Goal: Task Accomplishment & Management: Use online tool/utility

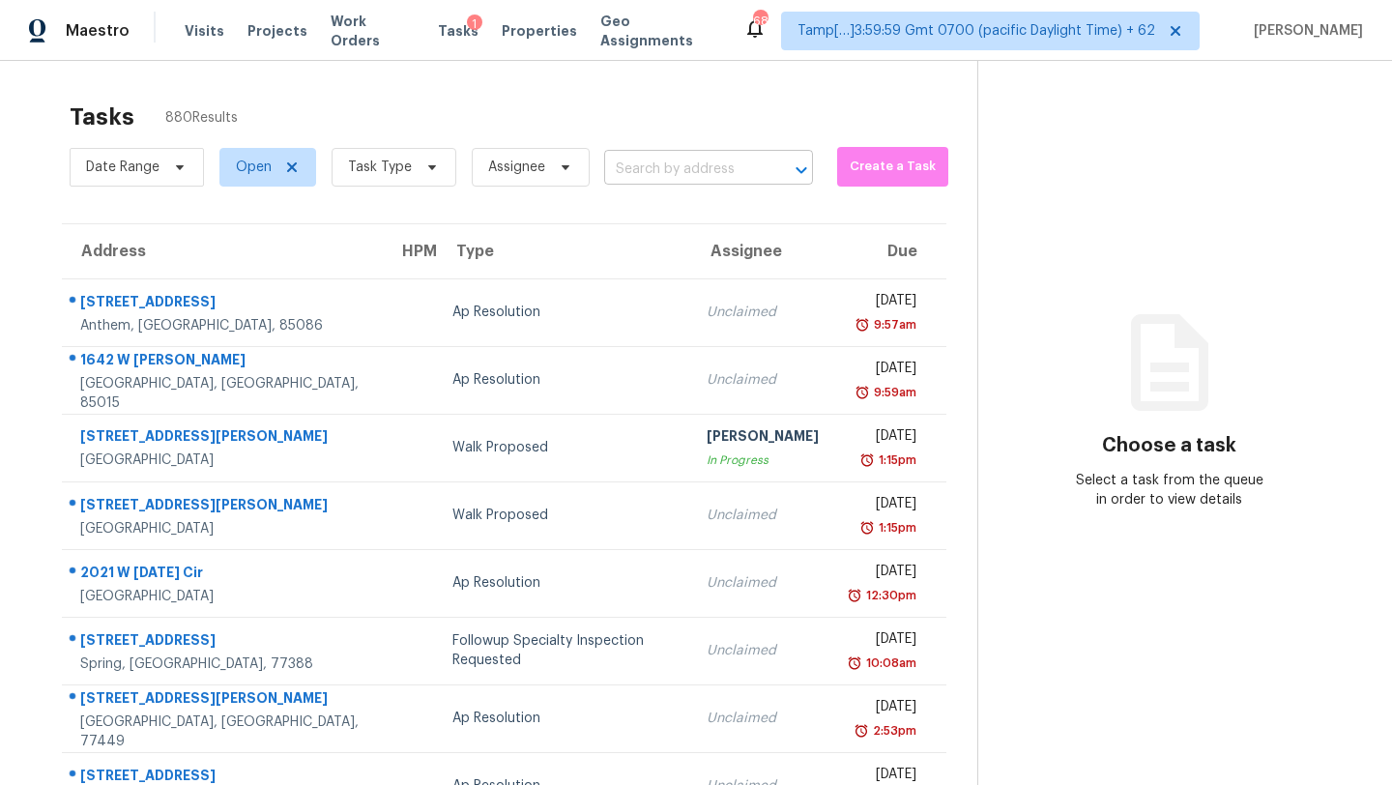
click at [645, 164] on input "text" at bounding box center [681, 170] width 155 height 30
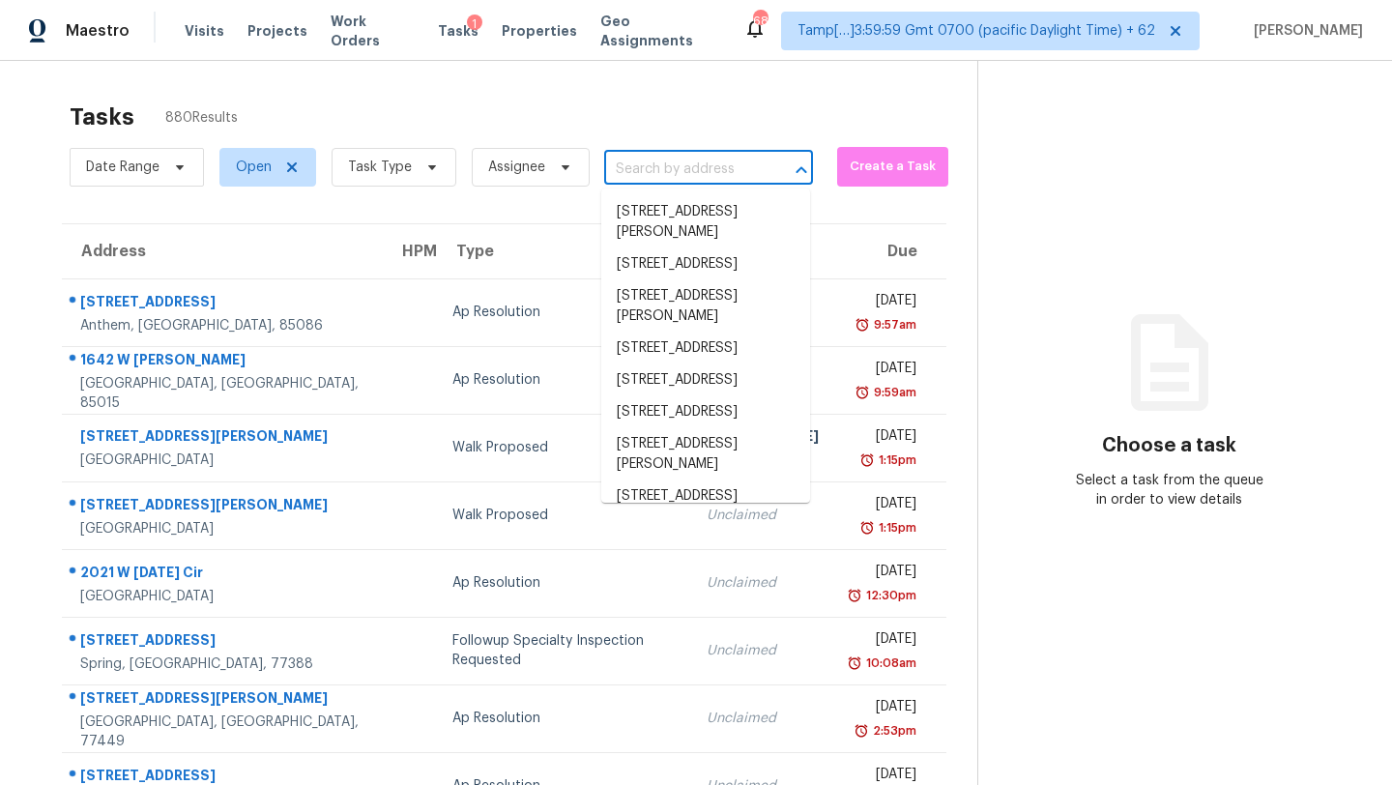
paste input "3309 Chase Rd Atlanta, GA, 30341"
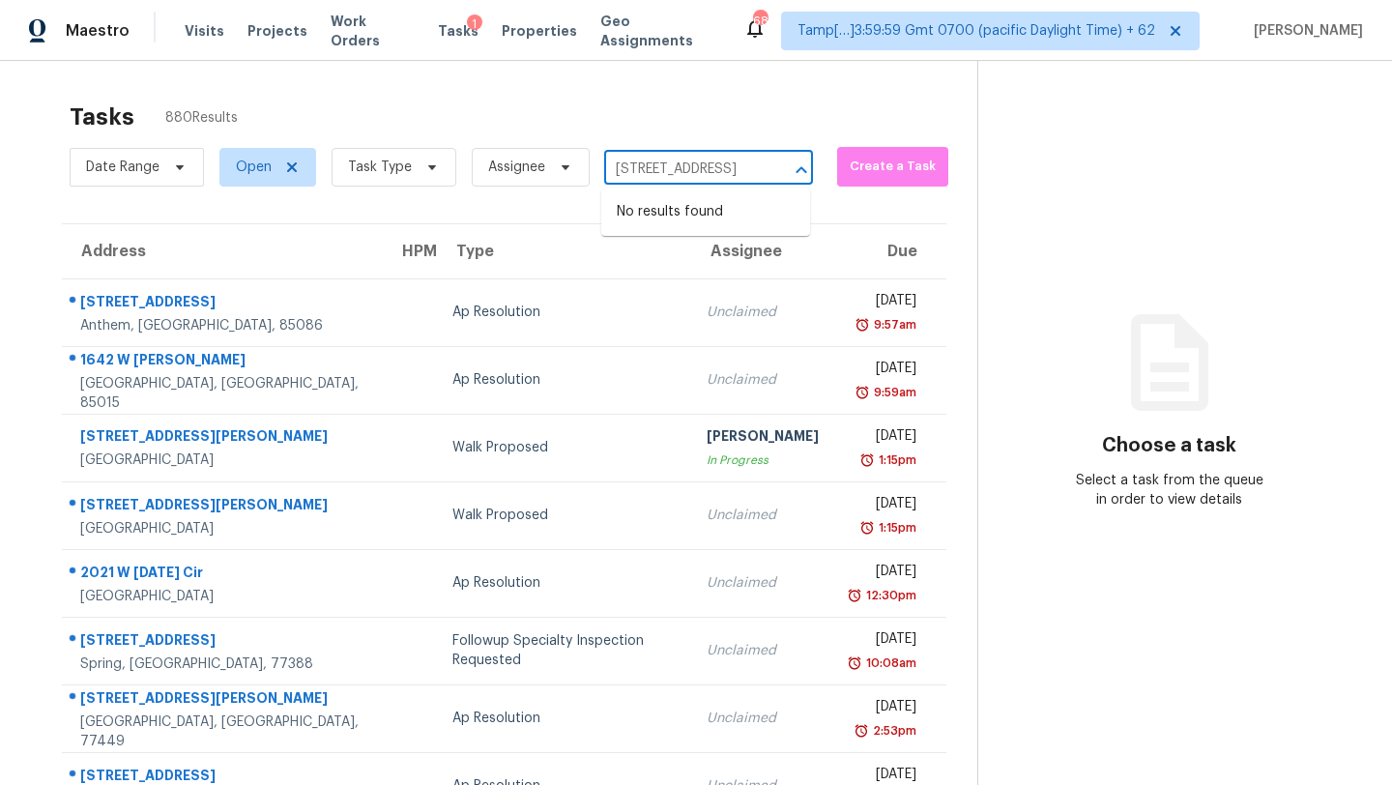
type input "3309 Chase Rd Atlanta, GA, 30341"
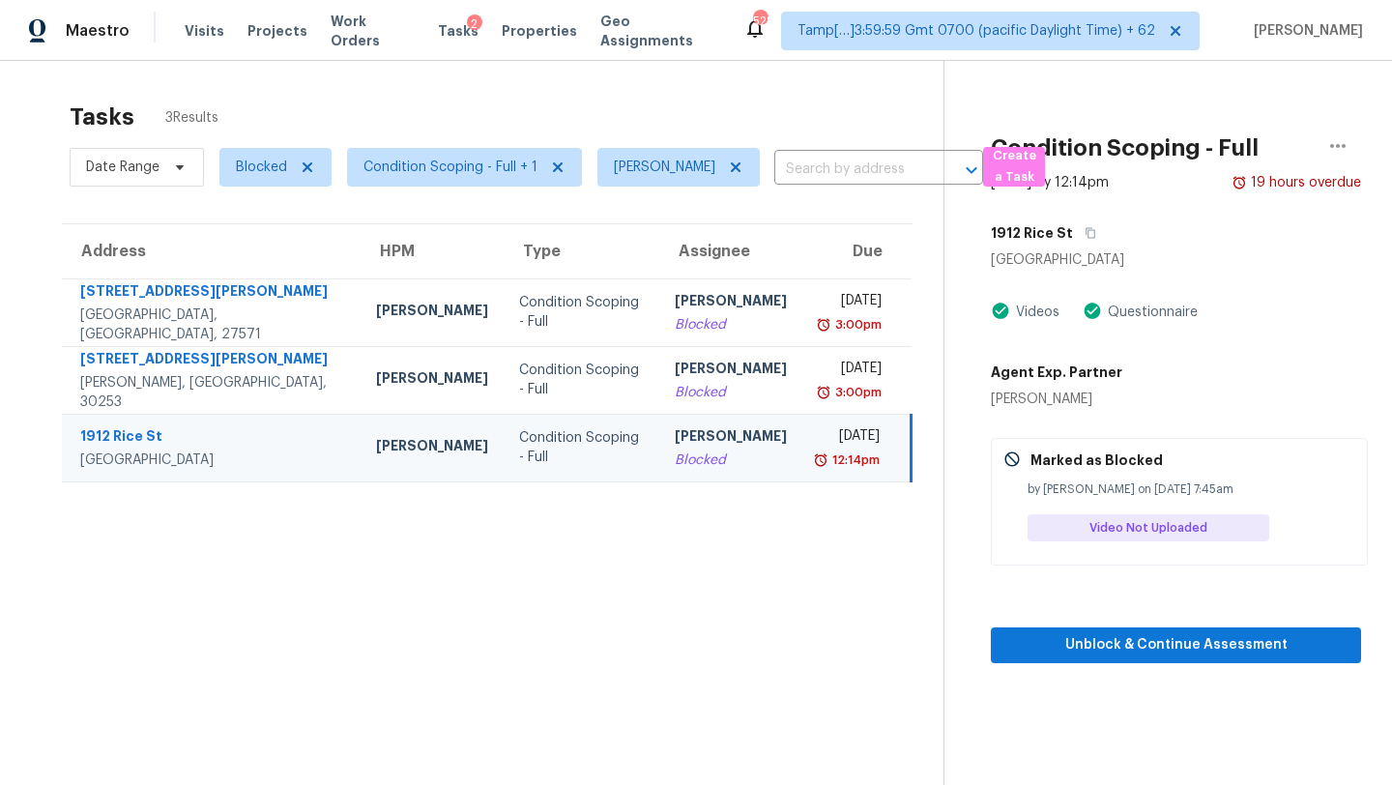
click at [644, 210] on section "Tasks 3 Results Date Range Blocked Condition Scoping - Full + 1 Rajesh M ​ Crea…" at bounding box center [487, 469] width 913 height 754
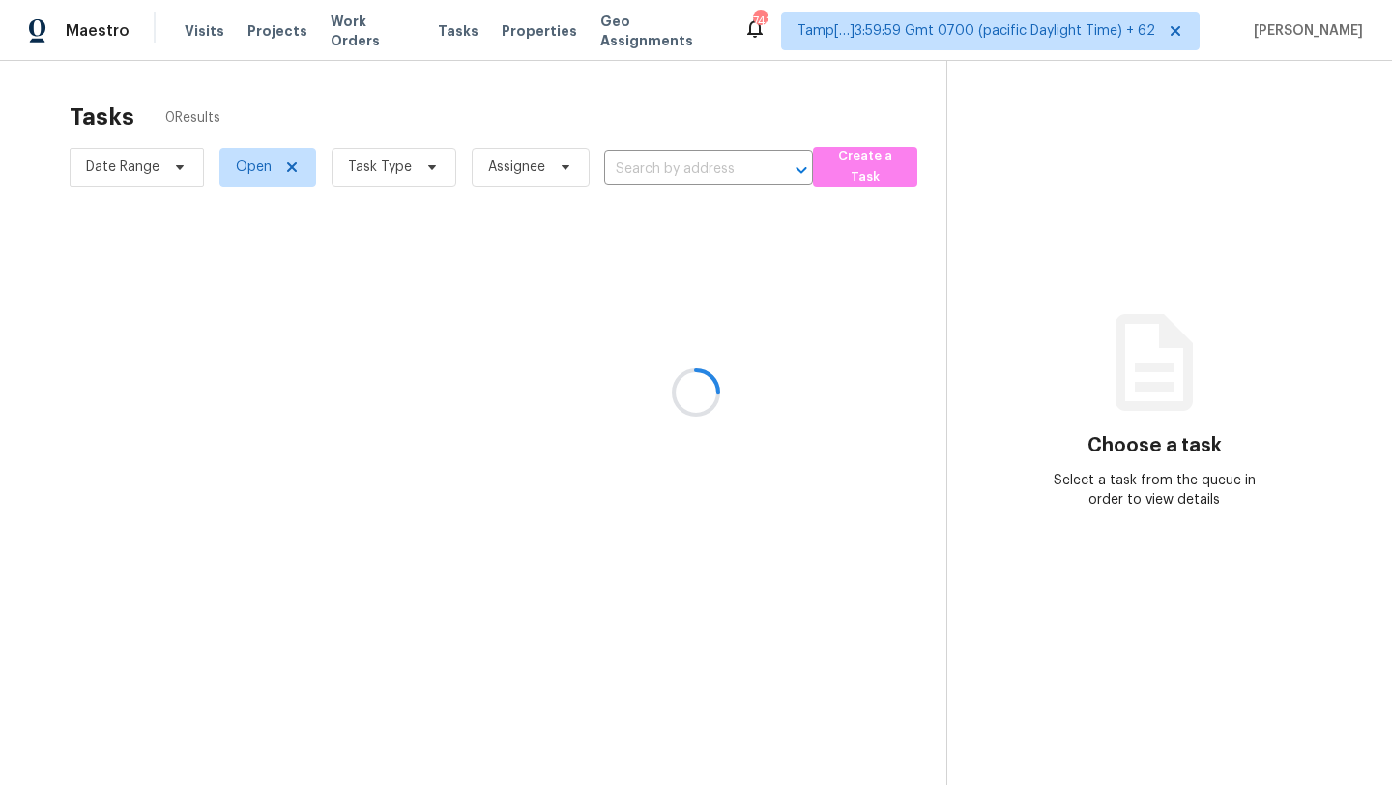
click at [679, 168] on div at bounding box center [696, 392] width 1392 height 785
click at [620, 184] on div at bounding box center [696, 392] width 1392 height 785
click at [633, 181] on div at bounding box center [696, 392] width 1392 height 785
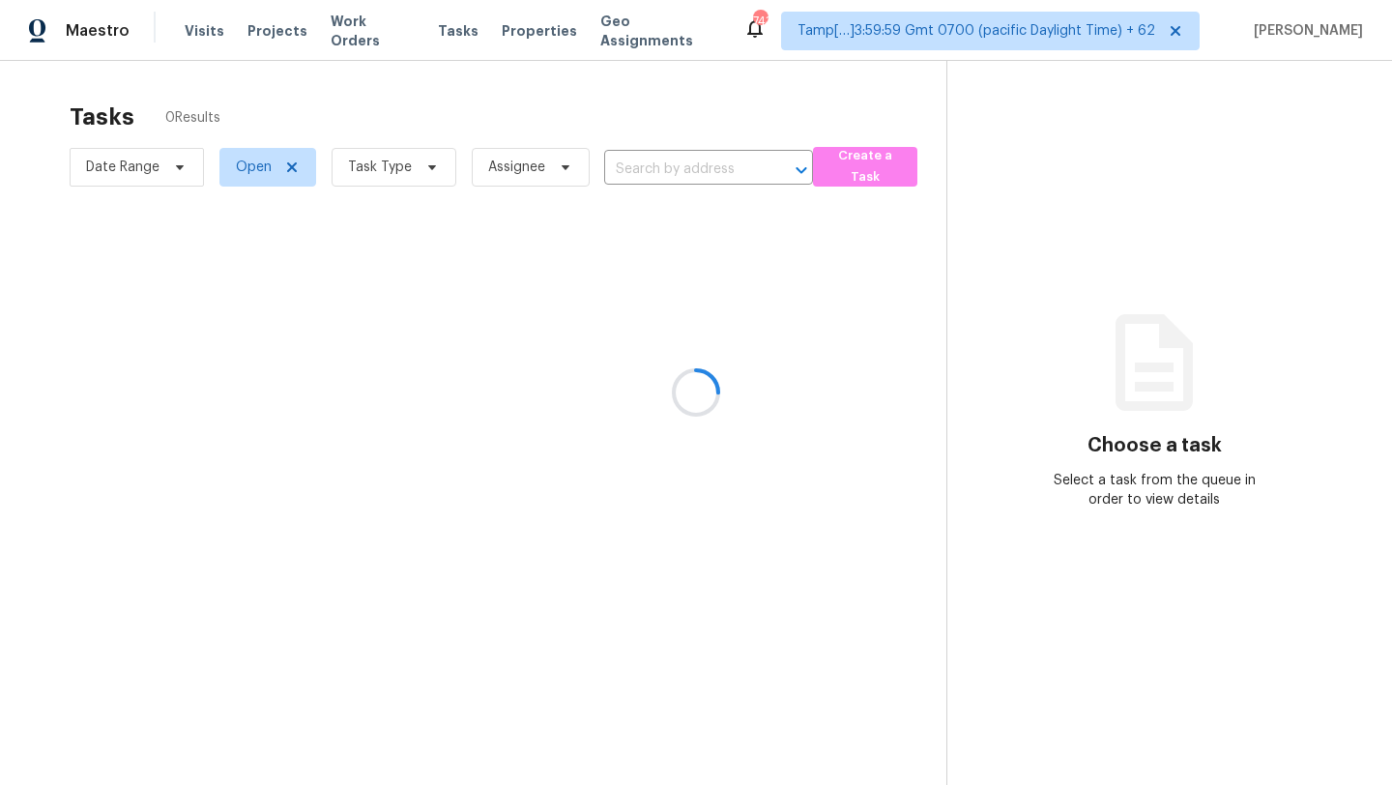
click at [634, 178] on div at bounding box center [696, 392] width 1392 height 785
click at [643, 175] on div at bounding box center [696, 392] width 1392 height 785
click at [643, 176] on div at bounding box center [696, 392] width 1392 height 785
click at [646, 172] on div at bounding box center [696, 392] width 1392 height 785
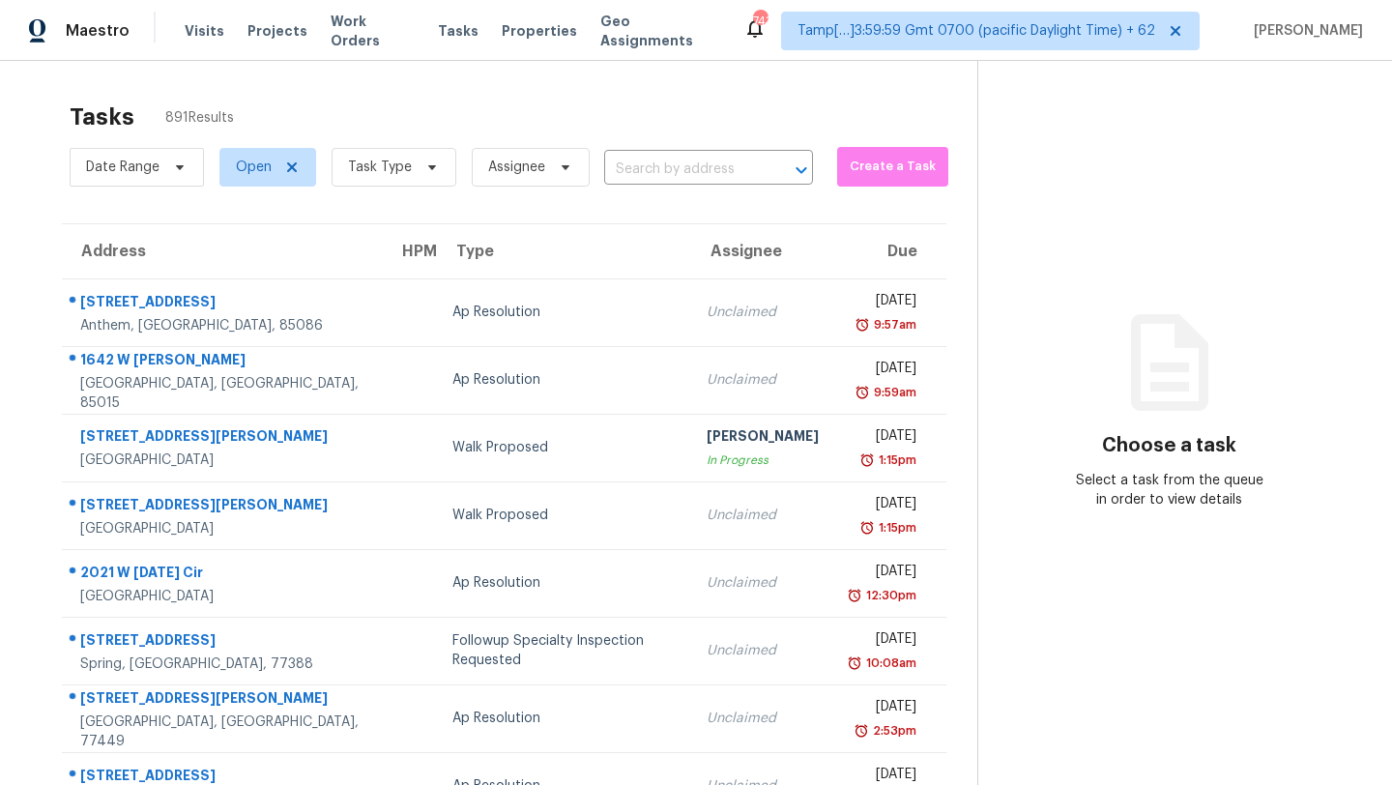
click at [646, 172] on input "text" at bounding box center [681, 170] width 155 height 30
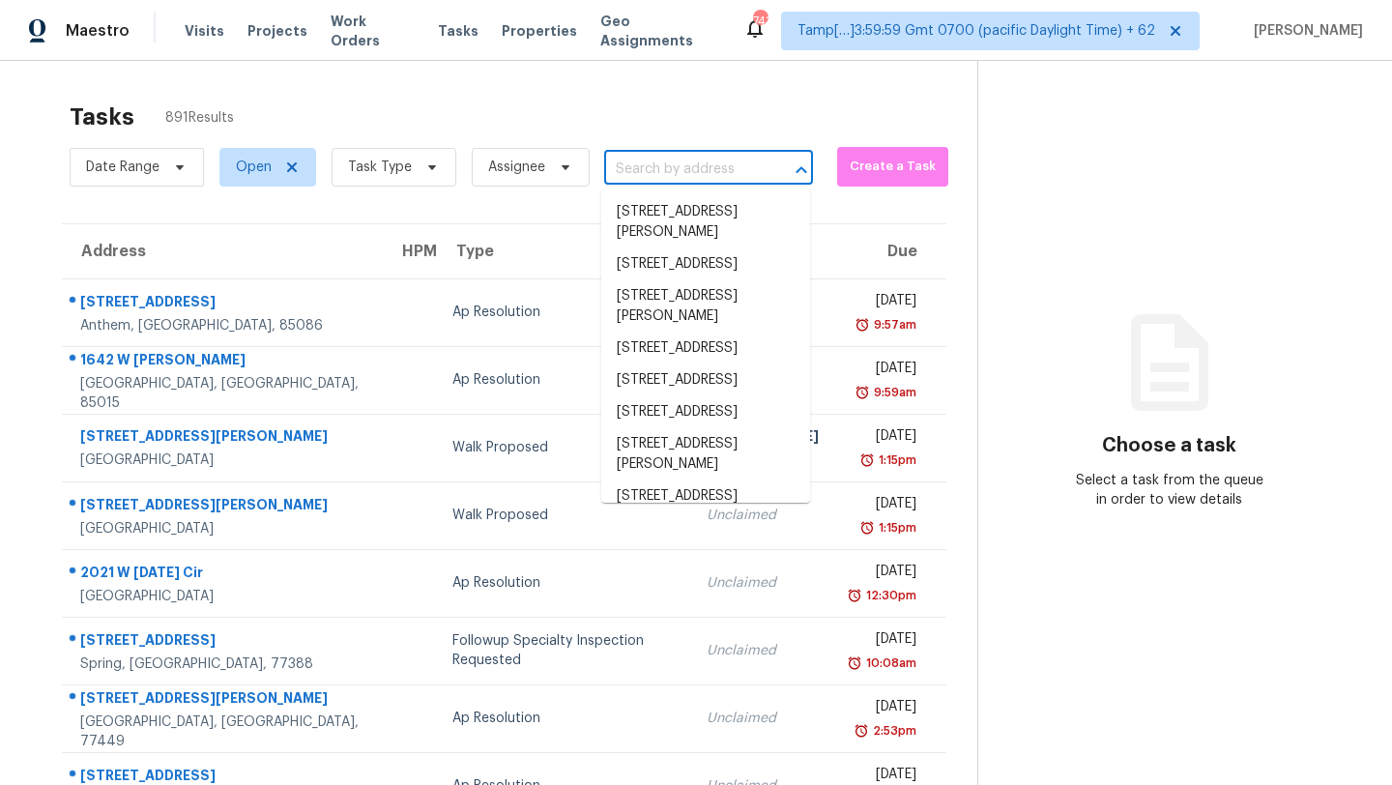
paste input "3309 Chase Rd Atlanta, GA, 30341"
type input "3309 Chase Rd Atlanta, GA, 30341"
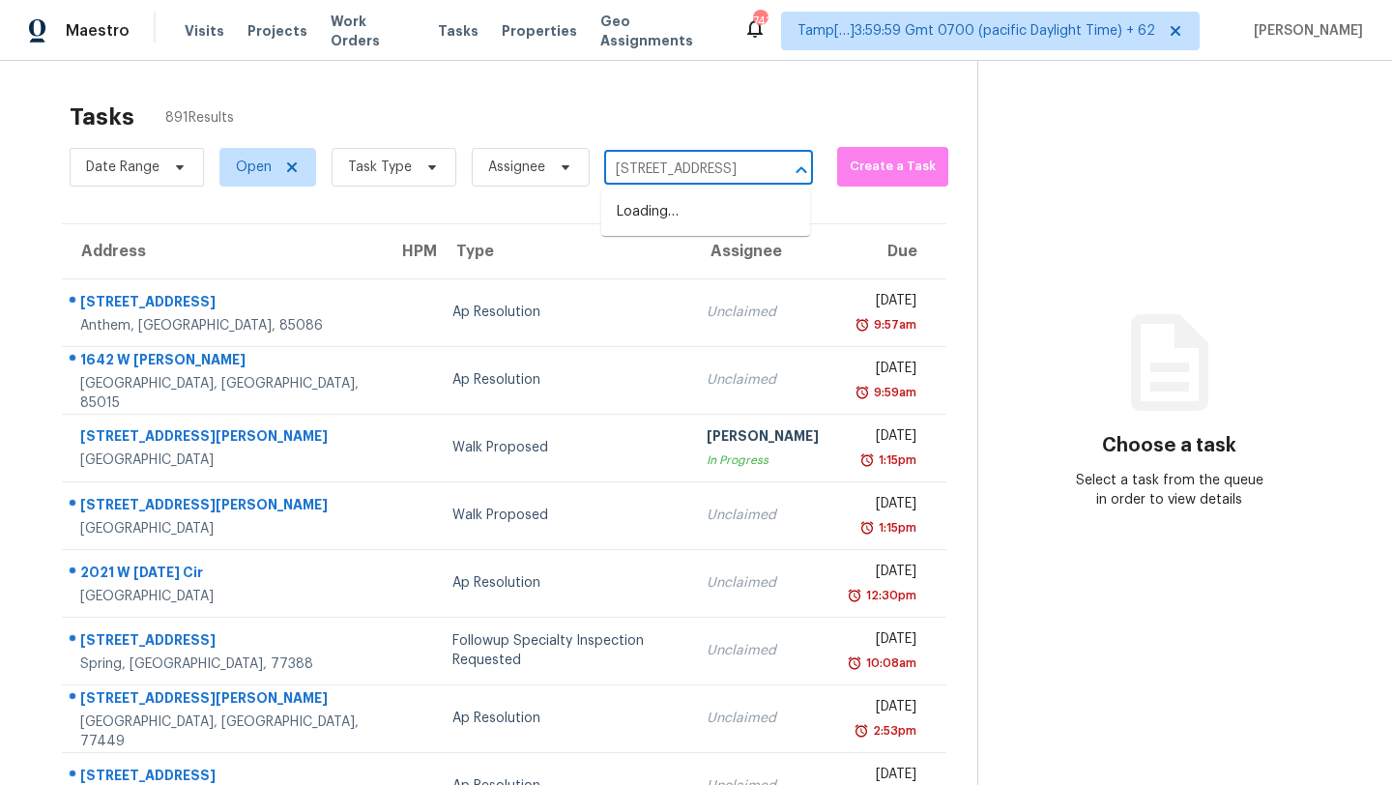
scroll to position [0, 75]
click at [655, 212] on li "3309 Chase Rd, Atlanta, GA 30341" at bounding box center [705, 212] width 209 height 32
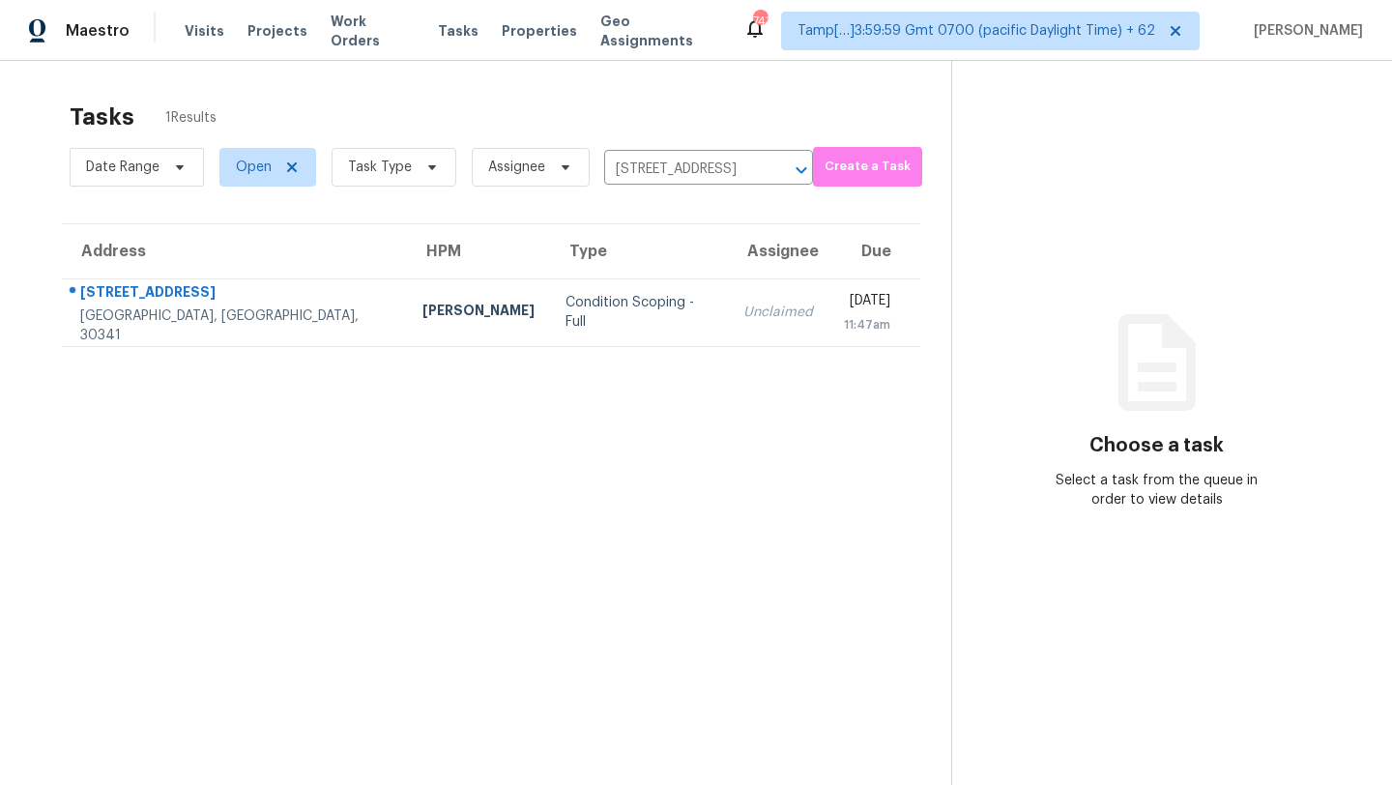
click at [728, 299] on td "Unclaimed" at bounding box center [778, 312] width 101 height 68
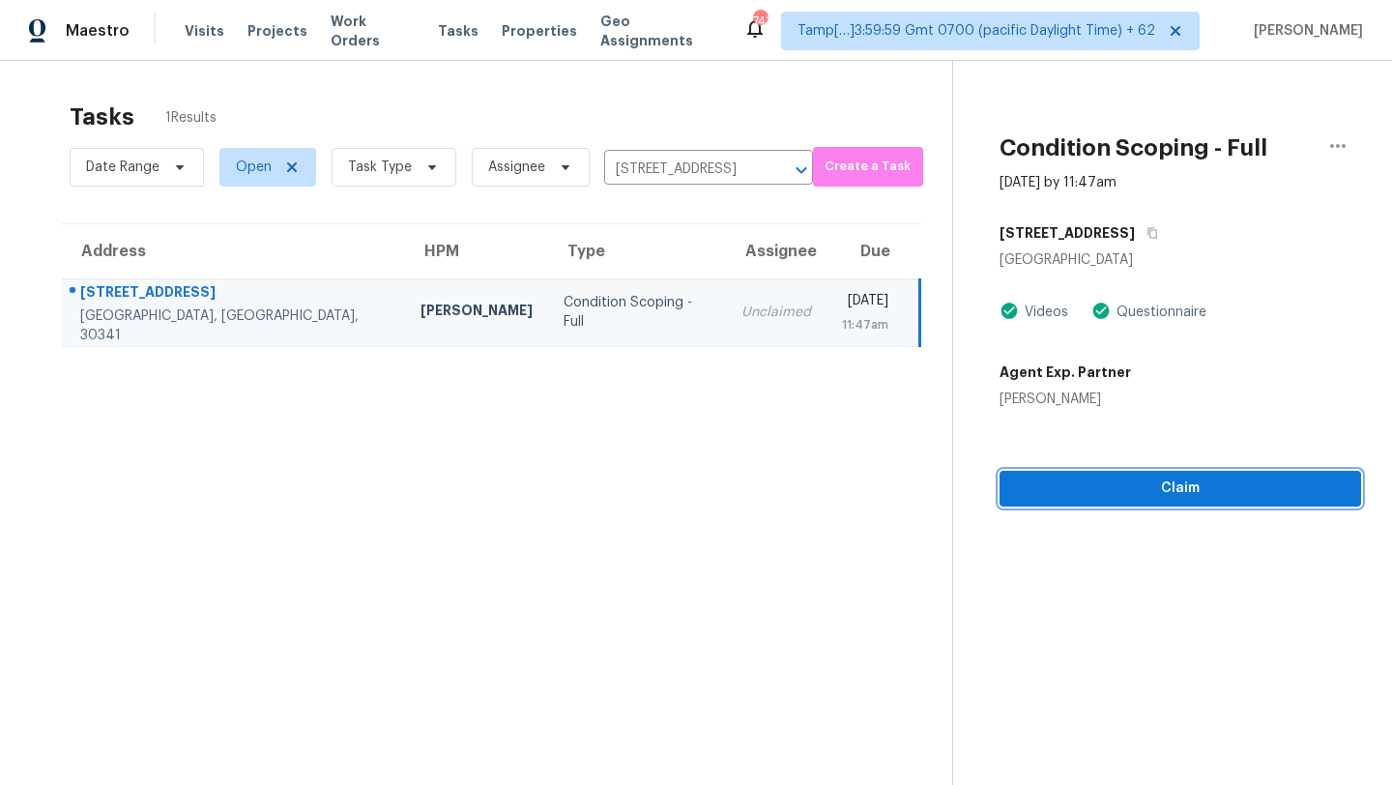
click at [1069, 497] on span "Claim" at bounding box center [1180, 489] width 331 height 24
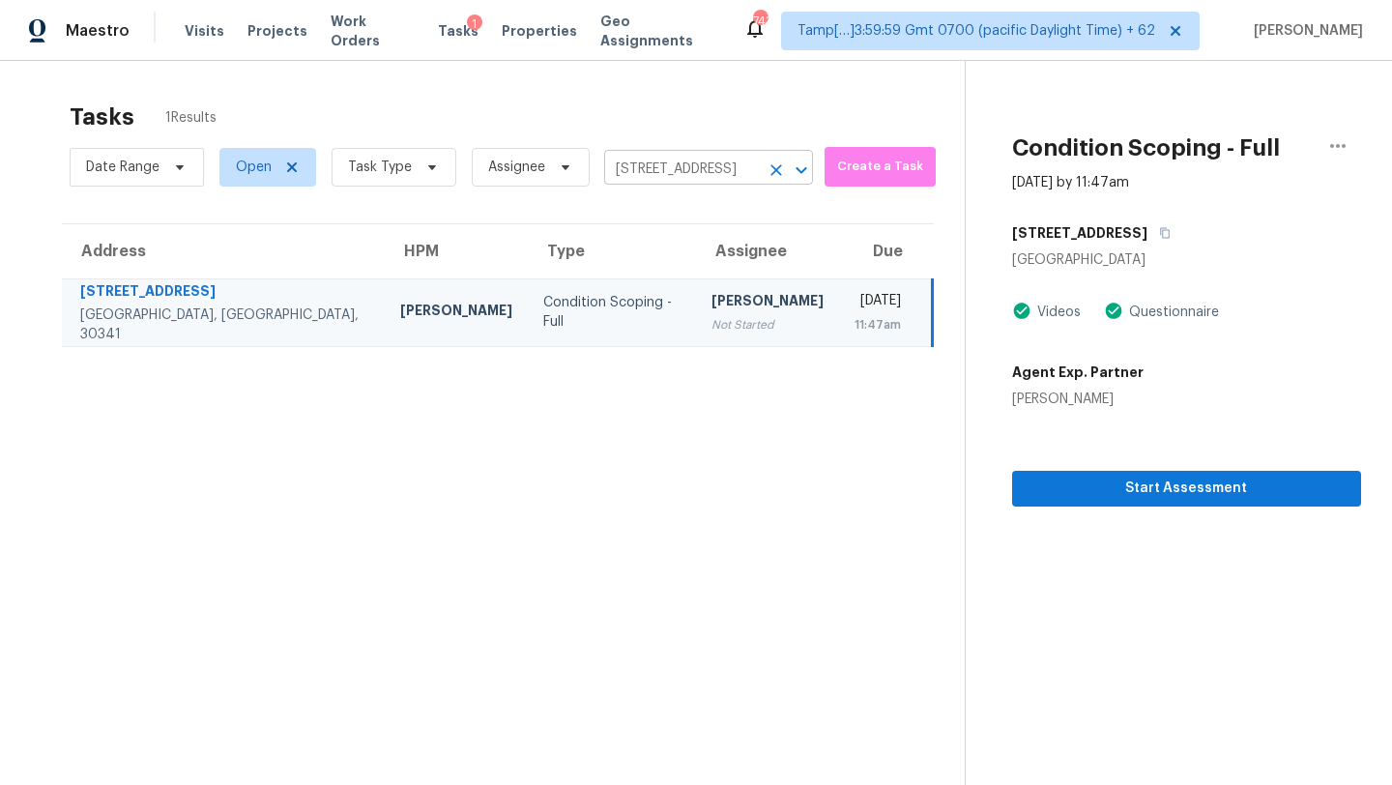
click at [682, 169] on input "3309 Chase Rd, Atlanta, GA 30341" at bounding box center [681, 170] width 155 height 30
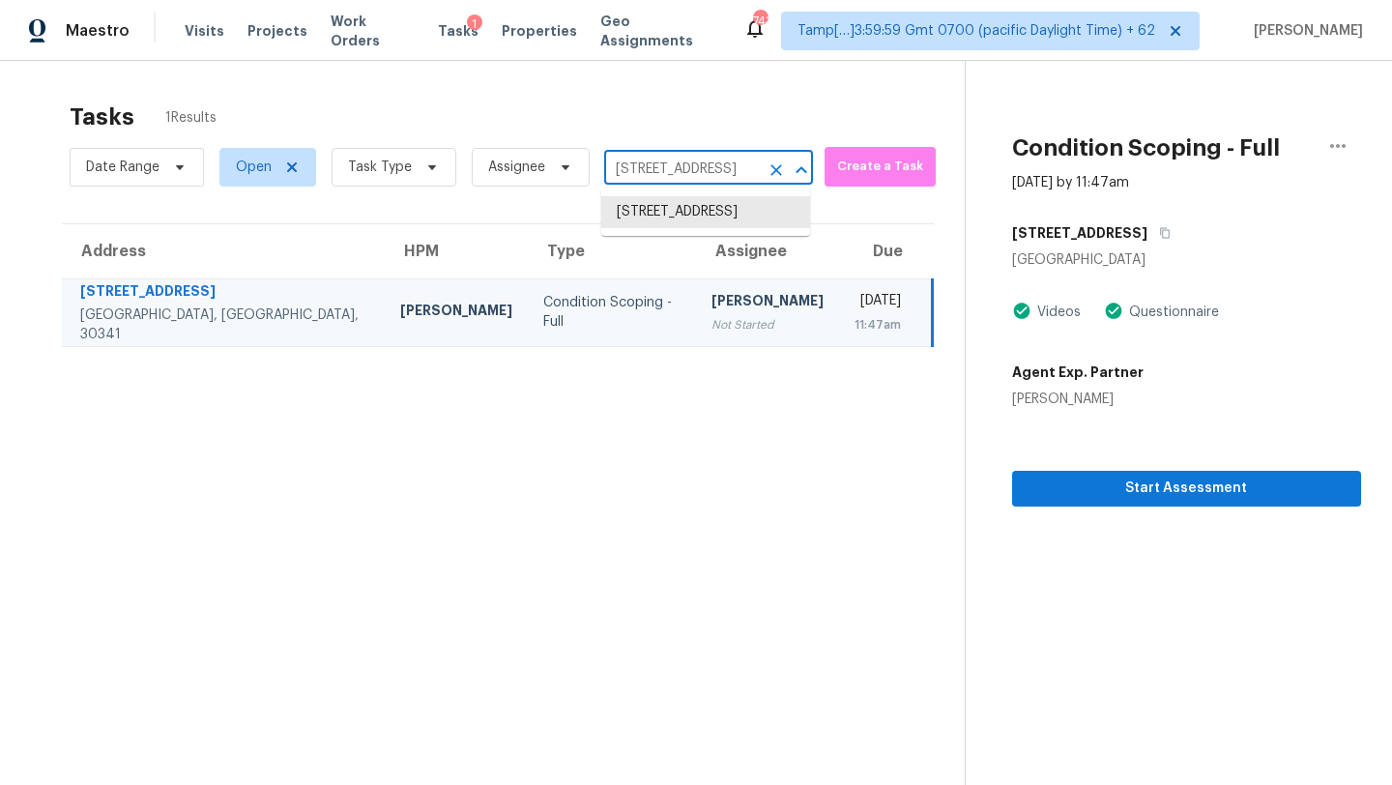
click at [682, 169] on input "3309 Chase Rd, Atlanta, GA 30341" at bounding box center [681, 170] width 155 height 30
paste input "8138 Hillside Climb Way Snellville, GA, 30039"
type input "8138 Hillside Climb Way Snellville, GA, 30039"
click at [685, 208] on li "8138 Hillside Climb Way, Snellville, GA 30039" at bounding box center [705, 212] width 209 height 32
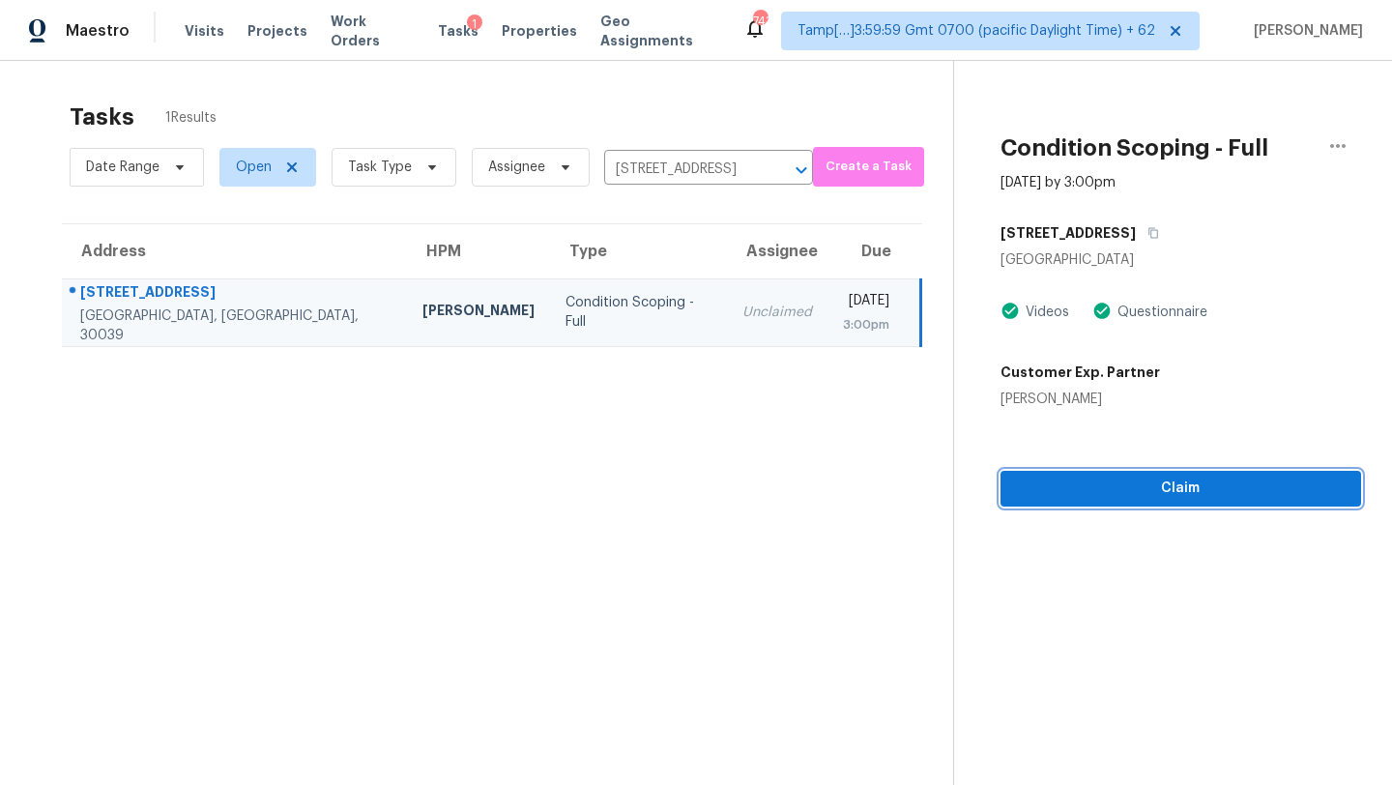
click at [1088, 496] on span "Claim" at bounding box center [1181, 489] width 330 height 24
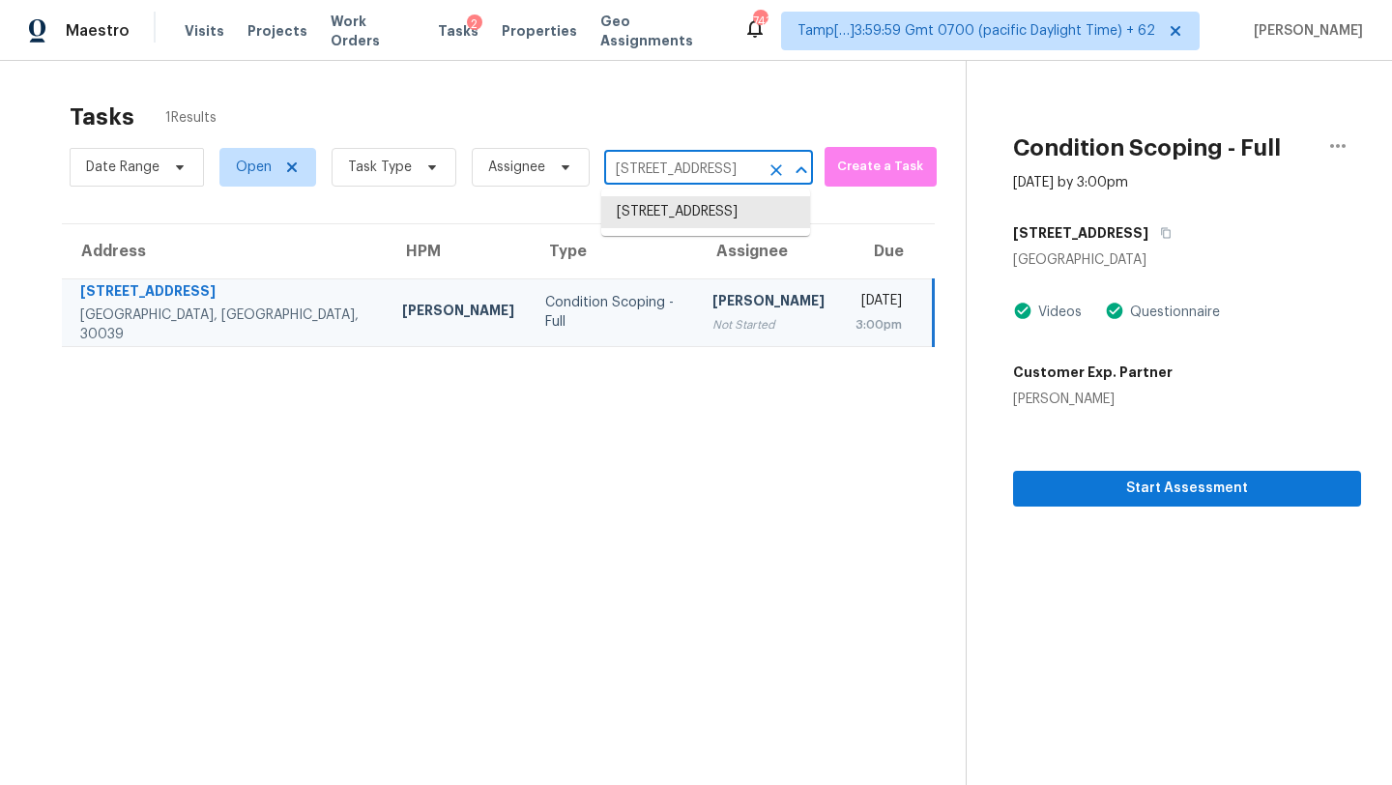
click at [709, 167] on input "8138 Hillside Climb Way, Snellville, GA 30039" at bounding box center [681, 170] width 155 height 30
paste input "204 Red Fox Ct Canton, GA, 30114"
type input "204 Red Fox Ct Canton, GA, 30114"
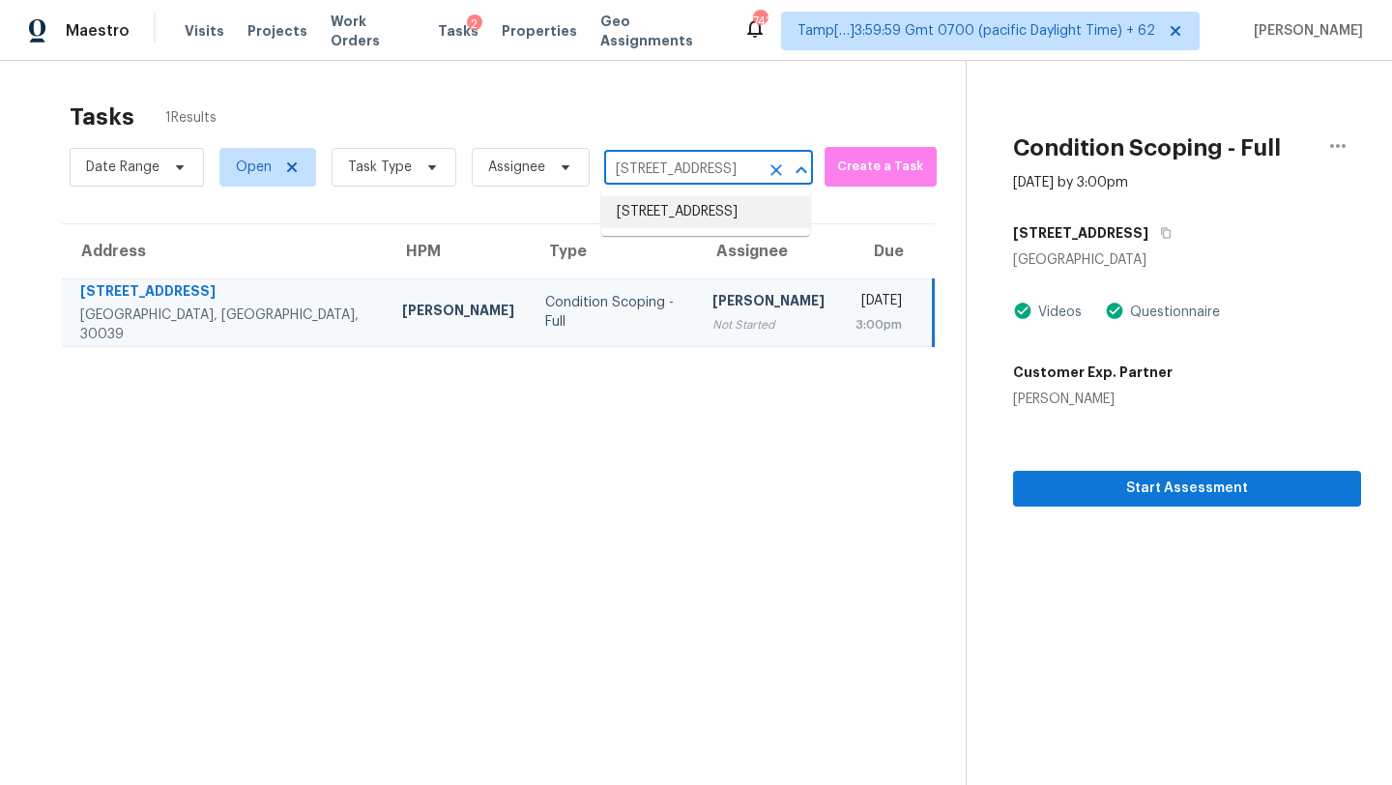
click at [699, 220] on li "204 Red Fox Ct, Canton, GA 30114" at bounding box center [705, 212] width 209 height 32
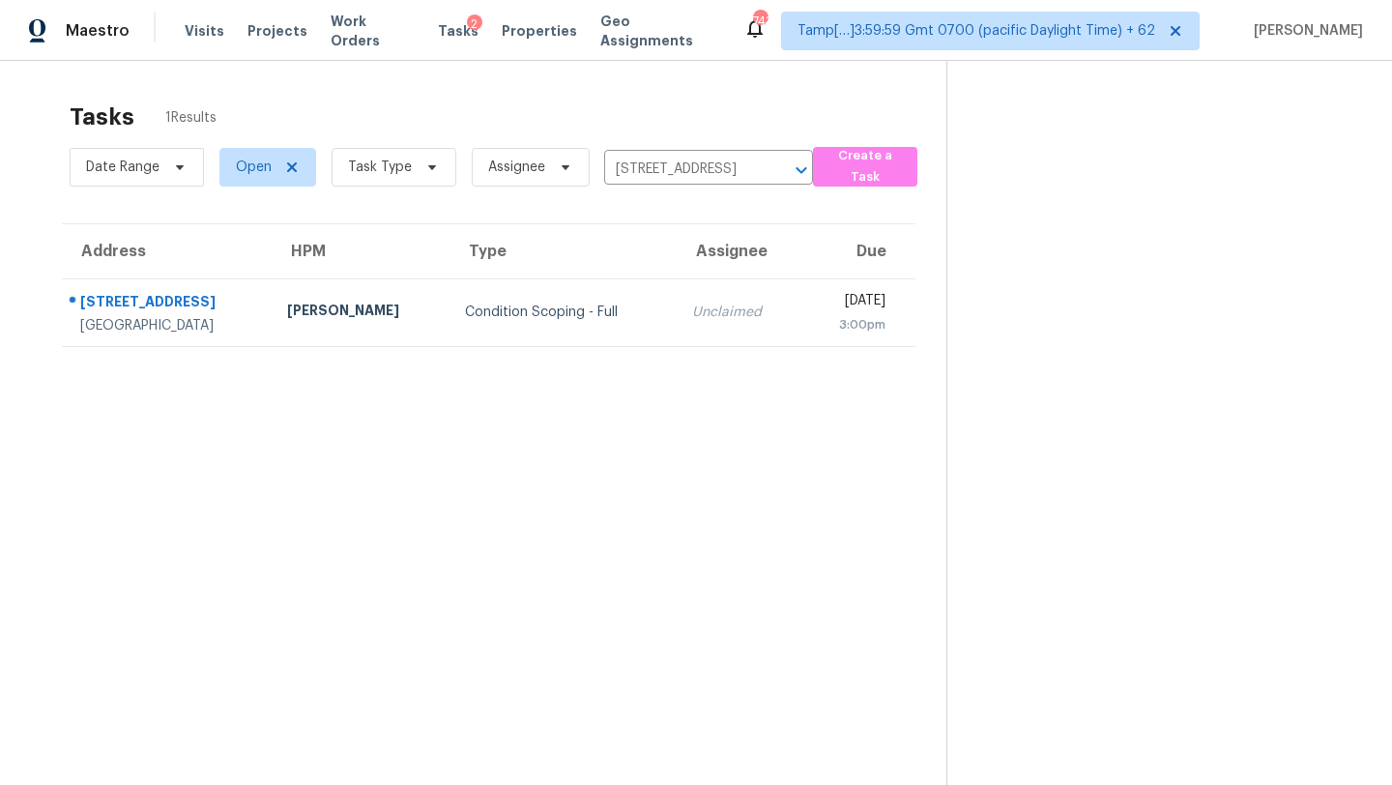
click at [707, 329] on td "Unclaimed" at bounding box center [739, 312] width 125 height 68
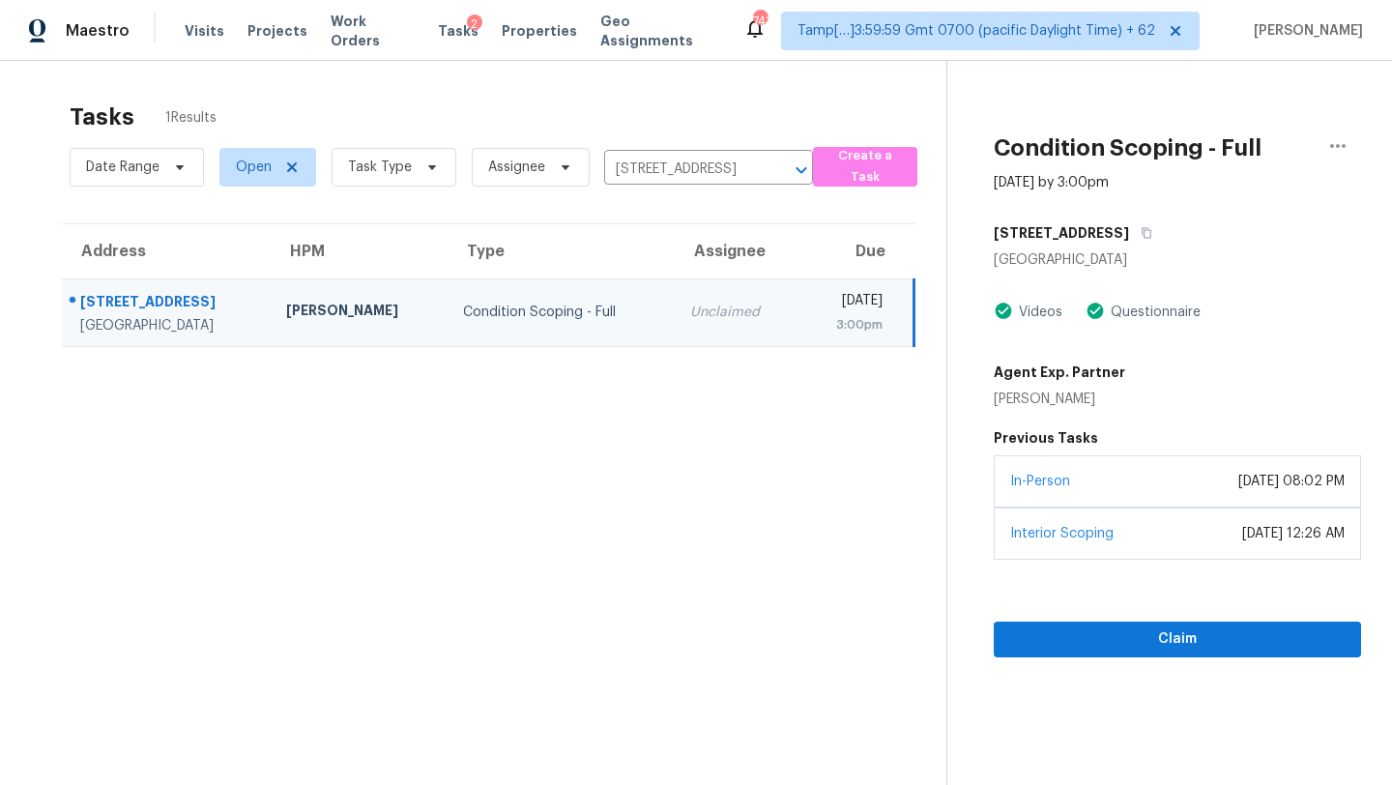
click at [1120, 487] on div "In-Person May 06, 2024 at 08:02 PM" at bounding box center [1177, 481] width 367 height 52
click at [1110, 643] on span "Claim" at bounding box center [1178, 640] width 337 height 24
click at [627, 161] on input "204 Red Fox Ct, Canton, GA 30114" at bounding box center [681, 170] width 155 height 30
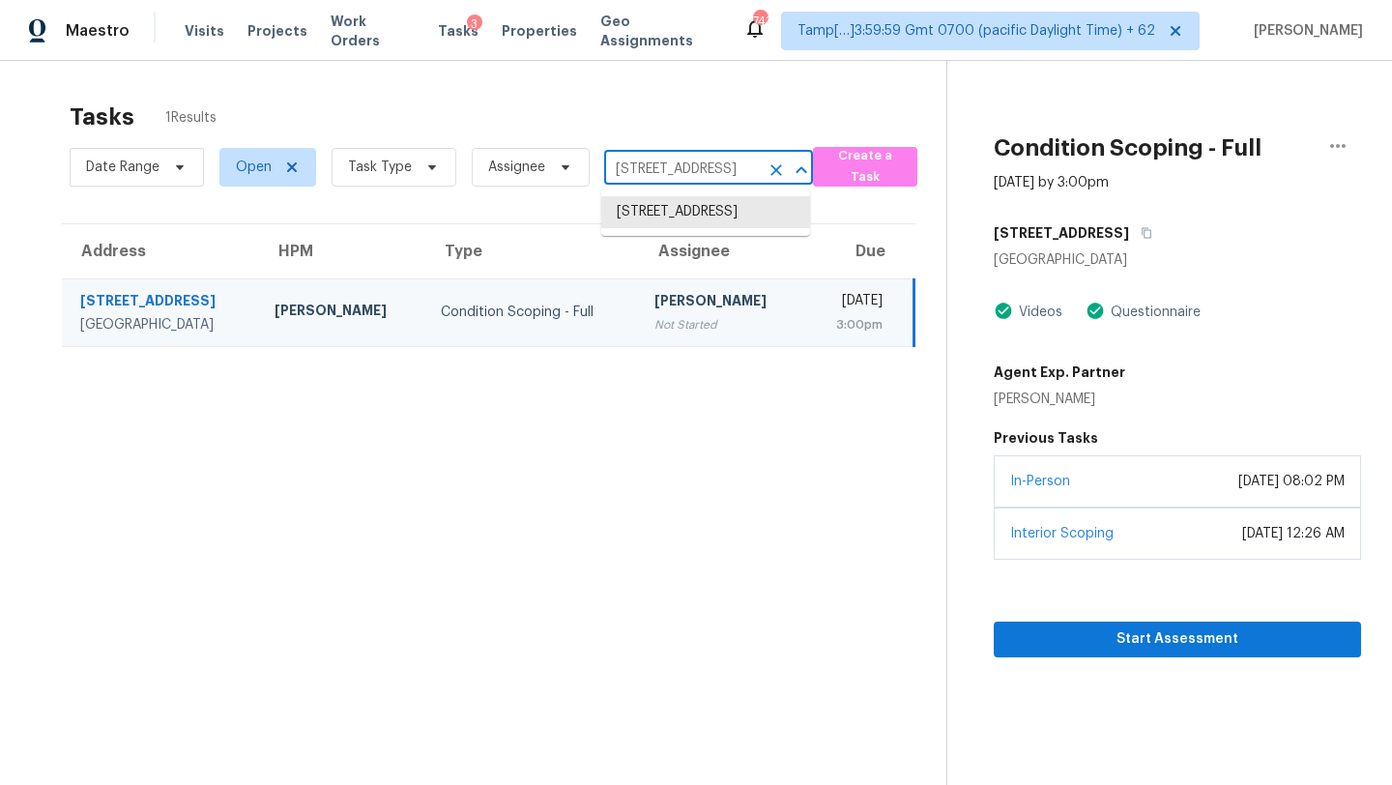
click at [627, 161] on input "204 Red Fox Ct, Canton, GA 30114" at bounding box center [681, 170] width 155 height 30
paste input "194 Mangrove Shade Cir Apollo Beach, FL, 33572"
type input "194 Mangrove Shade Cir Apollo Beach, FL, 33572"
click at [672, 213] on li "194 Mangrove Shade Cir, Apollo Beach, FL 33572" at bounding box center [705, 212] width 209 height 32
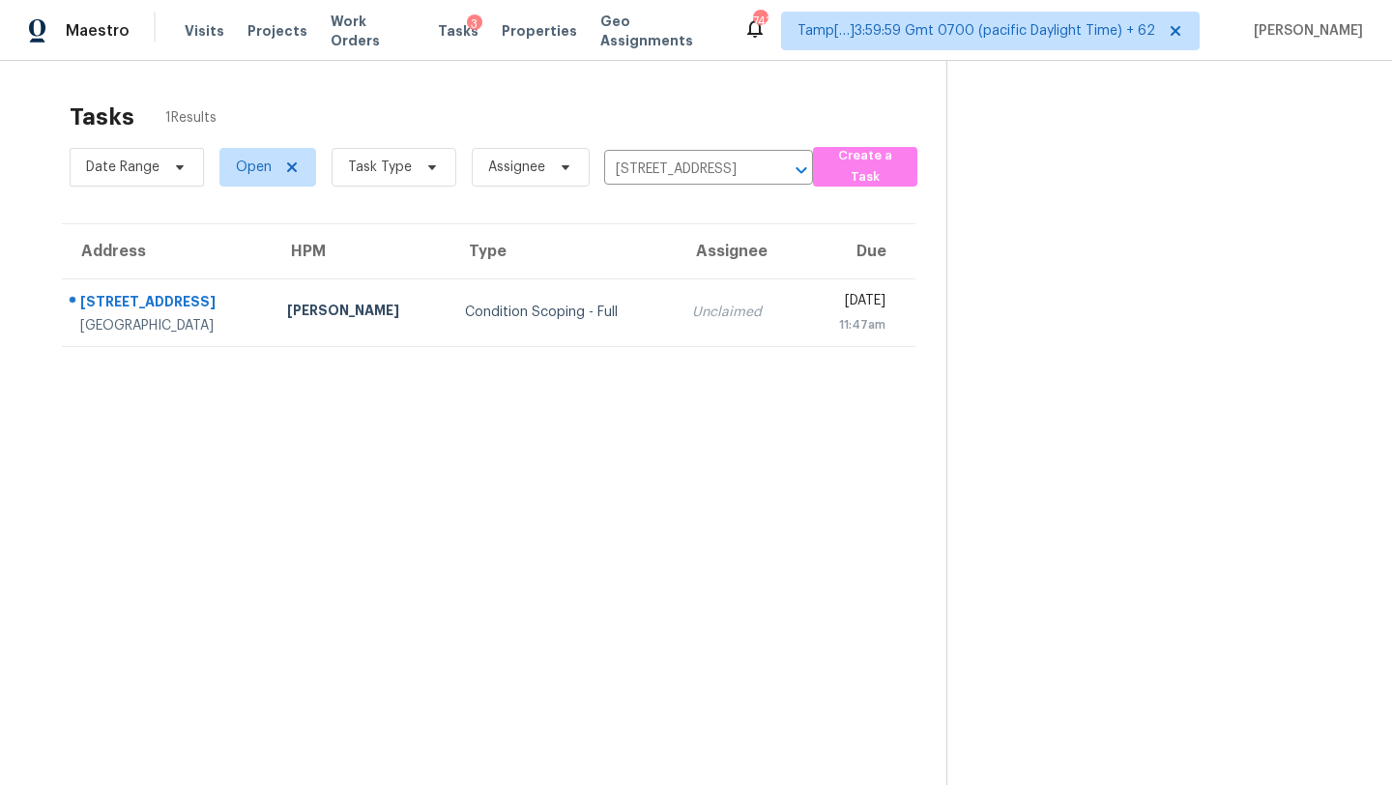
click at [701, 309] on div "Unclaimed" at bounding box center [739, 312] width 94 height 19
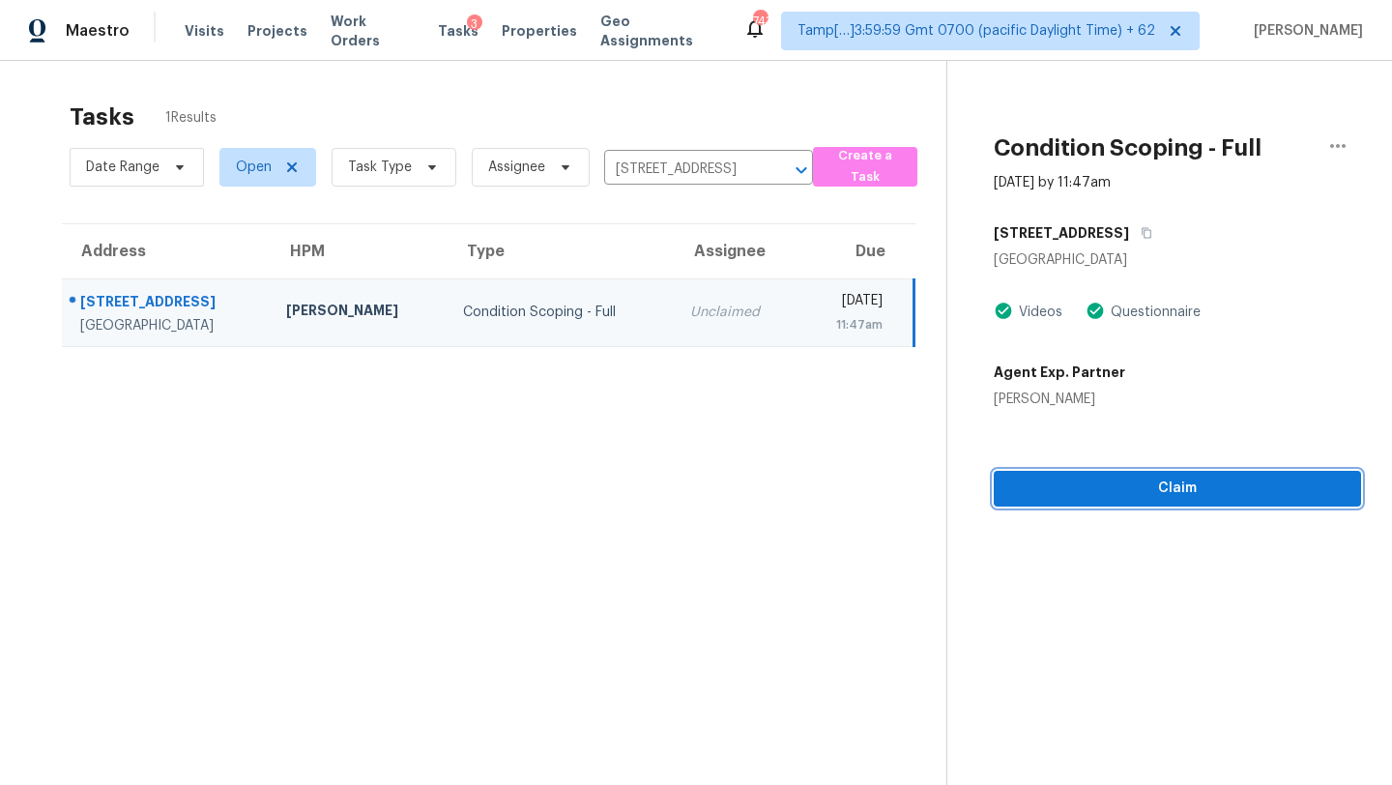
click at [1137, 502] on button "Claim" at bounding box center [1177, 489] width 367 height 36
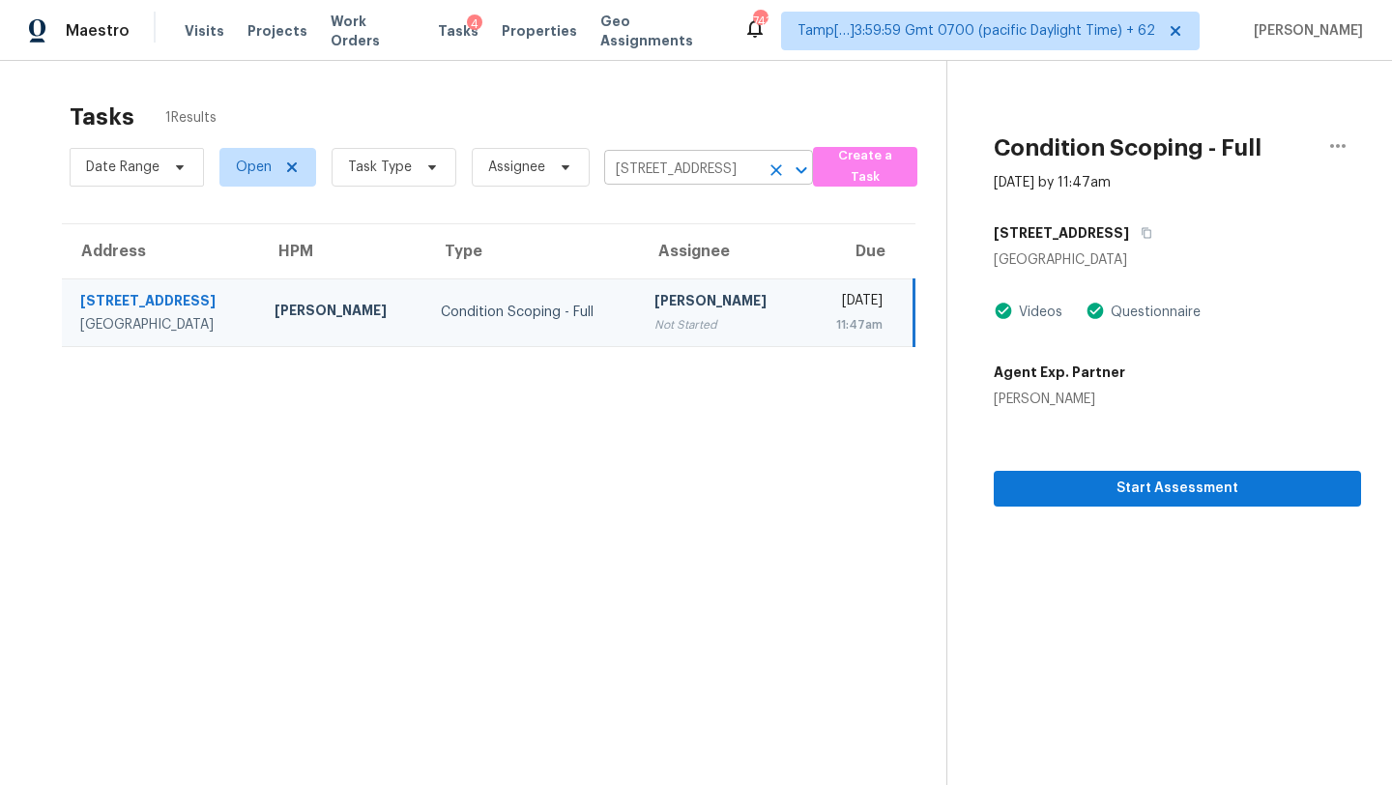
click at [632, 168] on input "194 Mangrove Shade Cir, Apollo Beach, FL 33572" at bounding box center [681, 170] width 155 height 30
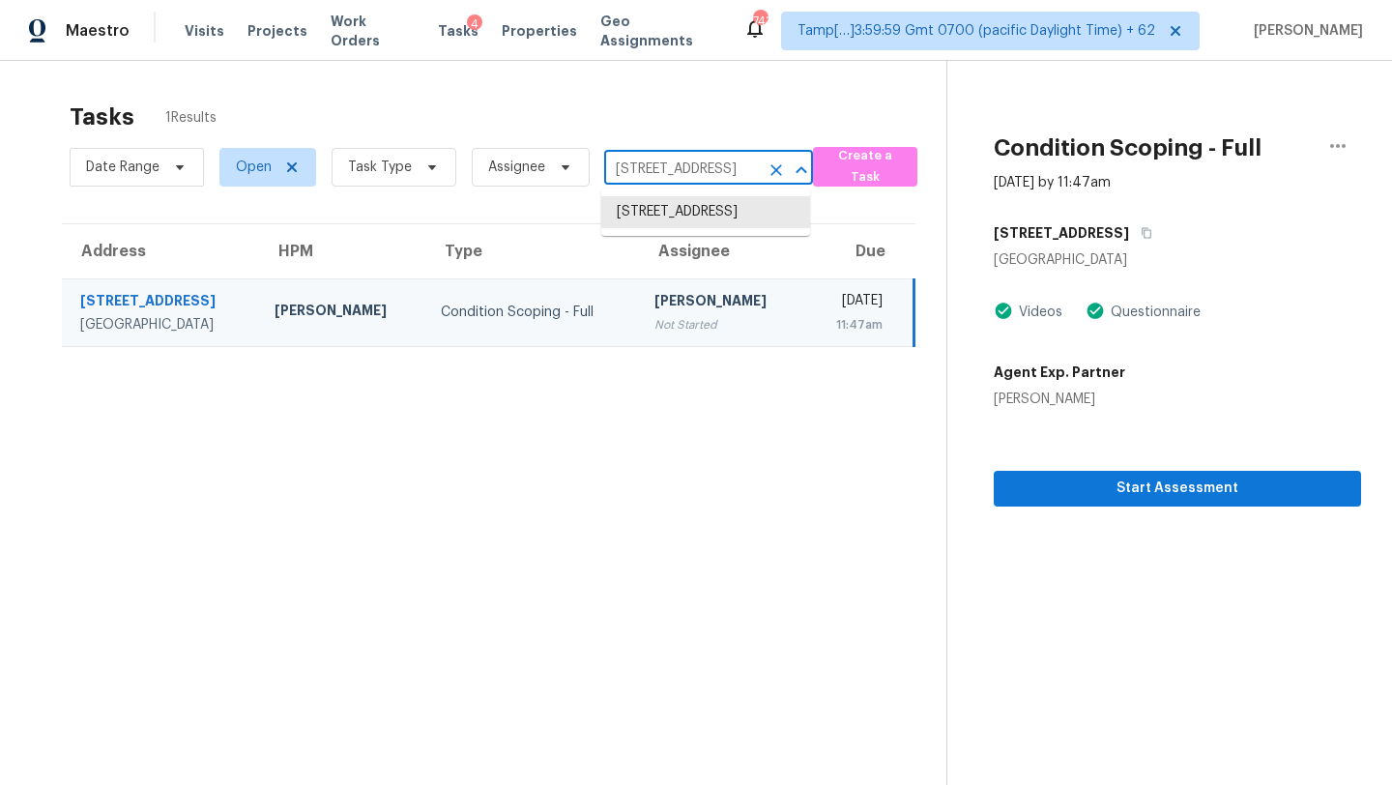
click at [632, 168] on input "194 Mangrove Shade Cir, Apollo Beach, FL 33572" at bounding box center [681, 170] width 155 height 30
paste input "551 Pondhaven Dr High Point, NC, 27265"
type input "1551 Pondhaven Dr High Point, NC, 27265"
click at [664, 211] on li "1551 Pondhaven Dr, High Point, NC 27265" at bounding box center [705, 212] width 209 height 32
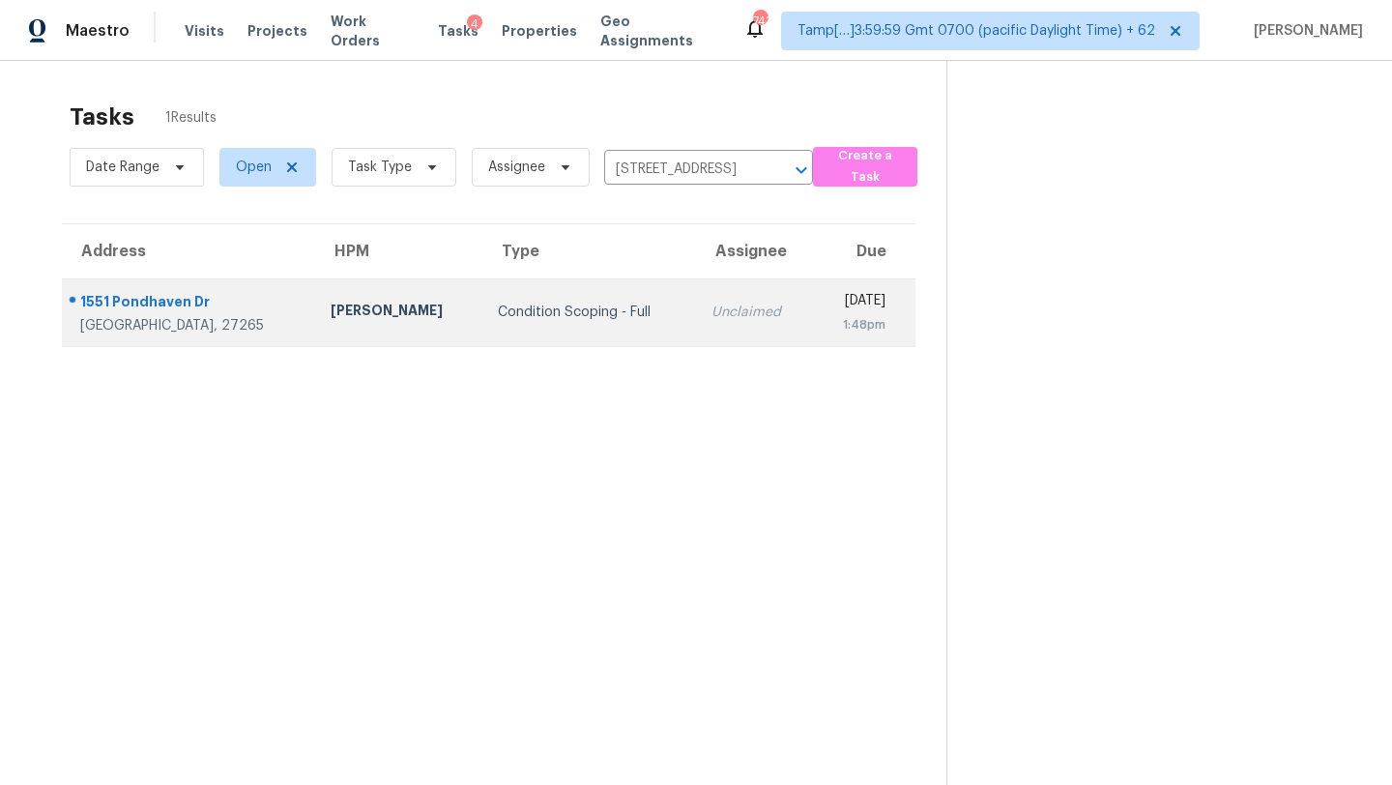
click at [725, 299] on td "Unclaimed" at bounding box center [754, 312] width 117 height 68
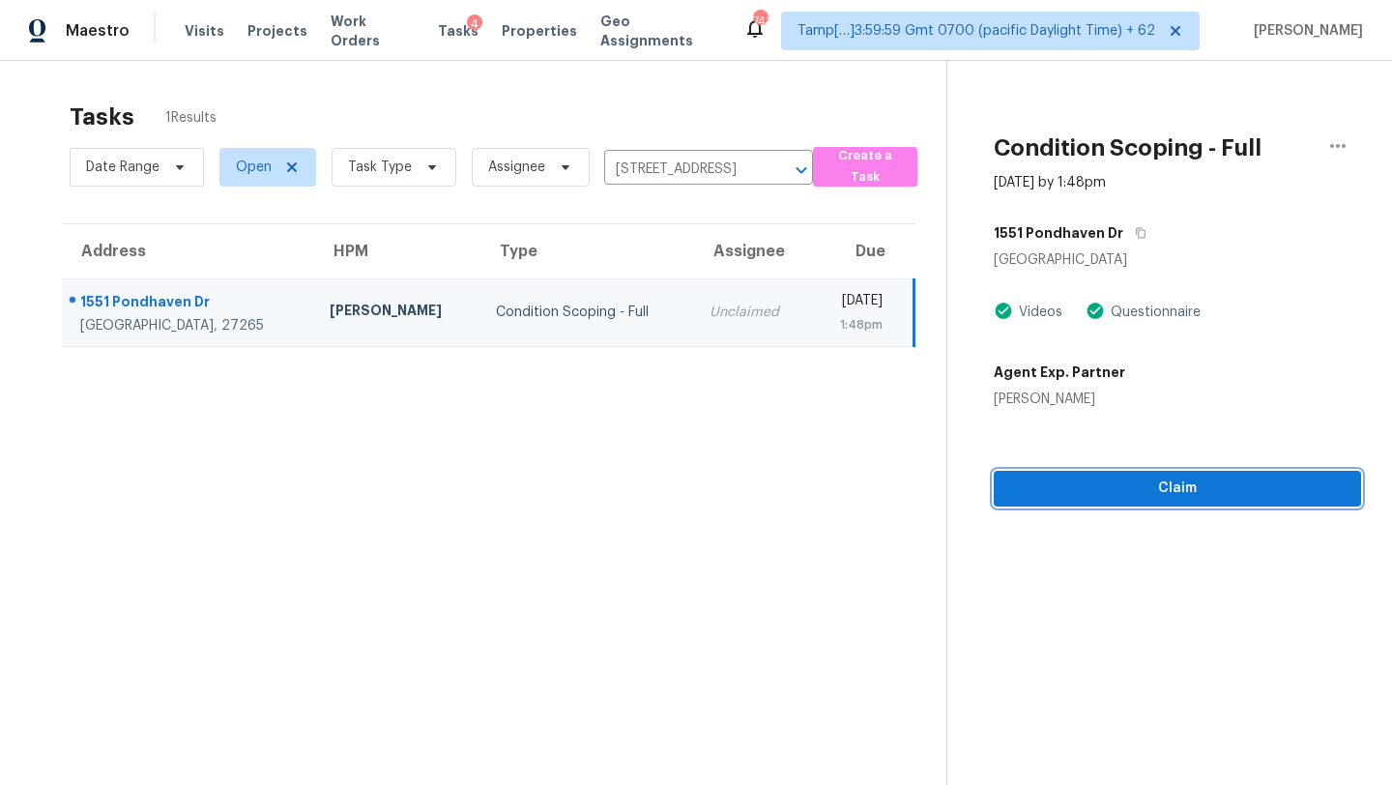
click at [1061, 483] on span "Claim" at bounding box center [1178, 489] width 337 height 24
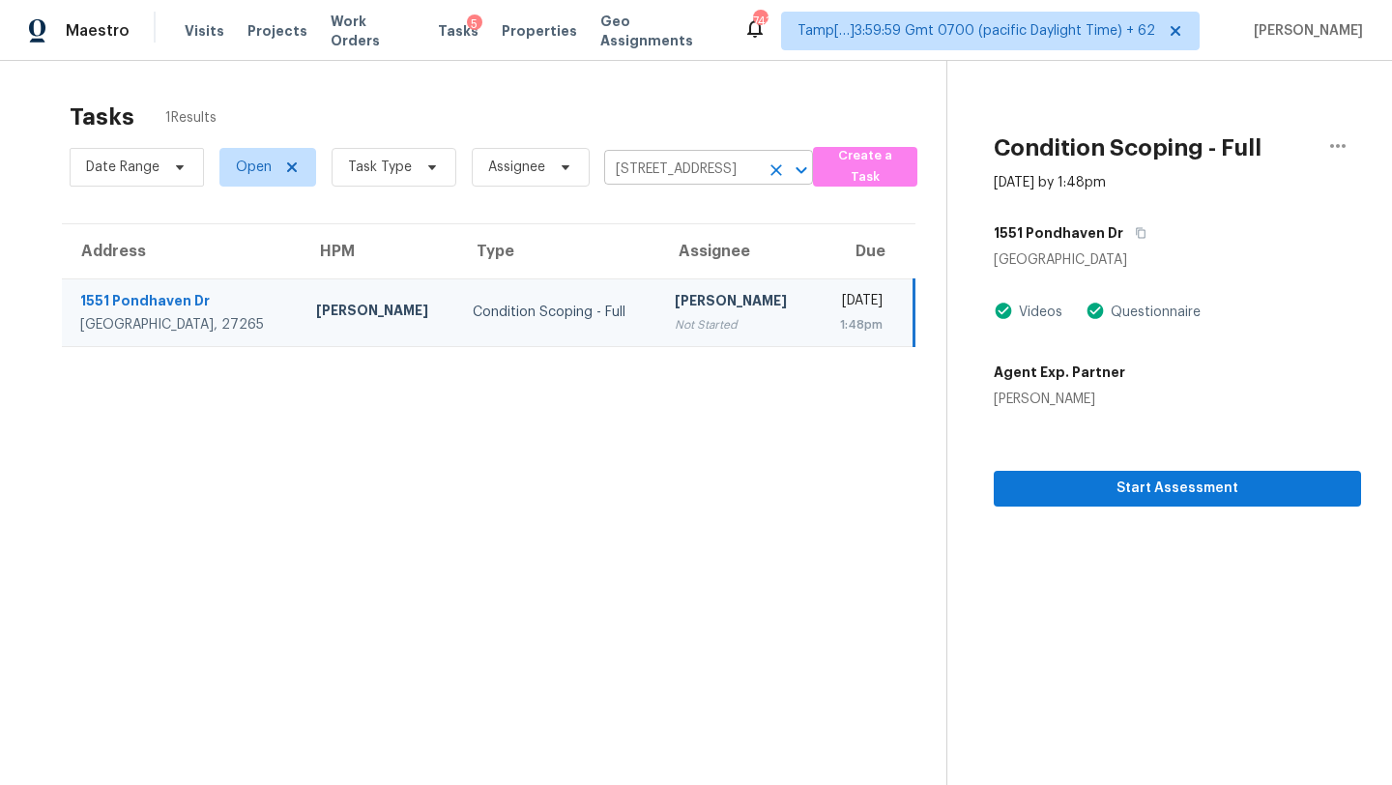
click at [701, 167] on input "1551 Pondhaven Dr, High Point, NC 27265" at bounding box center [681, 170] width 155 height 30
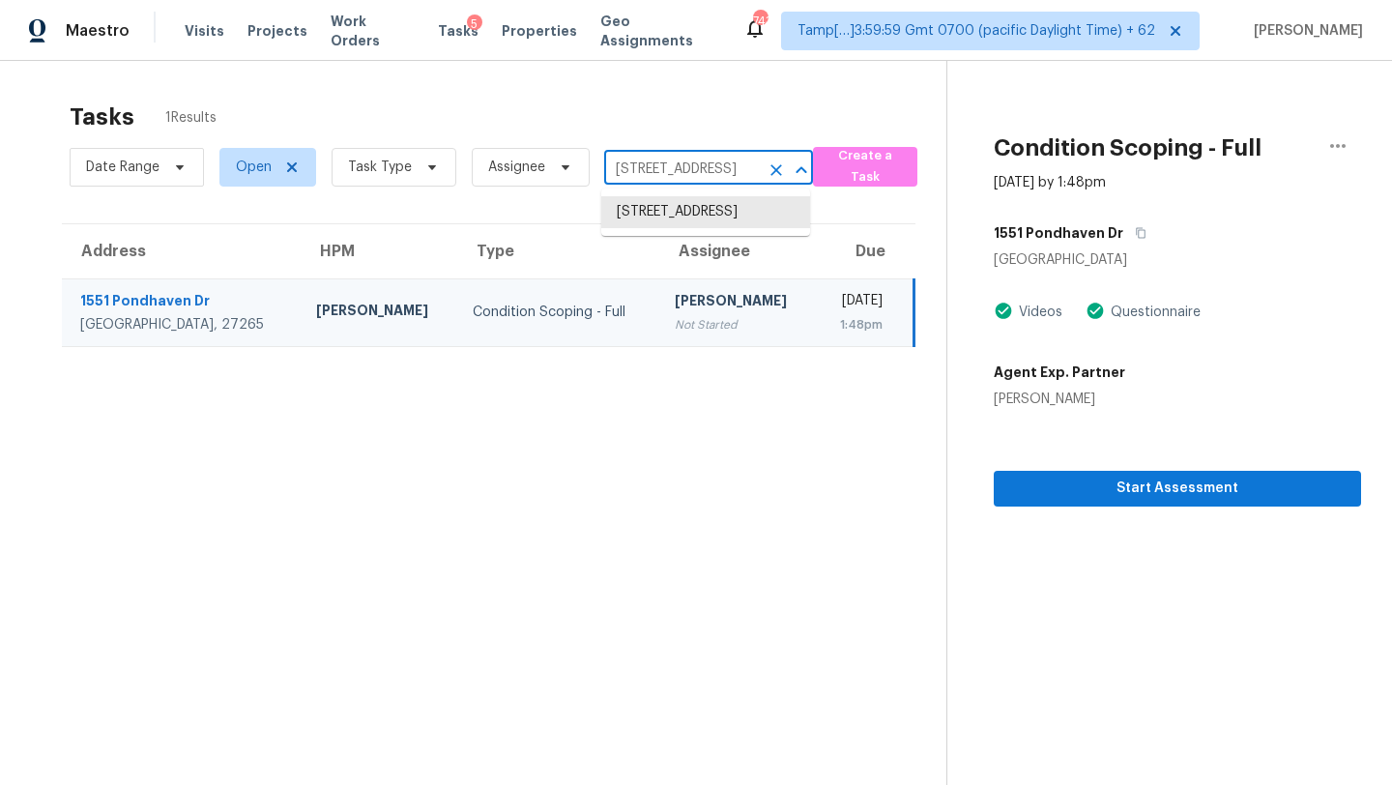
click at [701, 167] on input "1551 Pondhaven Dr, High Point, NC 27265" at bounding box center [681, 170] width 155 height 30
paste input "408 Morningsdale Dr Raleigh, NC, 27609"
type input "1408 Morningsdale Dr Raleigh, NC, 27609"
click at [701, 215] on li "1408 Morningsdale Dr, Raleigh, NC 27609" at bounding box center [705, 212] width 209 height 32
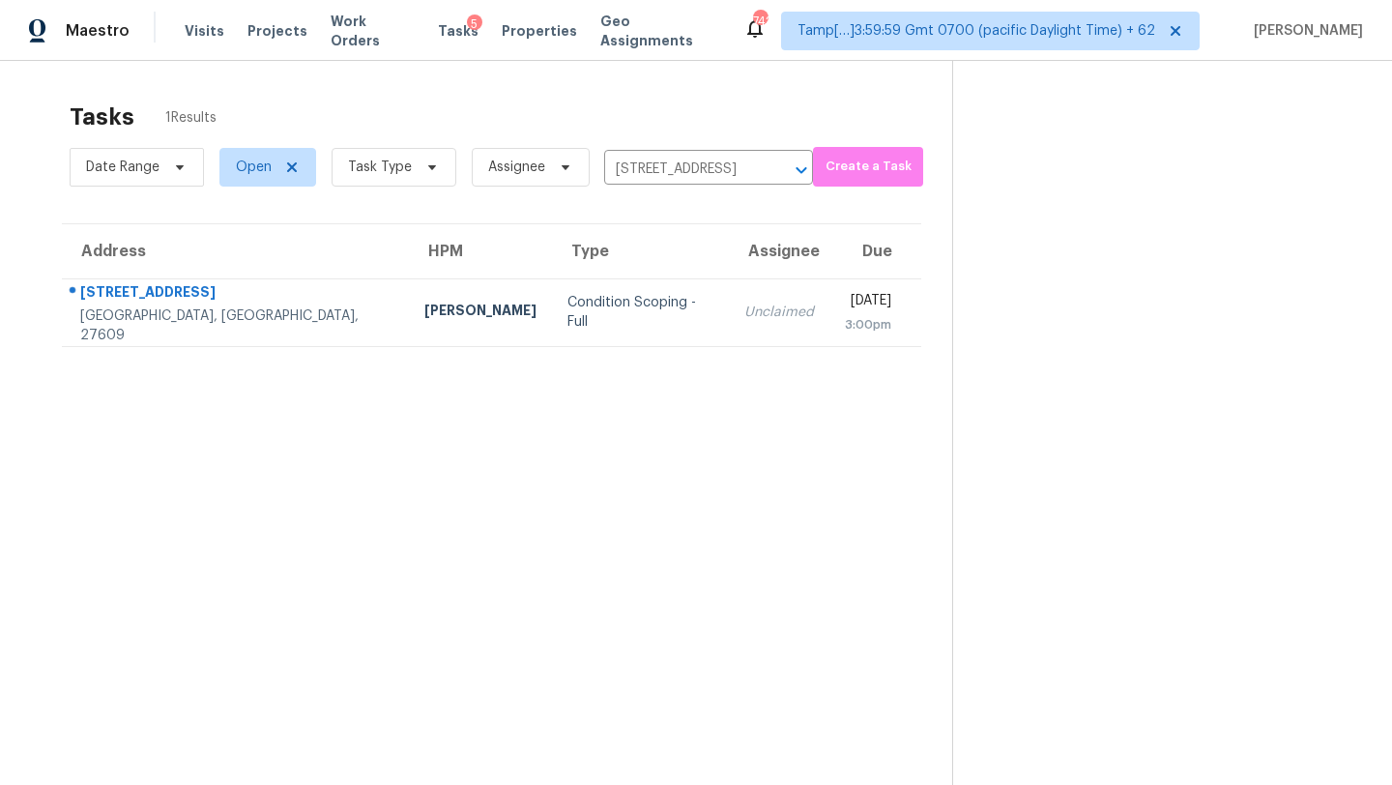
click at [745, 313] on div "Unclaimed" at bounding box center [780, 312] width 70 height 19
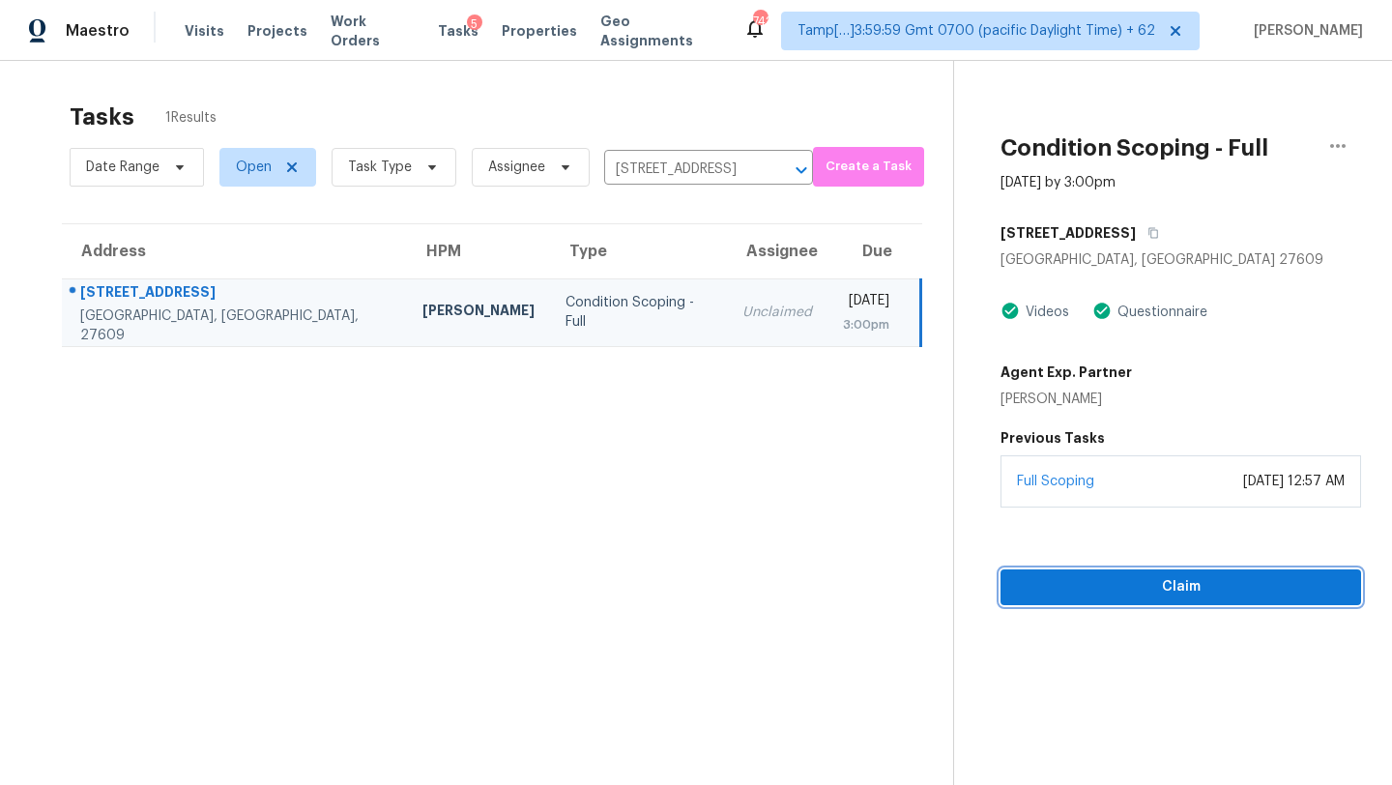
click at [1156, 592] on span "Claim" at bounding box center [1181, 587] width 330 height 24
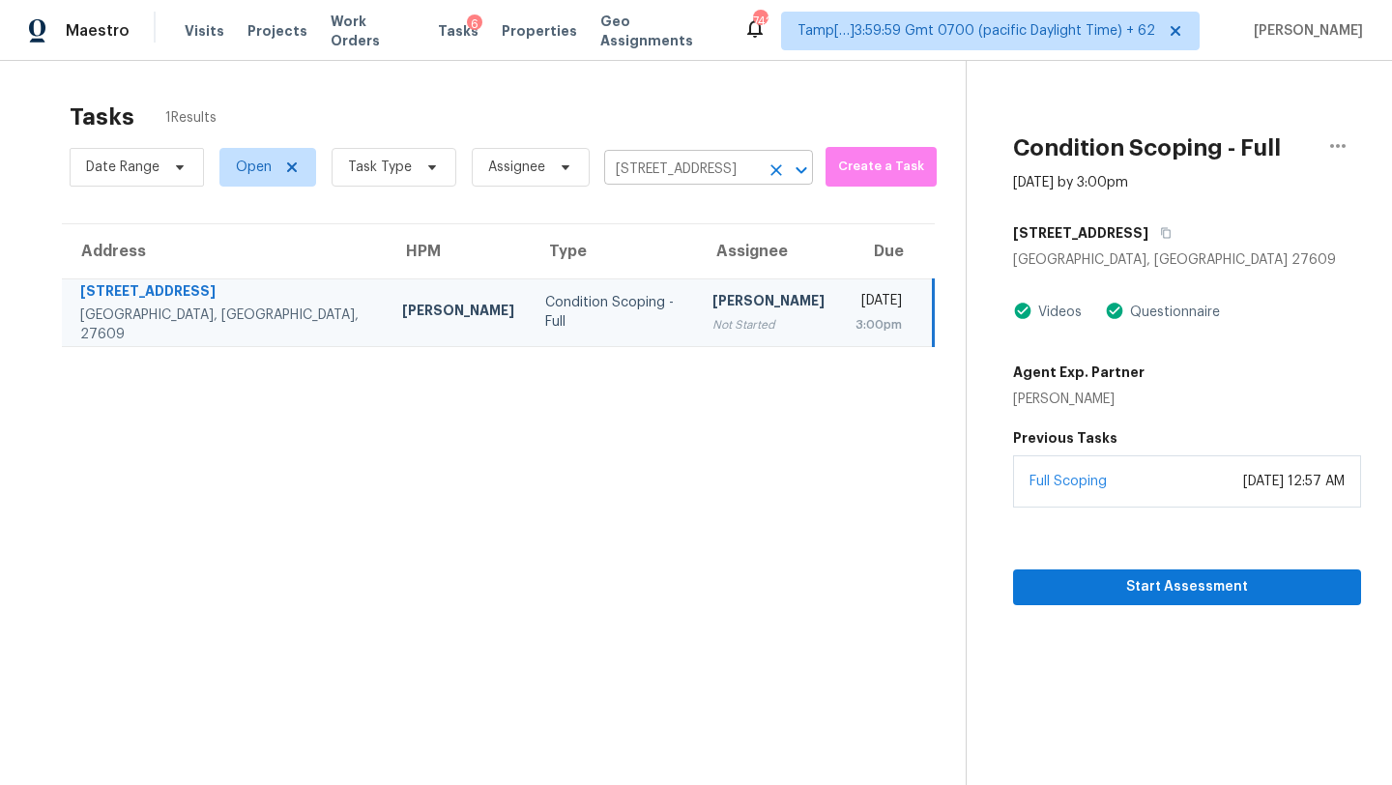
click at [705, 182] on input "1408 Morningsdale Dr, Raleigh, NC 27609" at bounding box center [681, 170] width 155 height 30
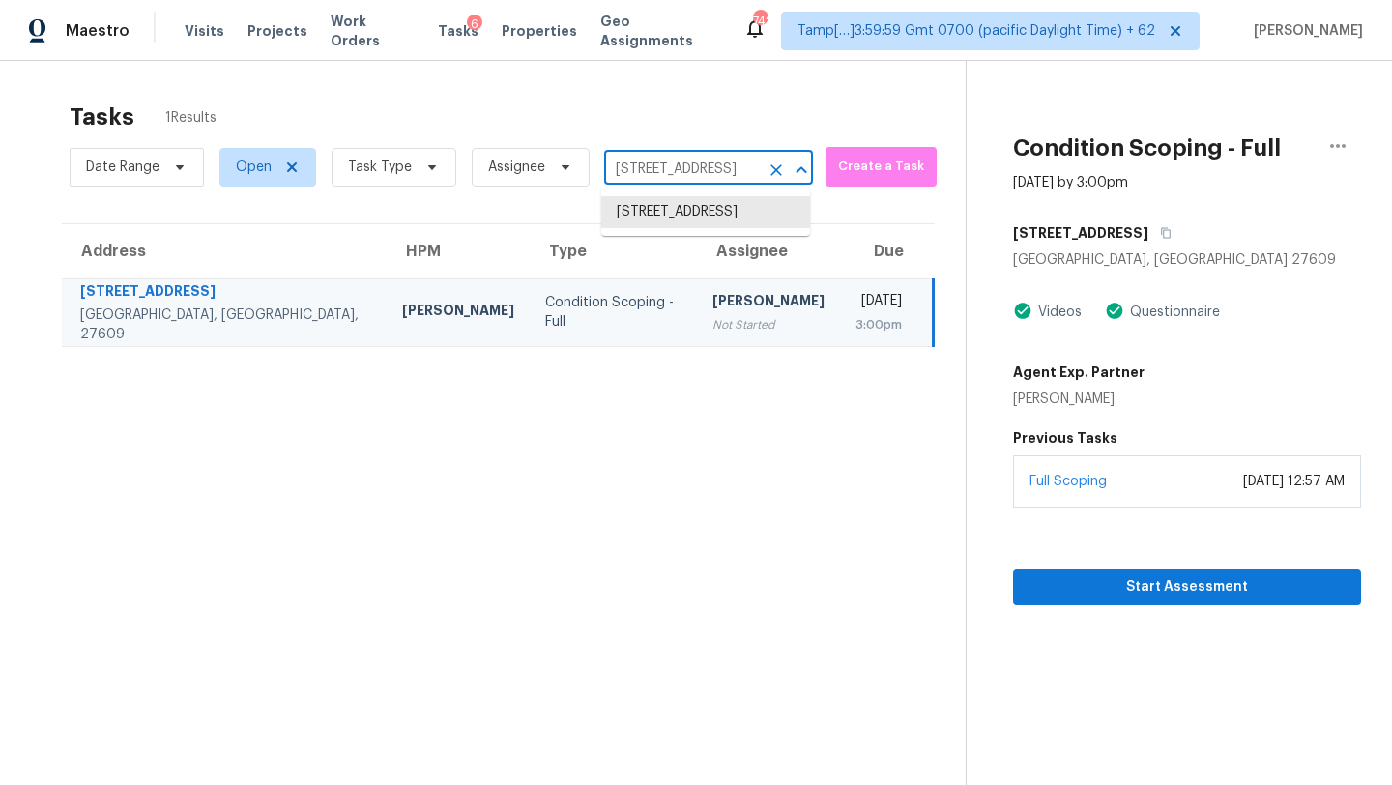
click at [705, 182] on input "1408 Morningsdale Dr, Raleigh, NC 27609" at bounding box center [681, 170] width 155 height 30
paste input "120 Pratt Rd Red Oak, TX, 75154"
type input "1120 Pratt Rd Red Oak, TX, 75154"
click at [702, 221] on li "1120 Pratt Rd, Red Oak, TX 75154" at bounding box center [705, 222] width 209 height 52
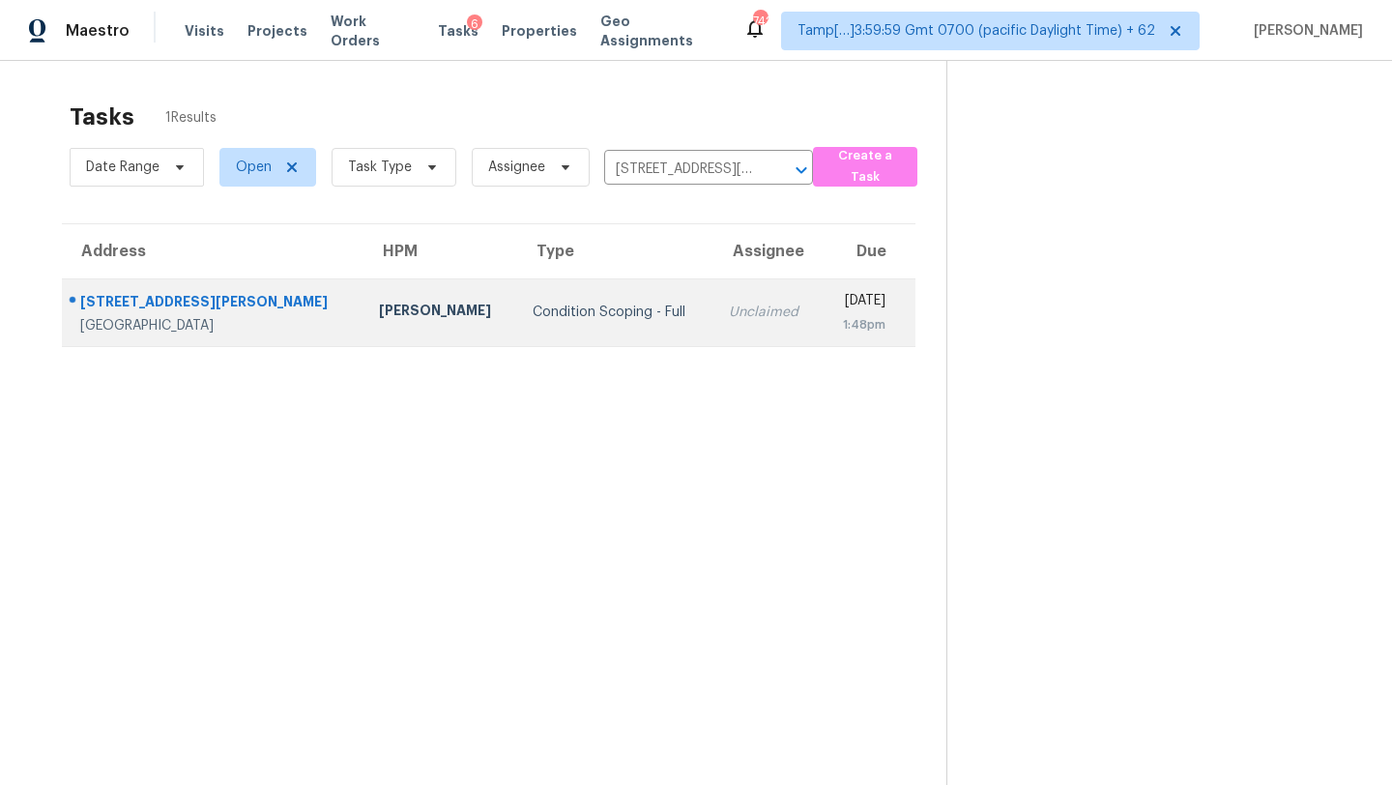
click at [729, 308] on div "Unclaimed" at bounding box center [767, 312] width 76 height 19
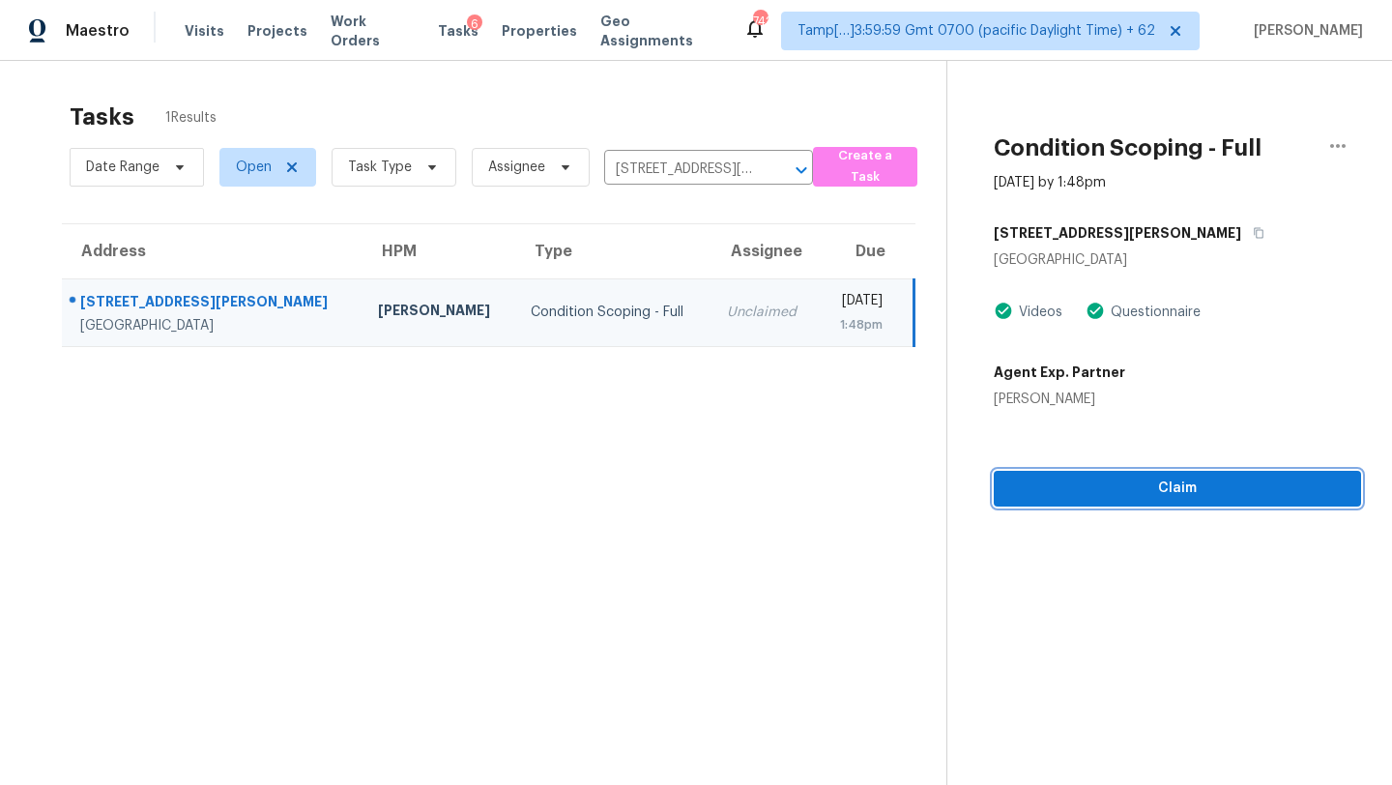
click at [1174, 497] on span "Claim" at bounding box center [1178, 489] width 337 height 24
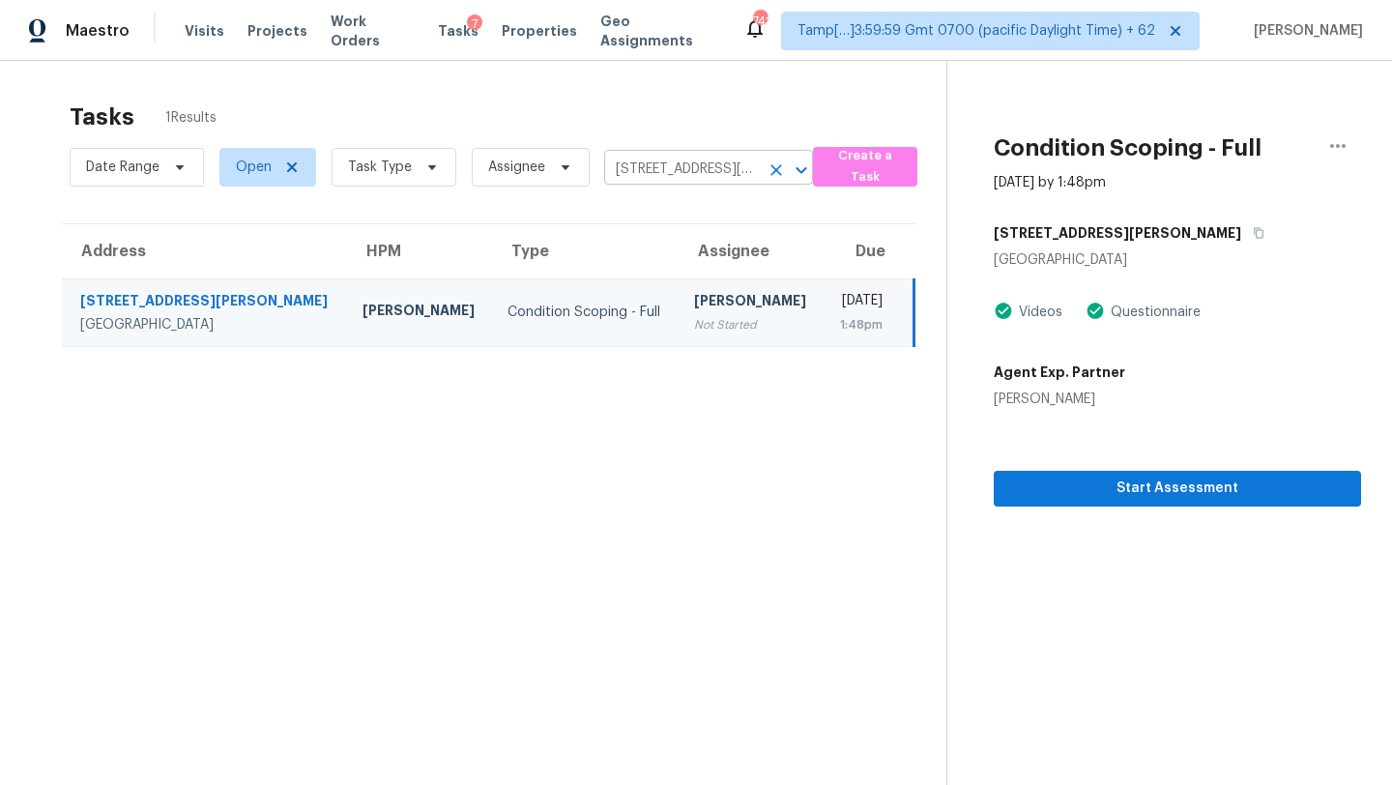
click at [688, 168] on input "1120 Pratt Rd, Red Oak, TX 75154" at bounding box center [681, 170] width 155 height 30
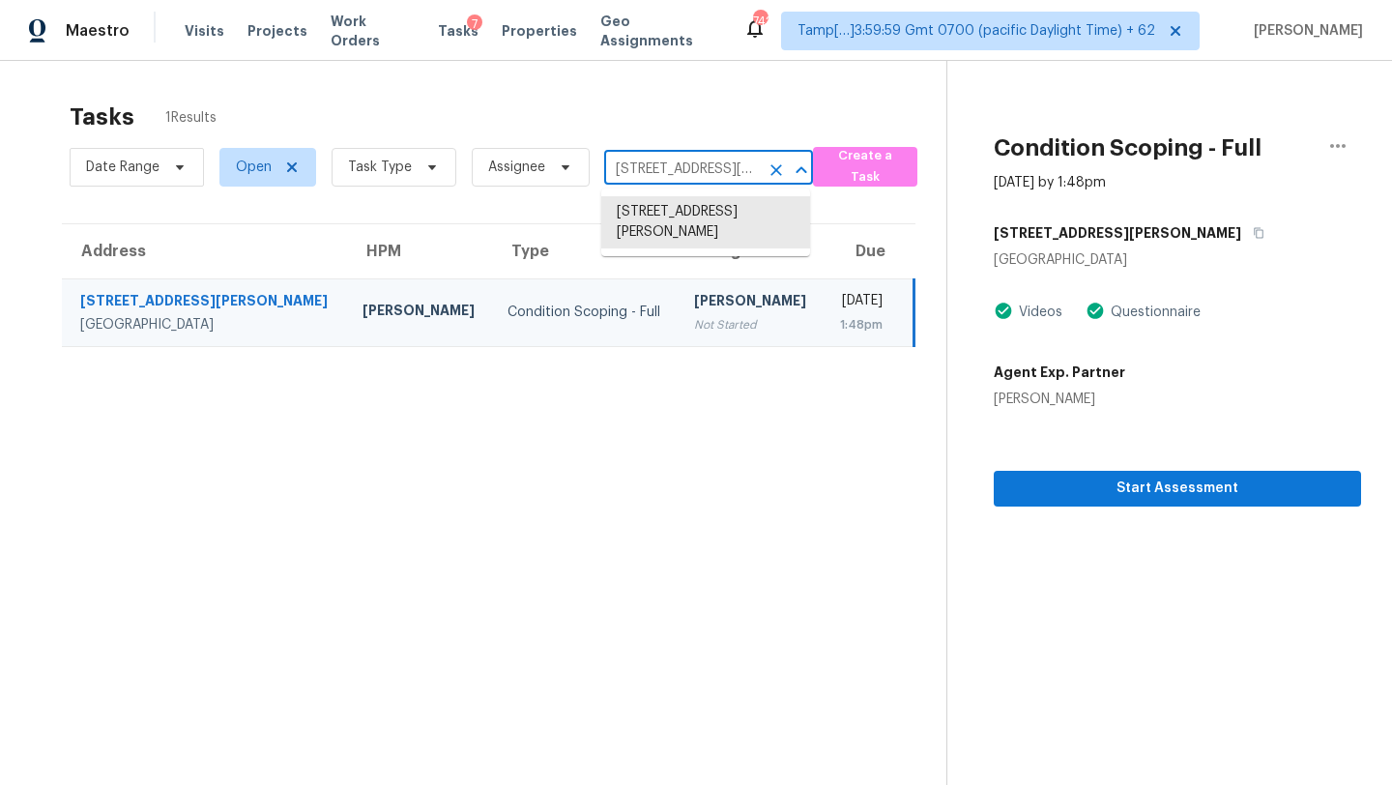
paste input "906 Pilot Point Way Princeton, TX, 75407"
type input "1906 Pilot Point Way Princeton, TX, 75407"
click at [700, 211] on li "1906 Pilot Point Way, Princeton, TX 75407" at bounding box center [705, 212] width 209 height 32
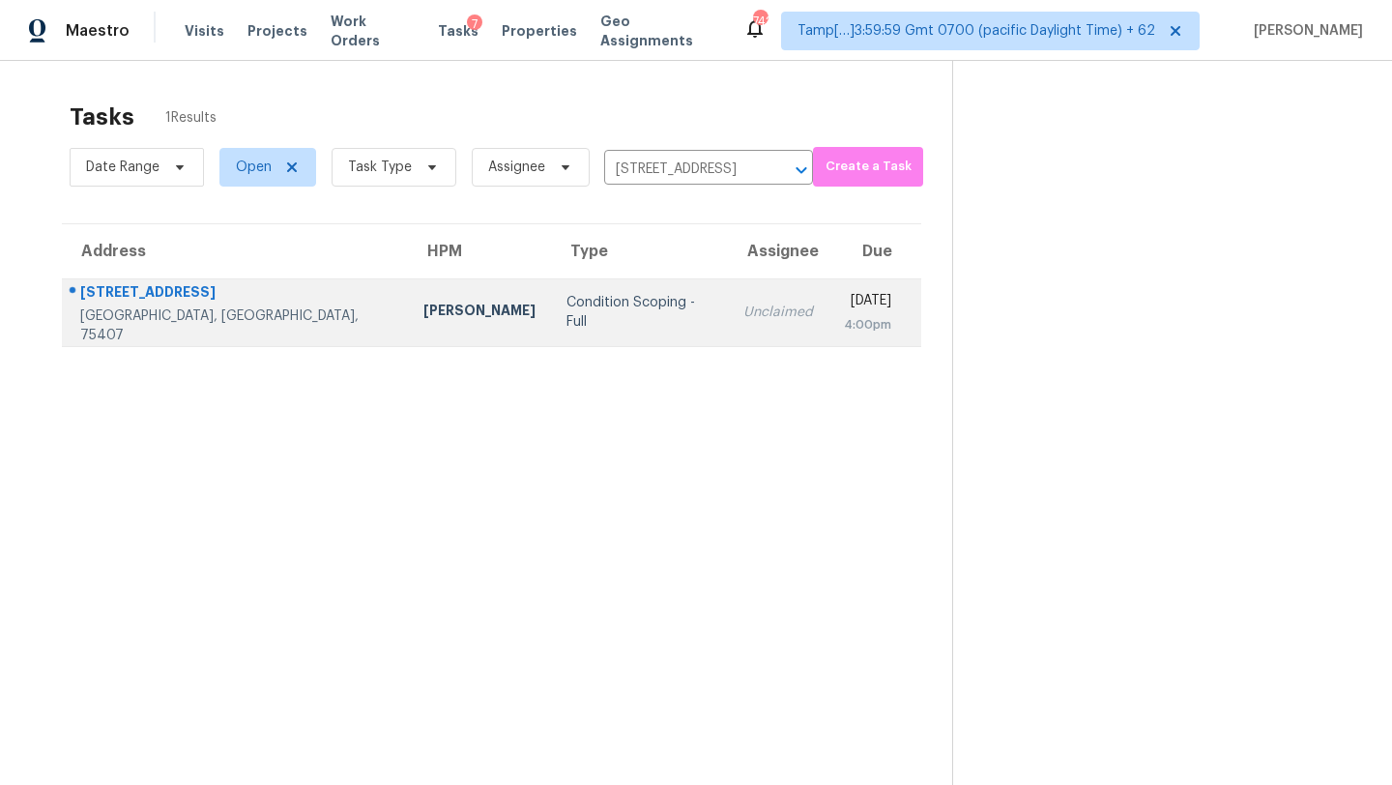
click at [728, 330] on td "Unclaimed" at bounding box center [778, 312] width 101 height 68
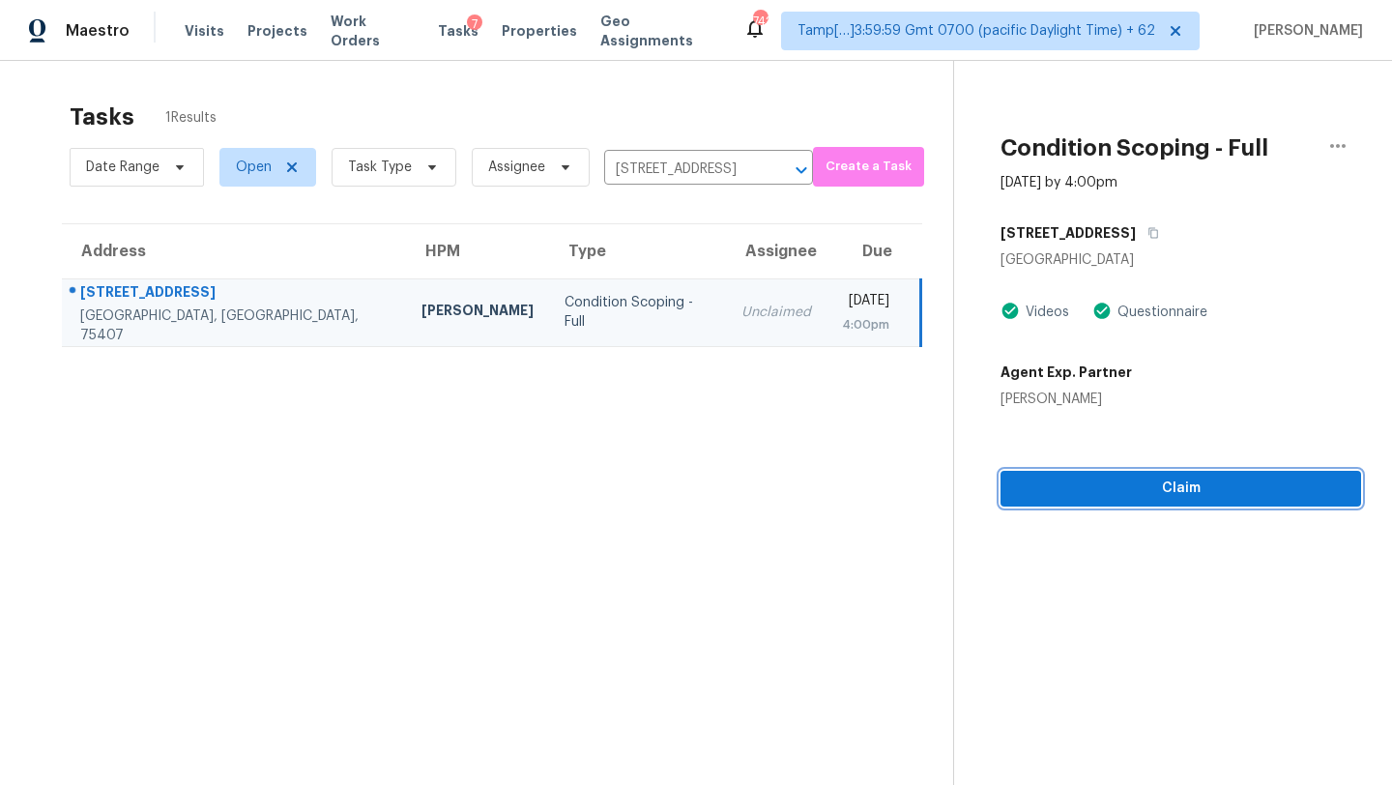
click at [1186, 482] on span "Claim" at bounding box center [1181, 489] width 330 height 24
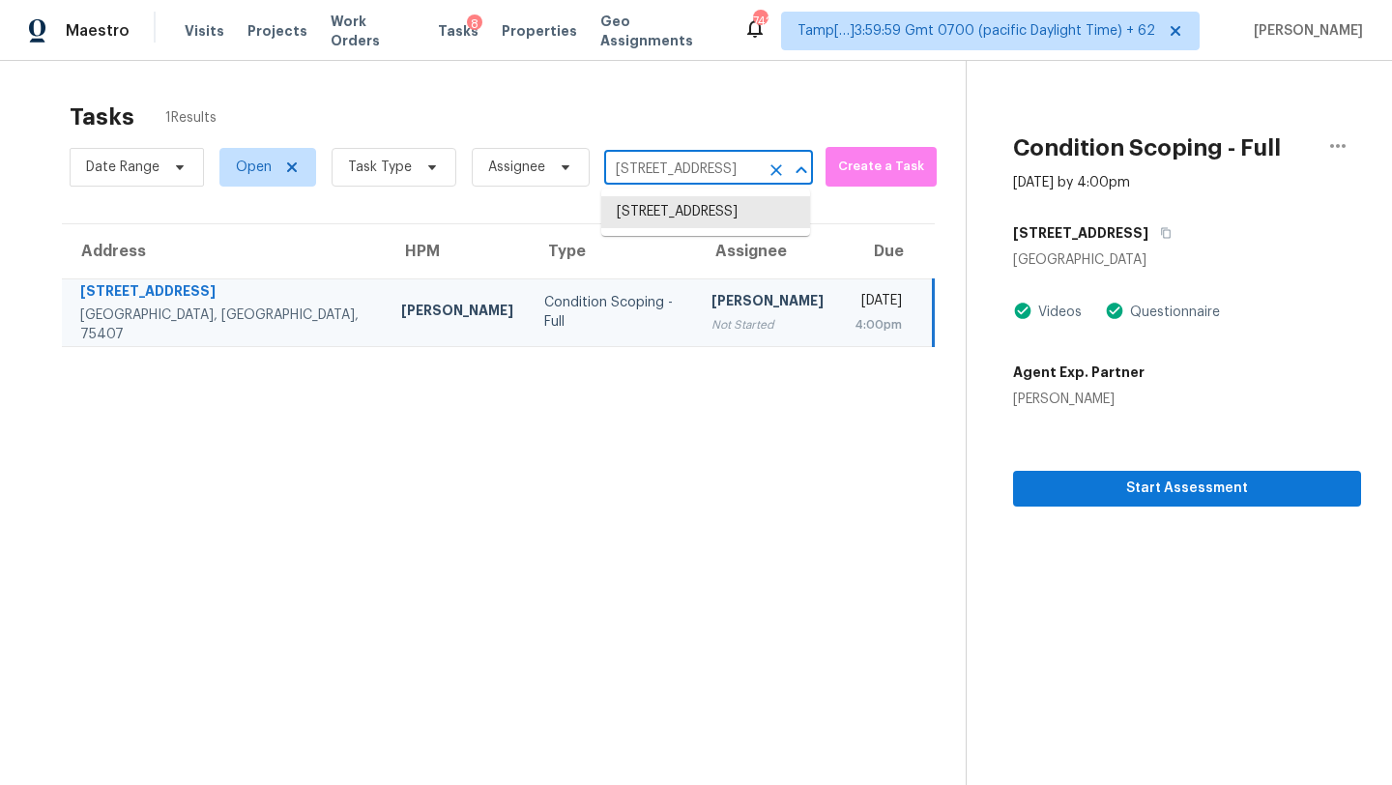
click at [689, 168] on input "1906 Pilot Point Way, Princeton, TX 75407" at bounding box center [681, 170] width 155 height 30
paste input "3706 N Chestnut St Colorado Springs, CO, 809"
type input "3706 N Chestnut St Colorado Springs, CO, 80907"
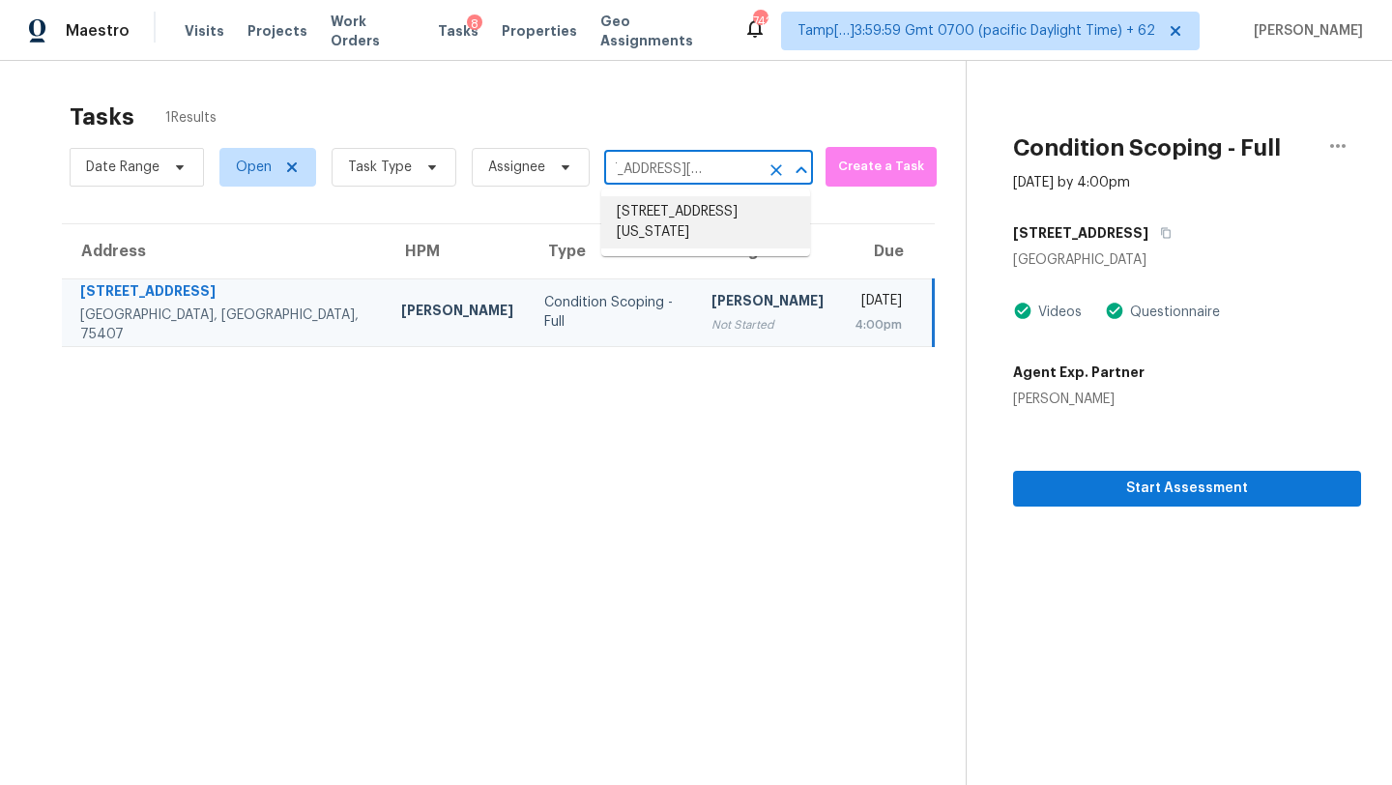
click at [701, 222] on li "3706 N Chestnut St, Colorado Springs, CO 80907" at bounding box center [705, 222] width 209 height 52
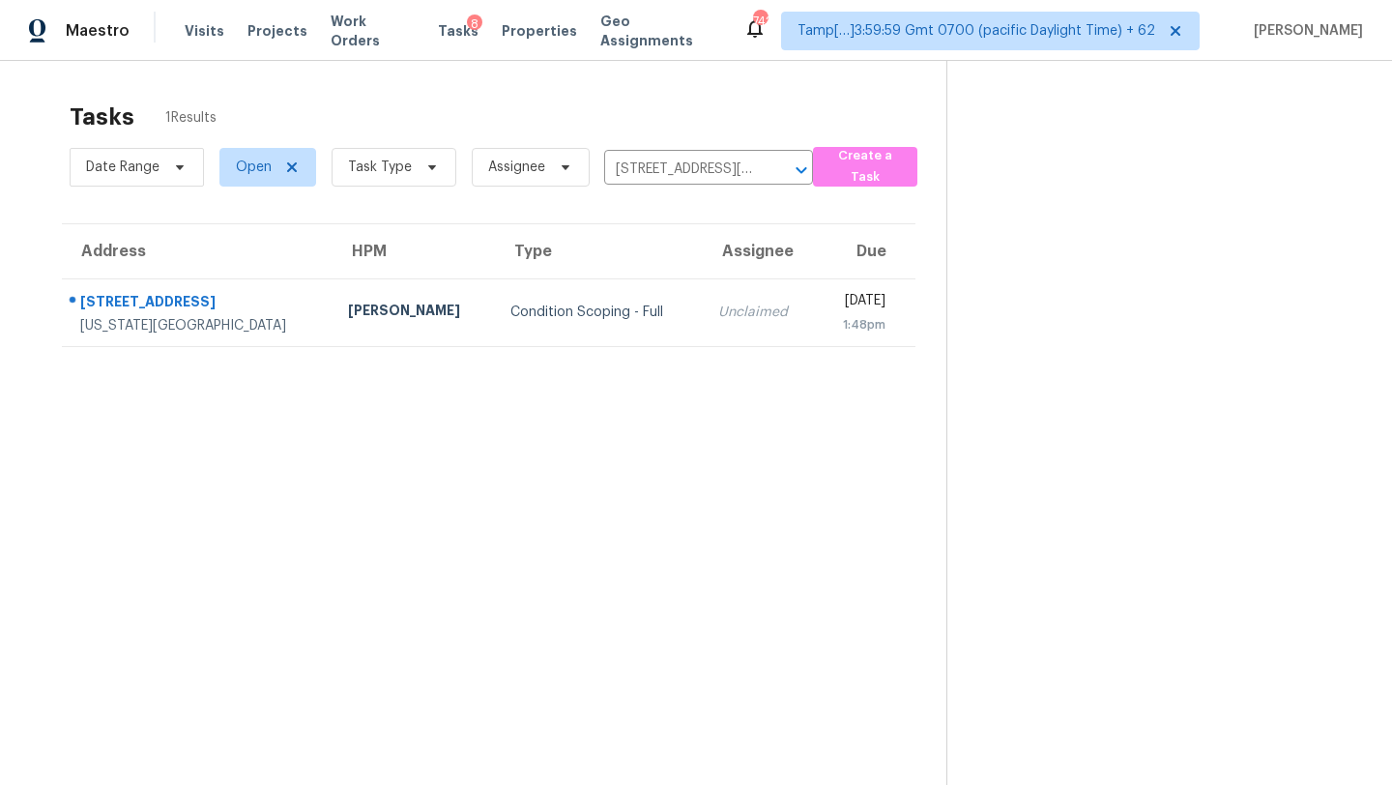
click at [718, 305] on div "Unclaimed" at bounding box center [759, 312] width 83 height 19
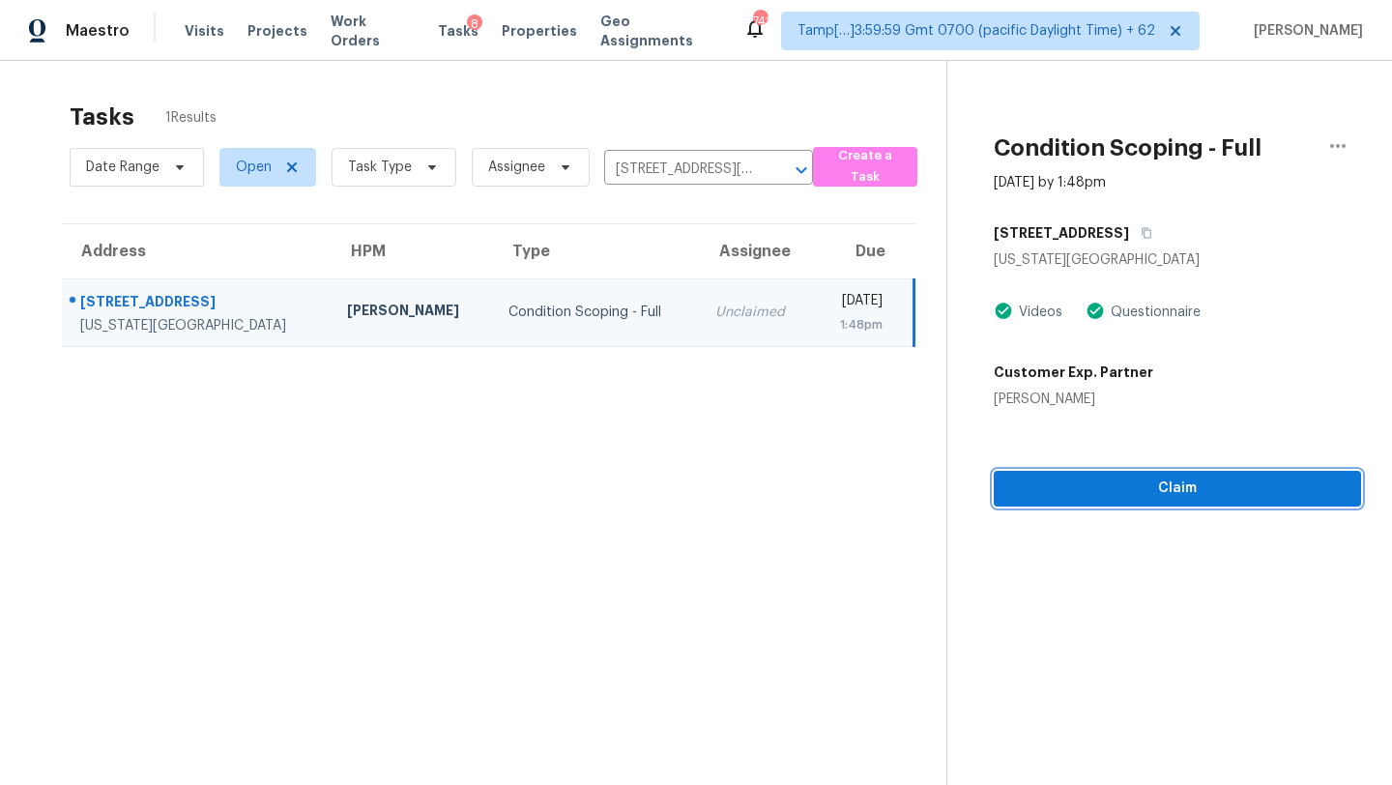
click at [1244, 486] on span "Claim" at bounding box center [1178, 489] width 337 height 24
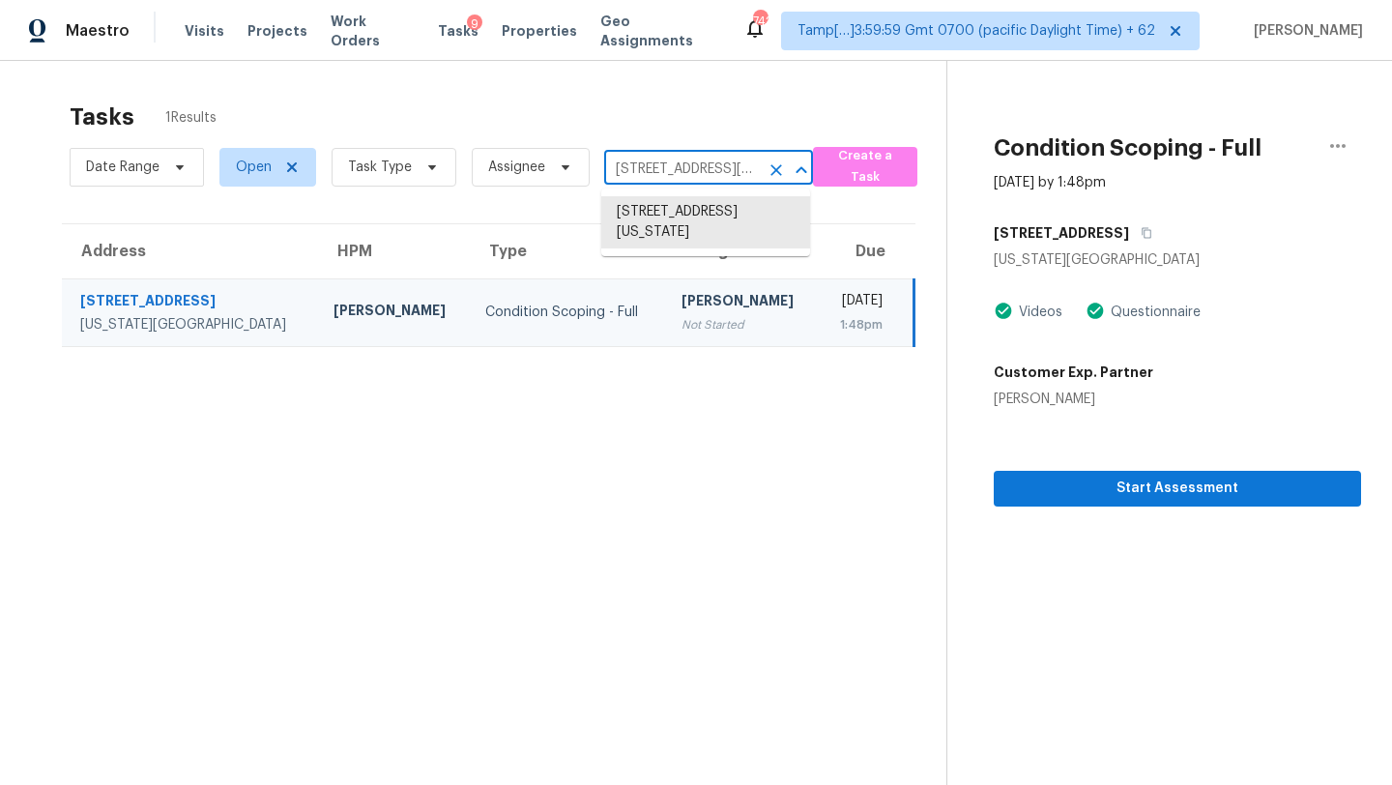
click at [687, 155] on input "3706 N Chestnut St, Colorado Springs, CO 80907" at bounding box center [681, 170] width 155 height 30
paste input "933 Augusta Dr Nashville, TN, 372"
type input "3933 Augusta Dr Nashville, TN, 37207"
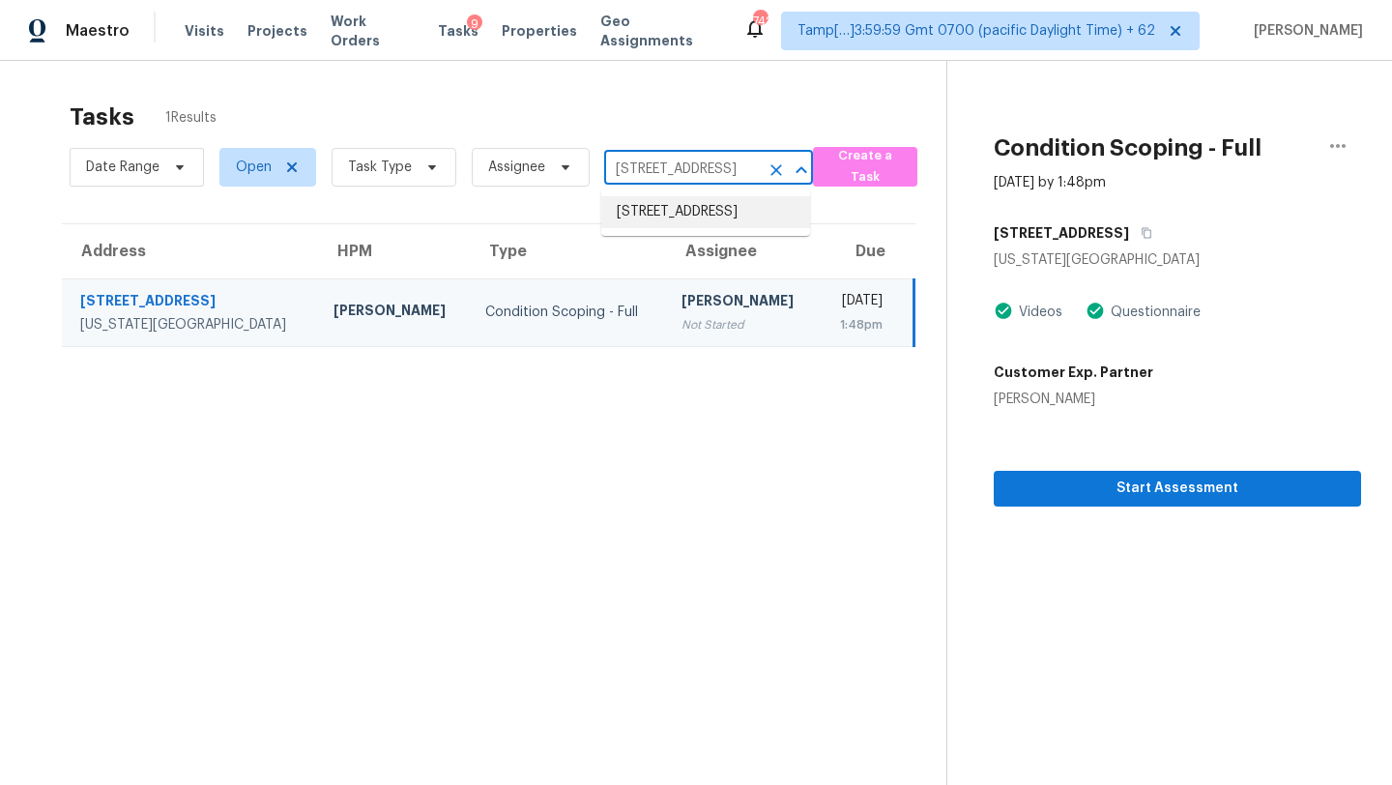
click at [688, 221] on li "3933 Augusta Dr, Nashville, TN 37207" at bounding box center [705, 212] width 209 height 32
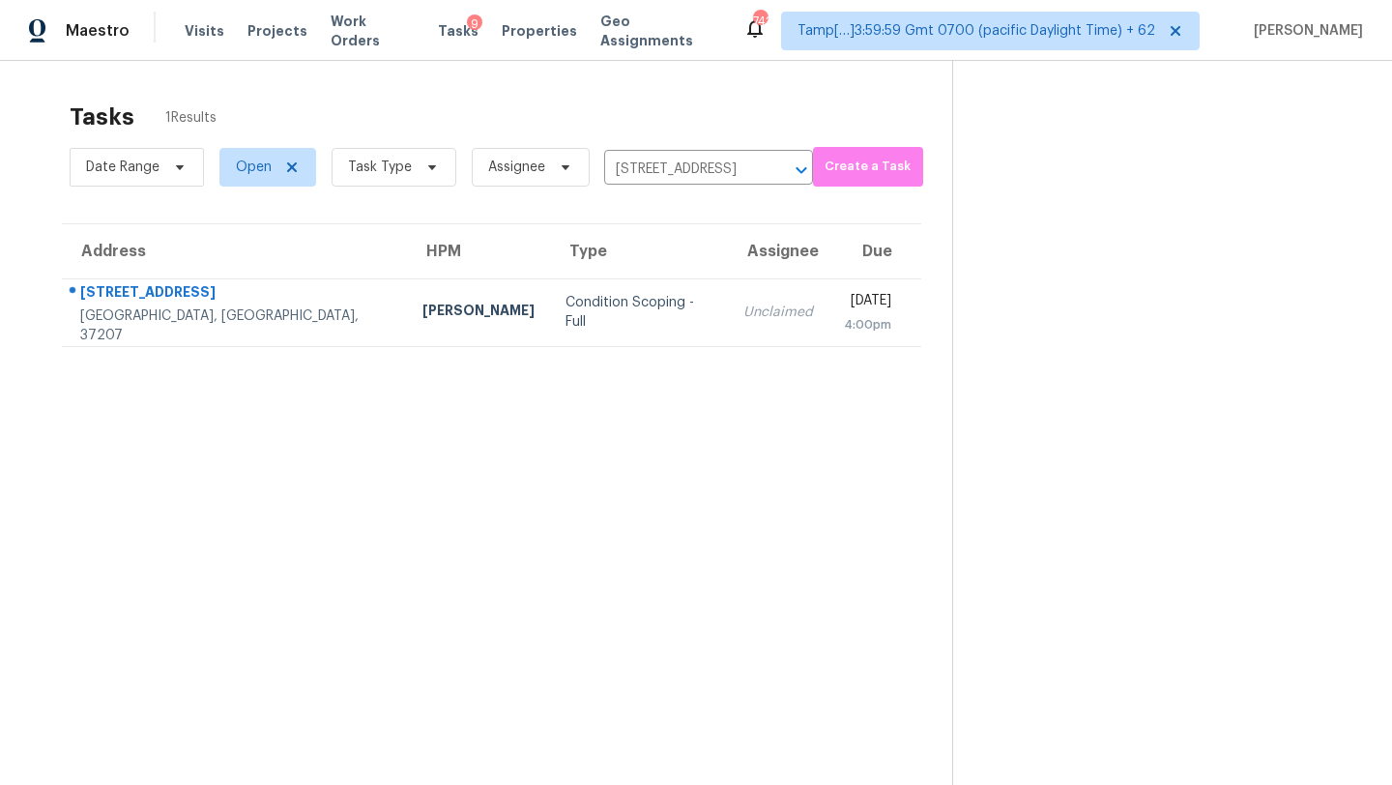
click at [708, 364] on section "Tasks 1 Results Date Range Open Task Type Assignee 3933 Augusta Dr, Nashville, …" at bounding box center [492, 469] width 922 height 754
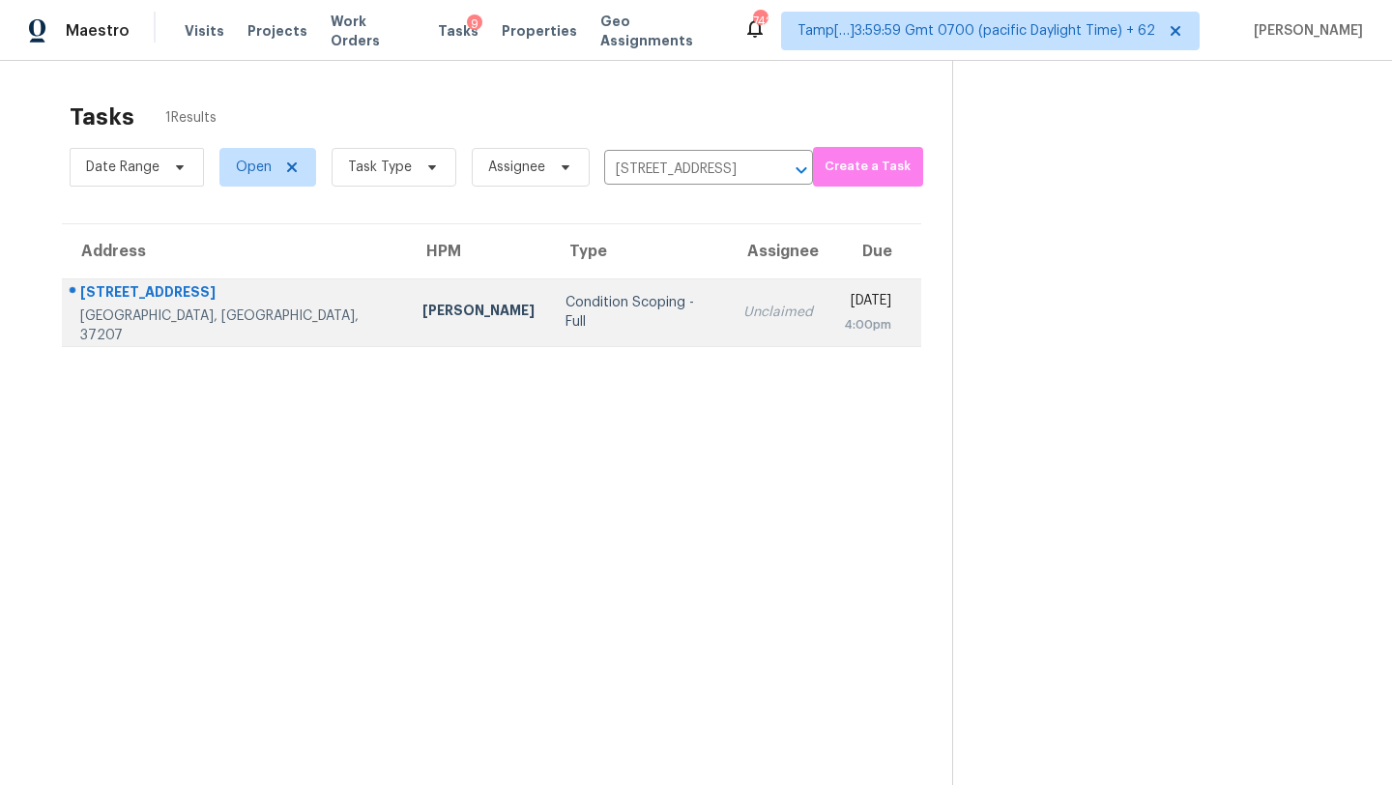
click at [730, 329] on td "Unclaimed" at bounding box center [778, 312] width 101 height 68
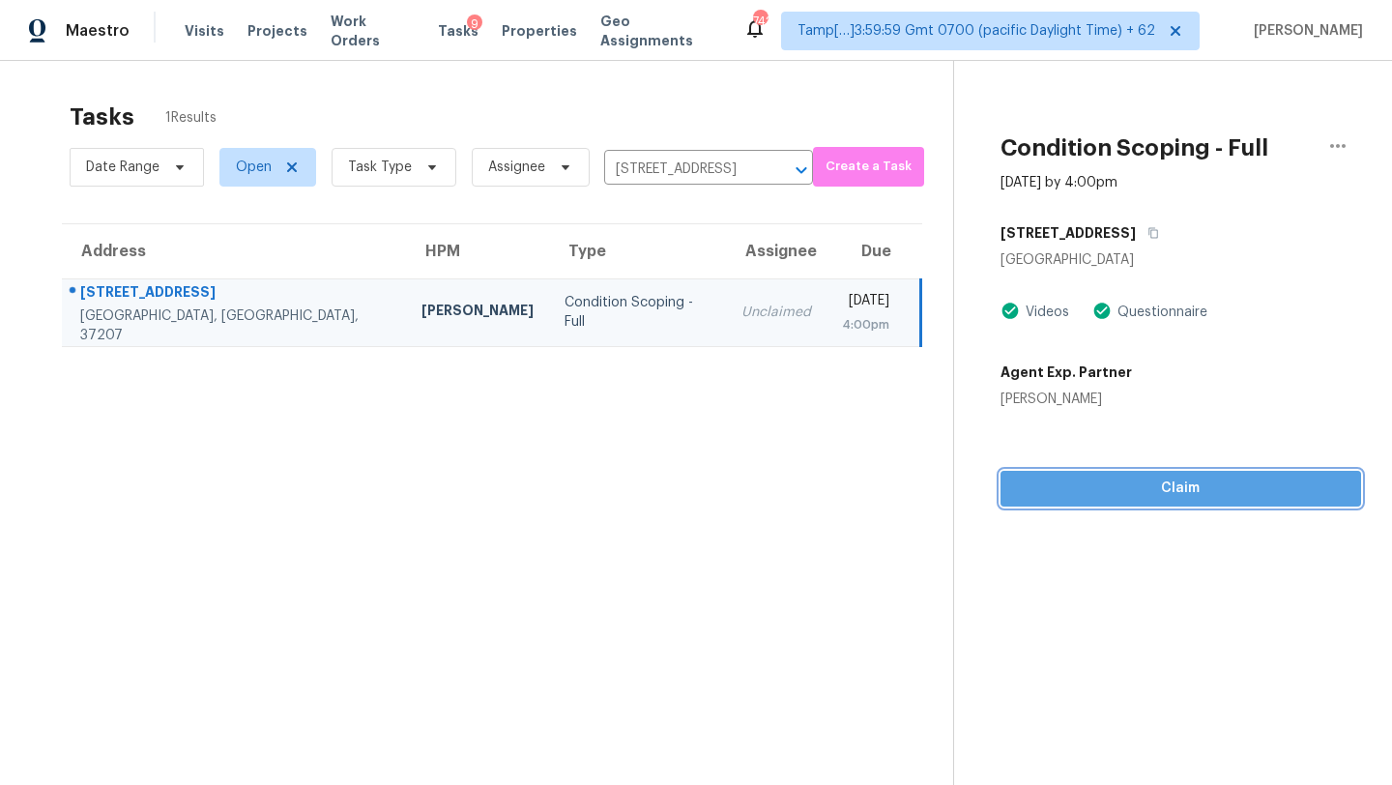
click at [1108, 500] on span "Claim" at bounding box center [1181, 489] width 330 height 24
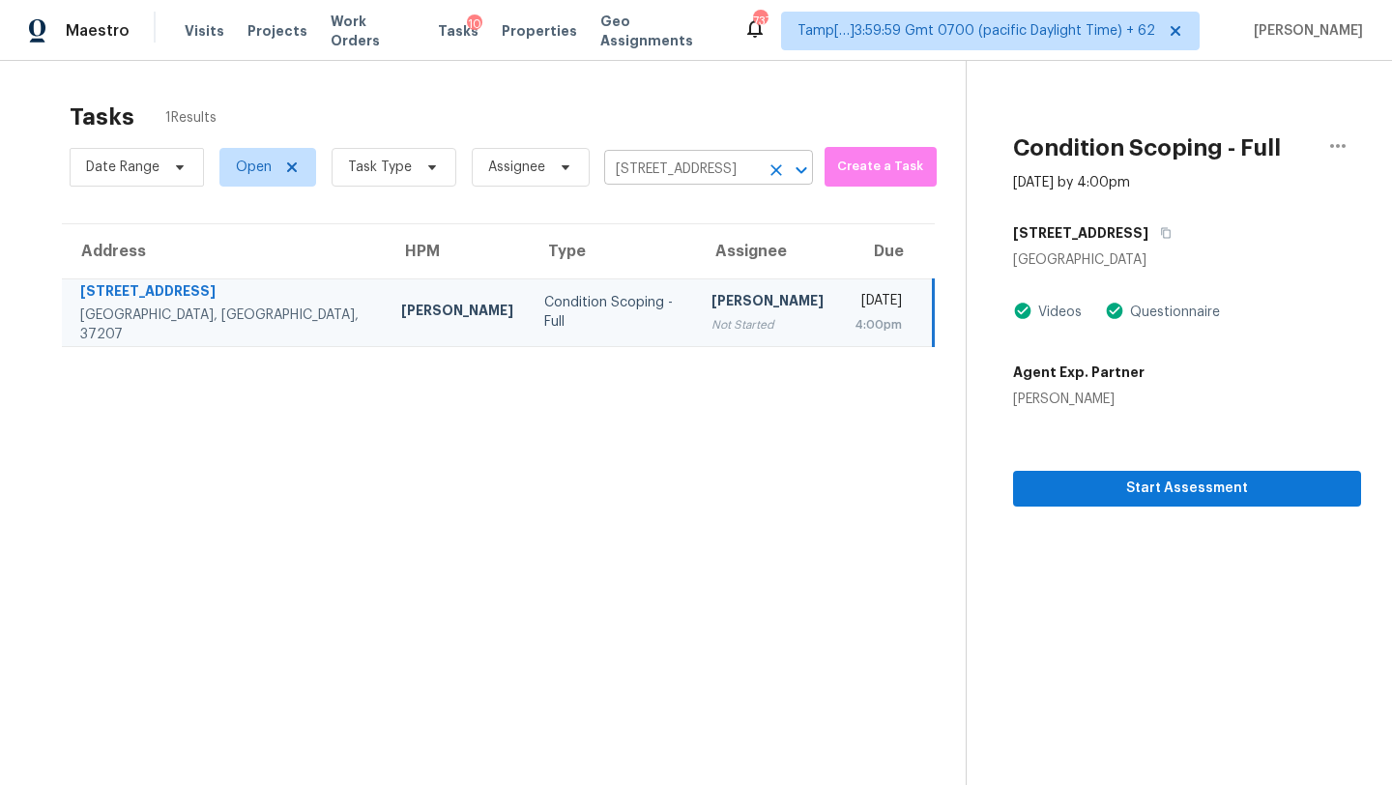
click at [776, 166] on icon "Clear" at bounding box center [777, 170] width 12 height 12
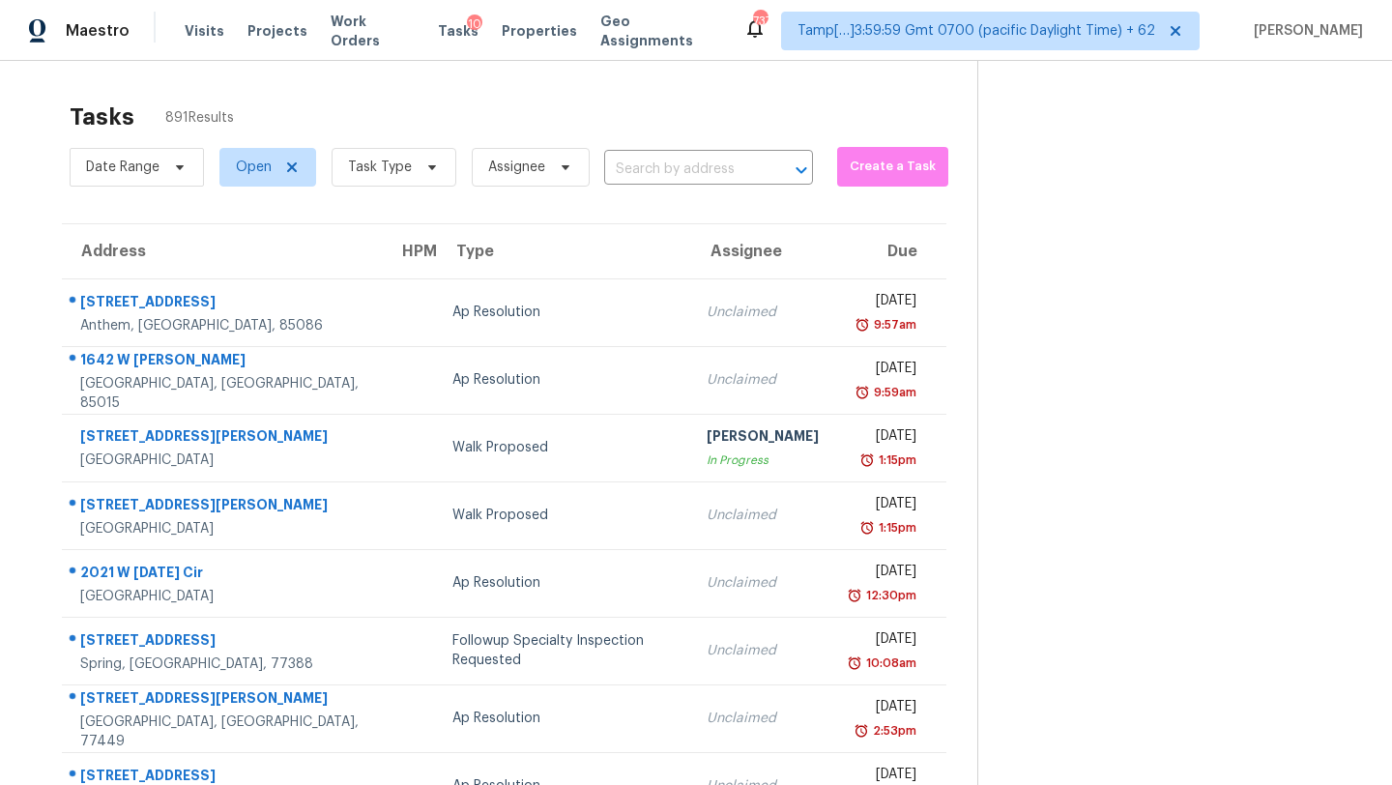
click at [710, 193] on section "Tasks 891 Results Date Range Open Task Type Assignee ​ Create a Task Address HP…" at bounding box center [504, 550] width 947 height 916
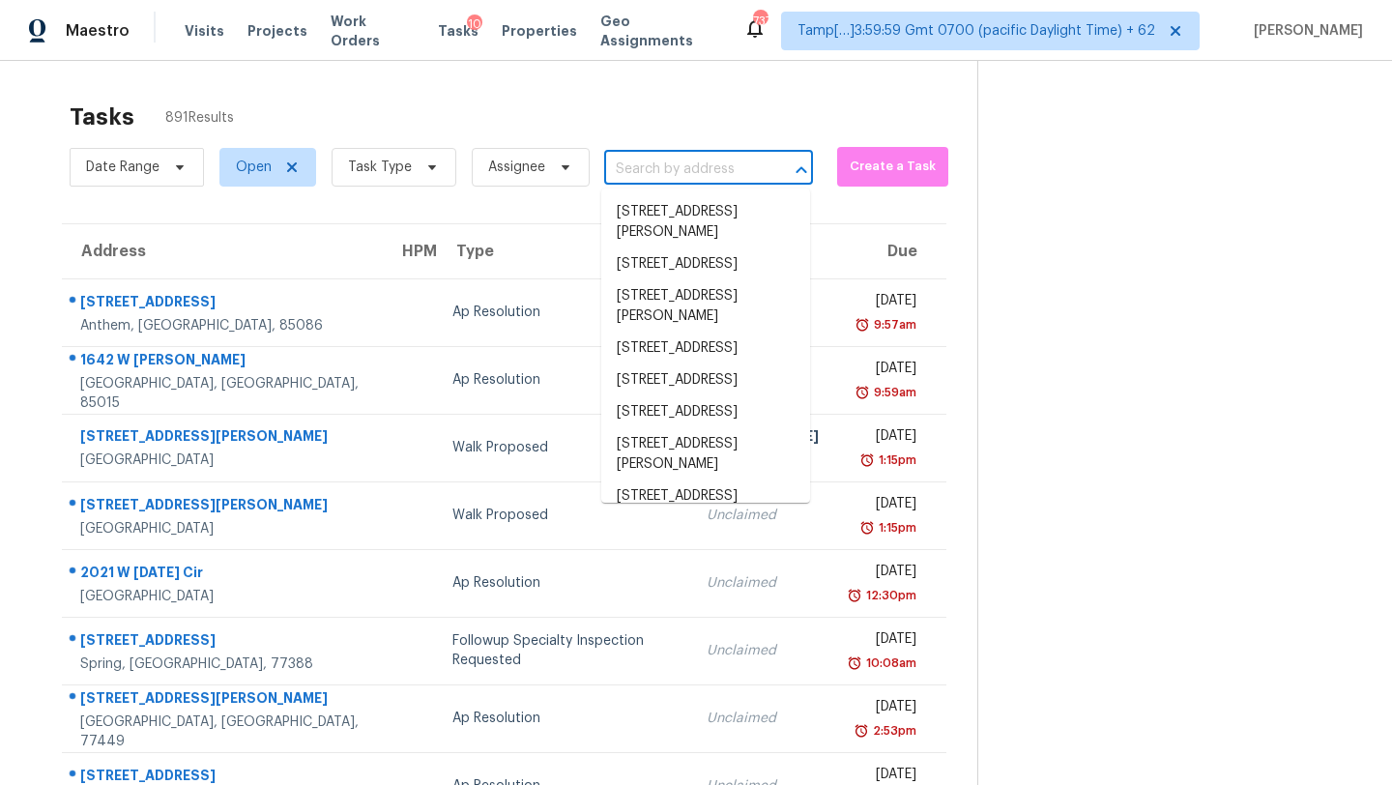
click at [730, 156] on input "text" at bounding box center [681, 170] width 155 height 30
paste input "3309 Chase Rd, Atlanta, GA 30341"
type input "3309 Chase Rd, Atlanta, GA 30341"
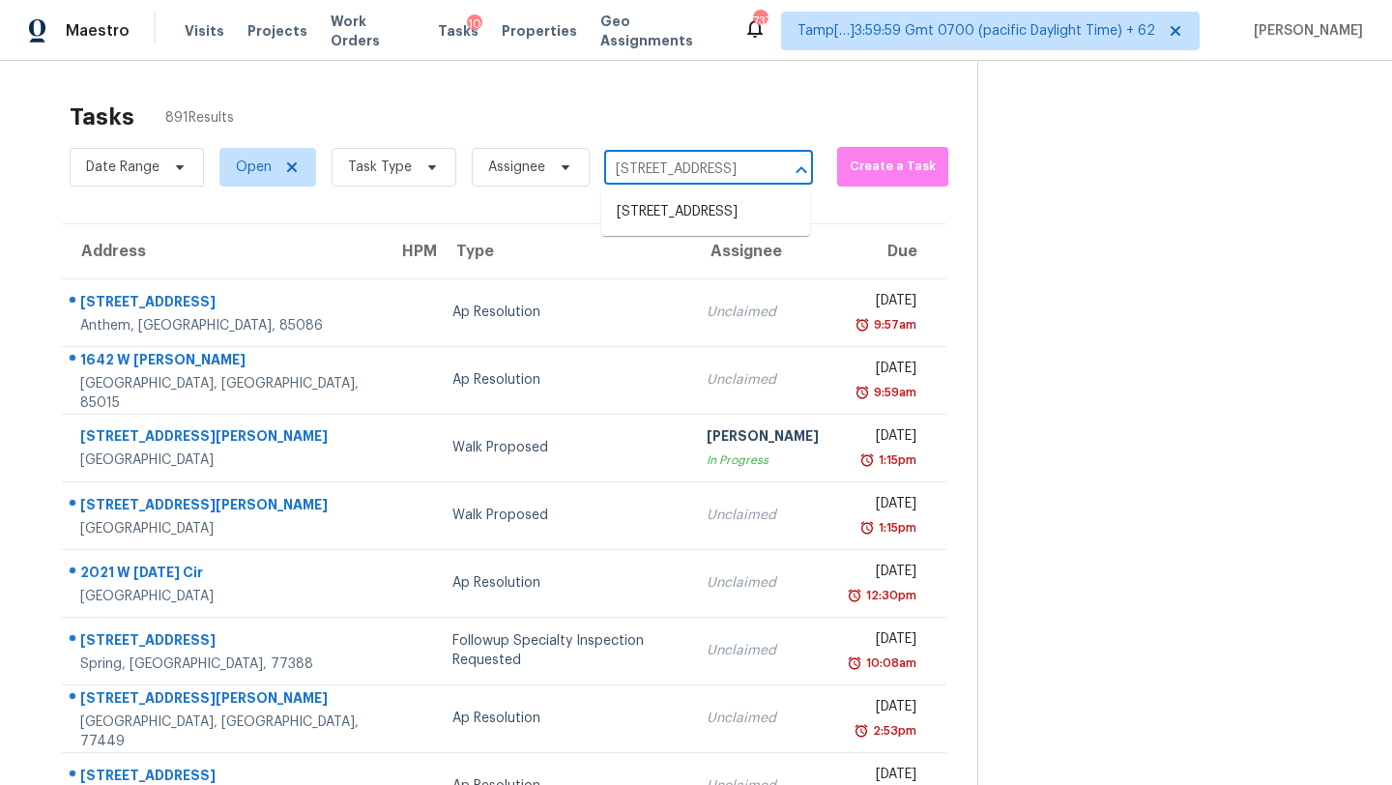
click at [724, 179] on input "3309 Chase Rd, Atlanta, GA 30341" at bounding box center [681, 170] width 155 height 30
click at [724, 193] on ul "3309 Chase Rd, Atlanta, GA 30341" at bounding box center [705, 212] width 209 height 47
click at [724, 210] on li "3309 Chase Rd, Atlanta, GA 30341" at bounding box center [705, 212] width 209 height 32
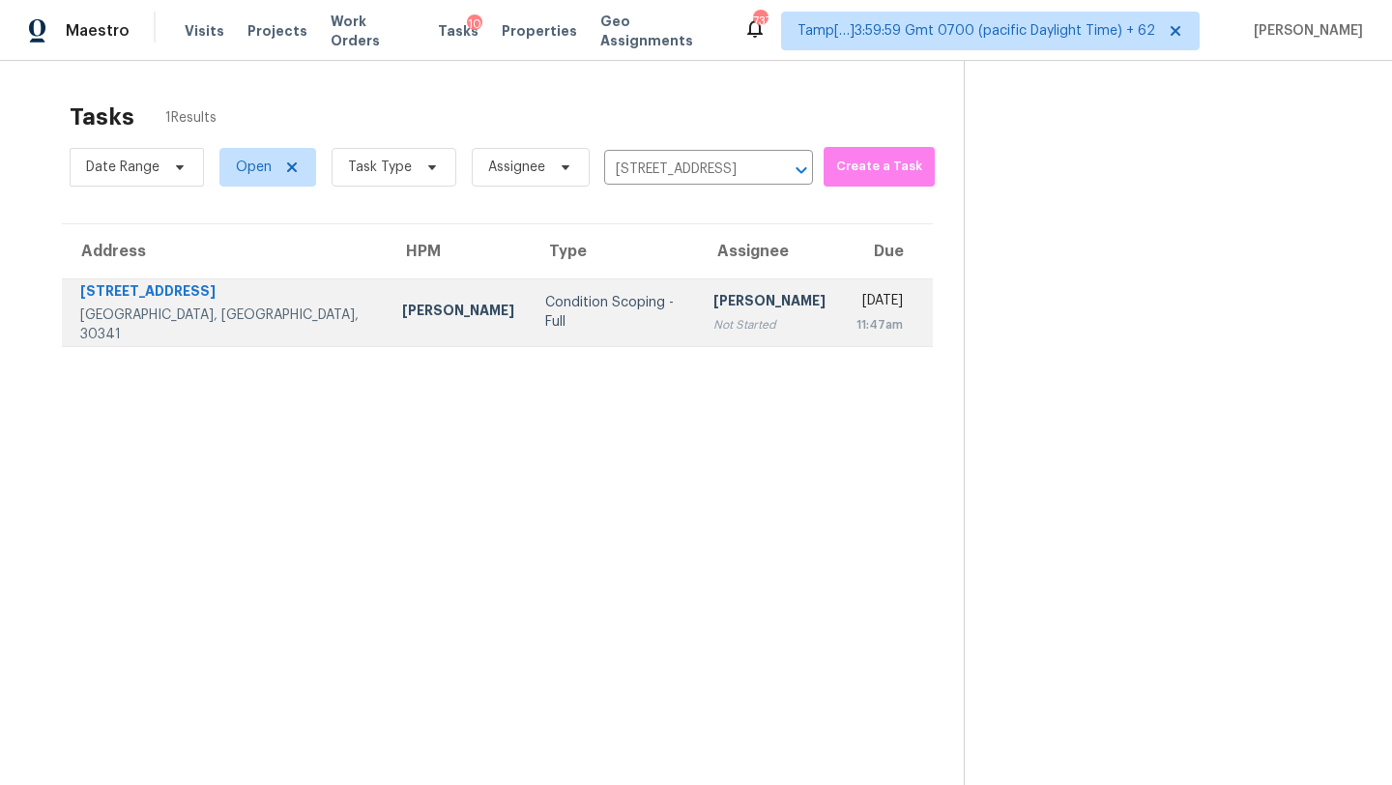
click at [714, 307] on div "[PERSON_NAME]" at bounding box center [770, 303] width 112 height 24
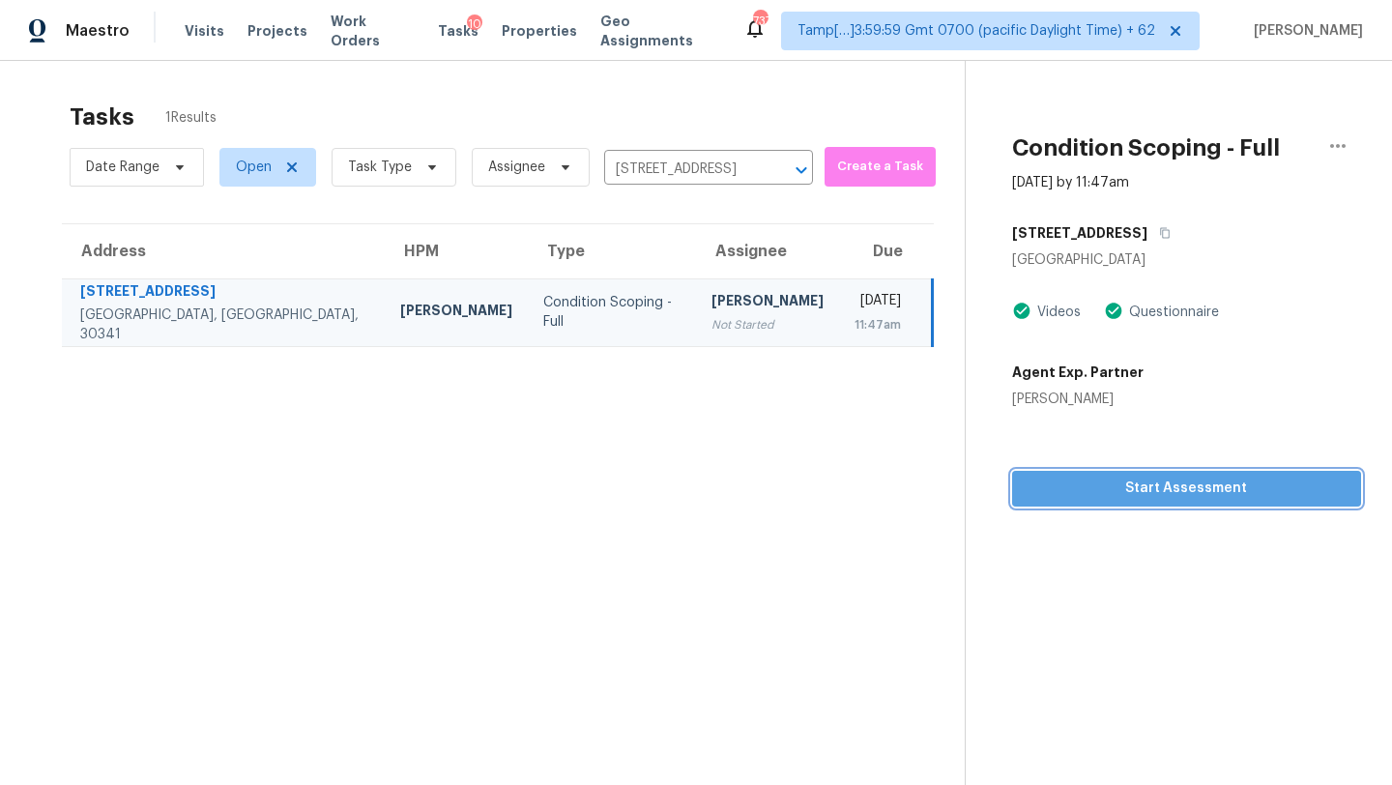
click at [1150, 499] on span "Start Assessment" at bounding box center [1187, 489] width 318 height 24
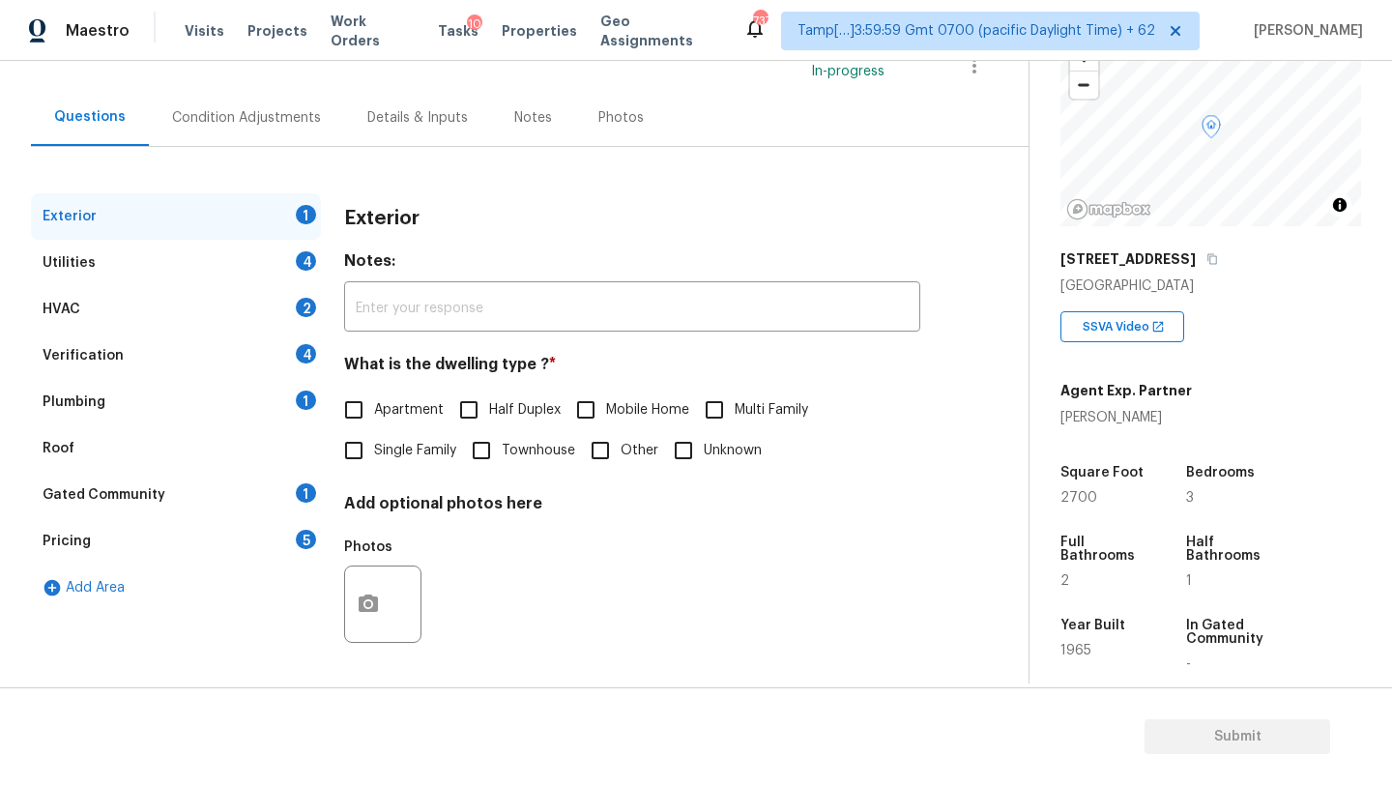
scroll to position [379, 0]
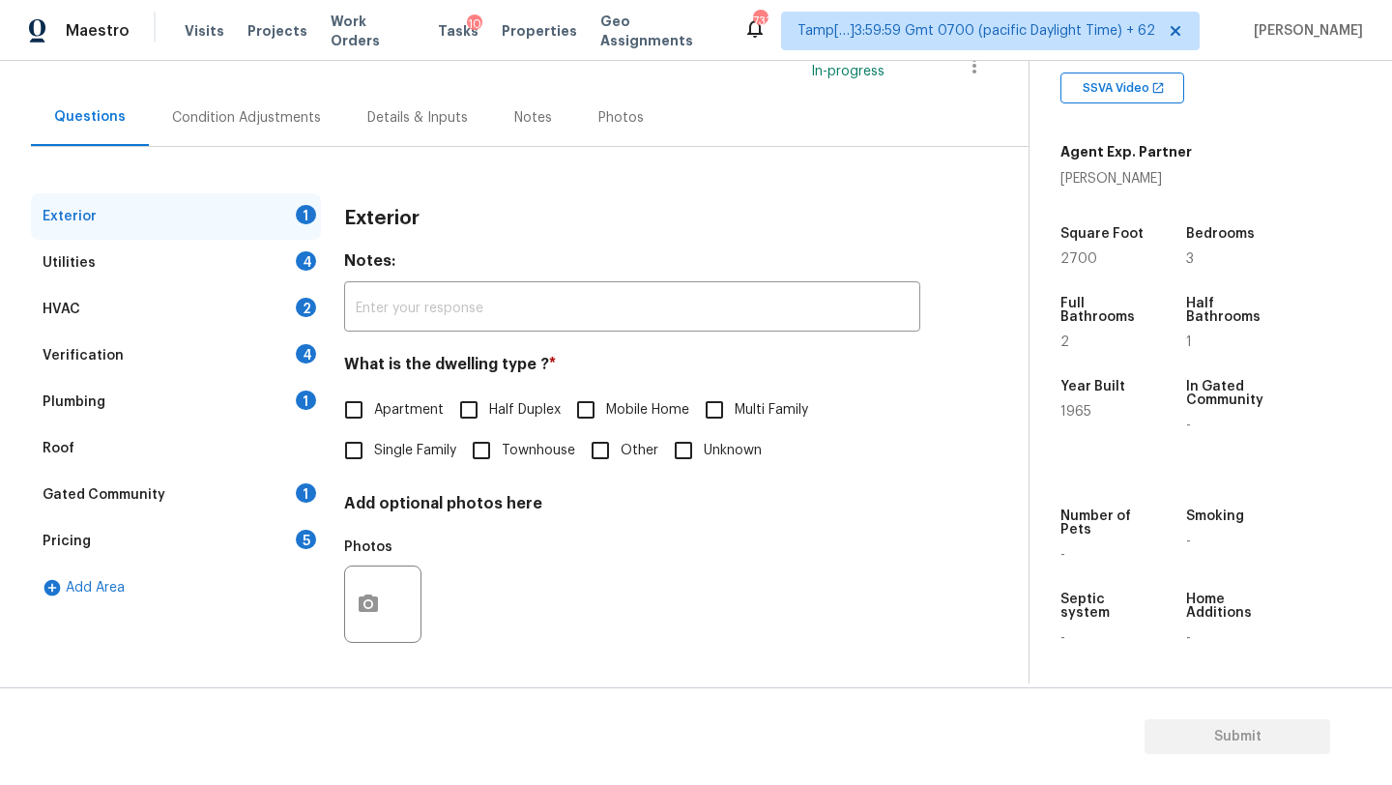
click at [292, 491] on div "Gated Community 1" at bounding box center [176, 495] width 290 height 46
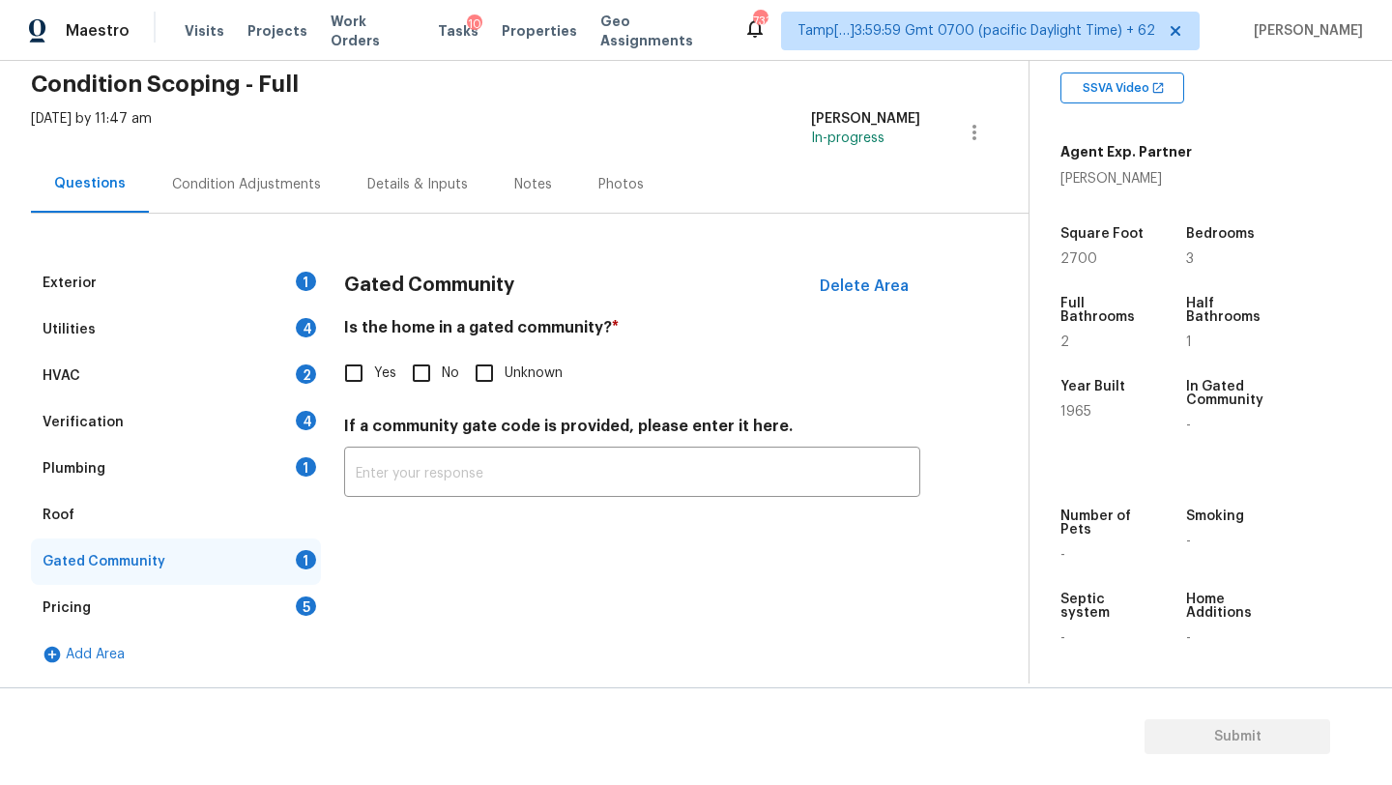
scroll to position [79, 0]
click at [419, 366] on input "No" at bounding box center [421, 373] width 41 height 41
checkbox input "true"
click at [246, 611] on div "Pricing 5" at bounding box center [176, 608] width 290 height 46
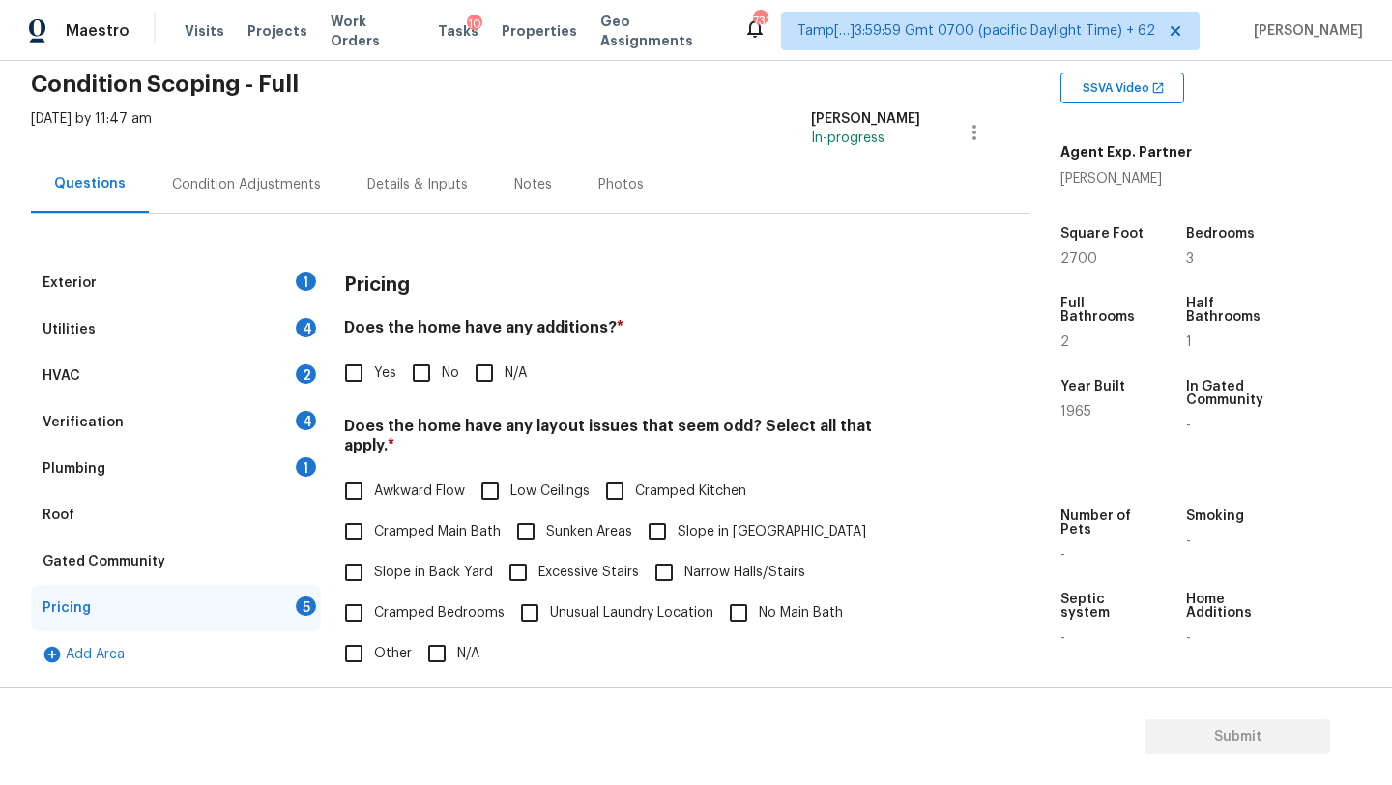
click at [417, 380] on input "No" at bounding box center [421, 373] width 41 height 41
checkbox input "true"
click at [658, 512] on input "Slope in Front Yard" at bounding box center [657, 532] width 41 height 41
checkbox input "true"
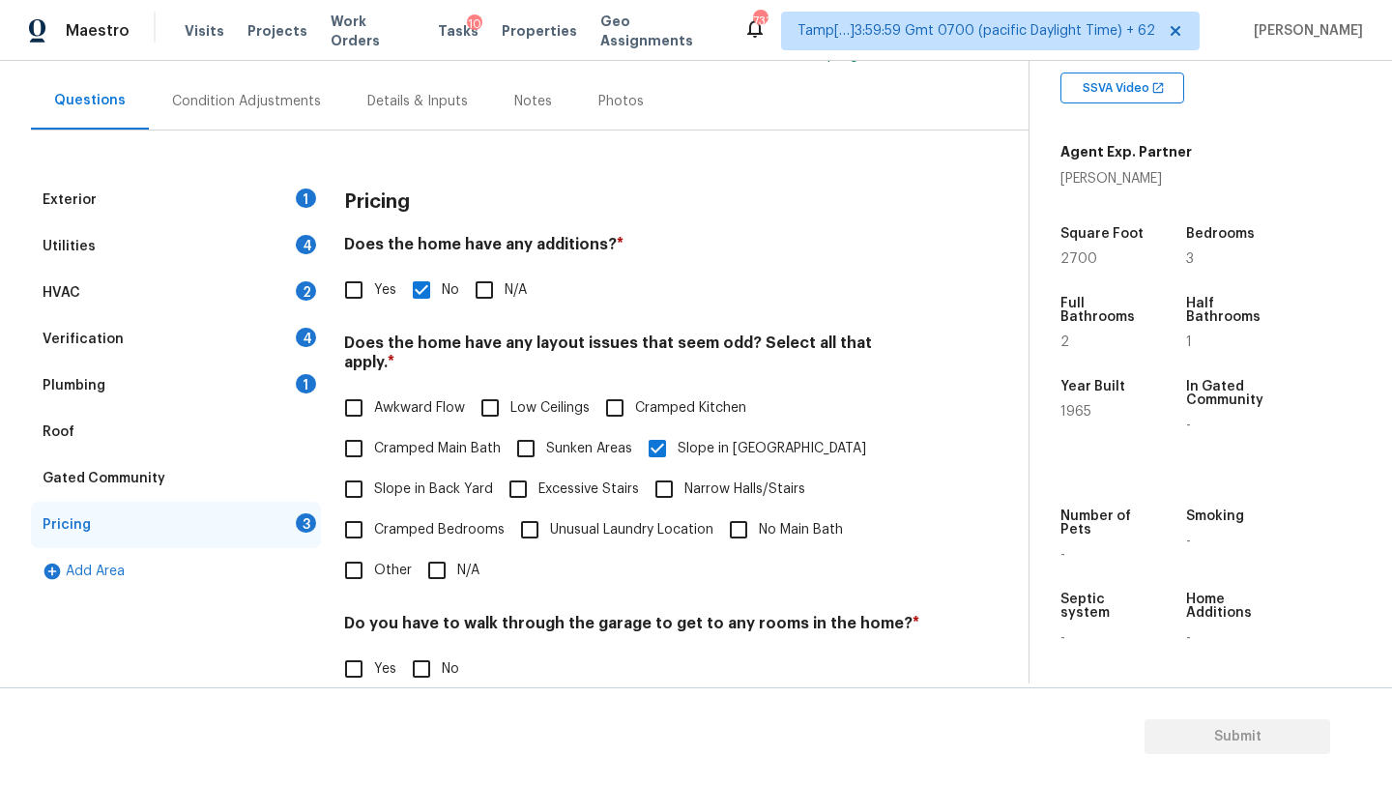
scroll to position [244, 0]
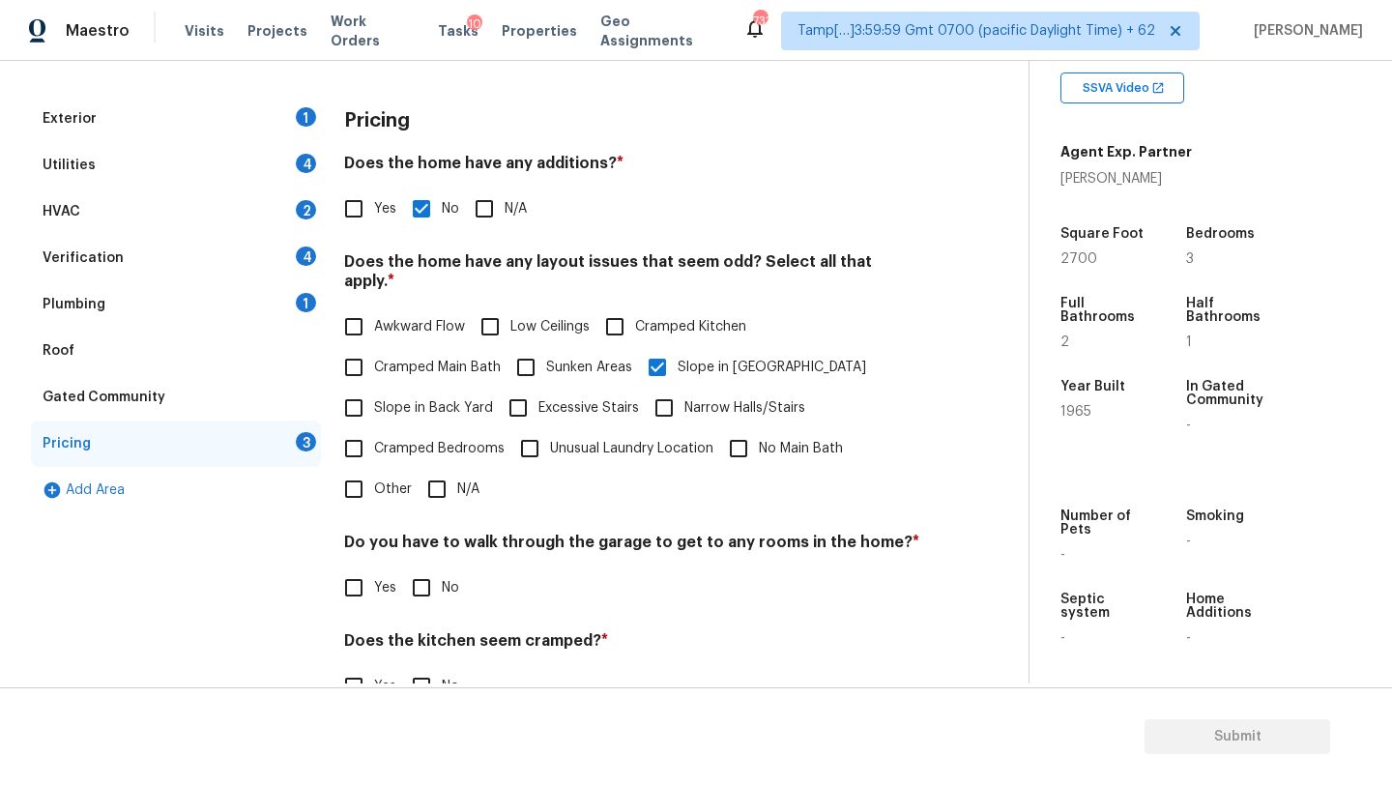
click at [394, 398] on span "Slope in Back Yard" at bounding box center [433, 408] width 119 height 20
click at [374, 395] on input "Slope in Back Yard" at bounding box center [354, 408] width 41 height 41
checkbox input "true"
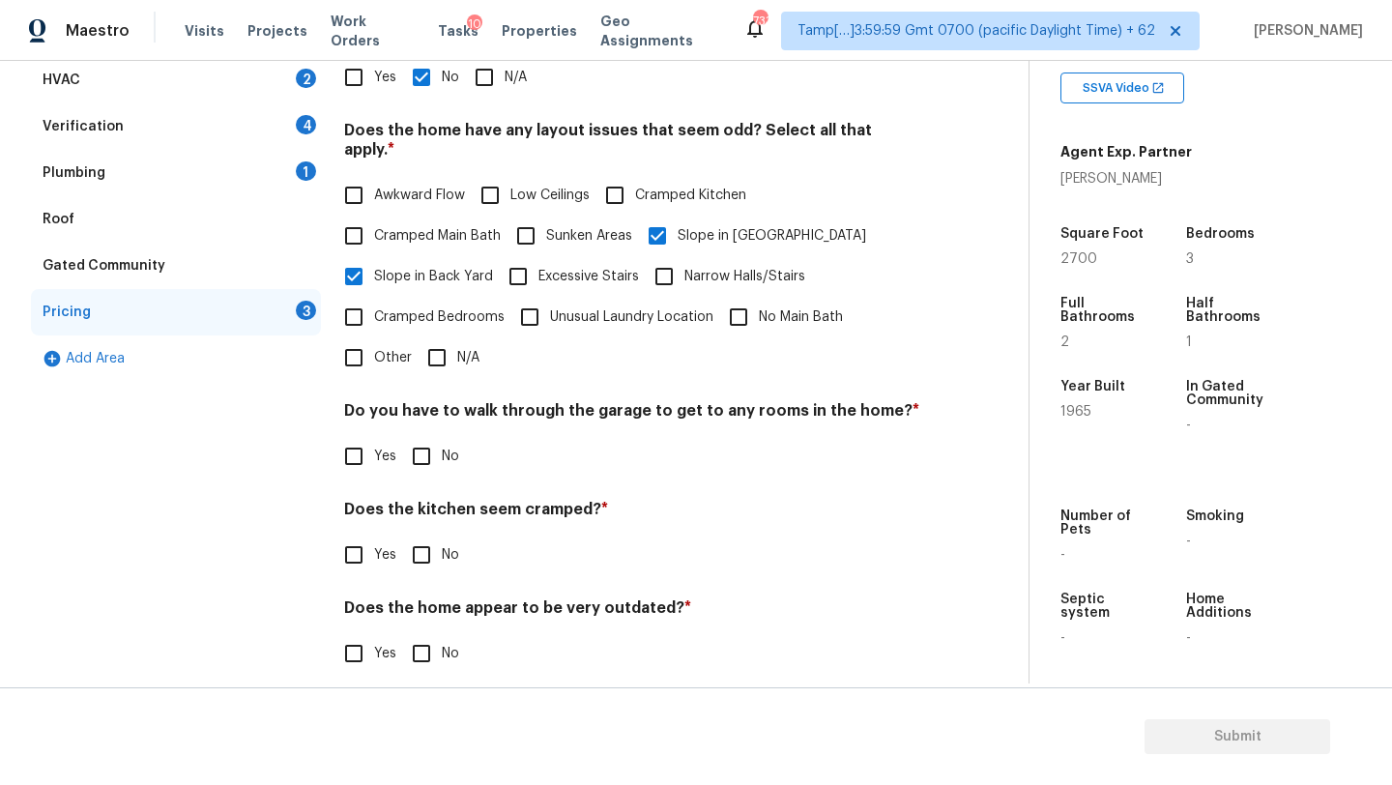
drag, startPoint x: 432, startPoint y: 433, endPoint x: 433, endPoint y: 464, distance: 31.0
click at [433, 436] on input "No" at bounding box center [421, 456] width 41 height 41
checkbox input "true"
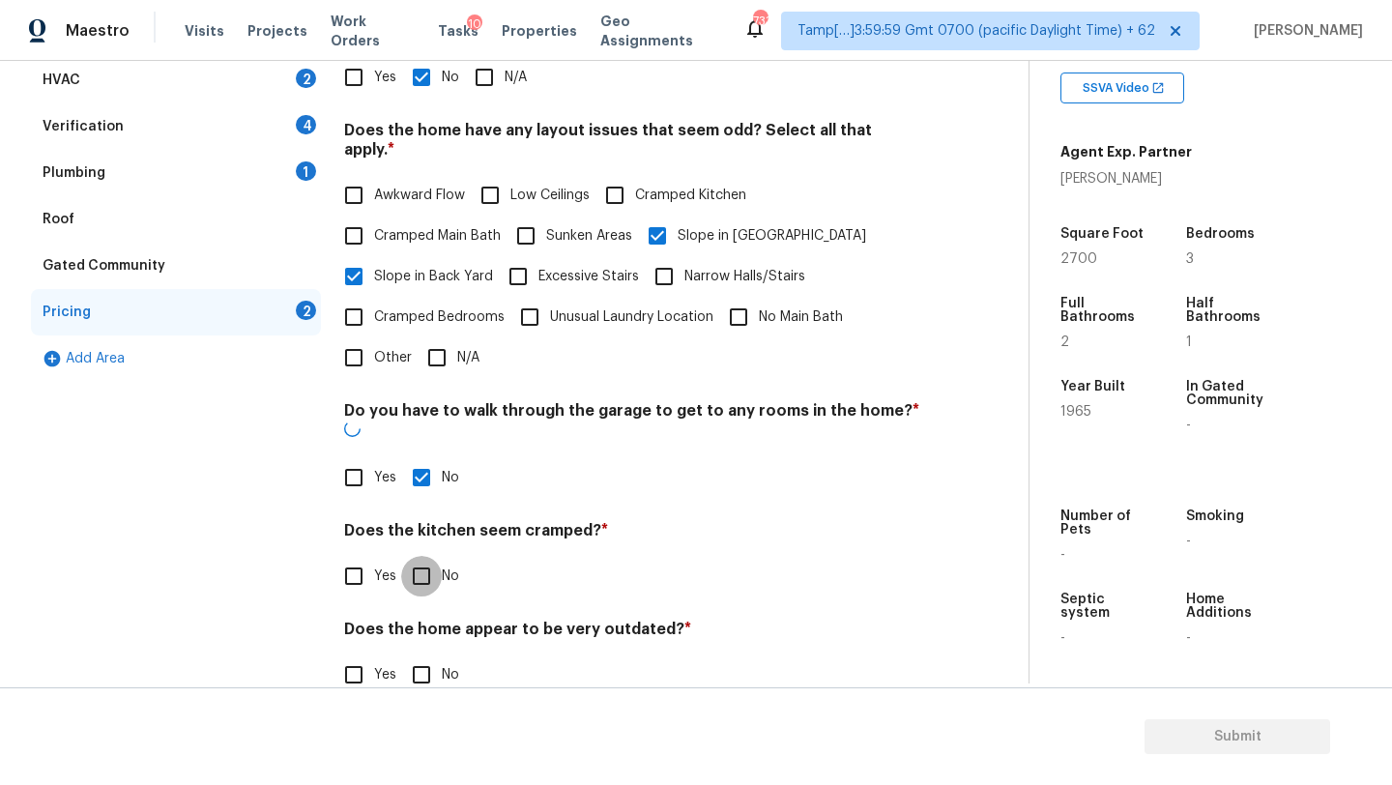
click at [433, 556] on input "No" at bounding box center [421, 576] width 41 height 41
checkbox input "true"
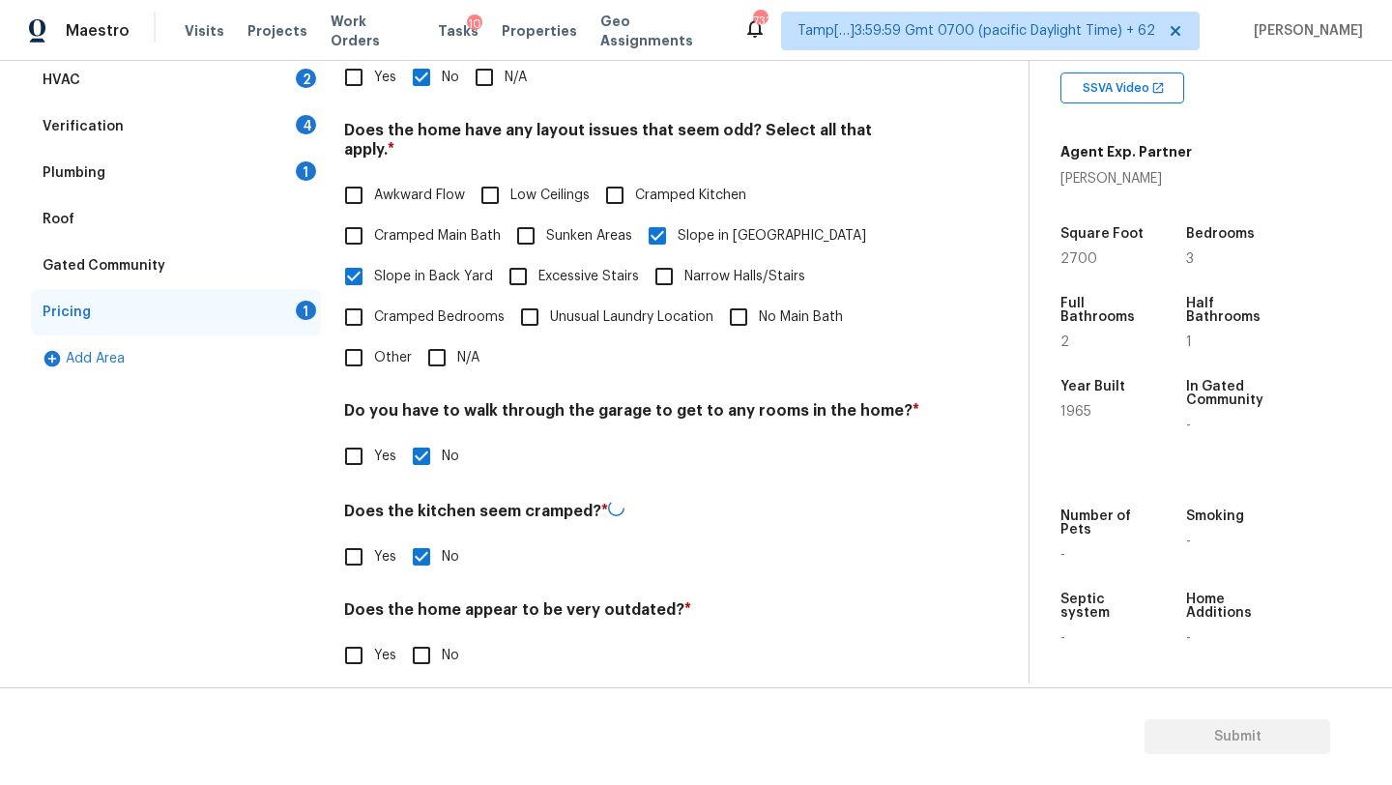
click at [433, 641] on input "No" at bounding box center [421, 655] width 41 height 41
checkbox input "true"
click at [92, 228] on div "Roof" at bounding box center [176, 219] width 290 height 46
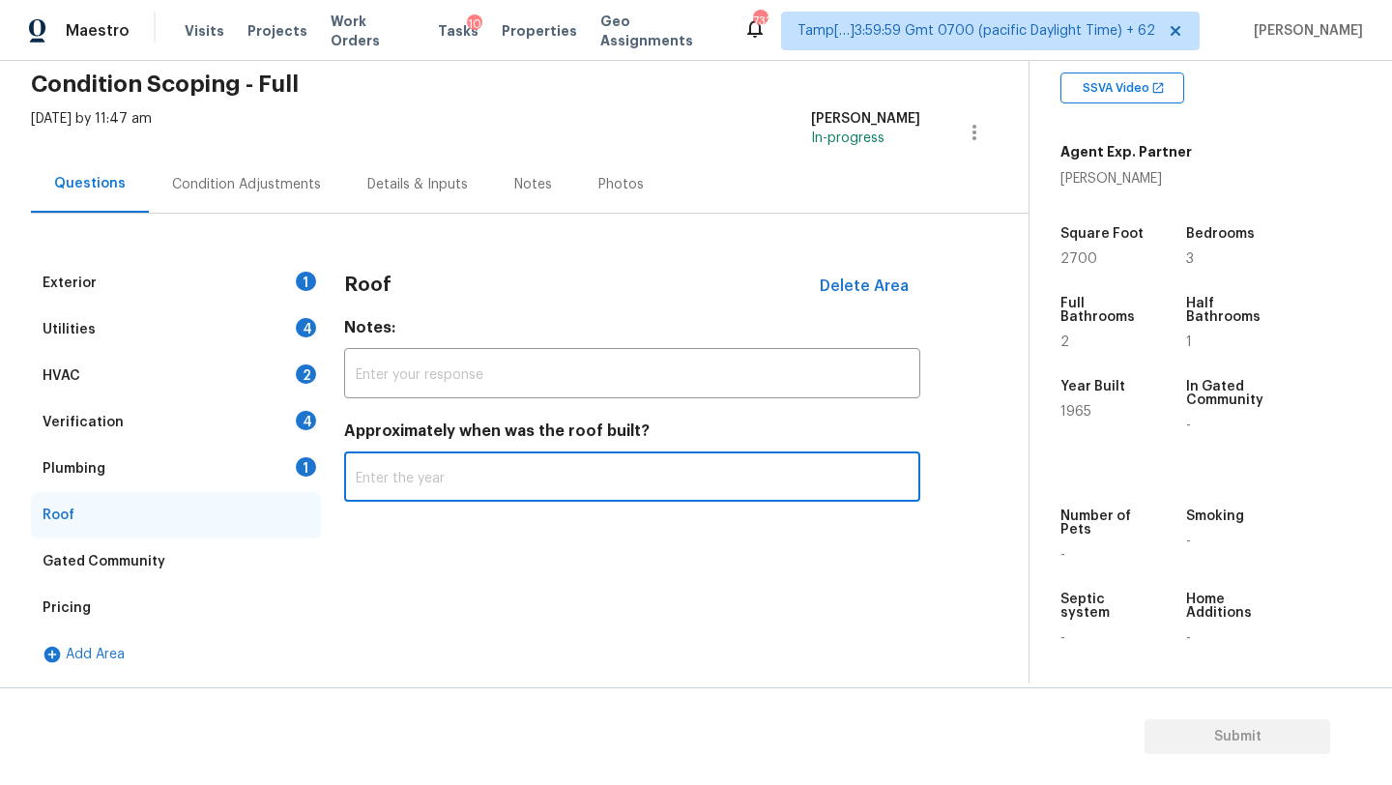
click at [424, 479] on input "text" at bounding box center [632, 478] width 576 height 45
type input "2010"
click at [214, 477] on div "Plumbing 1" at bounding box center [176, 469] width 290 height 46
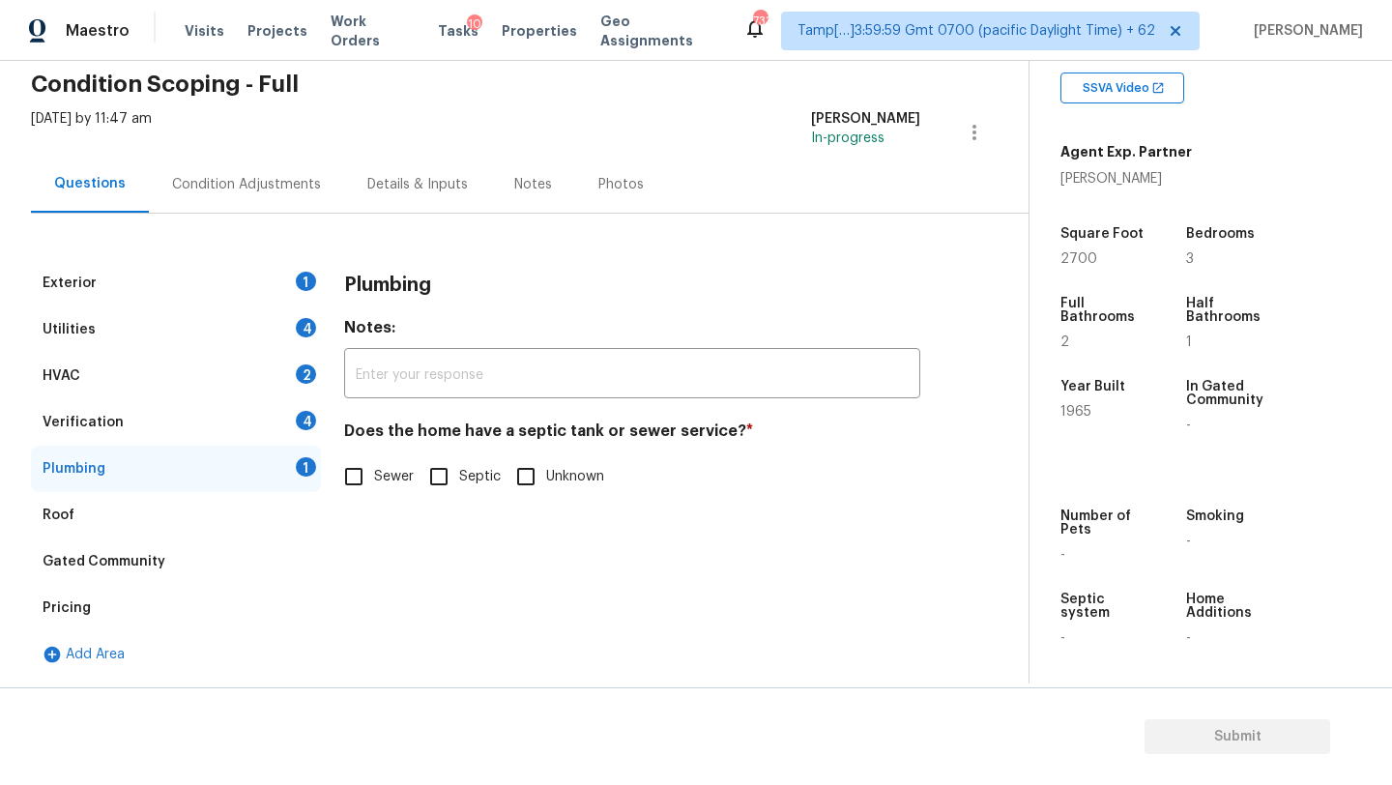
click at [395, 470] on span "Sewer" at bounding box center [394, 477] width 40 height 20
click at [374, 470] on input "Sewer" at bounding box center [354, 476] width 41 height 41
checkbox input "true"
click at [277, 421] on div "Verification 4" at bounding box center [176, 422] width 290 height 46
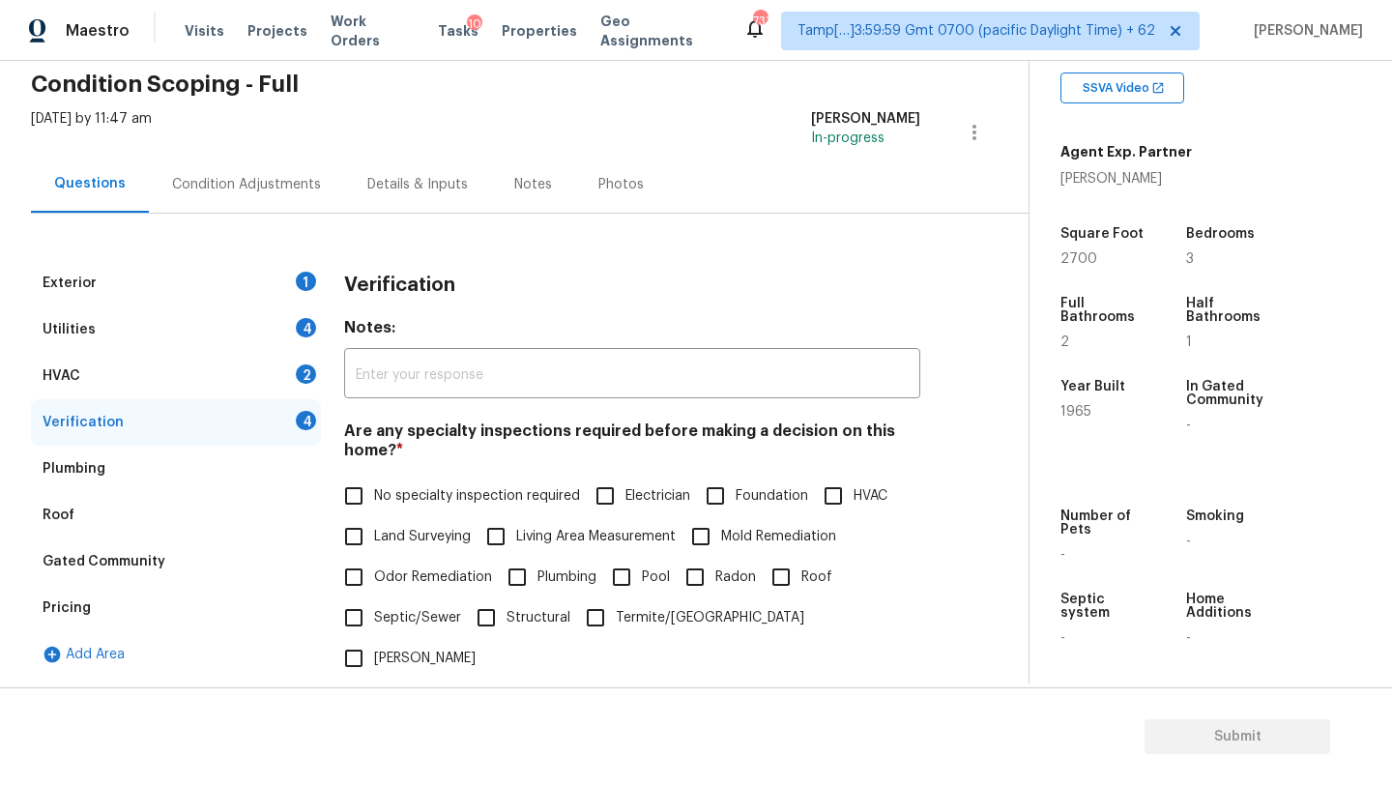
click at [416, 520] on label "Land Surveying" at bounding box center [402, 536] width 137 height 41
click at [374, 520] on input "Land Surveying" at bounding box center [354, 536] width 41 height 41
checkbox input "true"
click at [421, 512] on label "No specialty inspection required" at bounding box center [457, 496] width 247 height 41
click at [374, 512] on input "No specialty inspection required" at bounding box center [354, 496] width 41 height 41
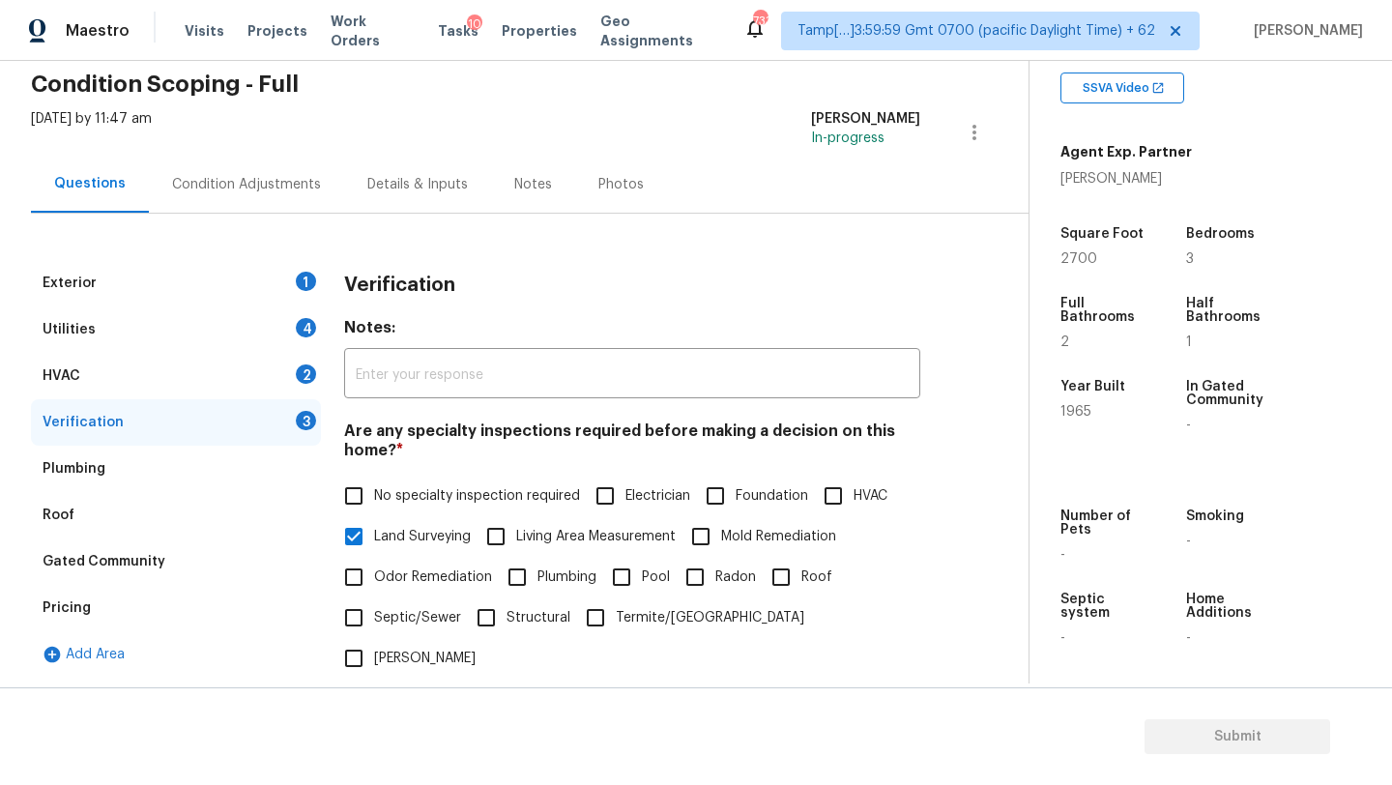
checkbox input "true"
click at [423, 533] on span "Land Surveying" at bounding box center [422, 537] width 97 height 20
click at [374, 533] on input "Land Surveying" at bounding box center [354, 536] width 41 height 41
checkbox input "false"
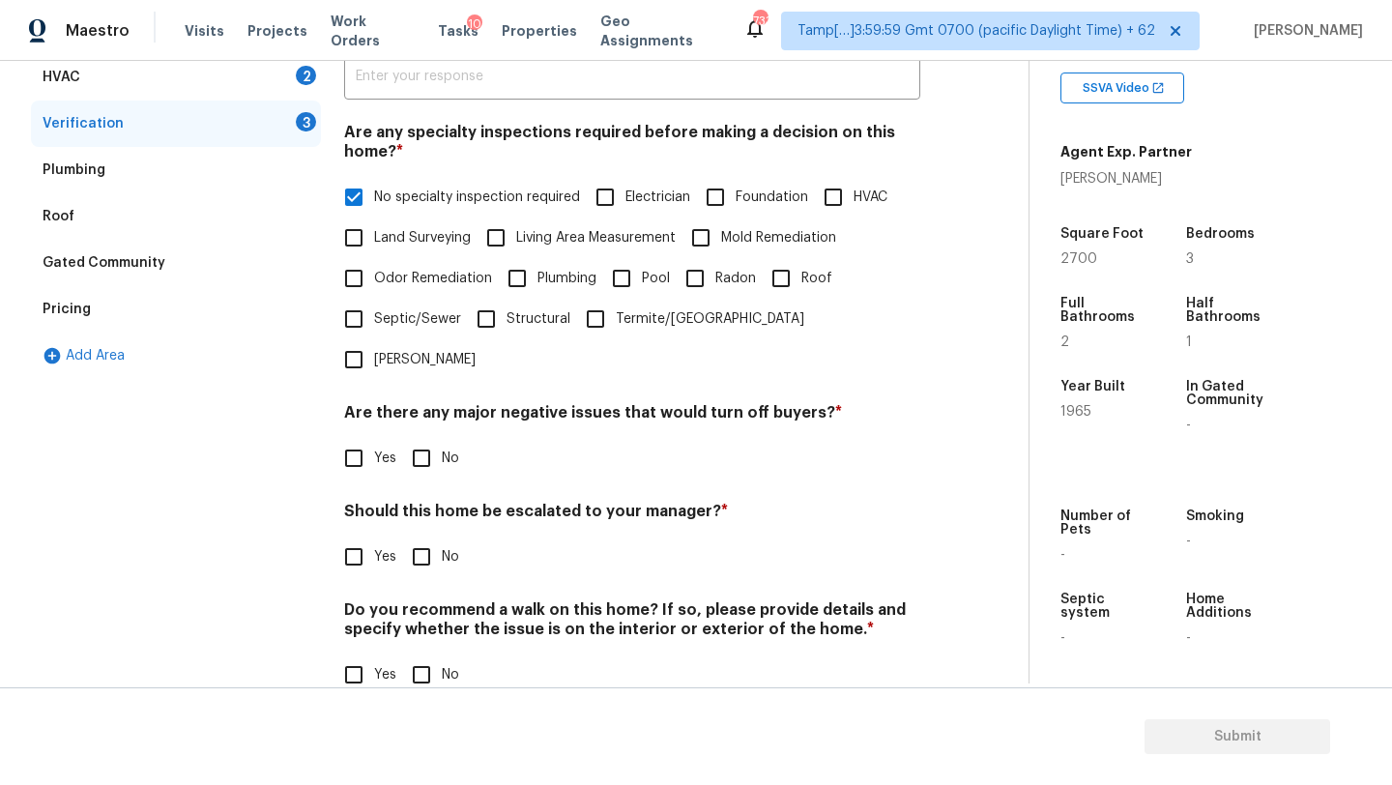
click at [422, 438] on input "No" at bounding box center [421, 458] width 41 height 41
checkbox input "true"
click at [422, 539] on input "No" at bounding box center [421, 559] width 41 height 41
checkbox input "true"
click at [422, 657] on input "No" at bounding box center [421, 677] width 41 height 41
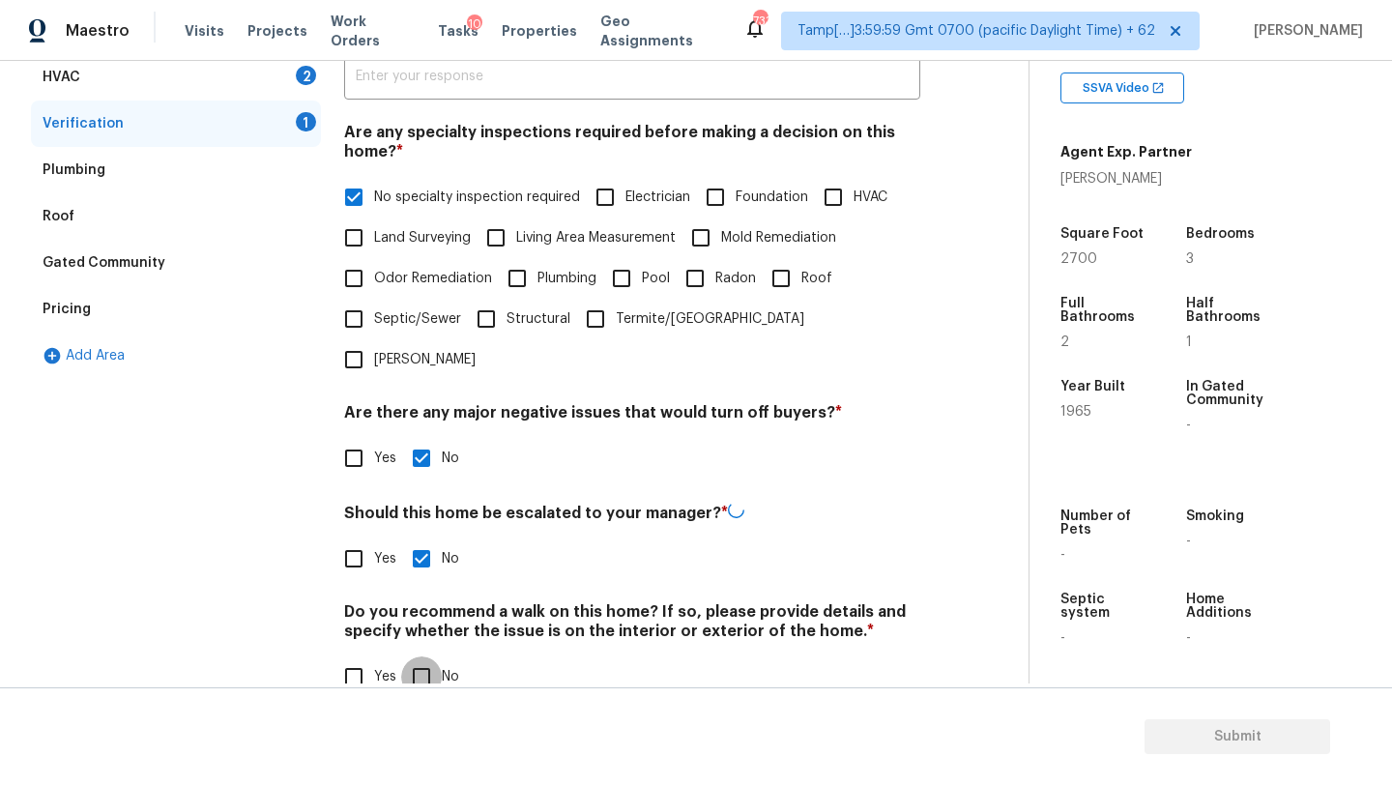
checkbox input "true"
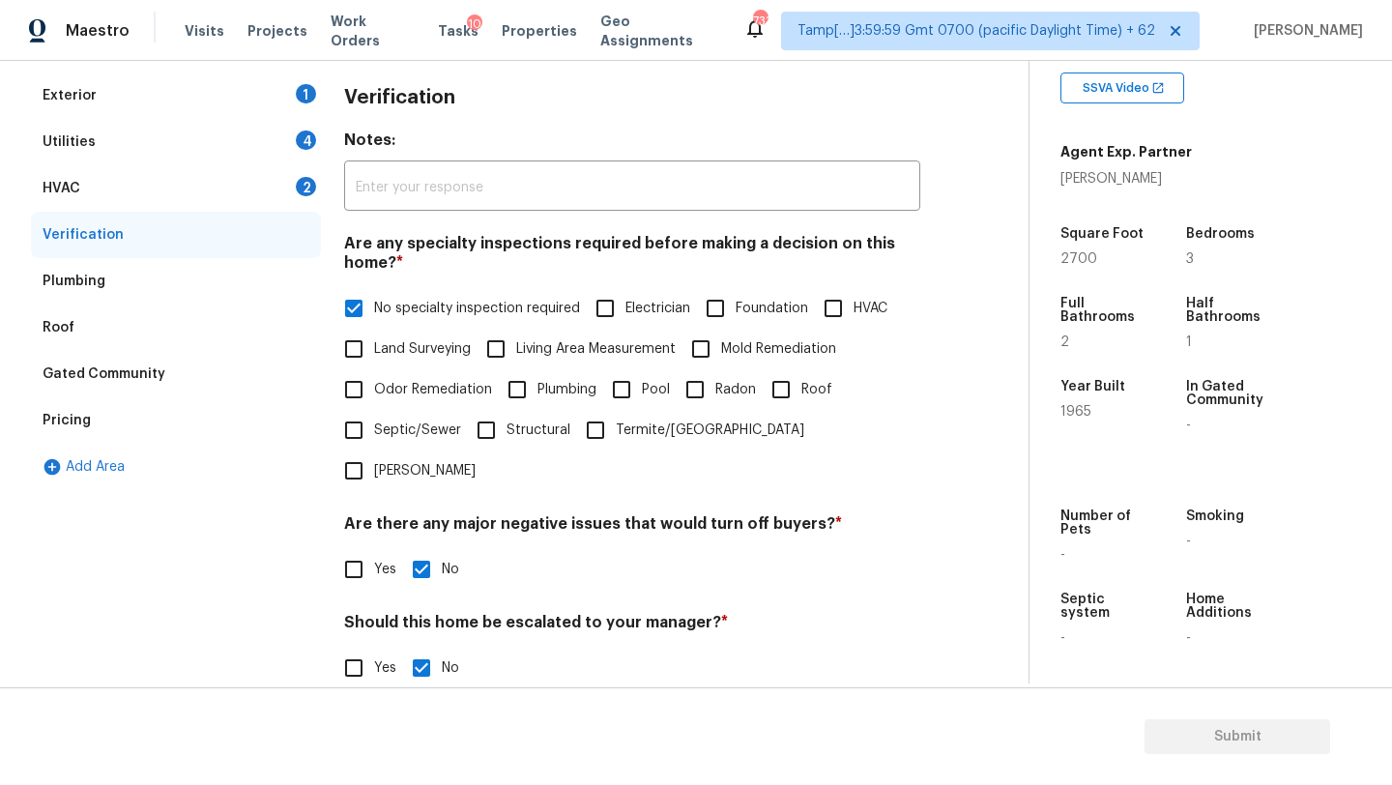
scroll to position [19, 0]
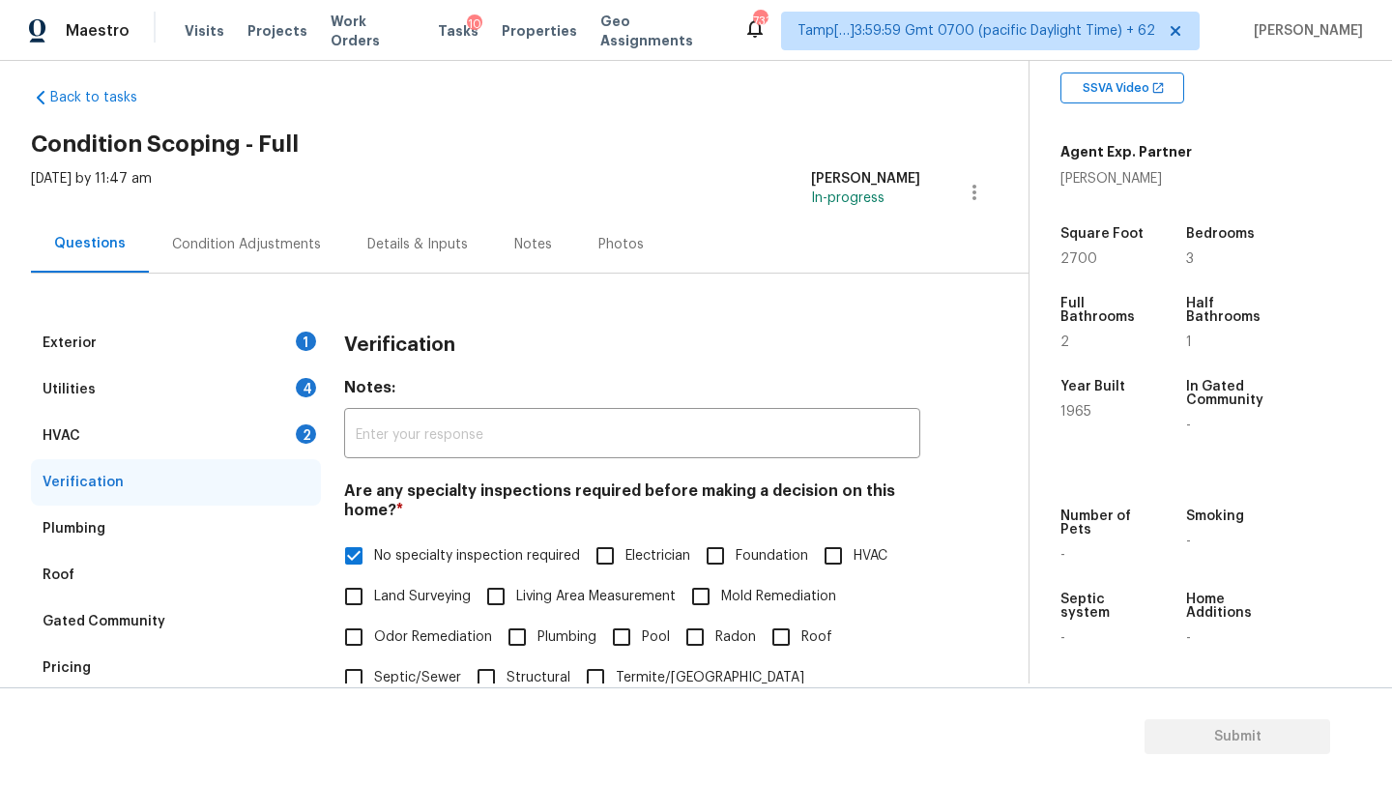
click at [180, 436] on div "HVAC 2" at bounding box center [176, 436] width 290 height 46
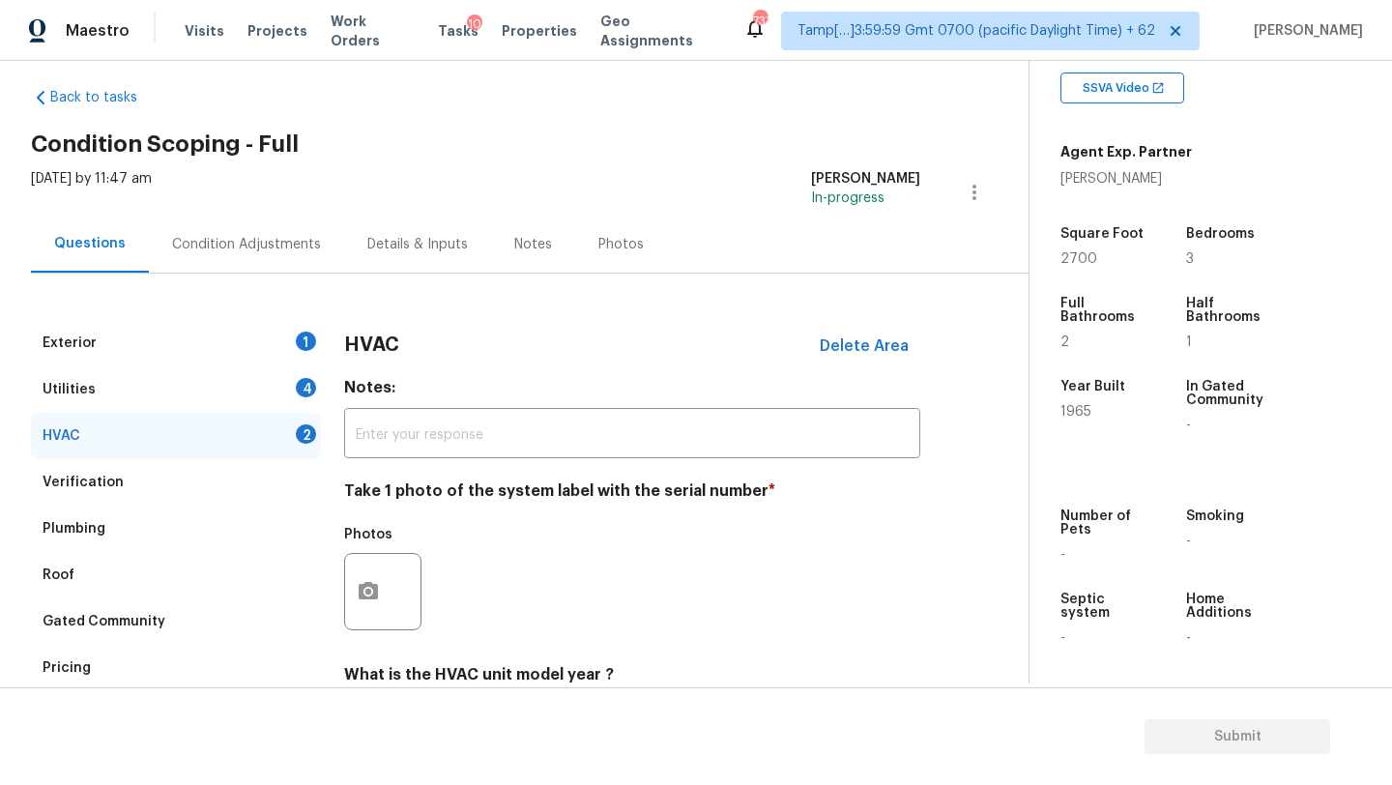
scroll to position [210, 0]
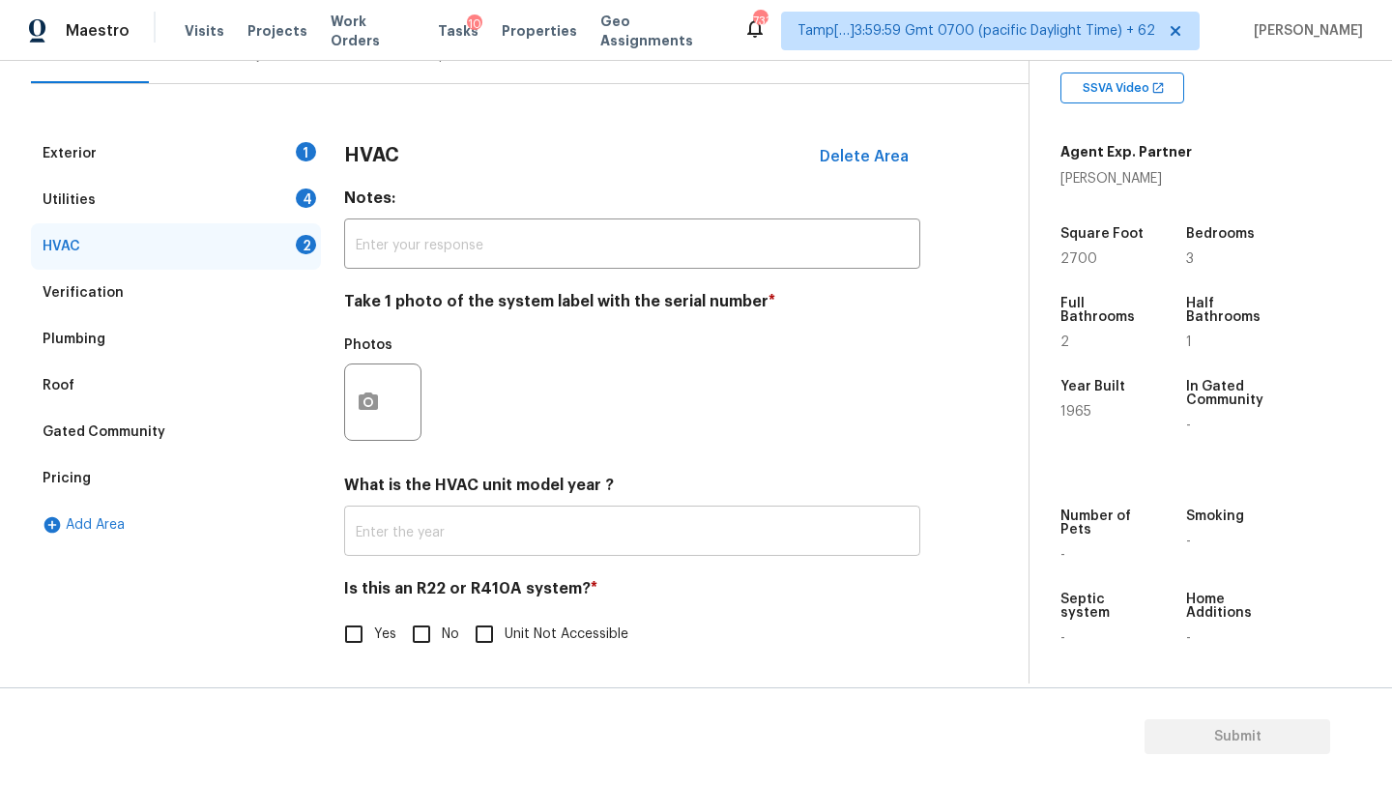
click at [428, 537] on input "text" at bounding box center [632, 533] width 576 height 45
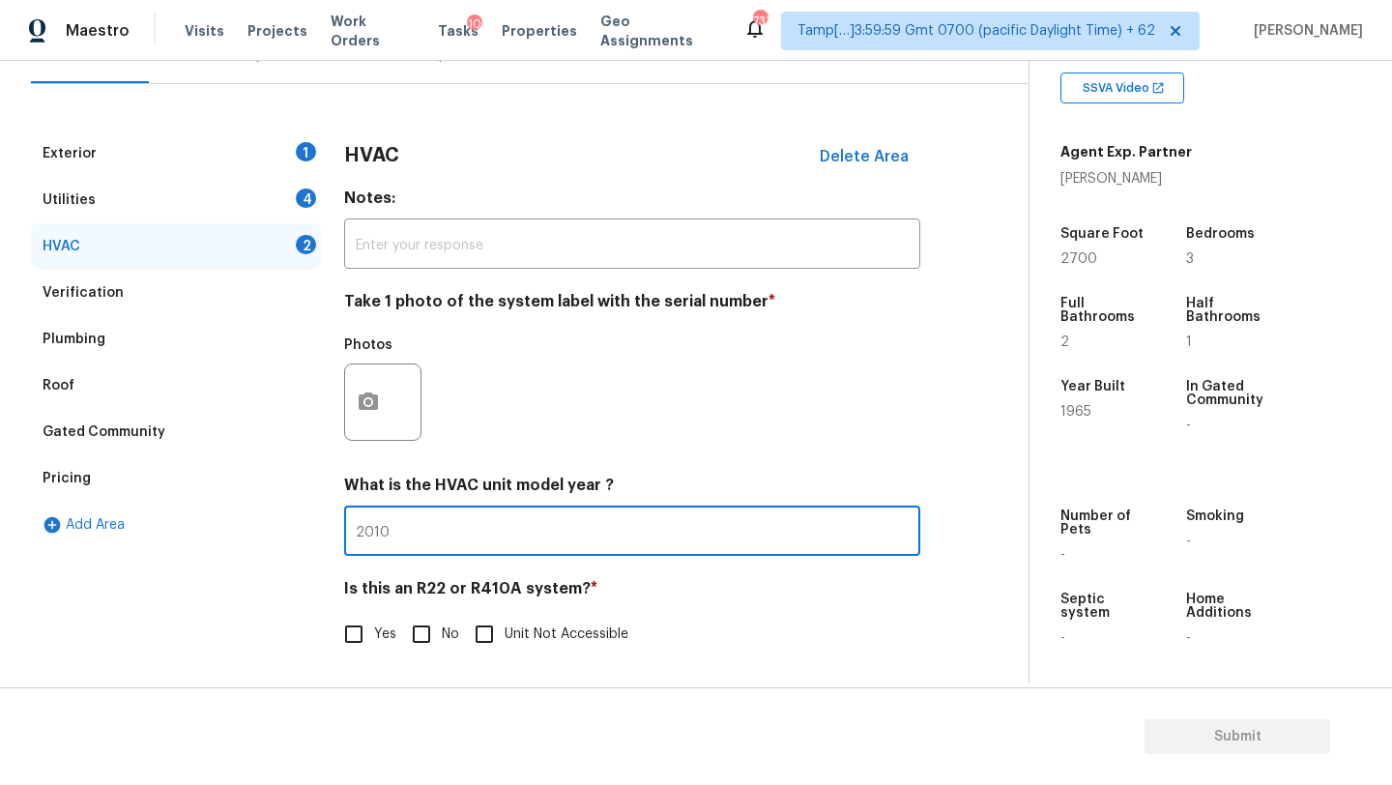
type input "2010"
click at [435, 644] on input "No" at bounding box center [421, 634] width 41 height 41
checkbox input "true"
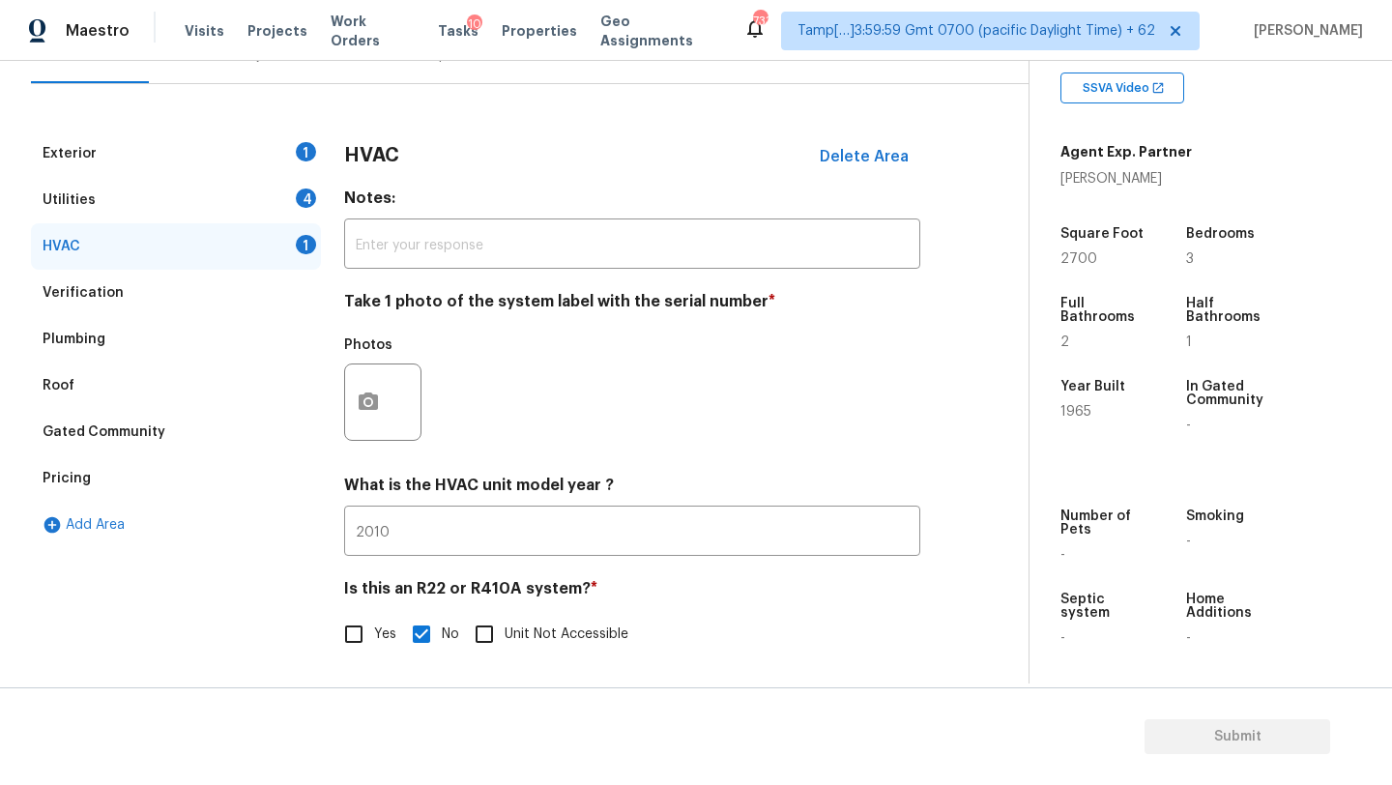
click at [206, 211] on div "Utilities 4" at bounding box center [176, 200] width 290 height 46
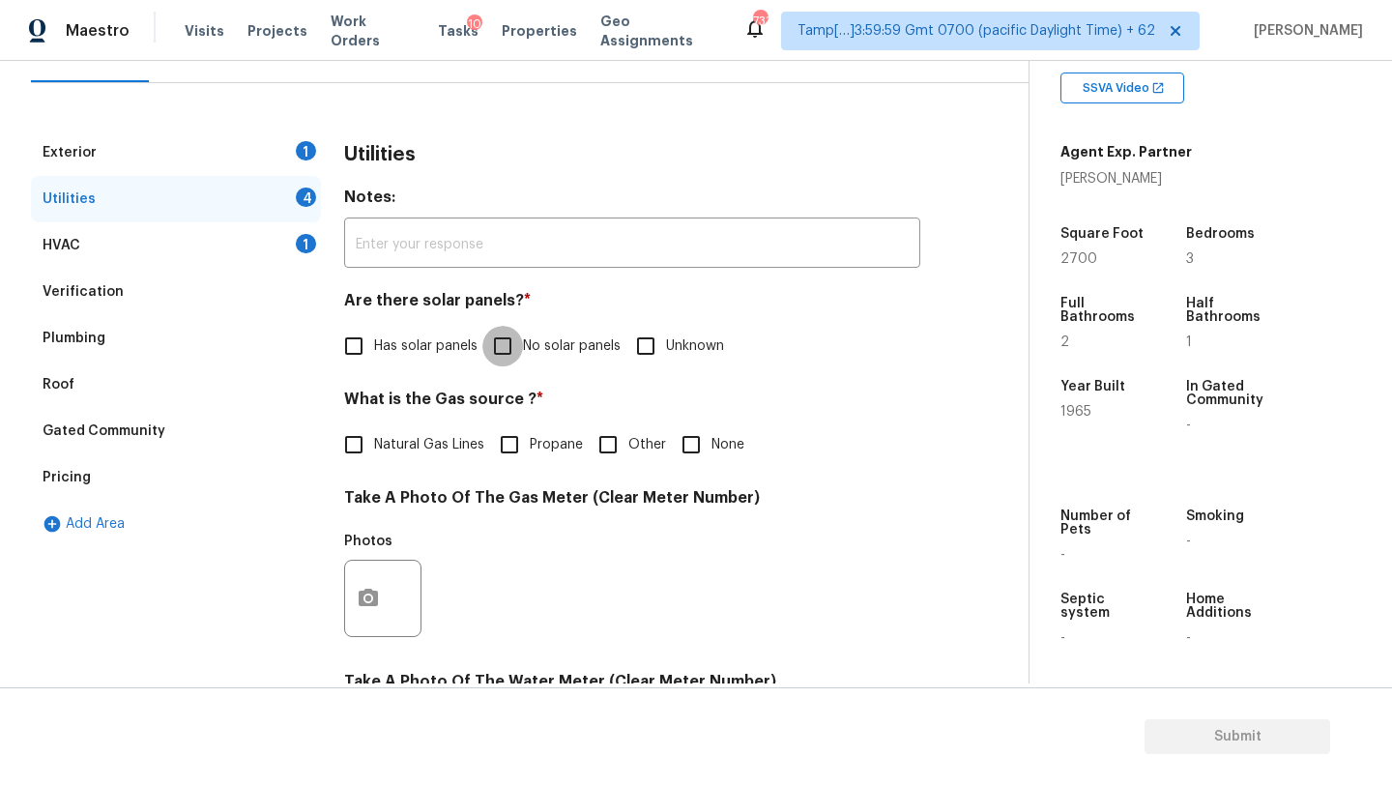
click at [502, 349] on input "No solar panels" at bounding box center [503, 346] width 41 height 41
checkbox input "true"
click at [456, 427] on label "Natural Gas Lines" at bounding box center [409, 446] width 151 height 41
click at [374, 427] on input "Natural Gas Lines" at bounding box center [354, 446] width 41 height 41
checkbox input "true"
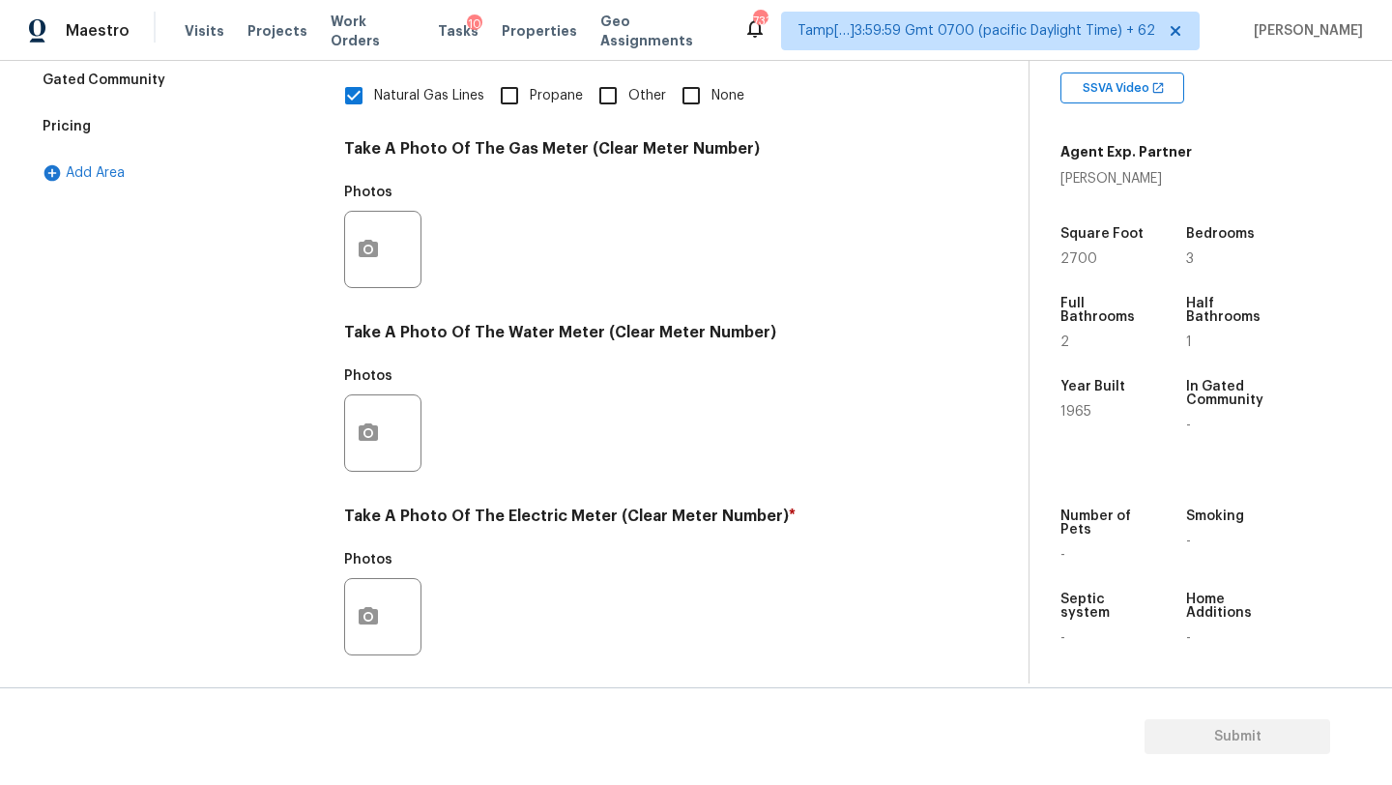
scroll to position [659, 0]
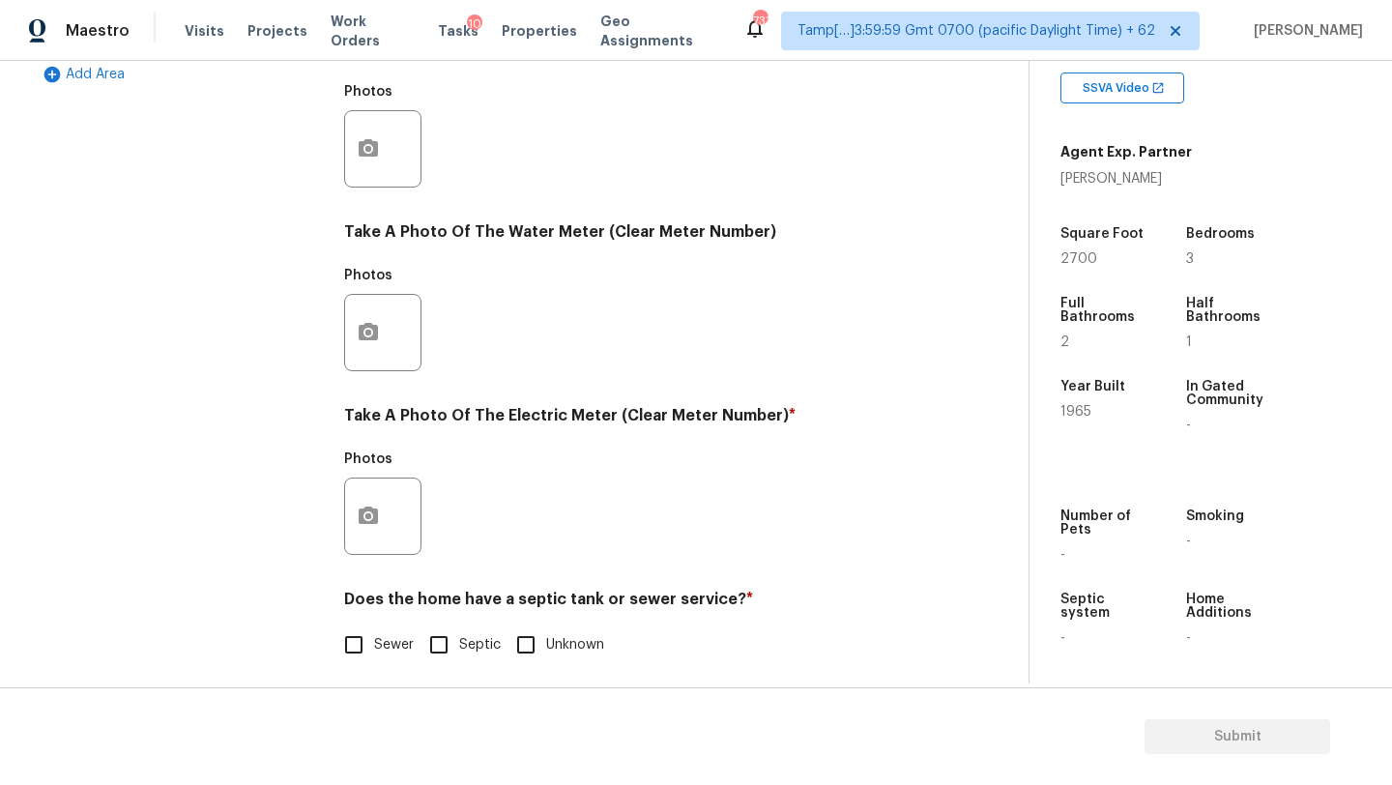
click at [366, 637] on input "Sewer" at bounding box center [354, 645] width 41 height 41
checkbox input "true"
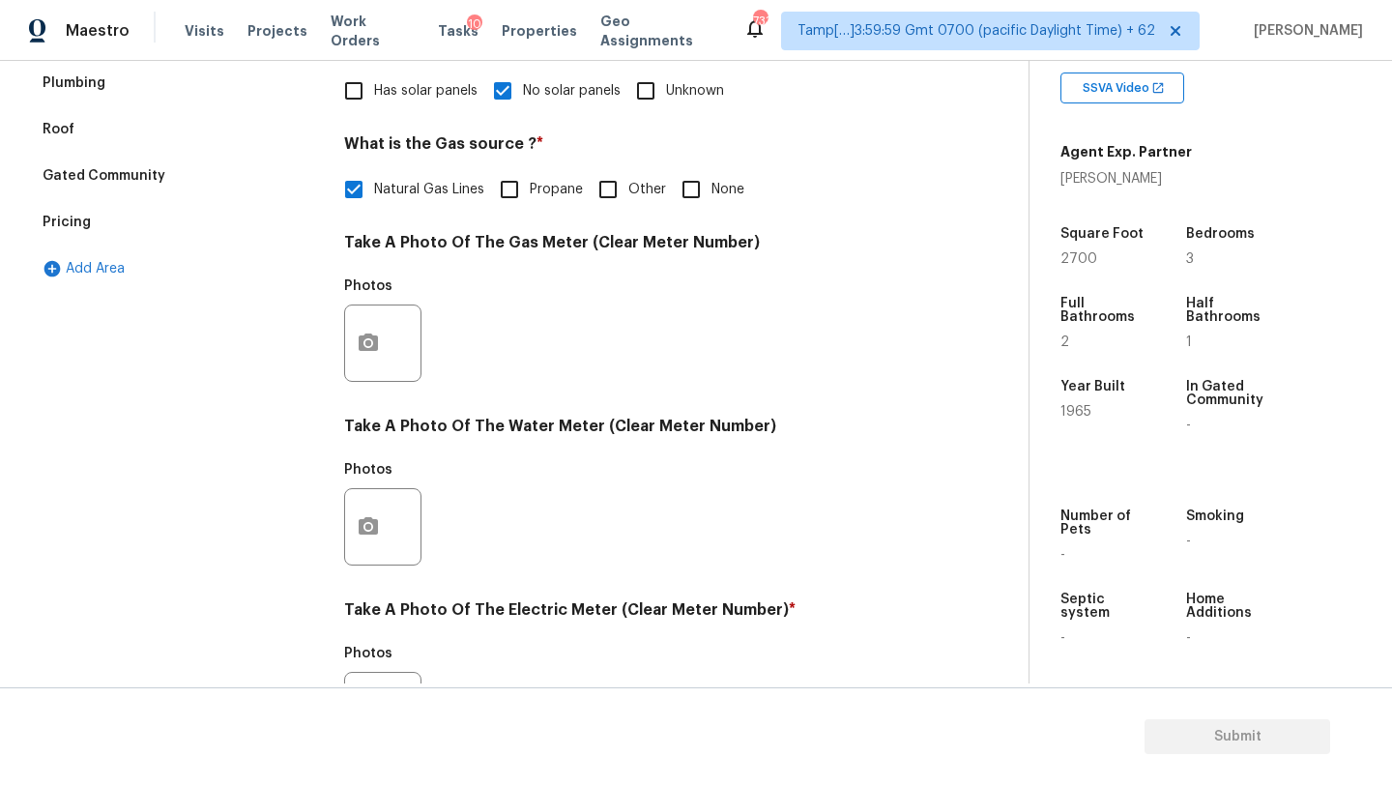
scroll to position [0, 0]
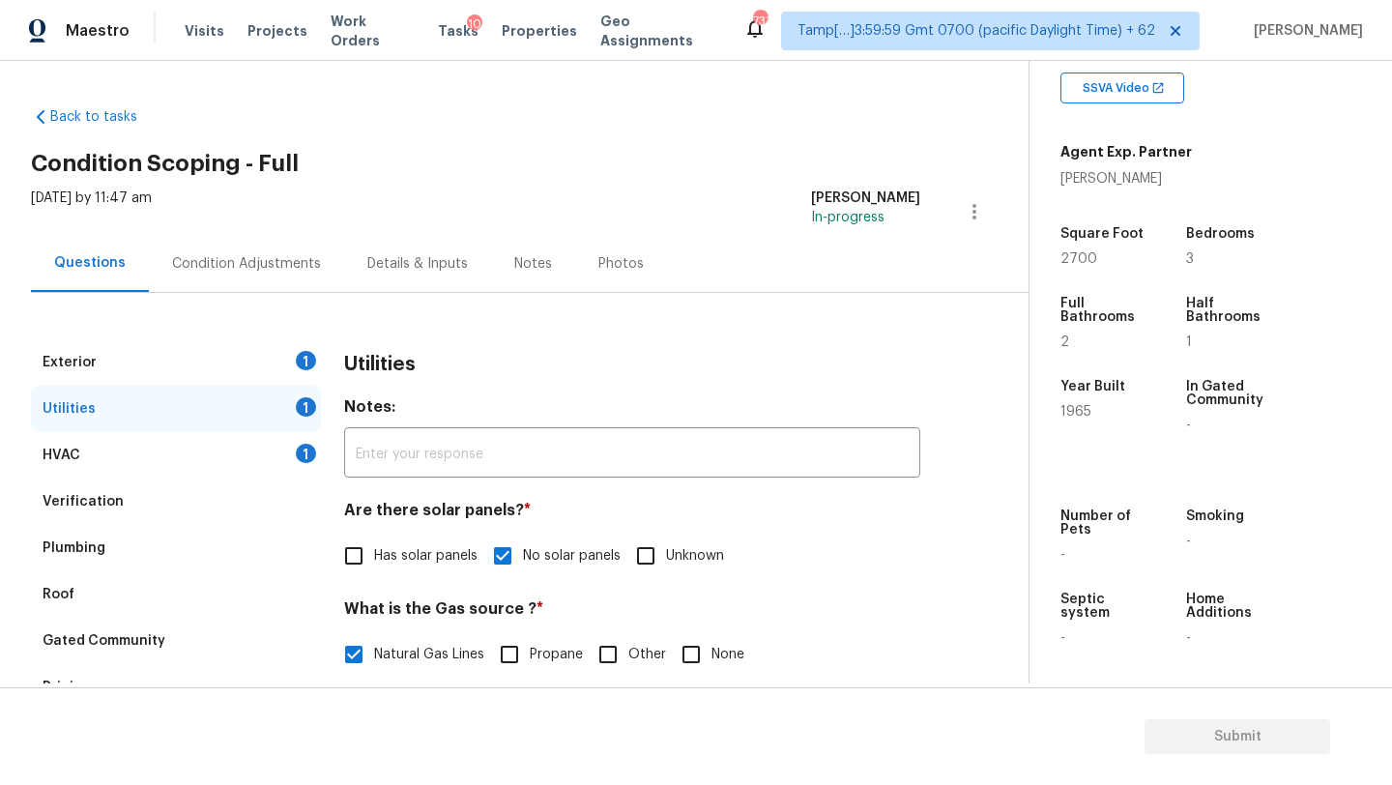
click at [284, 402] on div "Utilities 1" at bounding box center [176, 409] width 290 height 46
click at [296, 362] on div "1" at bounding box center [306, 360] width 20 height 19
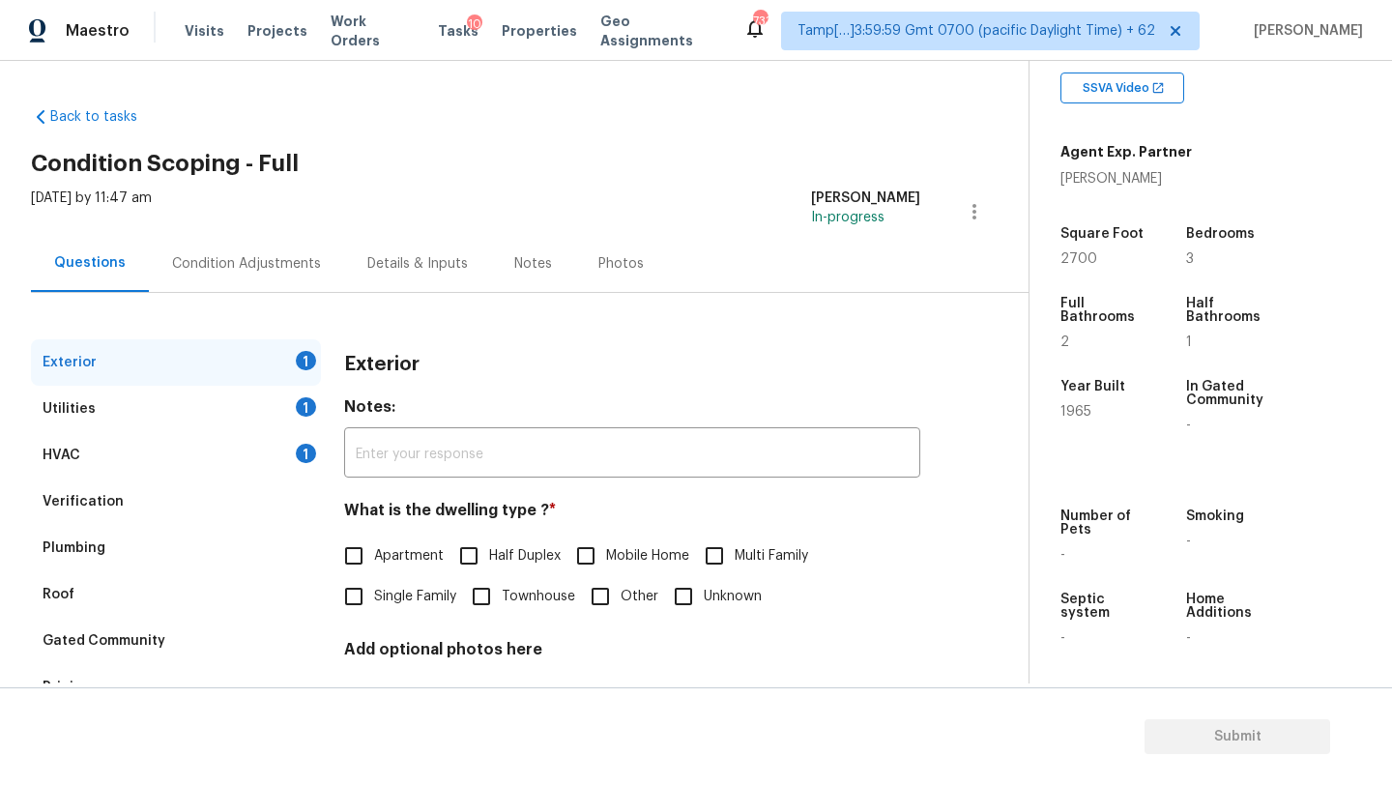
click at [366, 589] on input "Single Family" at bounding box center [354, 596] width 41 height 41
checkbox input "true"
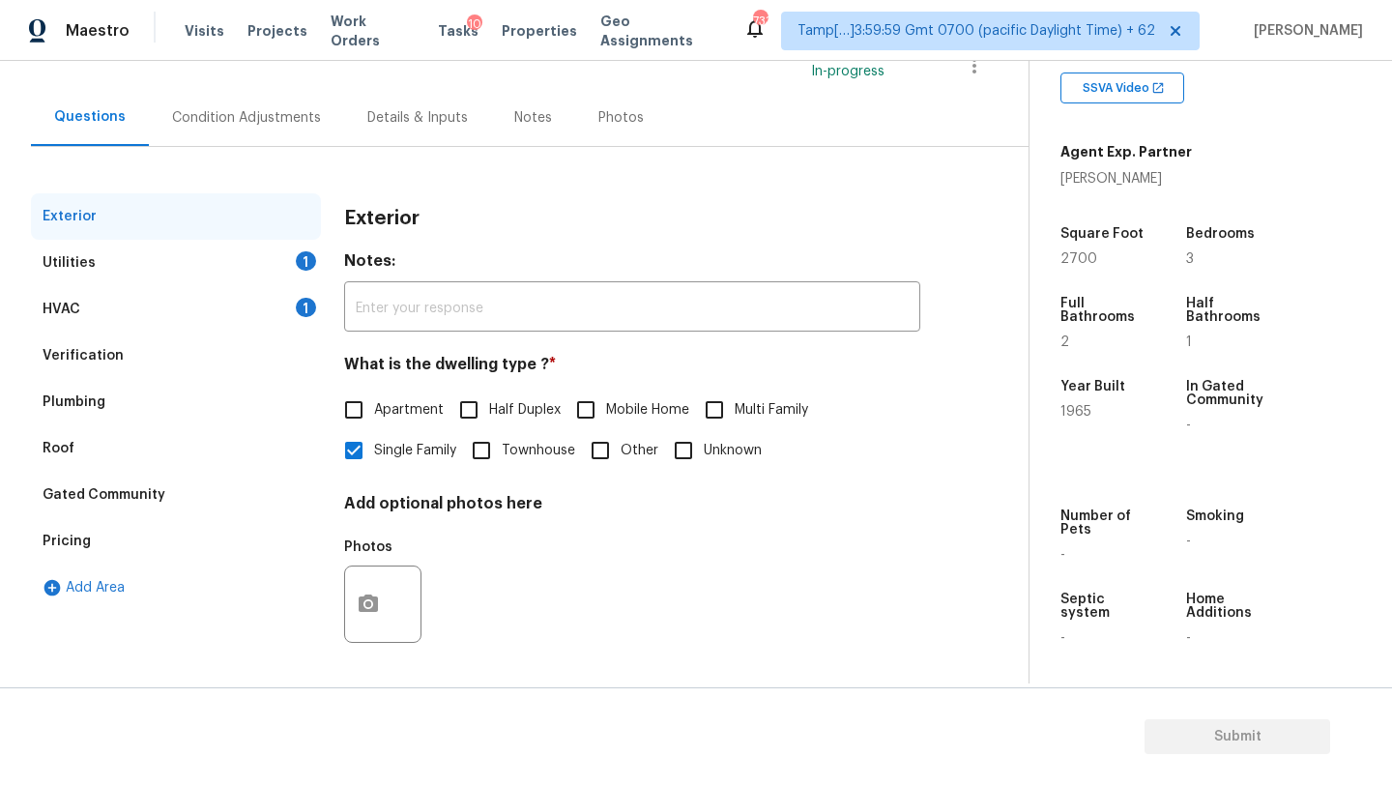
scroll to position [21, 0]
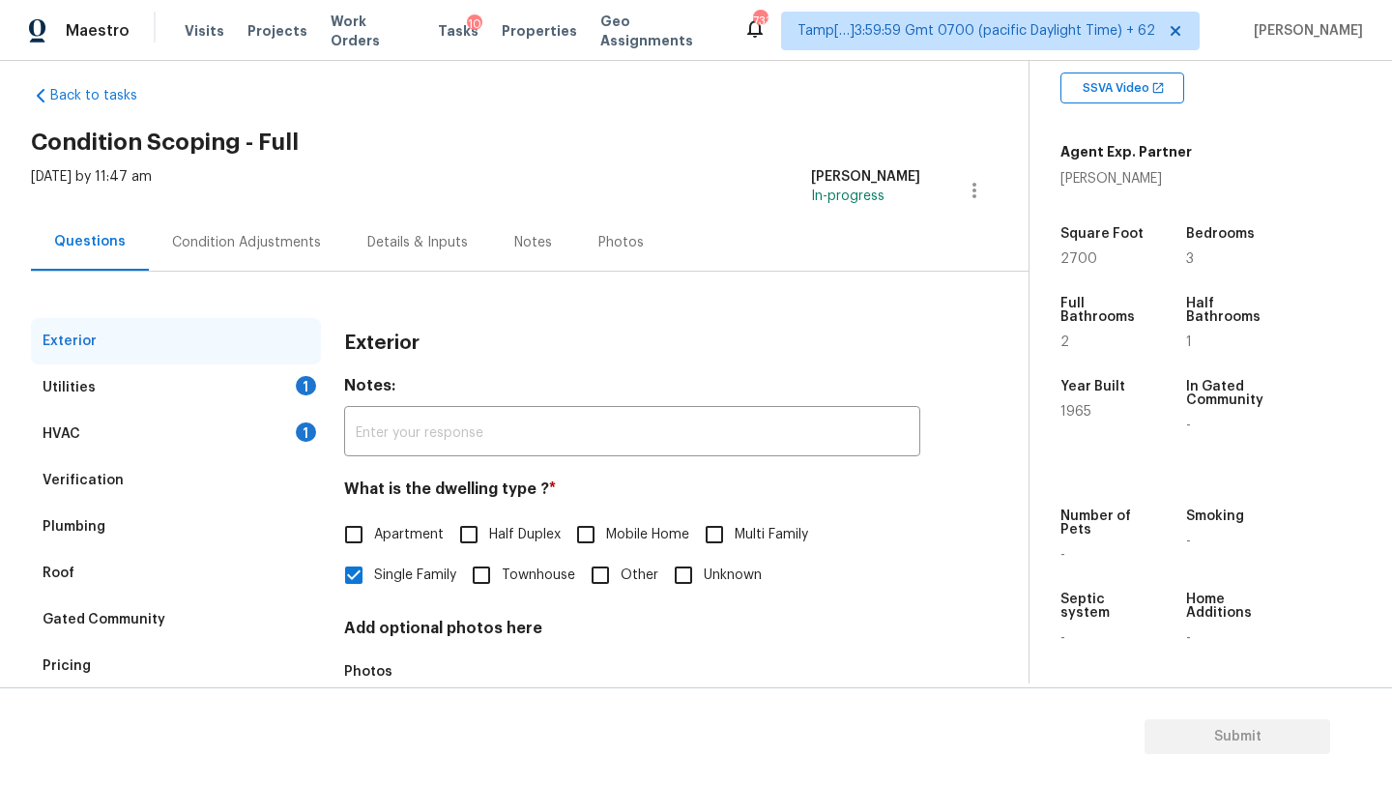
click at [166, 220] on div "Condition Adjustments" at bounding box center [246, 242] width 195 height 57
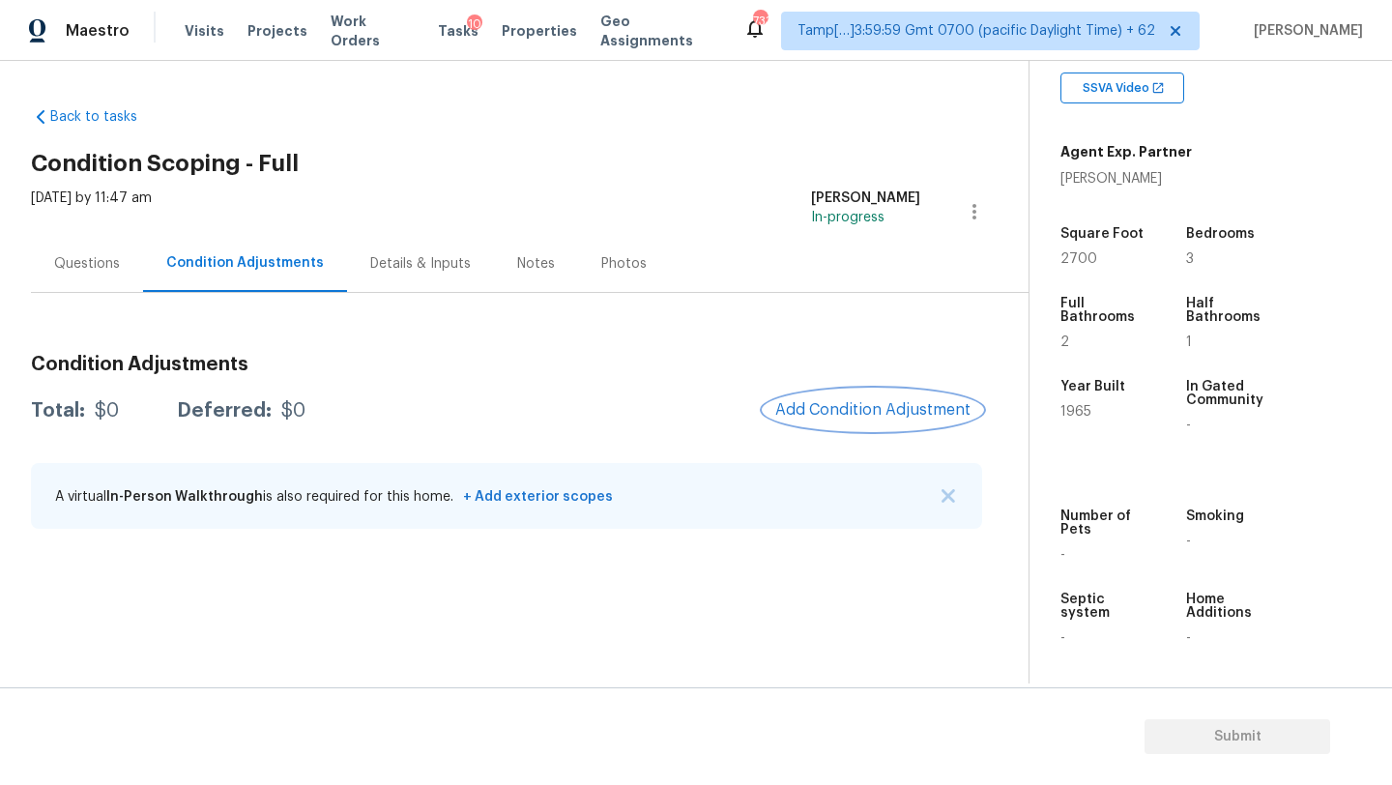
click at [914, 409] on span "Add Condition Adjustment" at bounding box center [873, 409] width 195 height 17
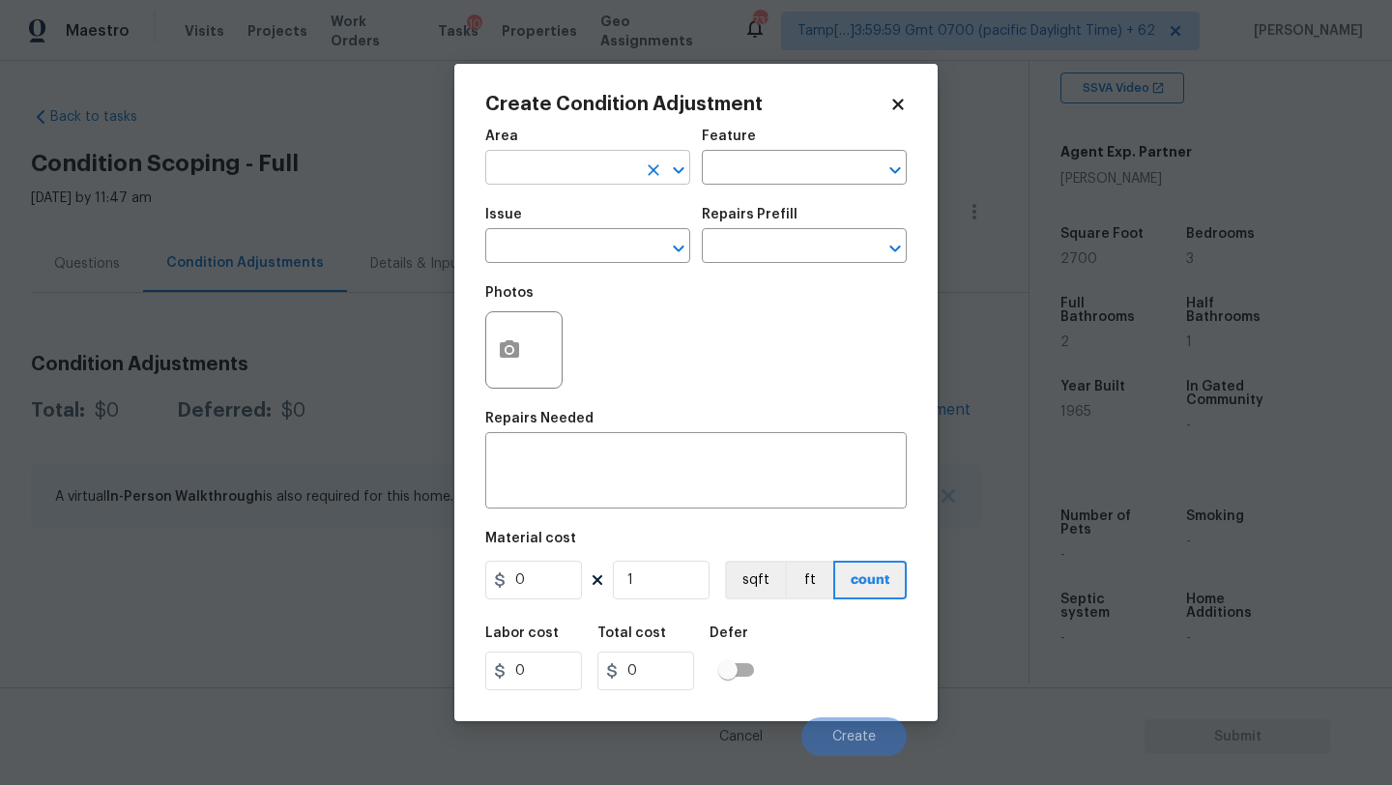
click at [639, 161] on div "​" at bounding box center [587, 170] width 205 height 30
type input "e"
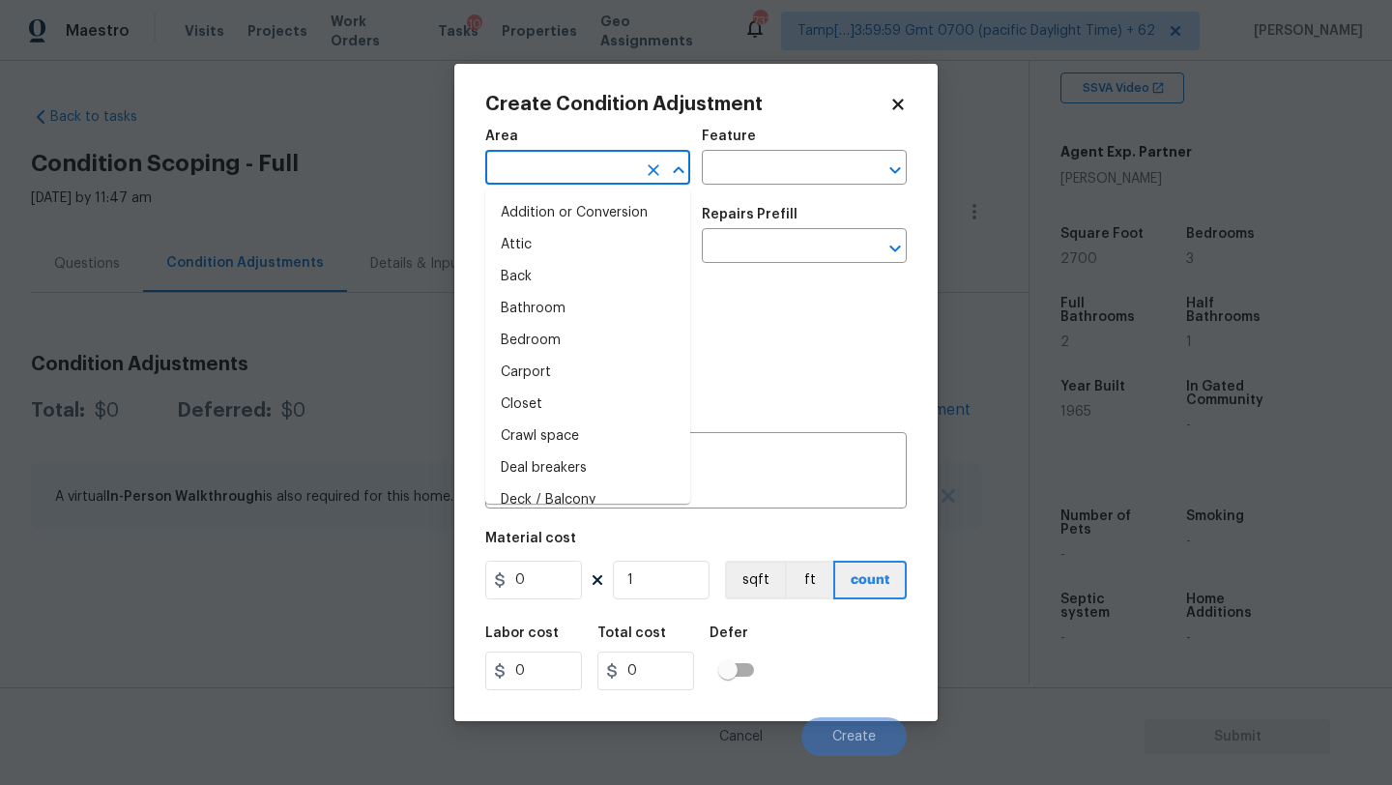
type input "x"
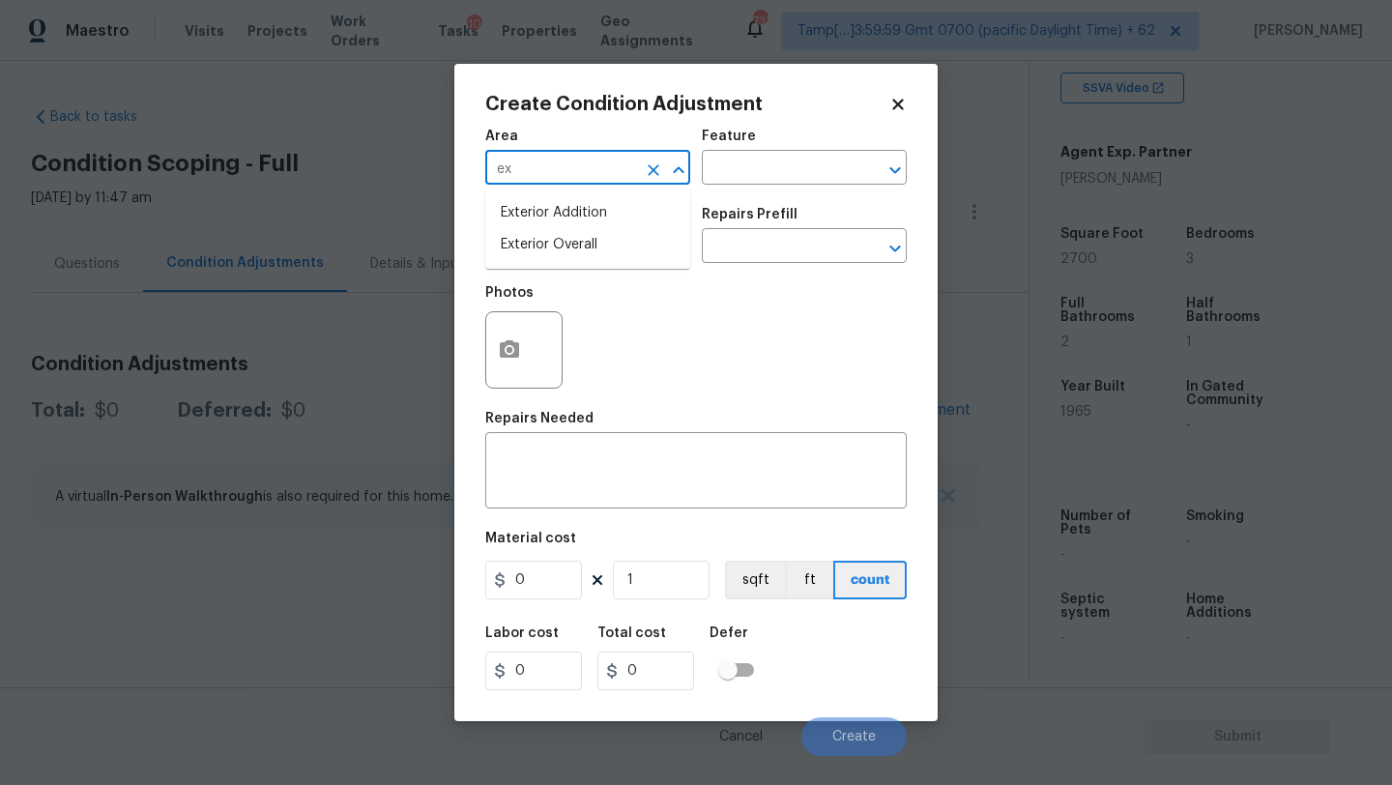
click at [619, 249] on li "Exterior Overall" at bounding box center [587, 245] width 205 height 32
type input "Exterior Overall"
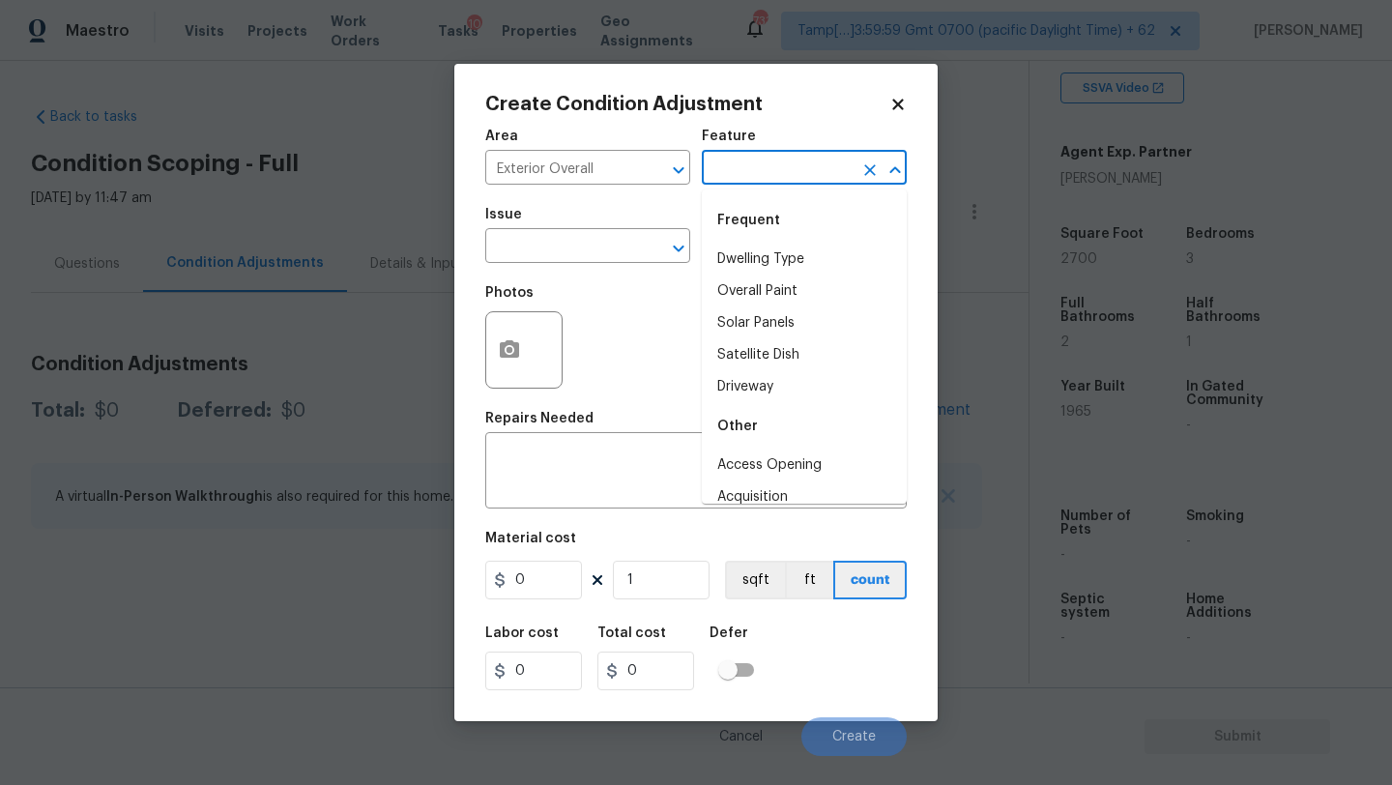
click at [789, 161] on input "text" at bounding box center [777, 170] width 151 height 30
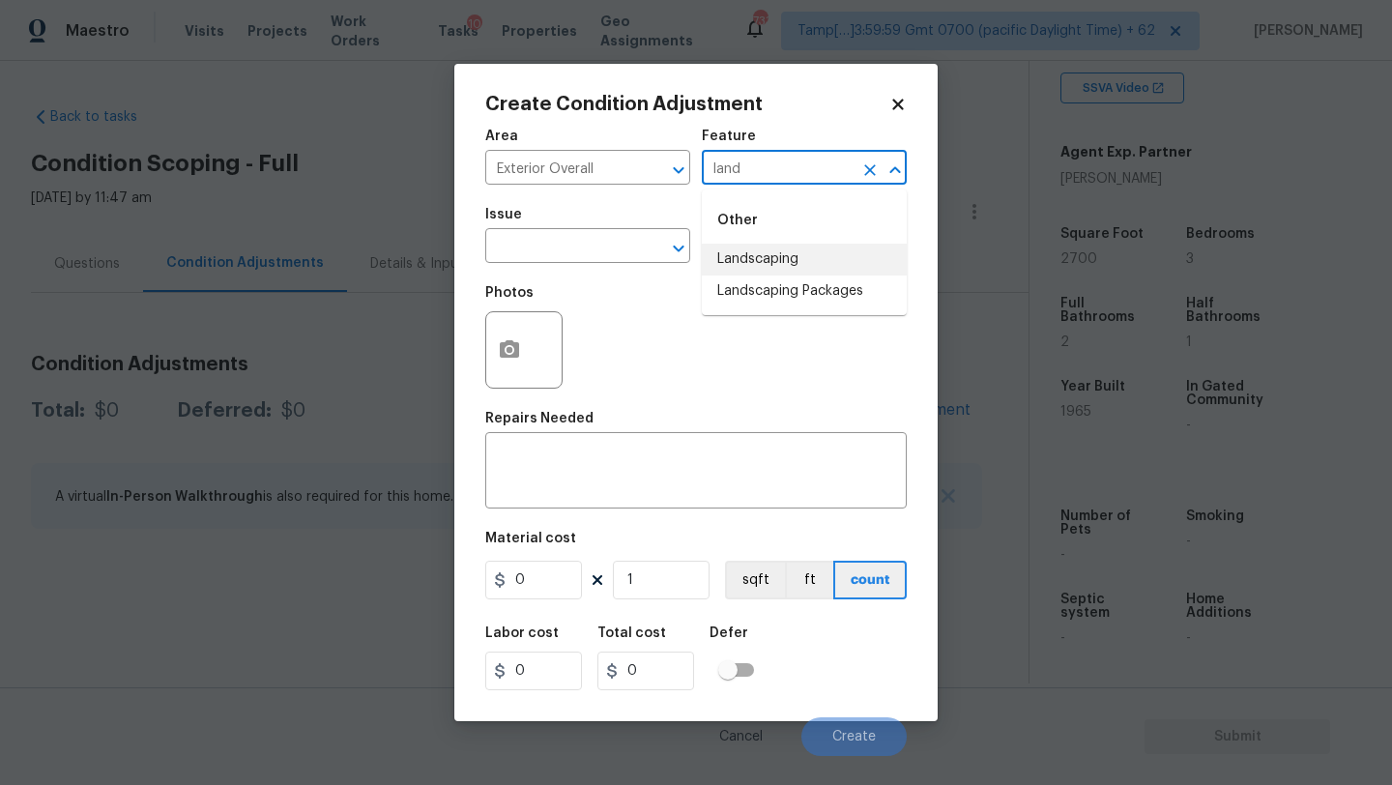
click at [800, 278] on li "Landscaping Packages" at bounding box center [804, 292] width 205 height 32
type input "Landscaping Packages"
click at [581, 232] on div "Issue" at bounding box center [587, 220] width 205 height 25
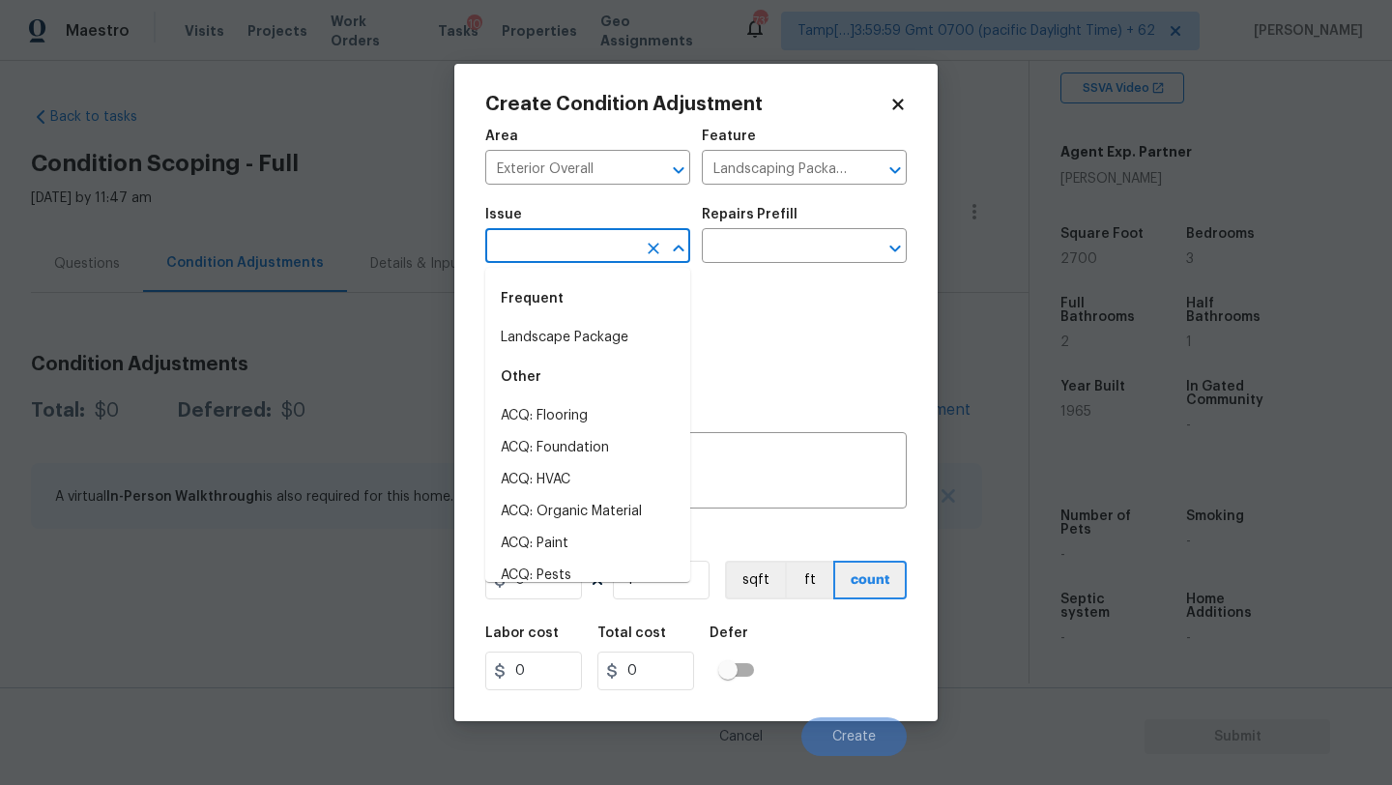
click at [581, 249] on input "text" at bounding box center [560, 248] width 151 height 30
click at [581, 347] on li "Landscape Package" at bounding box center [587, 338] width 205 height 32
type input "Landscape Package"
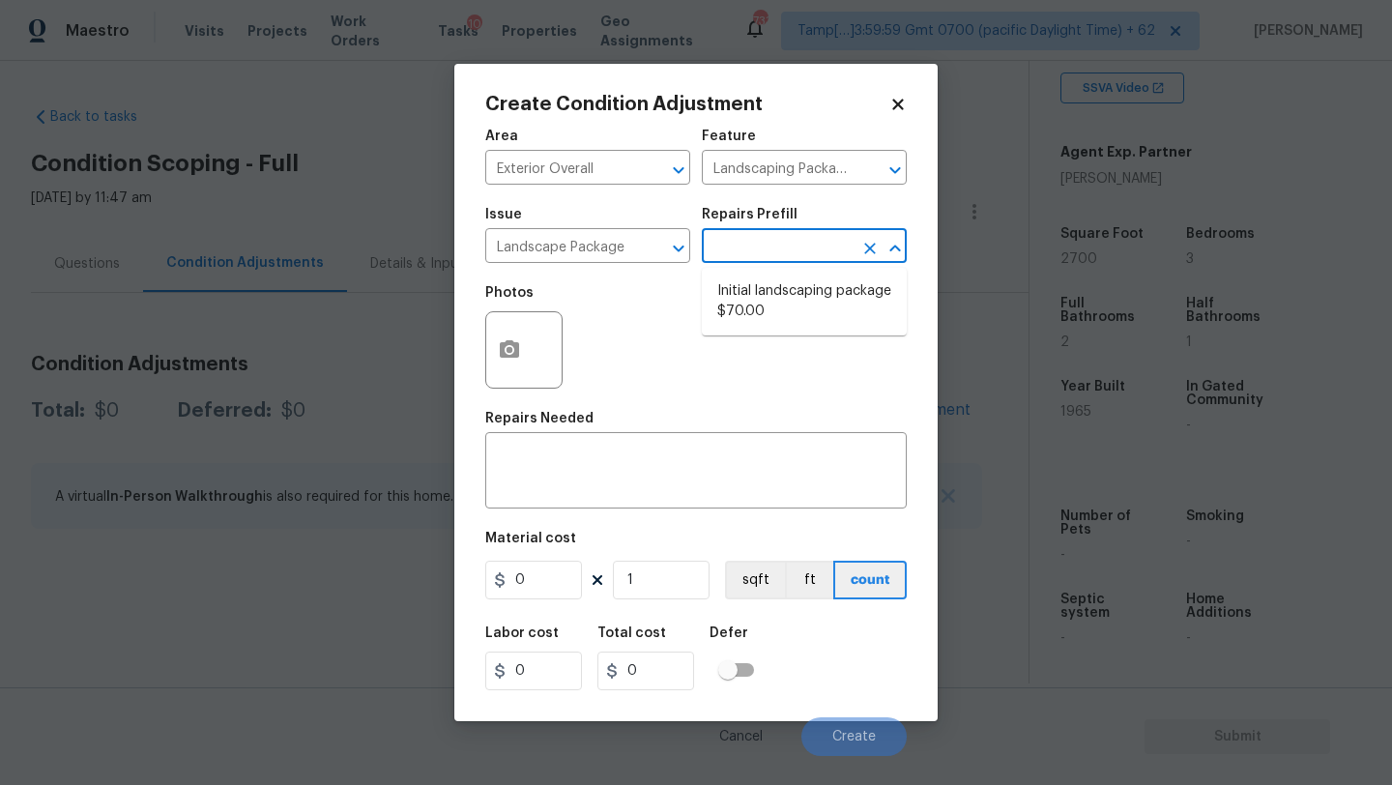
click at [787, 260] on input "text" at bounding box center [777, 248] width 151 height 30
click at [787, 310] on li "Initial landscaping package $70.00" at bounding box center [804, 302] width 205 height 52
type input "Home Readiness Packages"
type textarea "Mowing of grass up to 6" in height. Mow, edge along driveways & sidewalks, trim…"
type input "70"
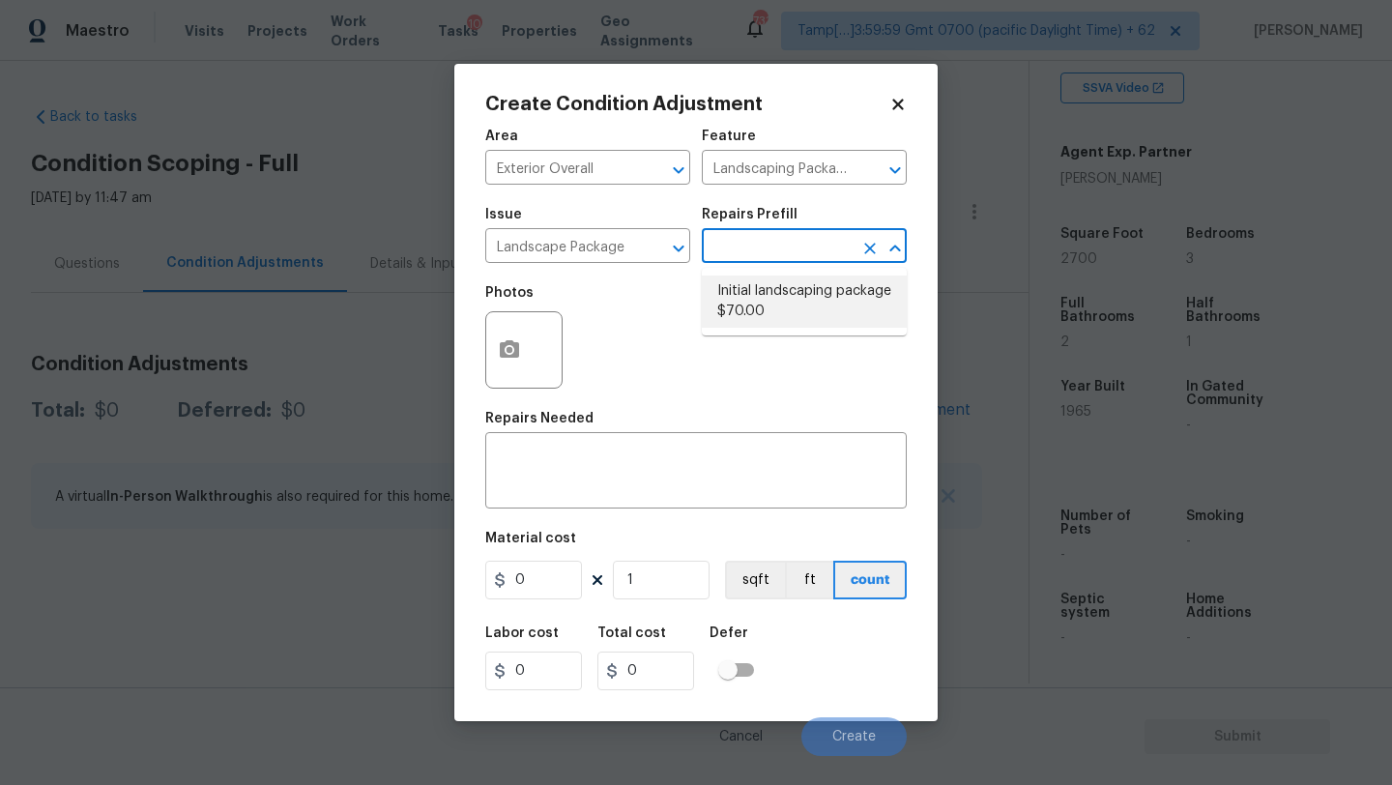
type input "70"
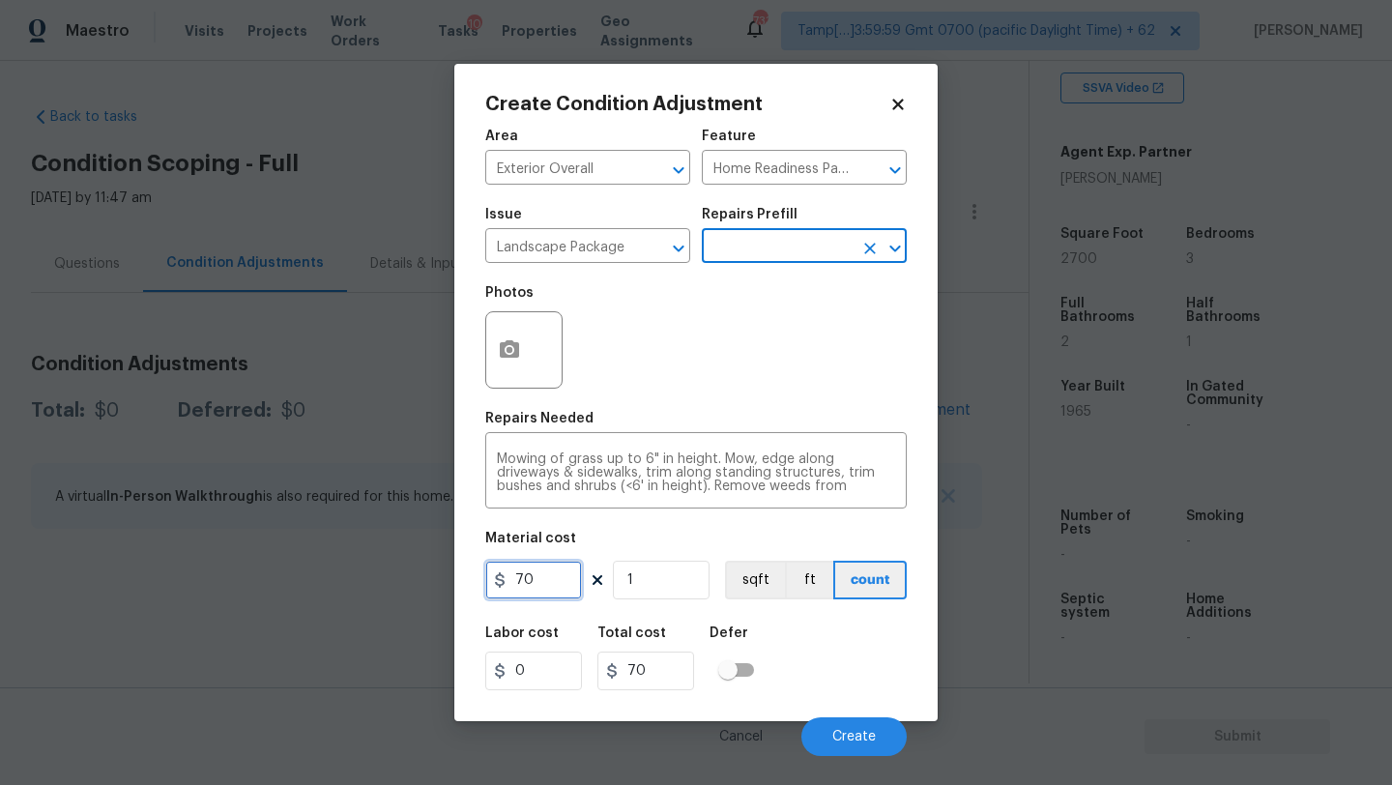
click at [555, 593] on input "70" at bounding box center [533, 580] width 97 height 39
type input "750"
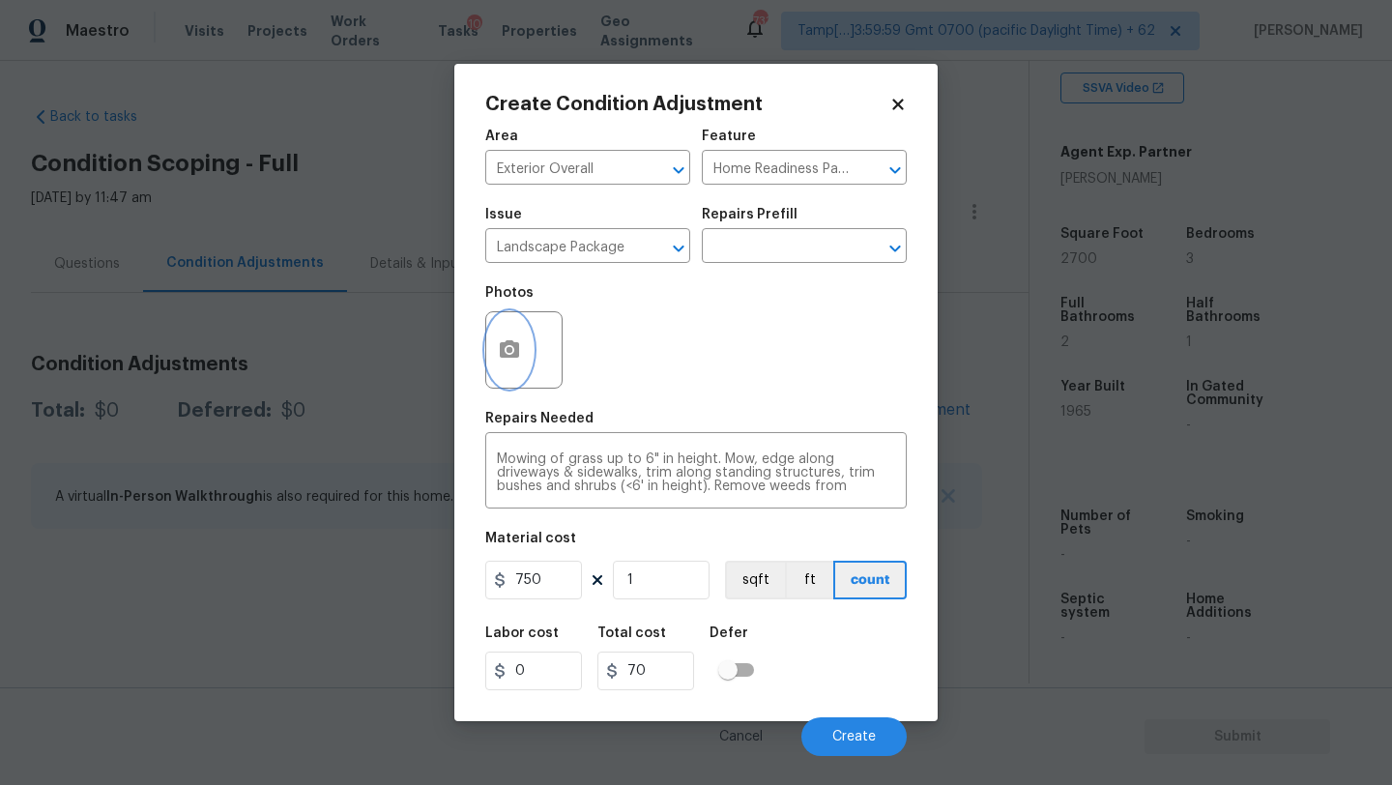
type input "750"
click at [521, 377] on button "button" at bounding box center [509, 349] width 46 height 75
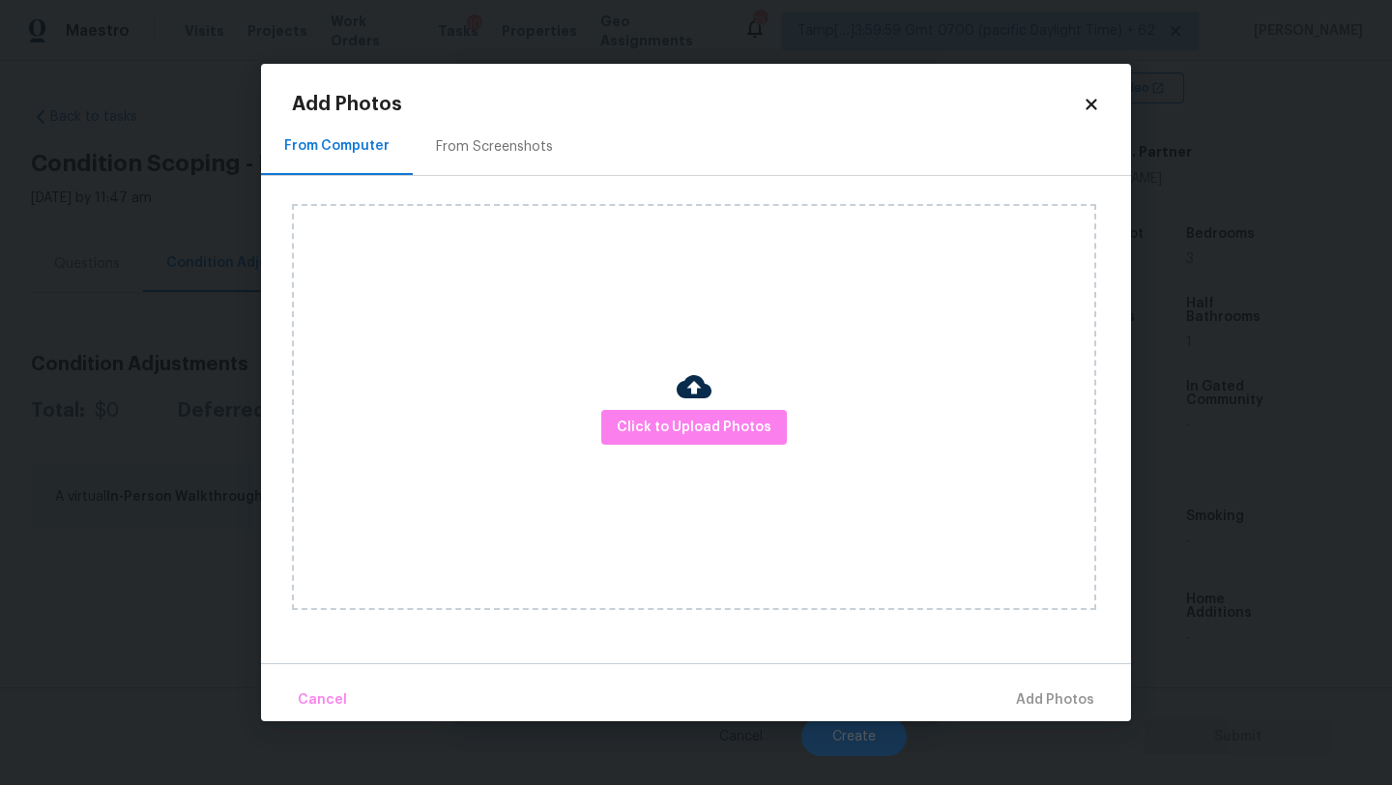
click at [483, 165] on div "From Screenshots" at bounding box center [494, 146] width 163 height 57
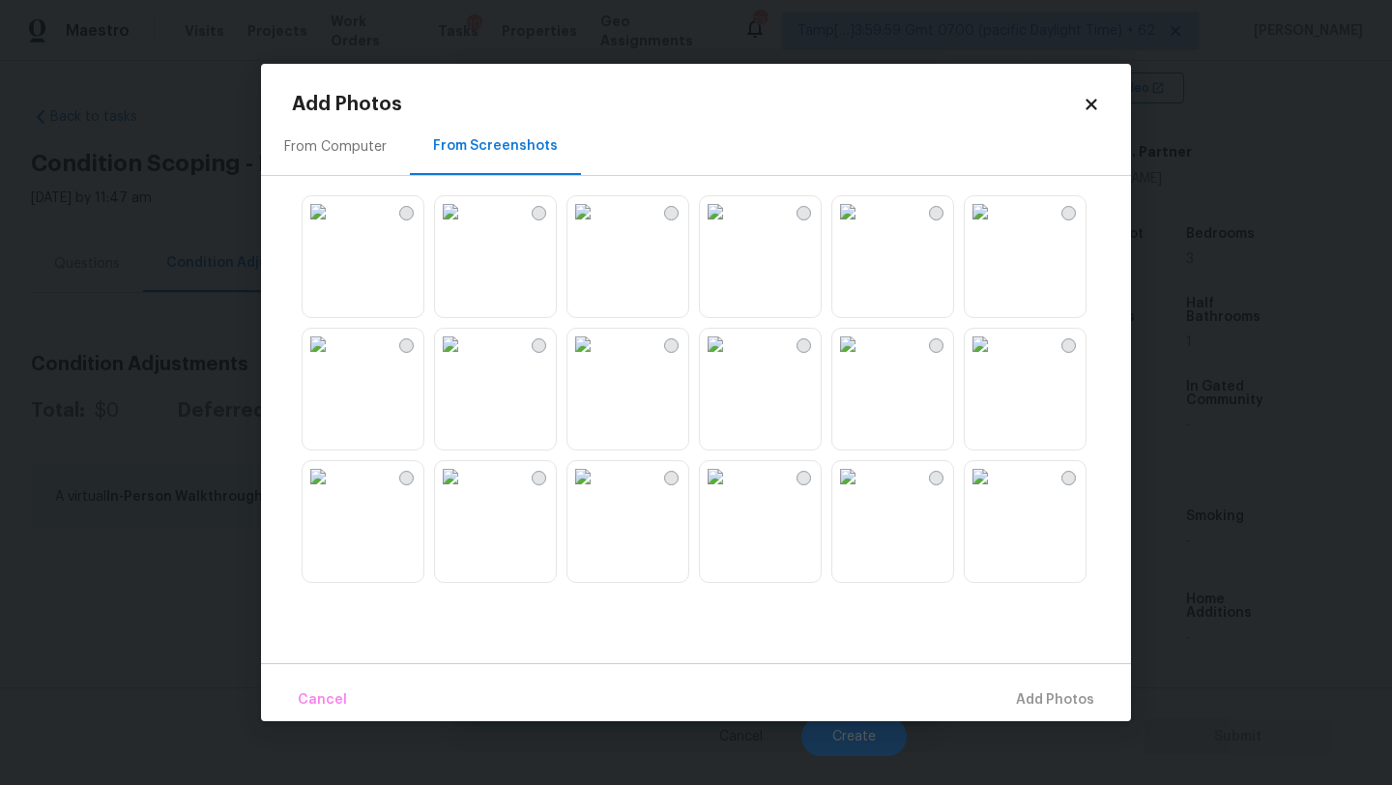
click at [466, 492] on img at bounding box center [450, 476] width 31 height 31
click at [334, 227] on img at bounding box center [318, 211] width 31 height 31
click at [466, 360] on img at bounding box center [450, 344] width 31 height 31
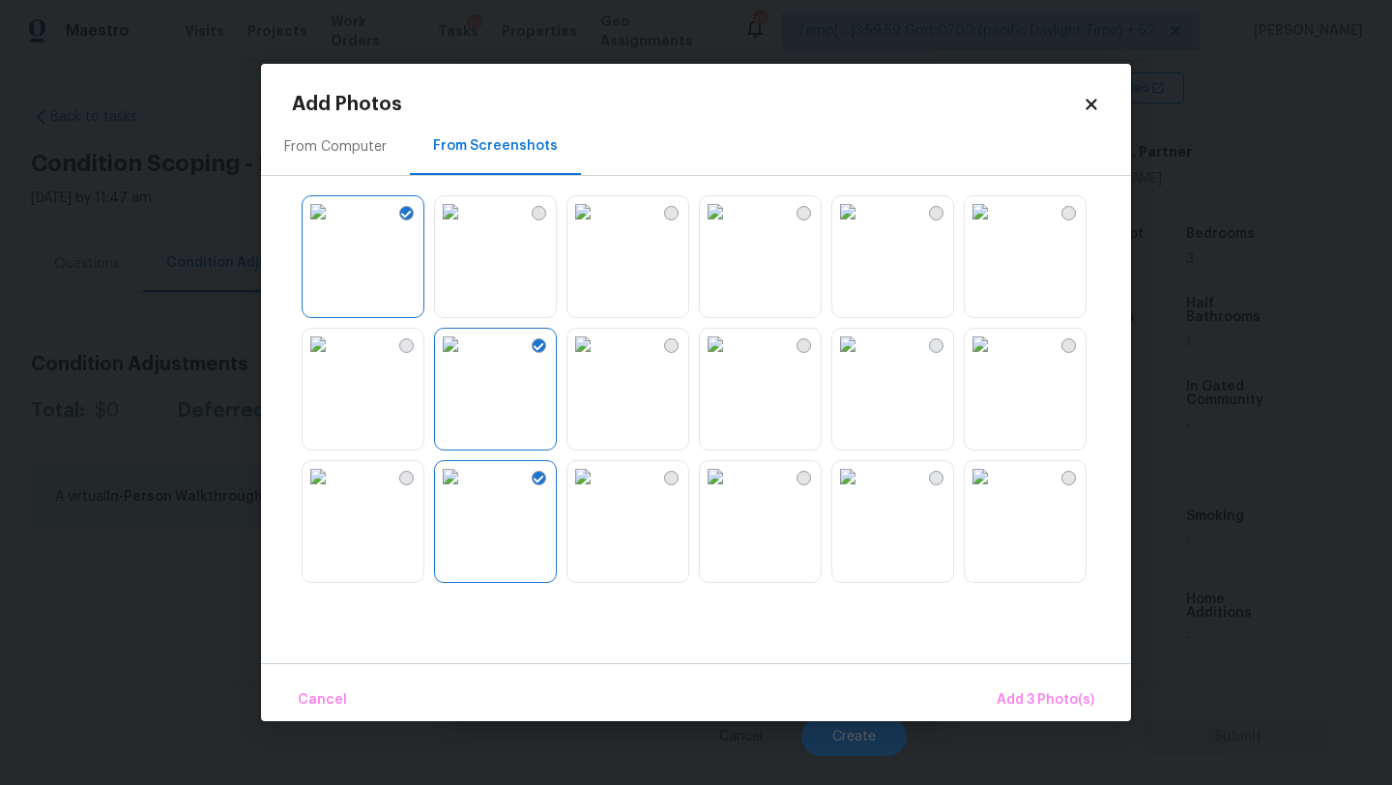
click at [731, 360] on img at bounding box center [715, 344] width 31 height 31
click at [1063, 705] on span "Add 4 Photo(s)" at bounding box center [1045, 700] width 100 height 24
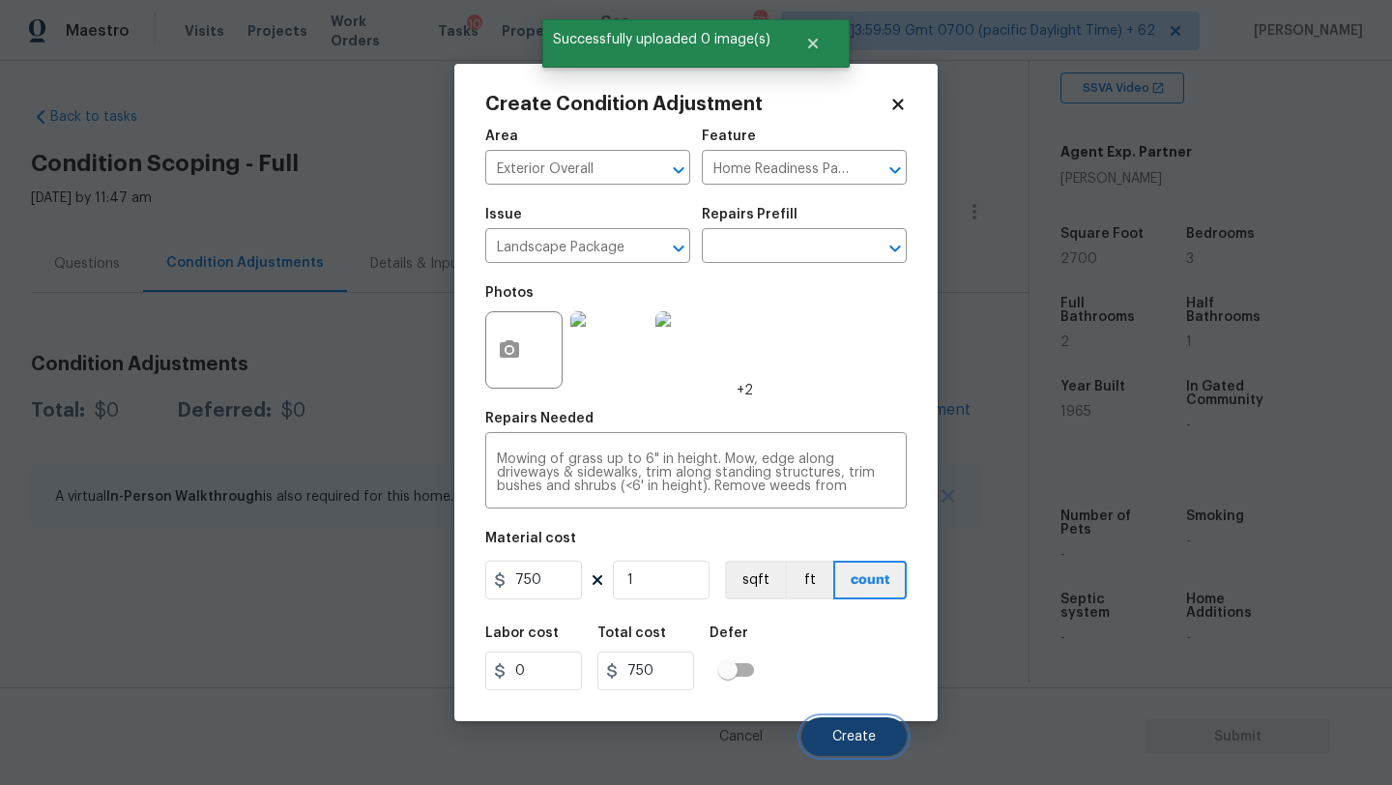
click at [835, 727] on button "Create" at bounding box center [854, 736] width 105 height 39
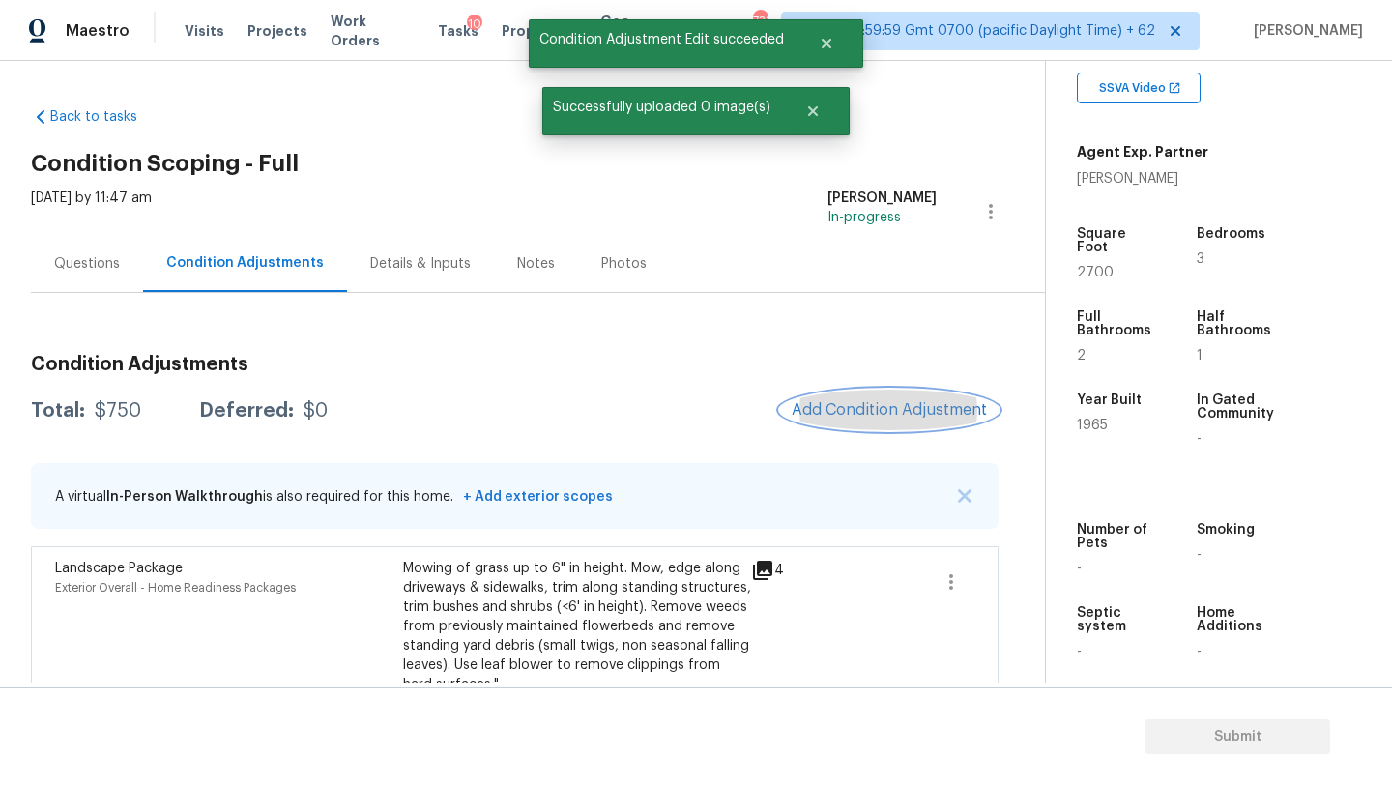
click at [899, 402] on span "Add Condition Adjustment" at bounding box center [889, 409] width 195 height 17
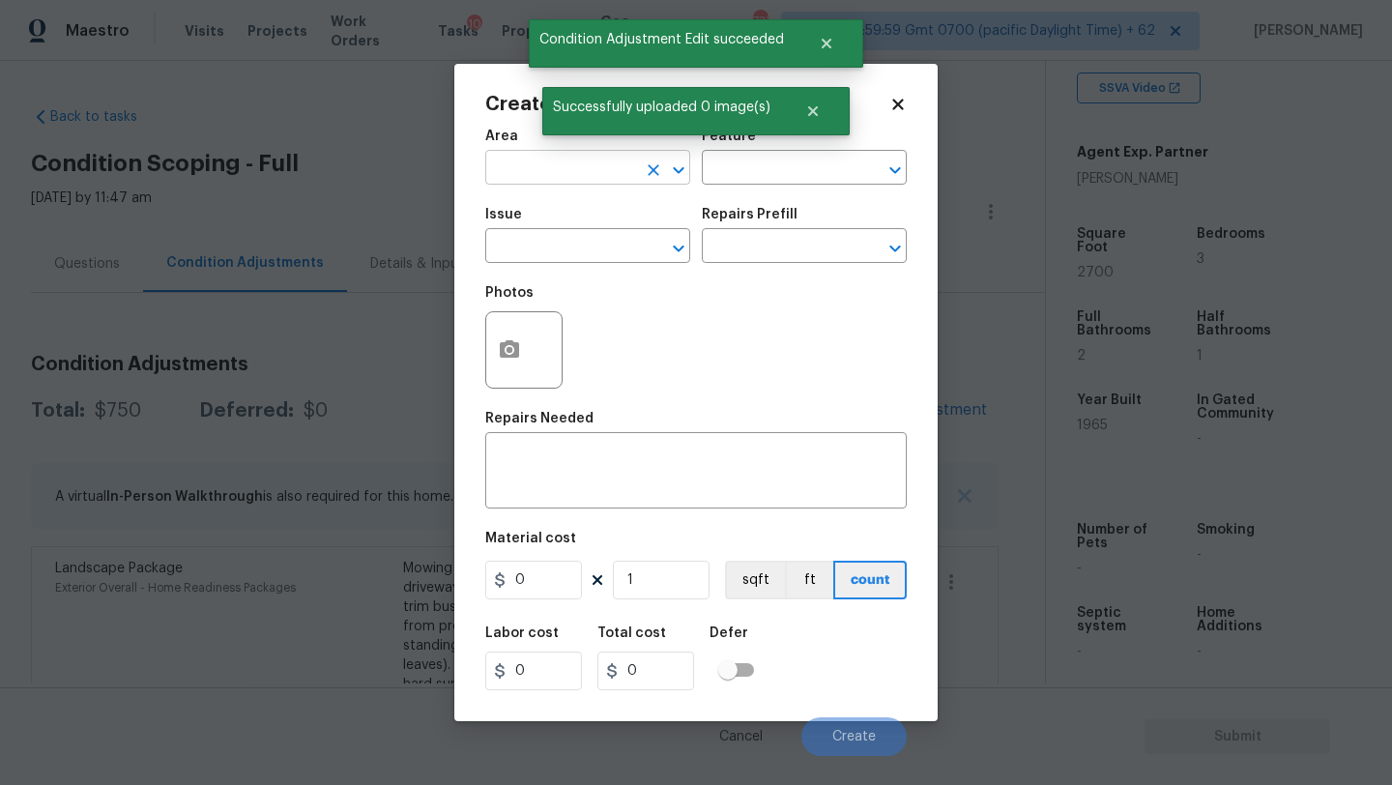
click at [560, 164] on input "text" at bounding box center [560, 170] width 151 height 30
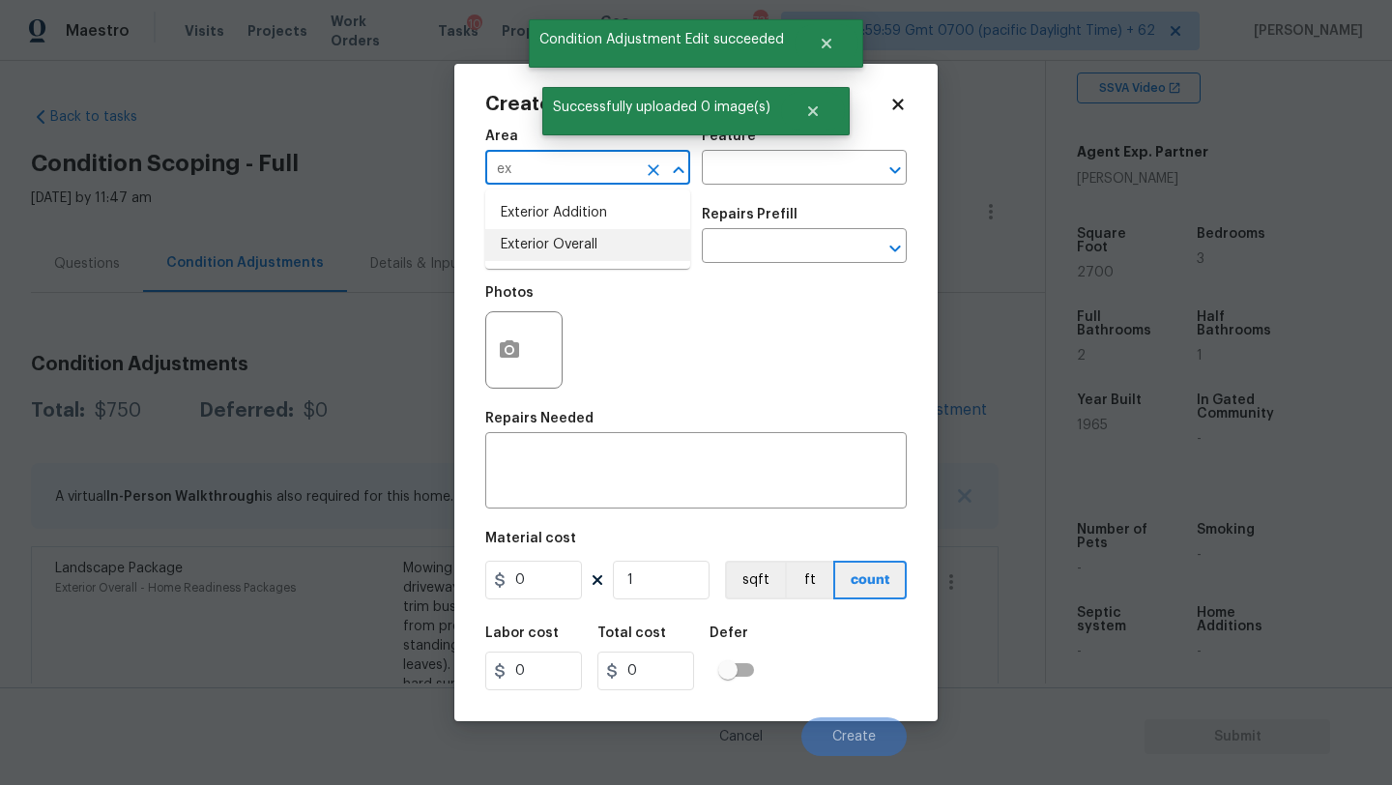
click at [572, 237] on li "Exterior Overall" at bounding box center [587, 245] width 205 height 32
type input "Exterior Overall"
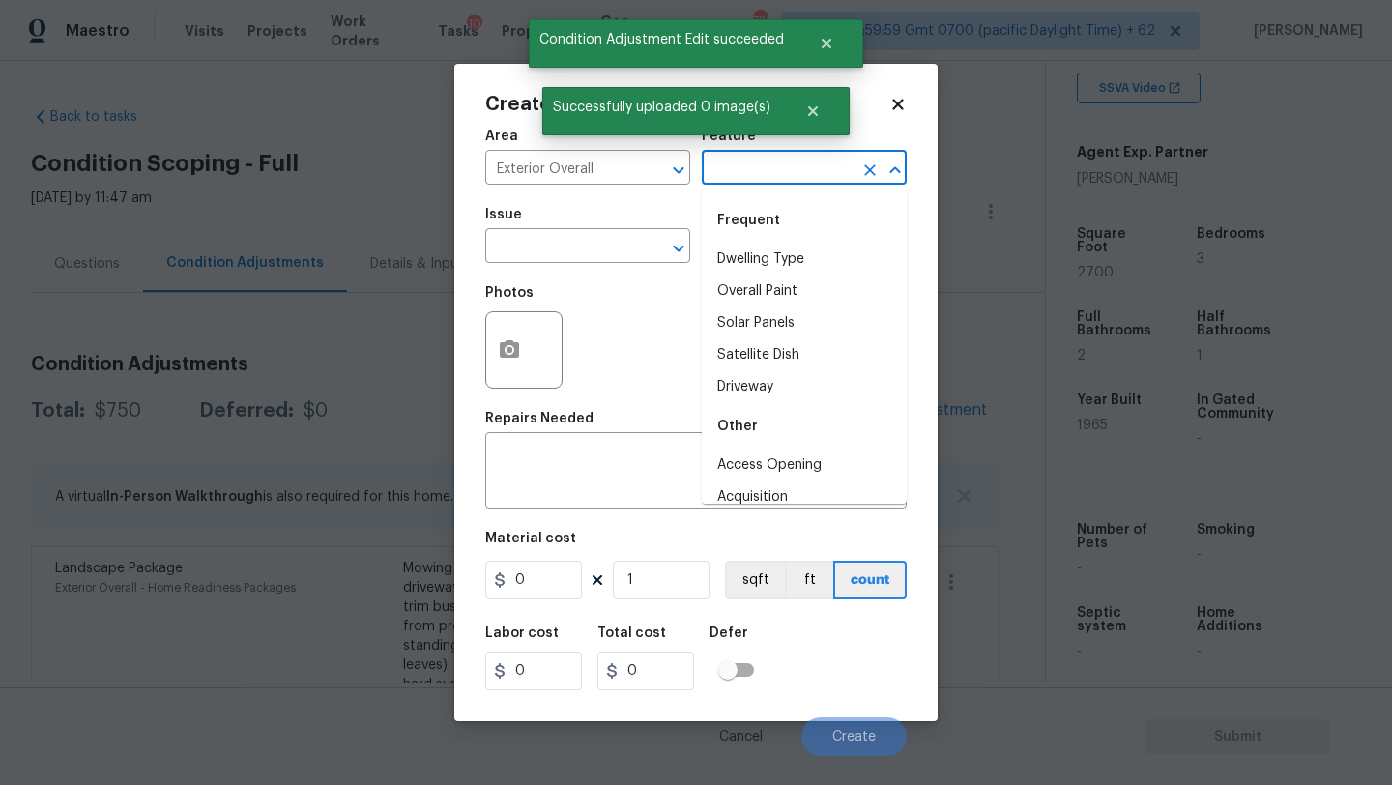
click at [731, 182] on input "text" at bounding box center [777, 170] width 151 height 30
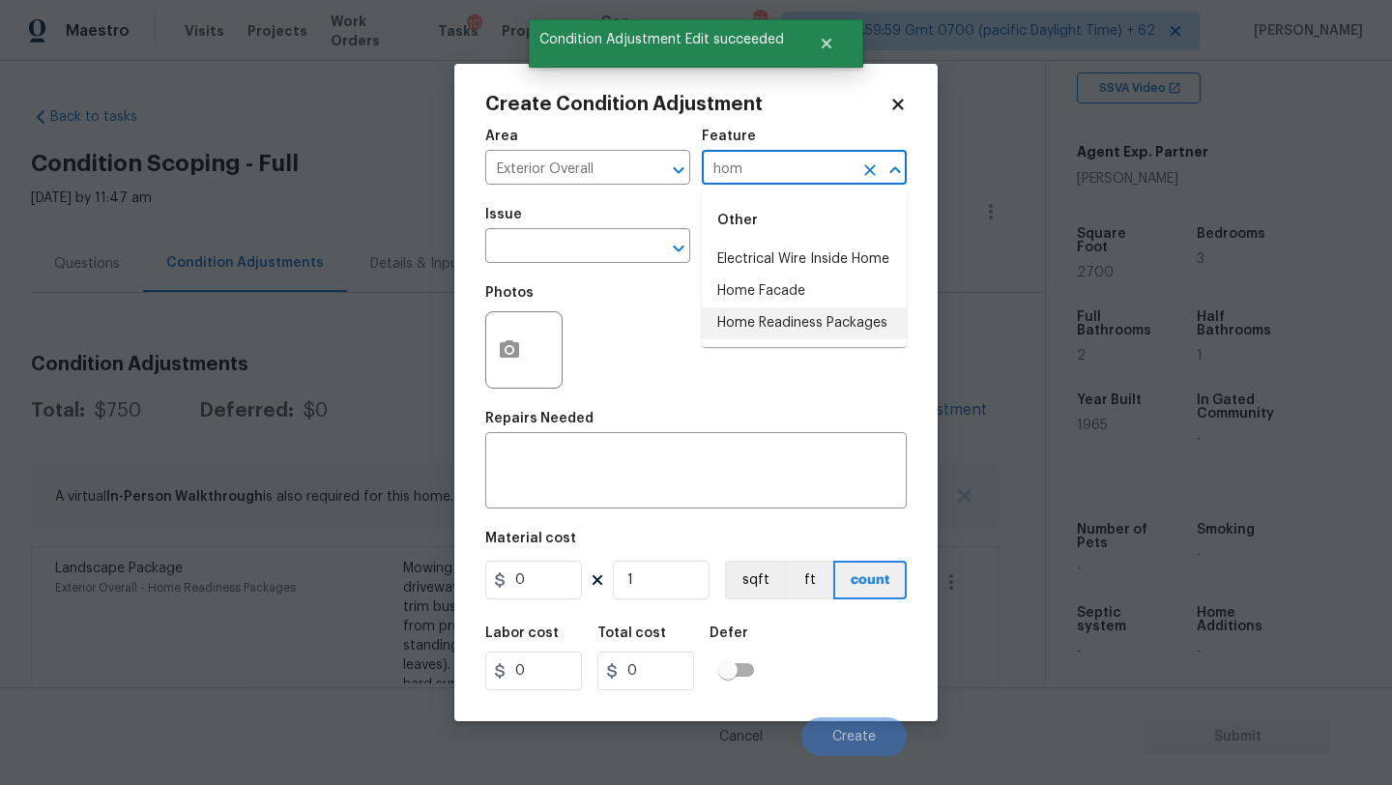
click at [741, 329] on li "Home Readiness Packages" at bounding box center [804, 323] width 205 height 32
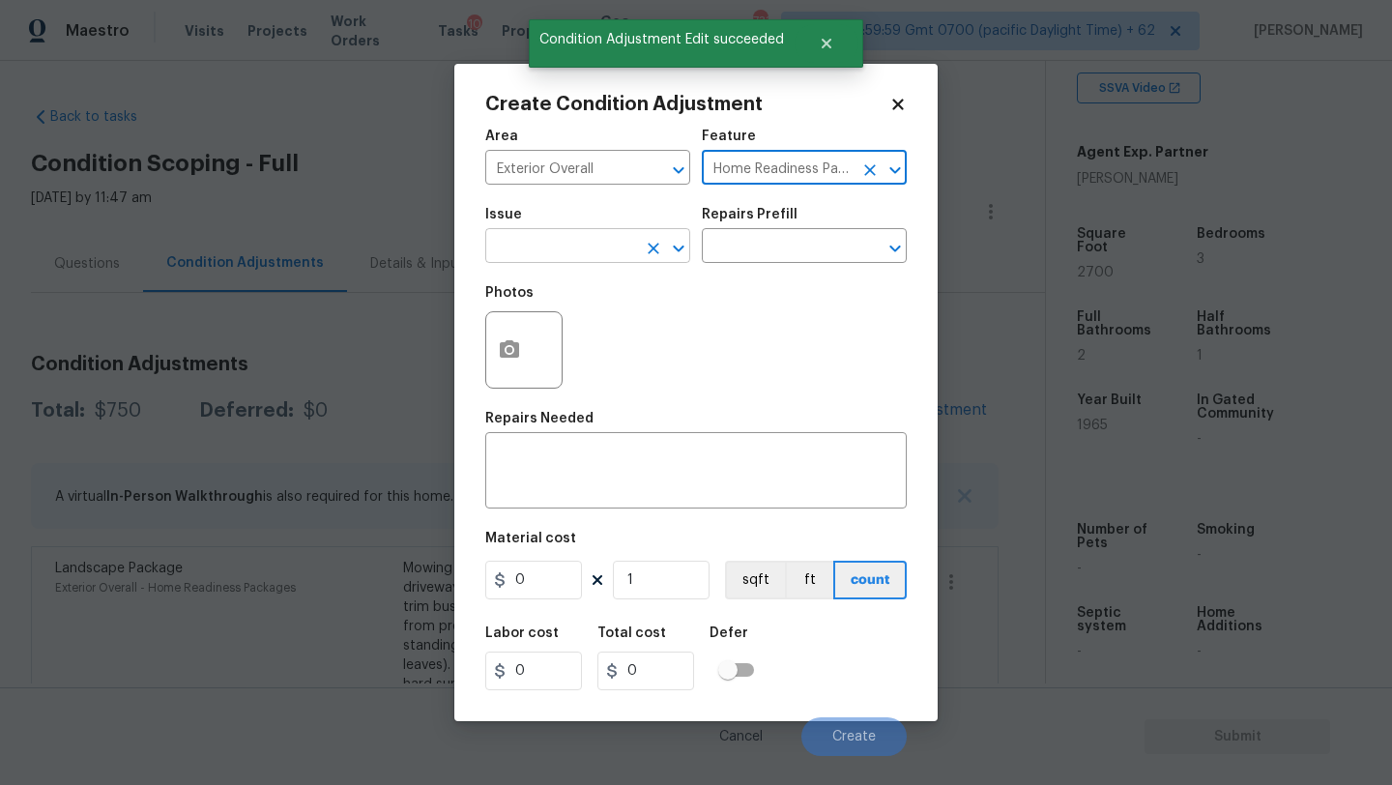
type input "Home Readiness Packages"
click at [593, 260] on input "text" at bounding box center [560, 248] width 151 height 30
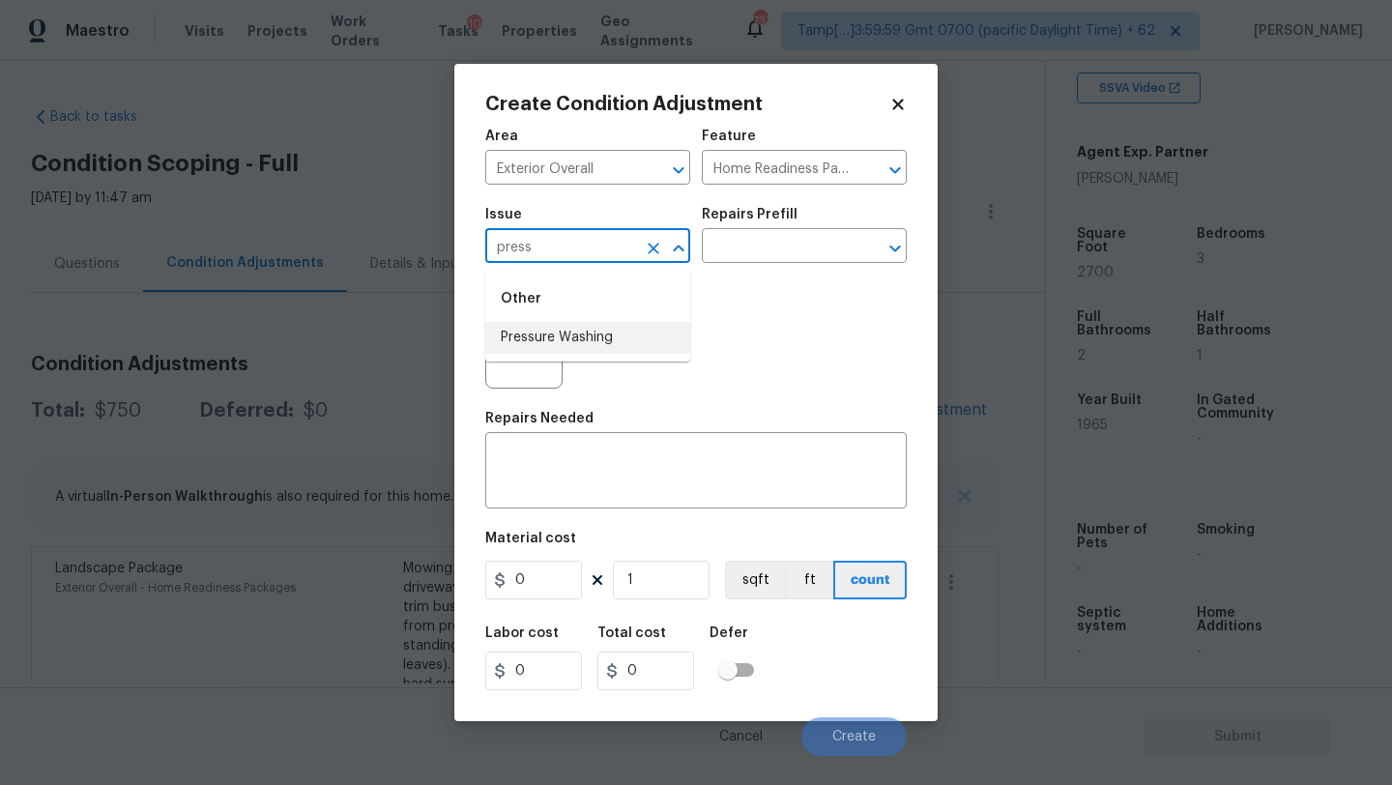
click at [593, 329] on li "Pressure Washing" at bounding box center [587, 338] width 205 height 32
type input "Pressure Washing"
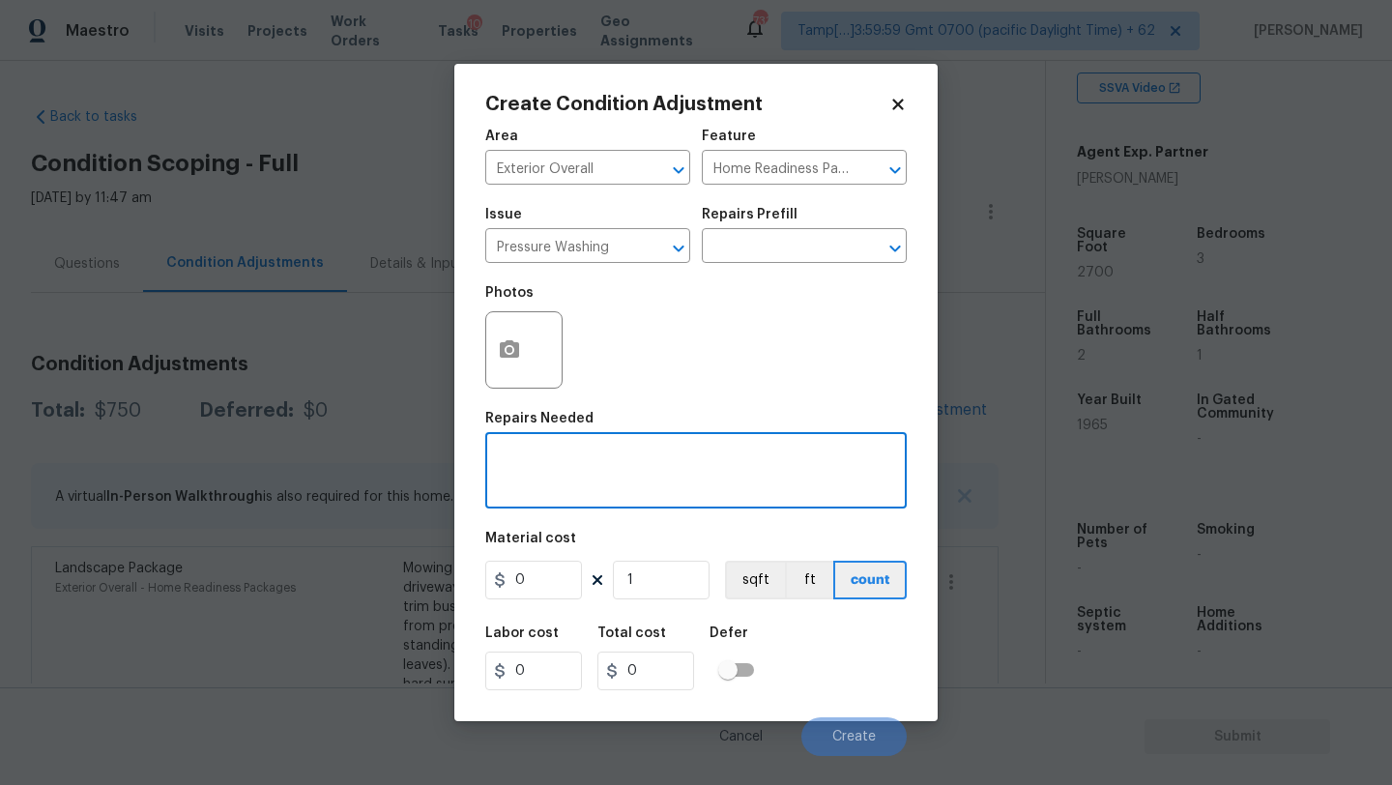
click at [593, 469] on textarea at bounding box center [696, 473] width 398 height 41
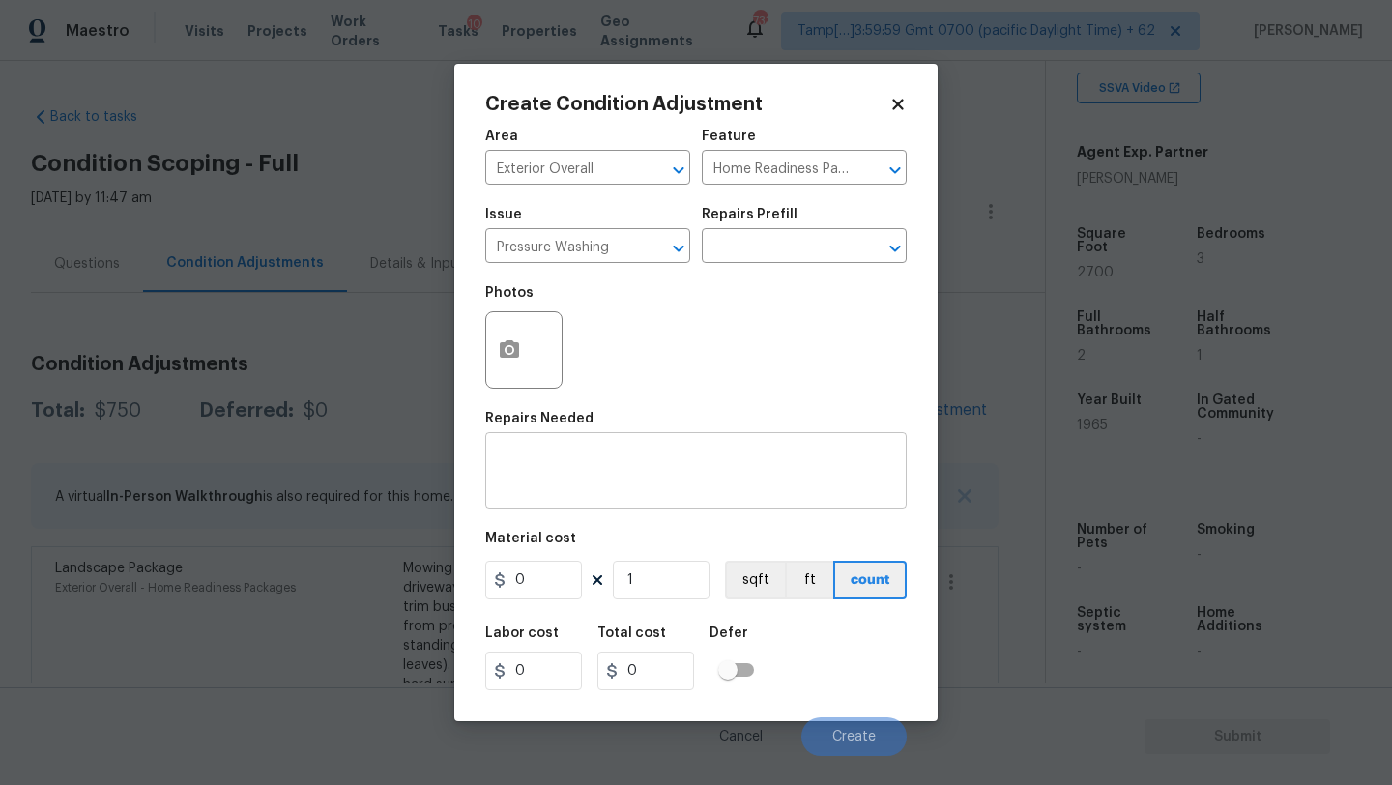
click at [634, 457] on textarea at bounding box center [696, 473] width 398 height 41
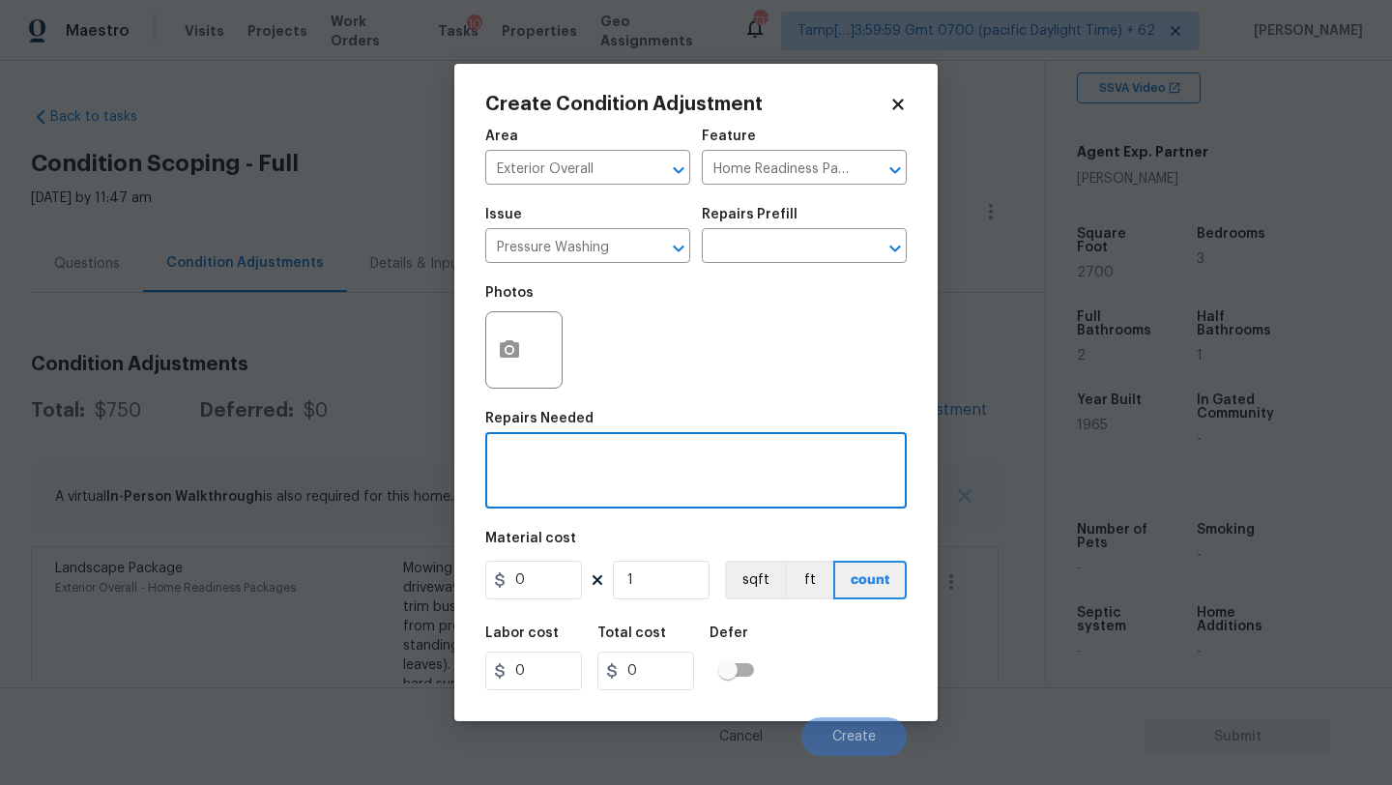
paste textarea "Pressure wash home, driveway, walkways/sidewalks and patio. Must use a surface …"
type textarea "Pressure wash home, driveway, walkways/sidewalks and patio. Must use a surface …"
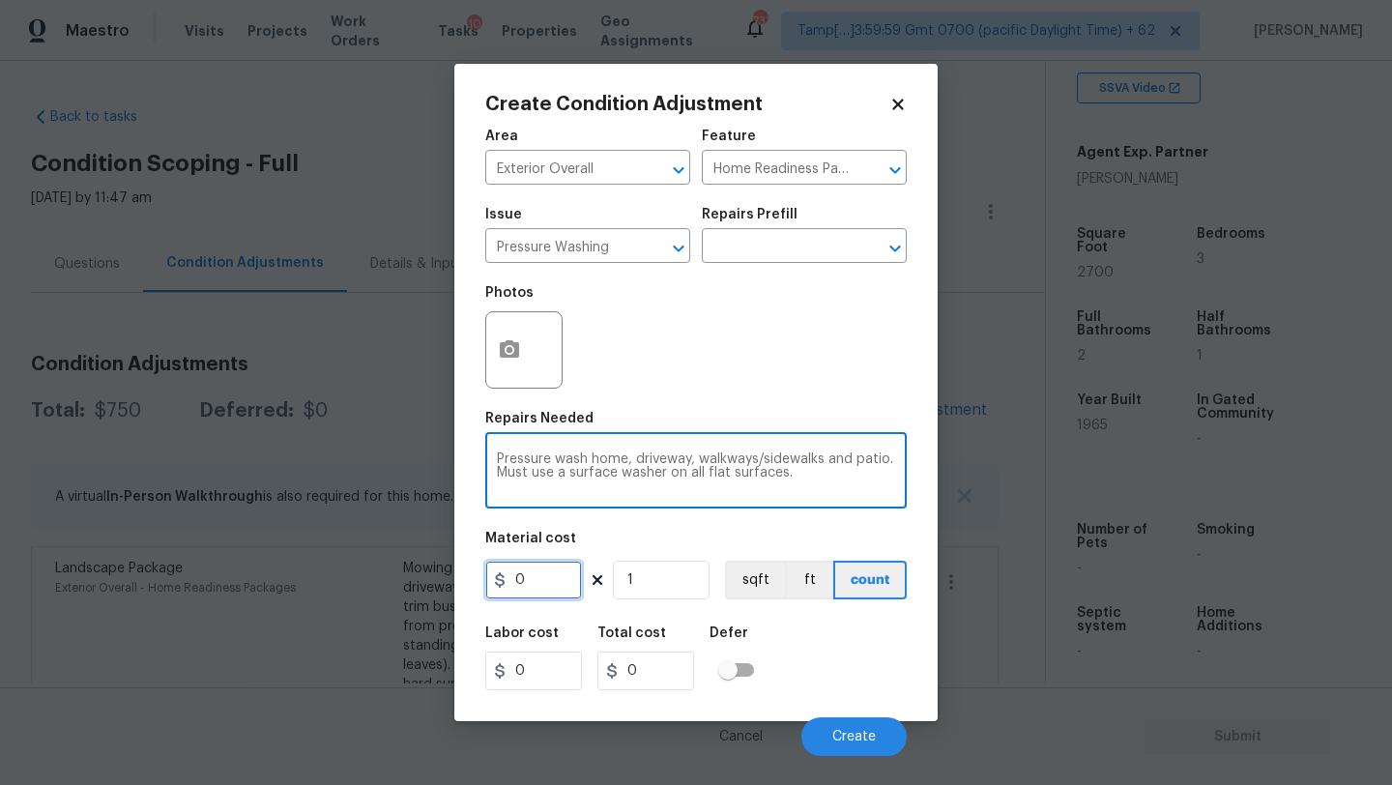
click at [558, 572] on input "0" at bounding box center [533, 580] width 97 height 39
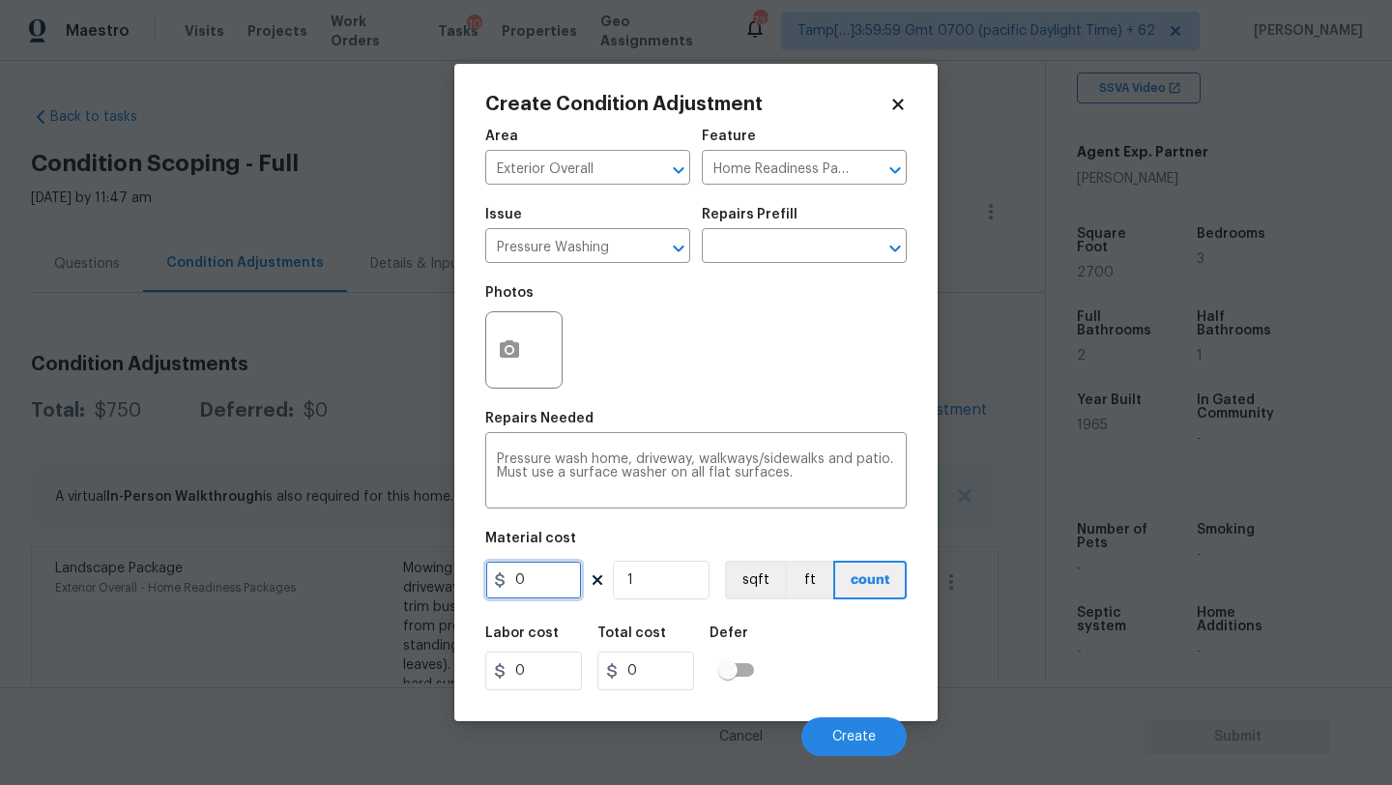
click at [558, 572] on input "0" at bounding box center [533, 580] width 97 height 39
type input "400"
click at [827, 726] on button "Create" at bounding box center [854, 736] width 105 height 39
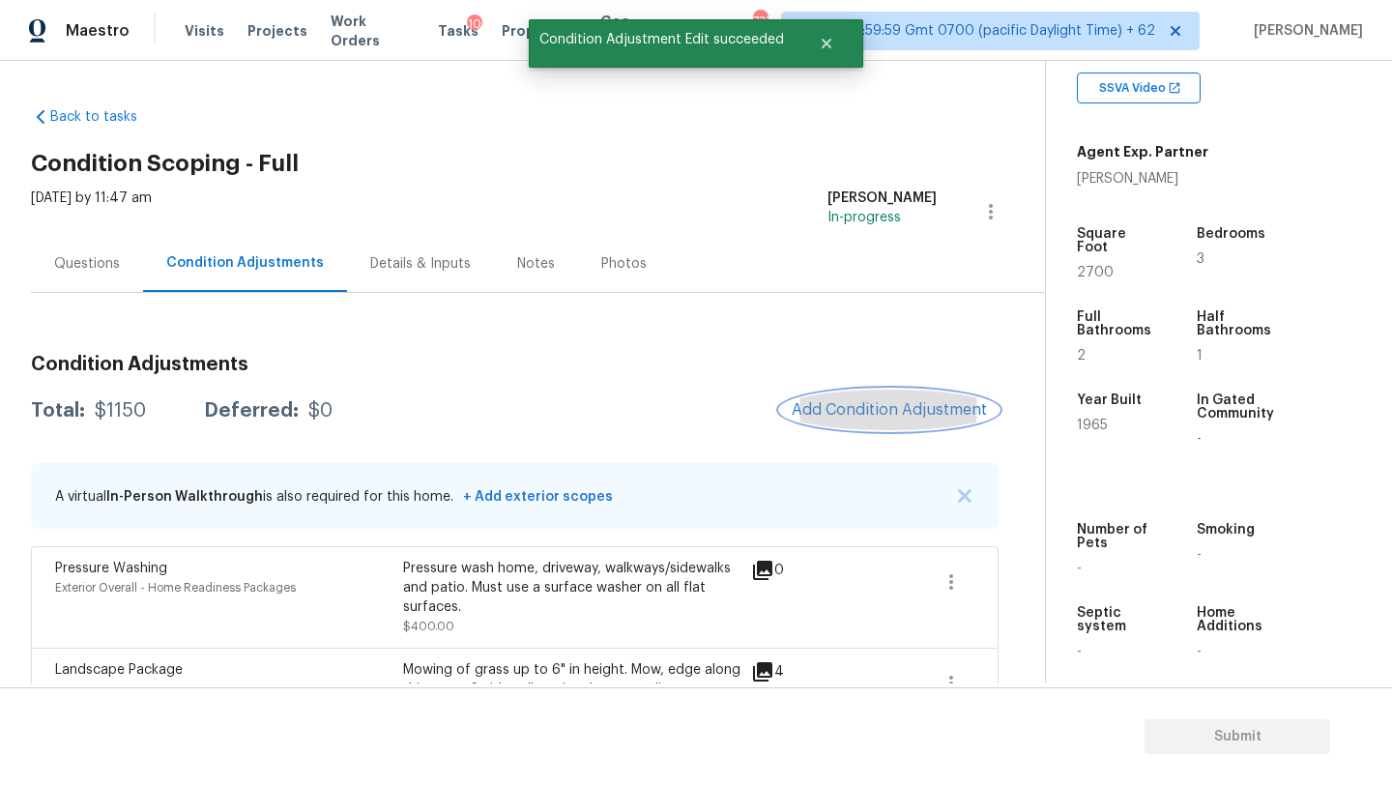
click at [952, 396] on button "Add Condition Adjustment" at bounding box center [889, 410] width 219 height 41
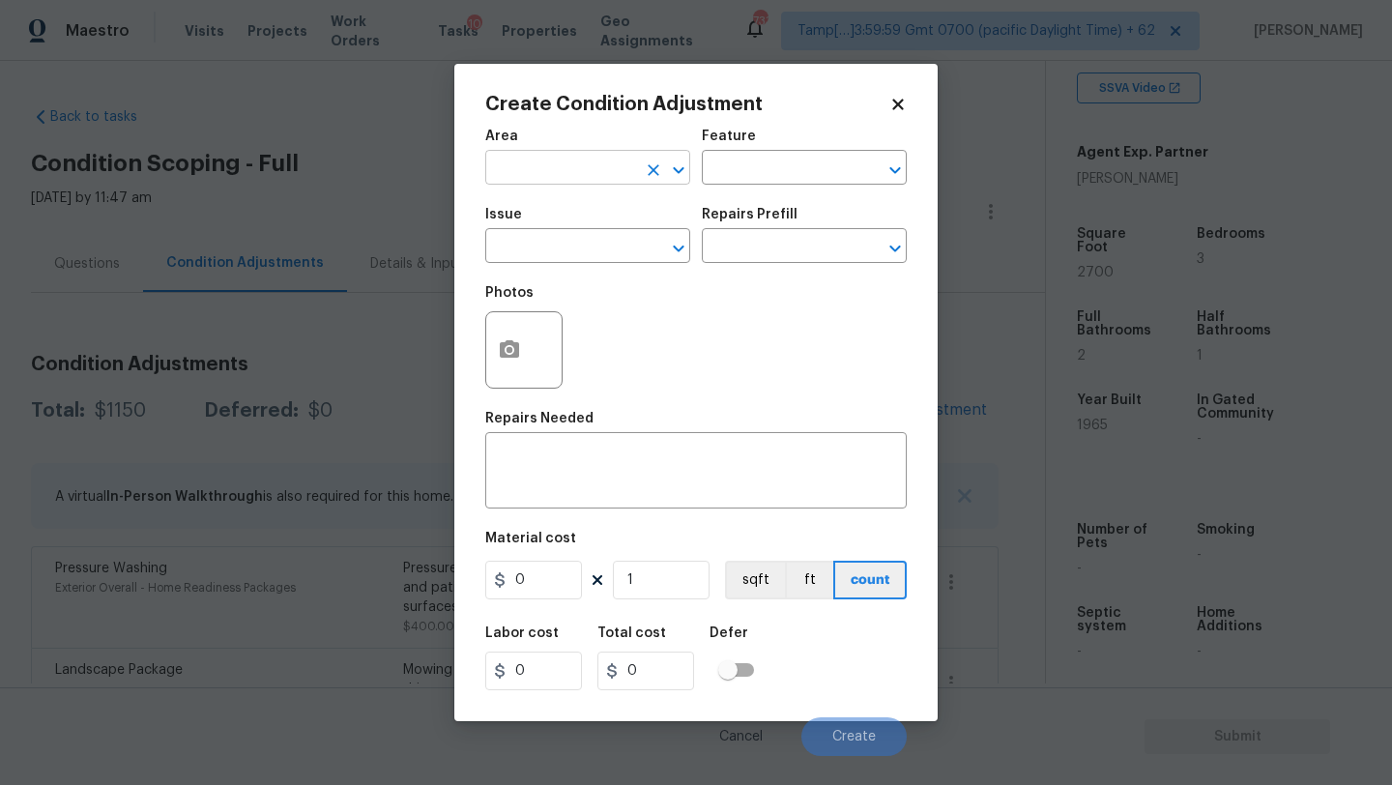
click at [586, 161] on input "text" at bounding box center [560, 170] width 151 height 30
click at [586, 182] on input "roof" at bounding box center [560, 170] width 151 height 30
click at [586, 211] on li "Roof" at bounding box center [587, 213] width 205 height 32
type input "Roof"
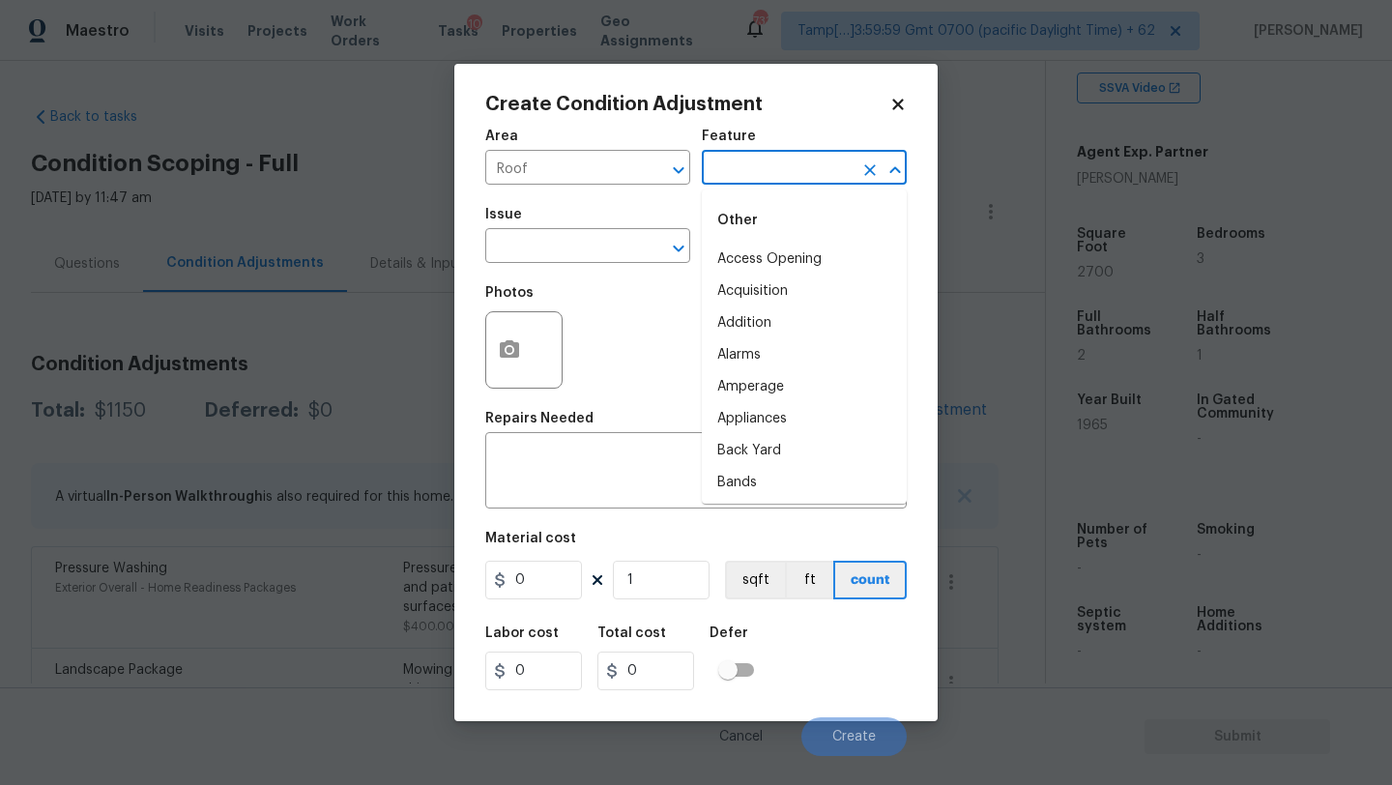
click at [763, 184] on input "text" at bounding box center [777, 170] width 151 height 30
click at [753, 301] on li "Roof" at bounding box center [804, 292] width 205 height 32
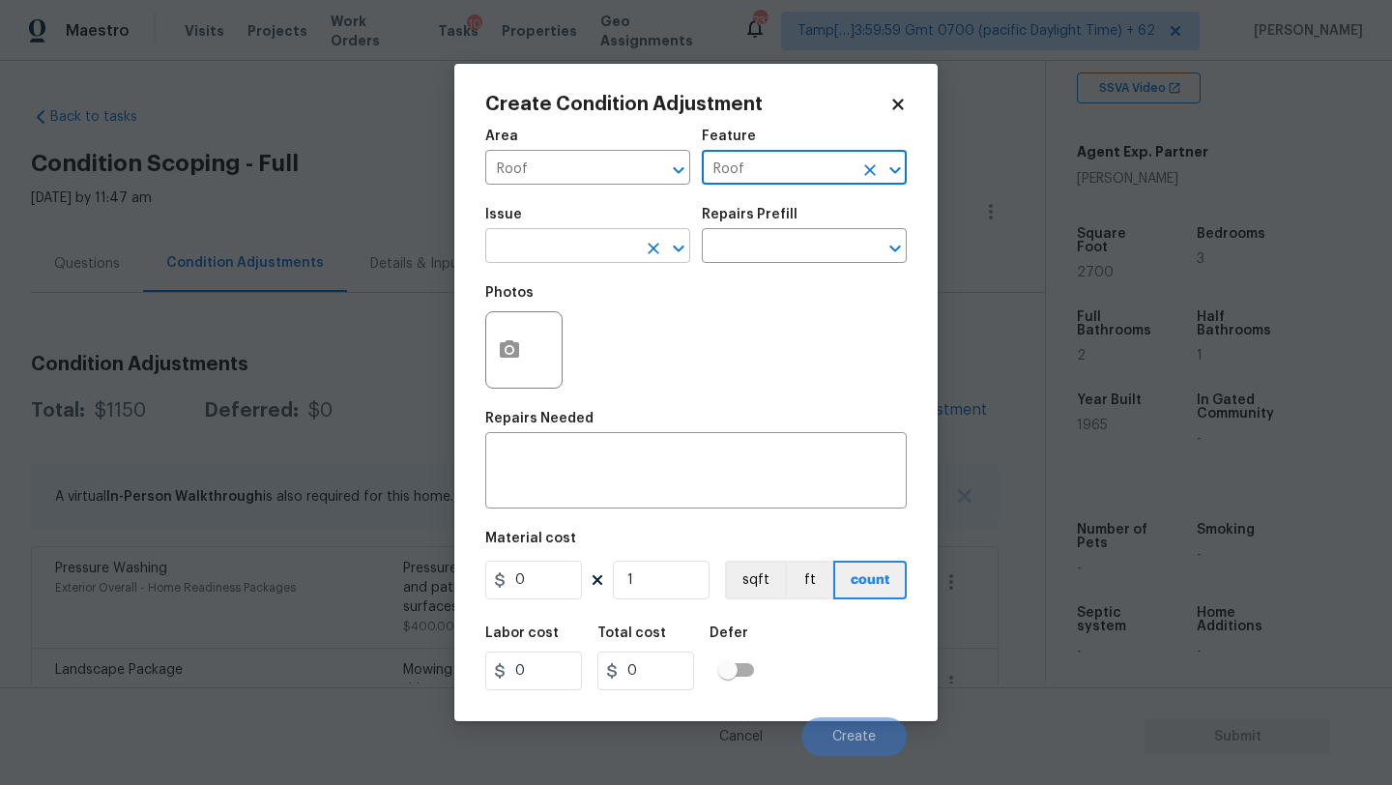
type input "Roof"
click at [600, 243] on input "text" at bounding box center [560, 248] width 151 height 30
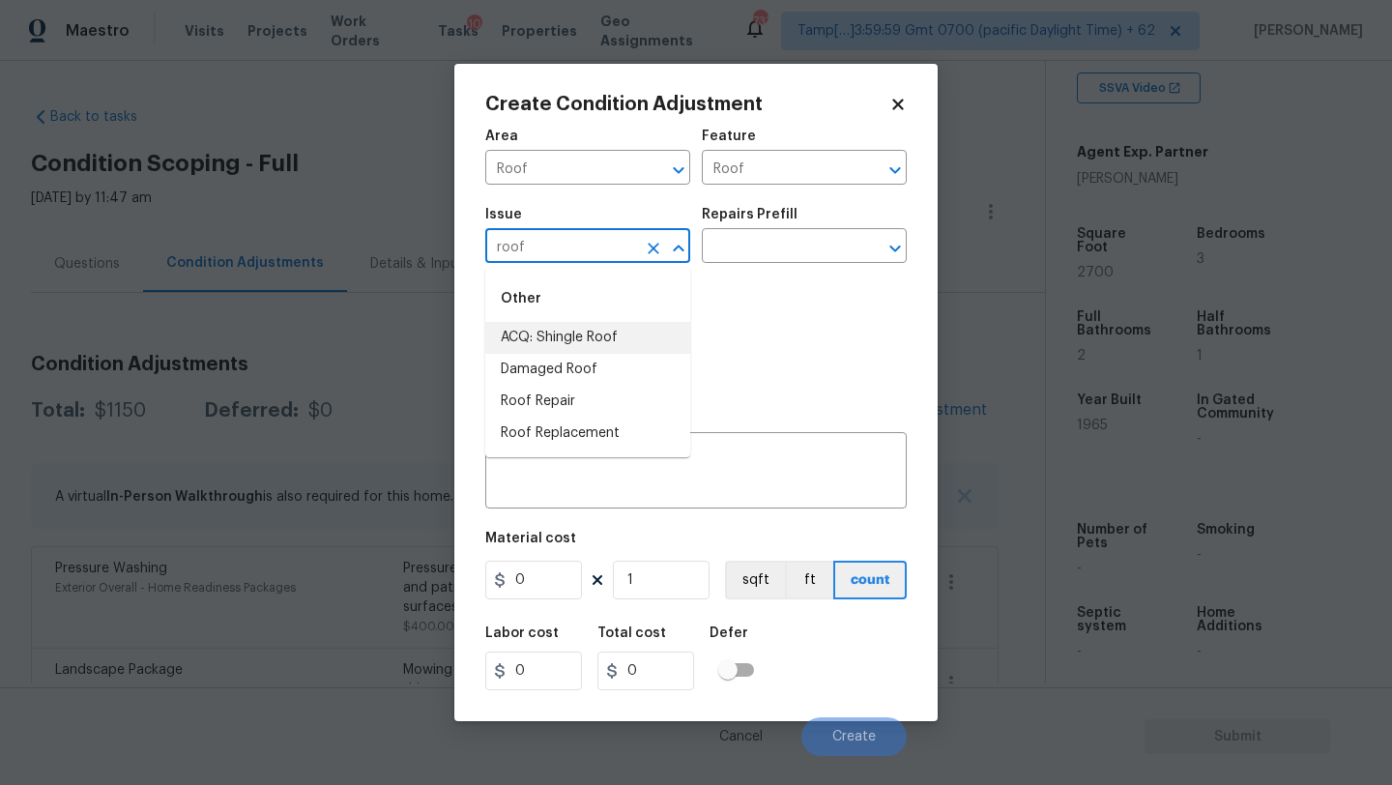
click at [600, 337] on li "ACQ: Shingle Roof" at bounding box center [587, 338] width 205 height 32
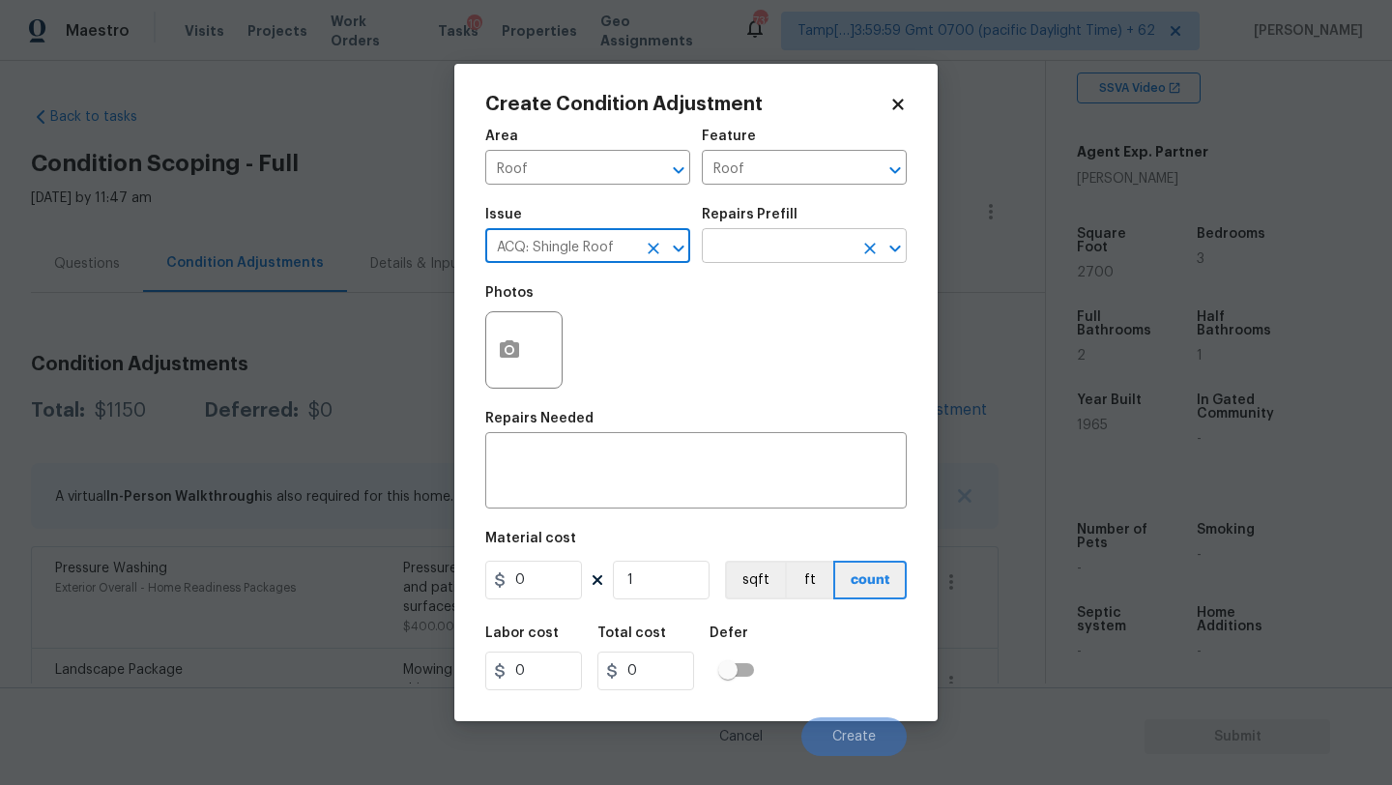
type input "ACQ: Shingle Roof"
click at [805, 251] on input "text" at bounding box center [777, 248] width 151 height 30
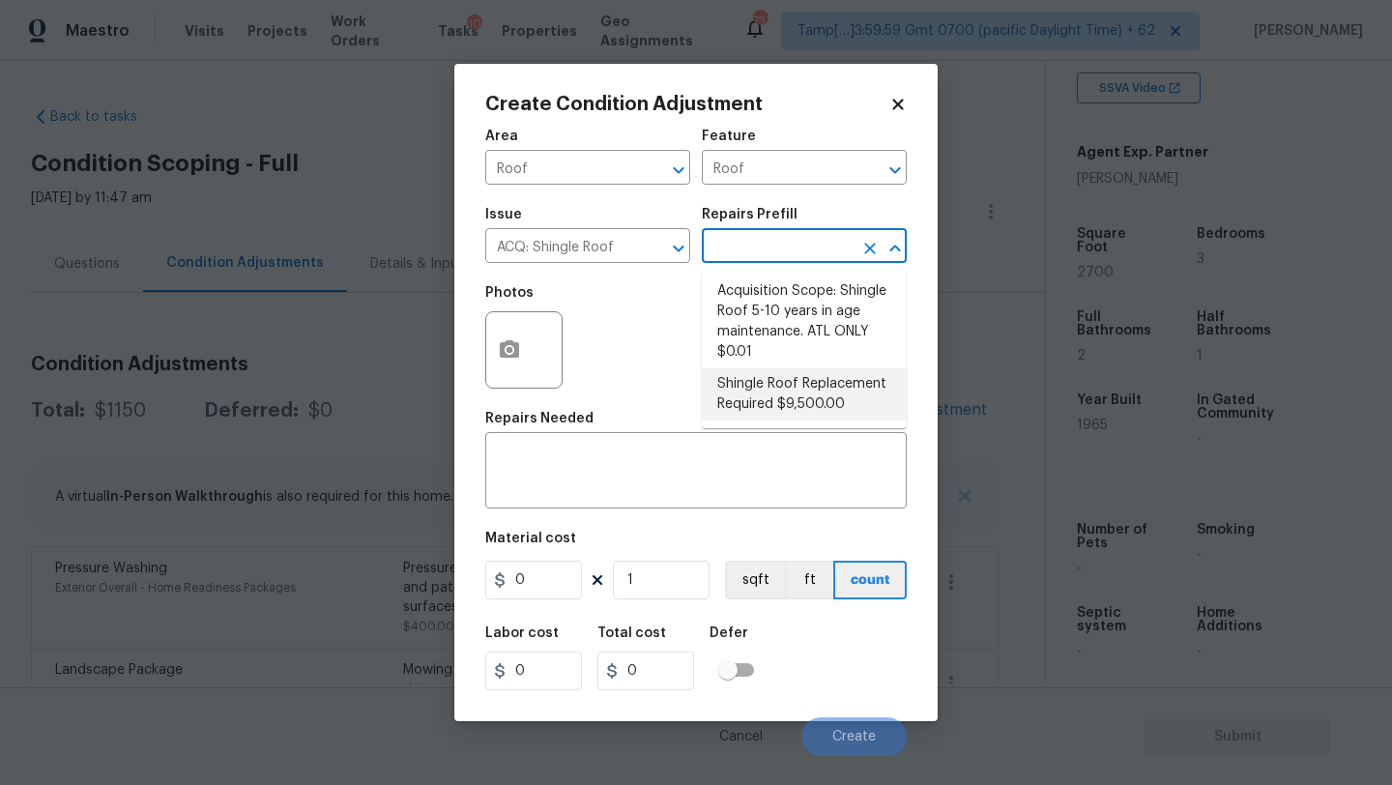
click at [800, 395] on li "Shingle Roof Replacement Required $9,500.00" at bounding box center [804, 394] width 205 height 52
type input "Acquisition"
type textarea "Acquisition Scope: Shingle Roof Replacement required."
type input "9500"
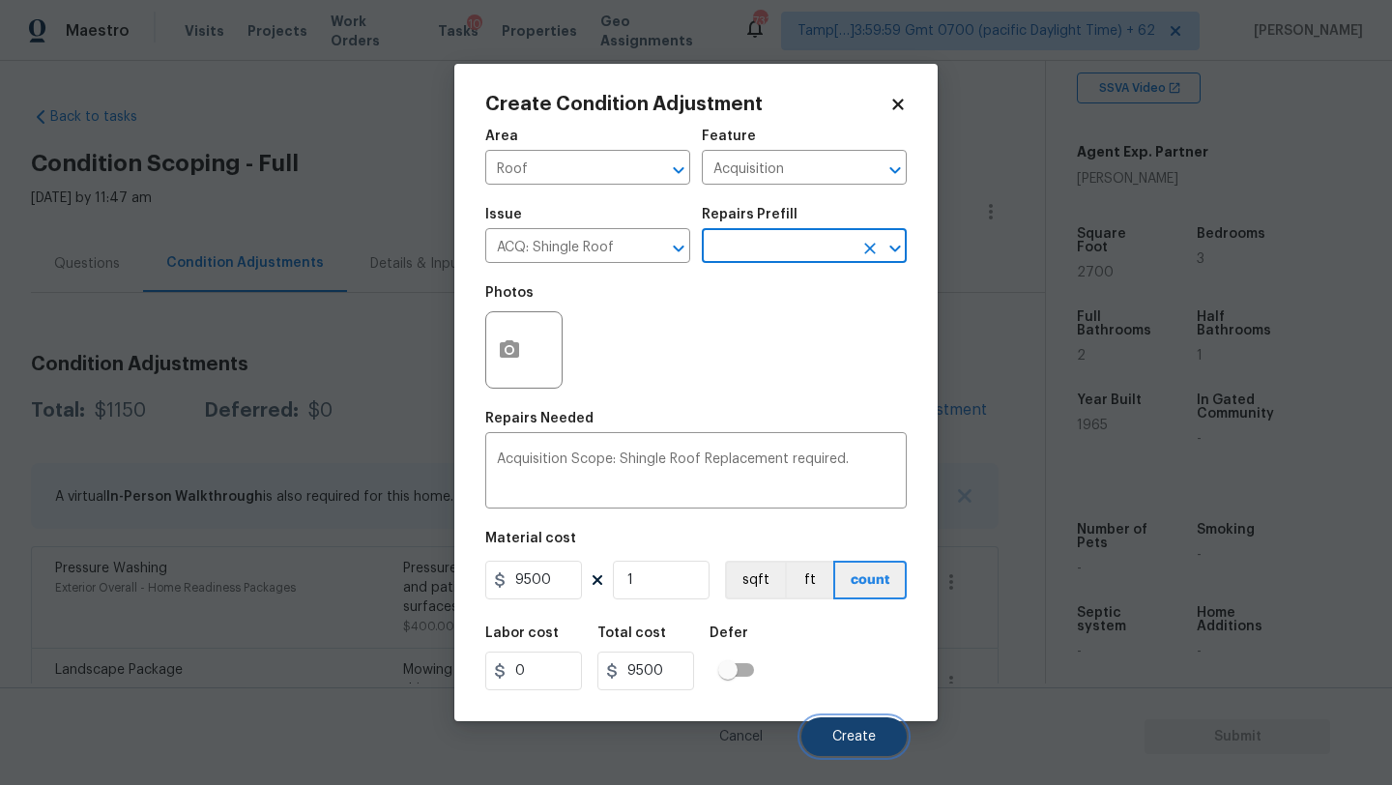
click at [849, 740] on span "Create" at bounding box center [855, 737] width 44 height 15
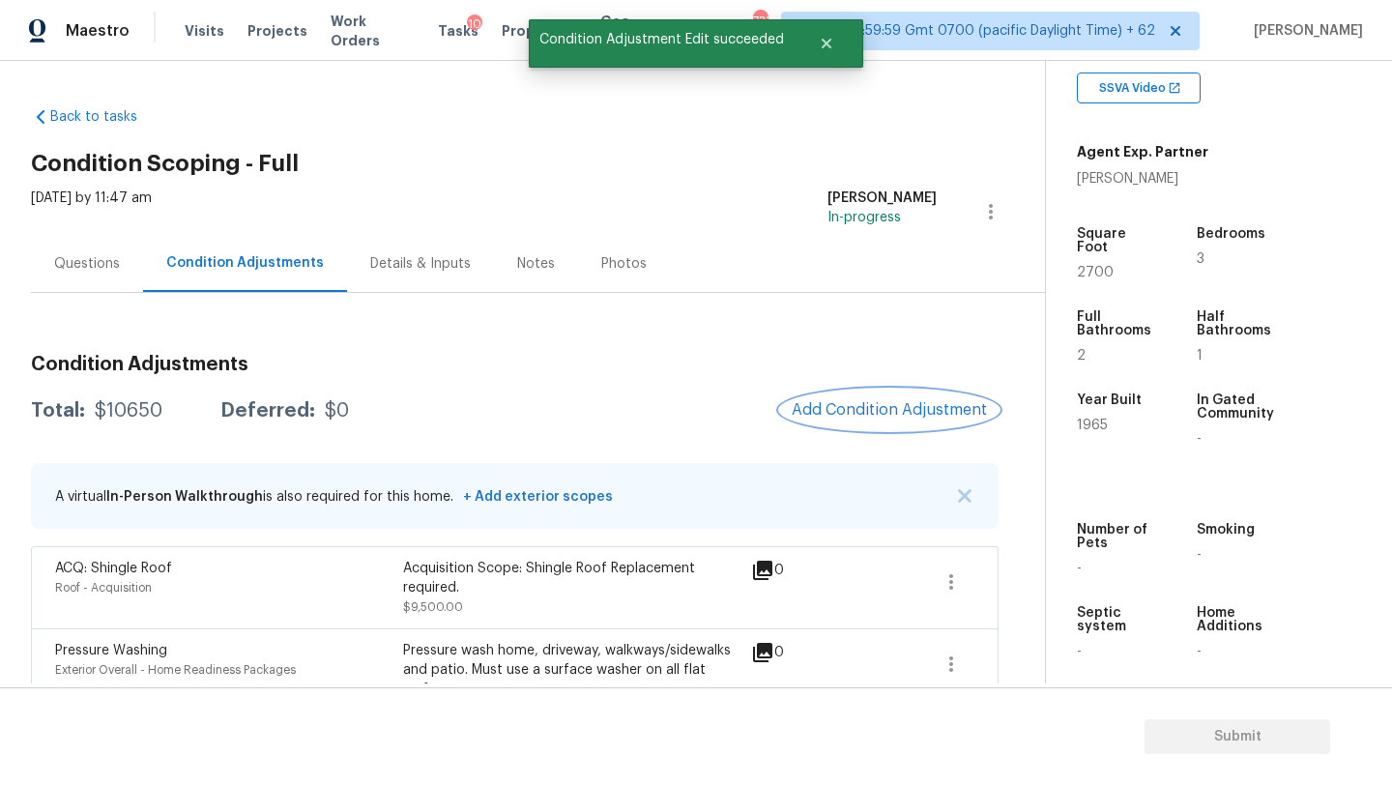
click at [914, 408] on span "Add Condition Adjustment" at bounding box center [889, 409] width 195 height 17
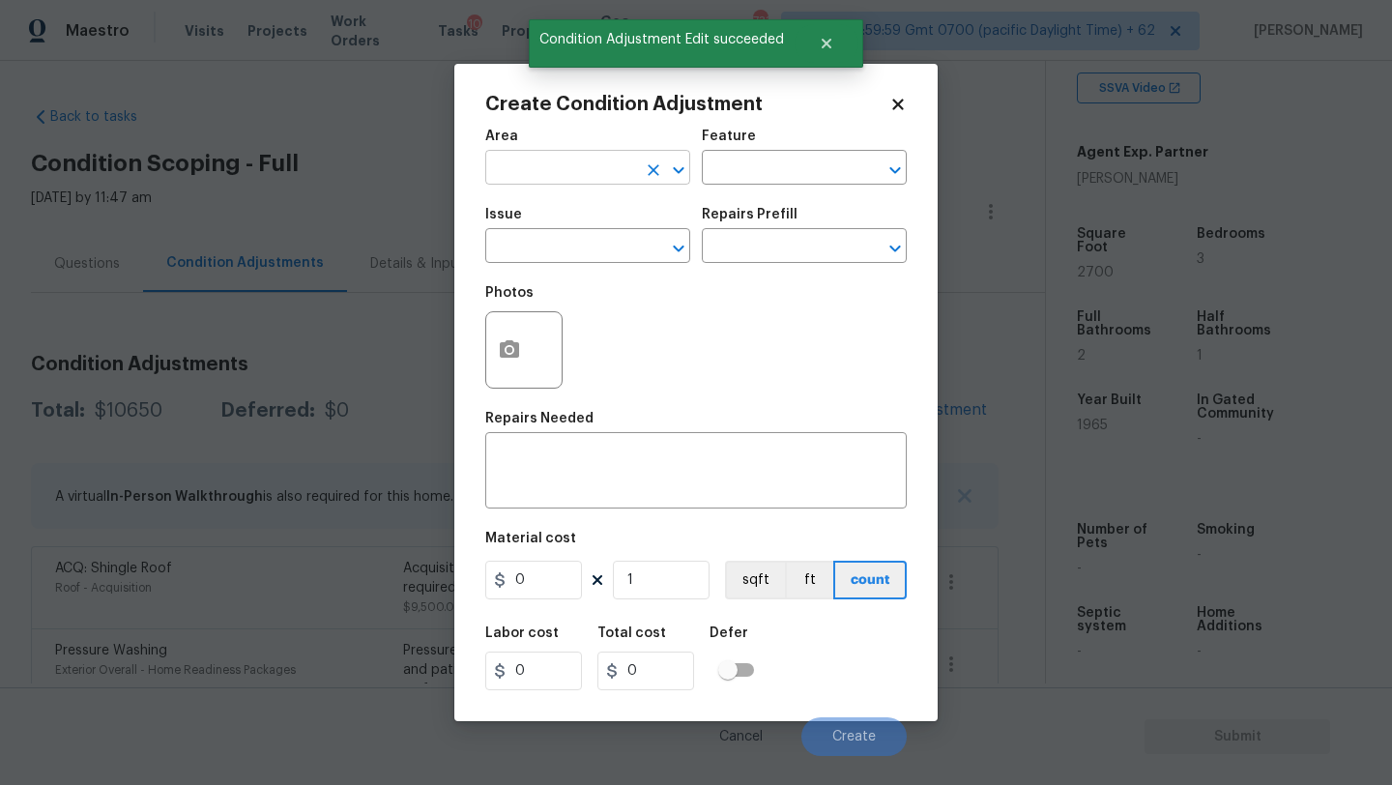
click at [589, 177] on input "text" at bounding box center [560, 170] width 151 height 30
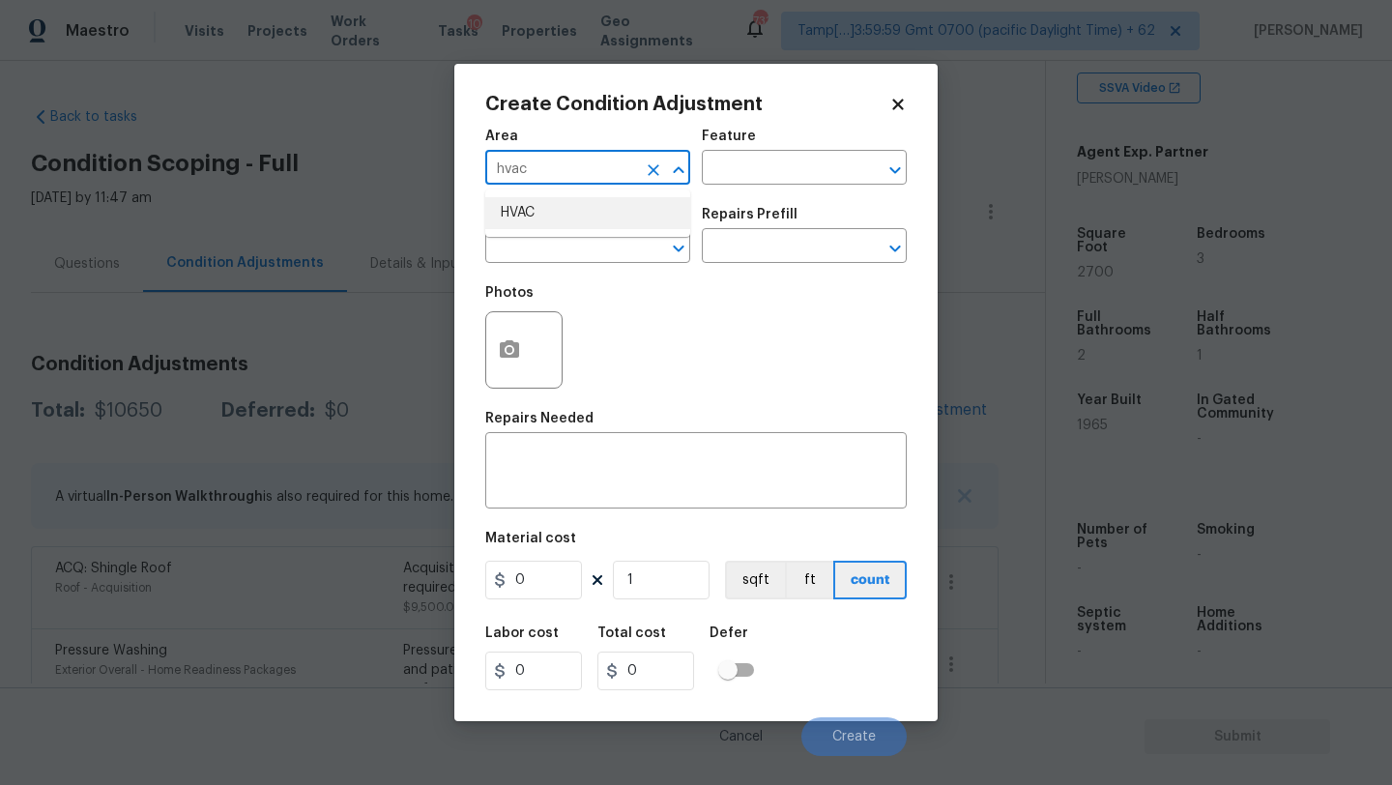
click at [576, 209] on li "HVAC" at bounding box center [587, 213] width 205 height 32
type input "HVAC"
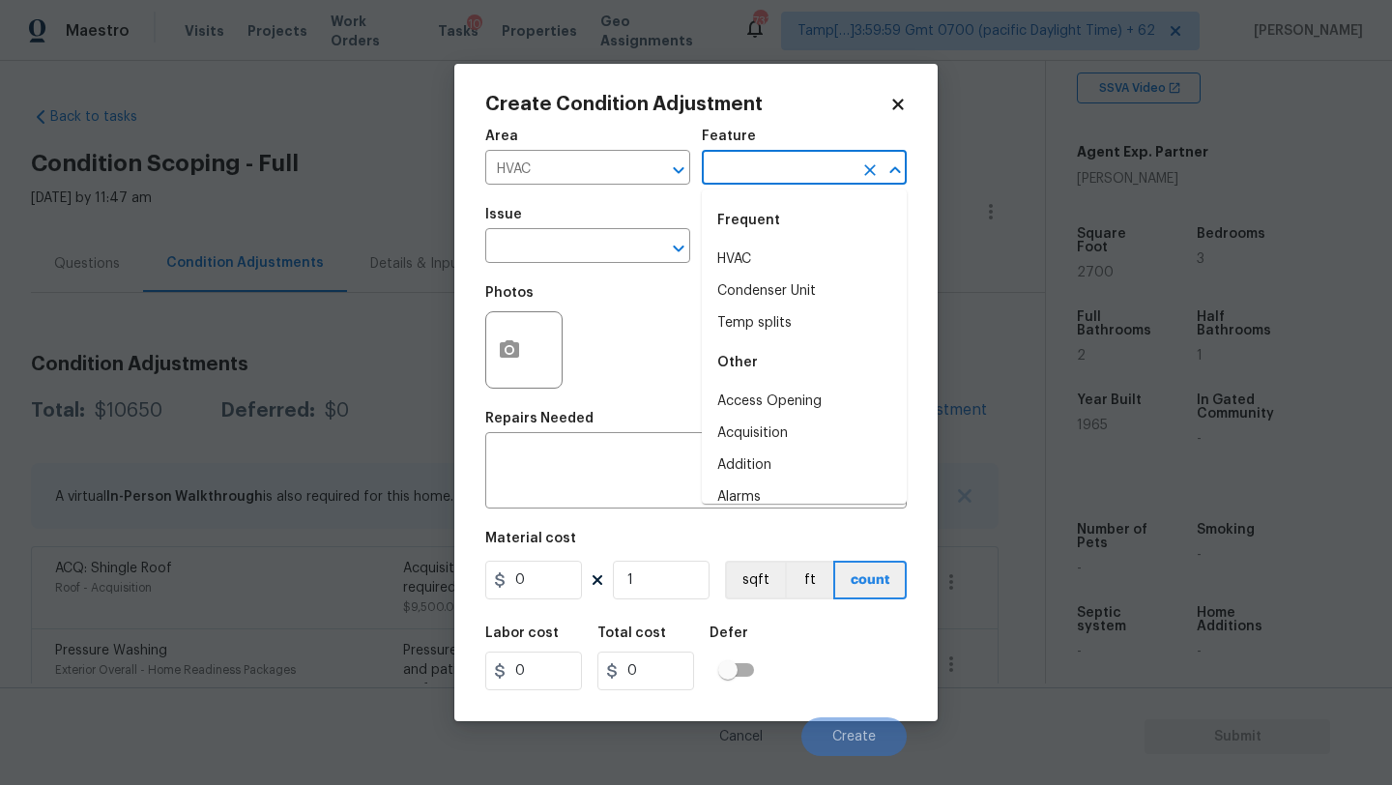
click at [850, 172] on input "text" at bounding box center [777, 170] width 151 height 30
click at [827, 244] on li "HVAC" at bounding box center [804, 260] width 205 height 32
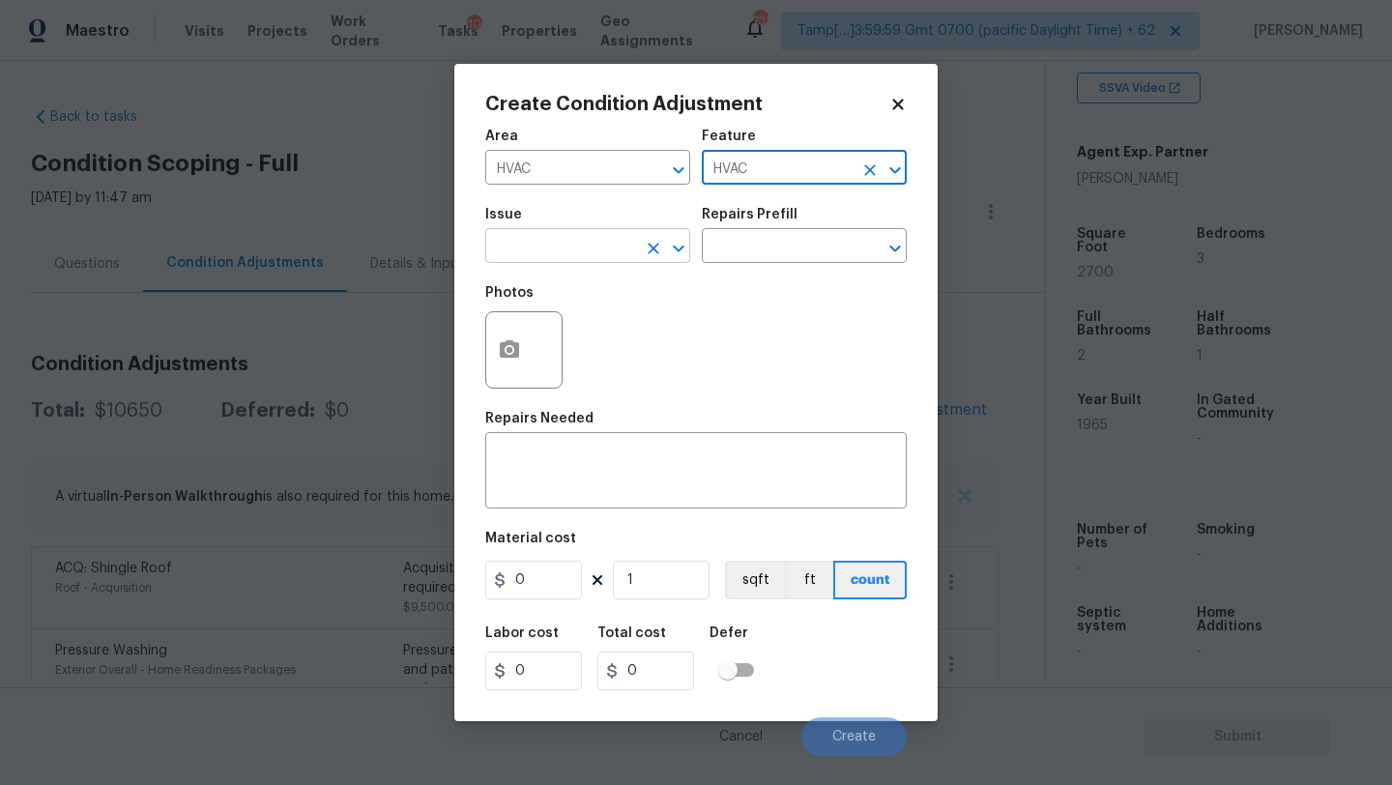
type input "HVAC"
click at [583, 249] on input "text" at bounding box center [560, 248] width 151 height 30
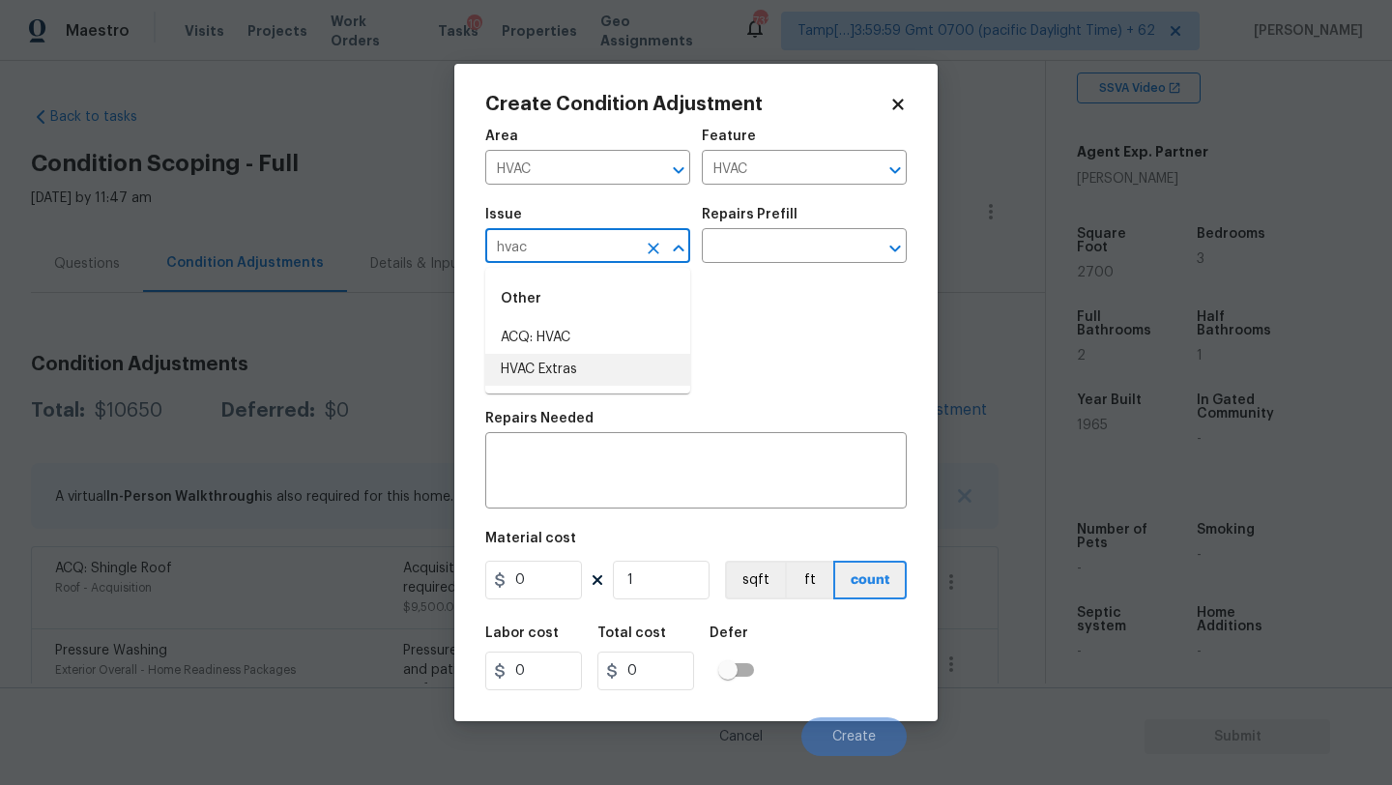
click at [544, 387] on ul "Other ACQ: HVAC HVAC Extras" at bounding box center [587, 331] width 205 height 126
click at [633, 359] on li "HVAC Extras" at bounding box center [587, 370] width 205 height 32
type input "HVAC Extras"
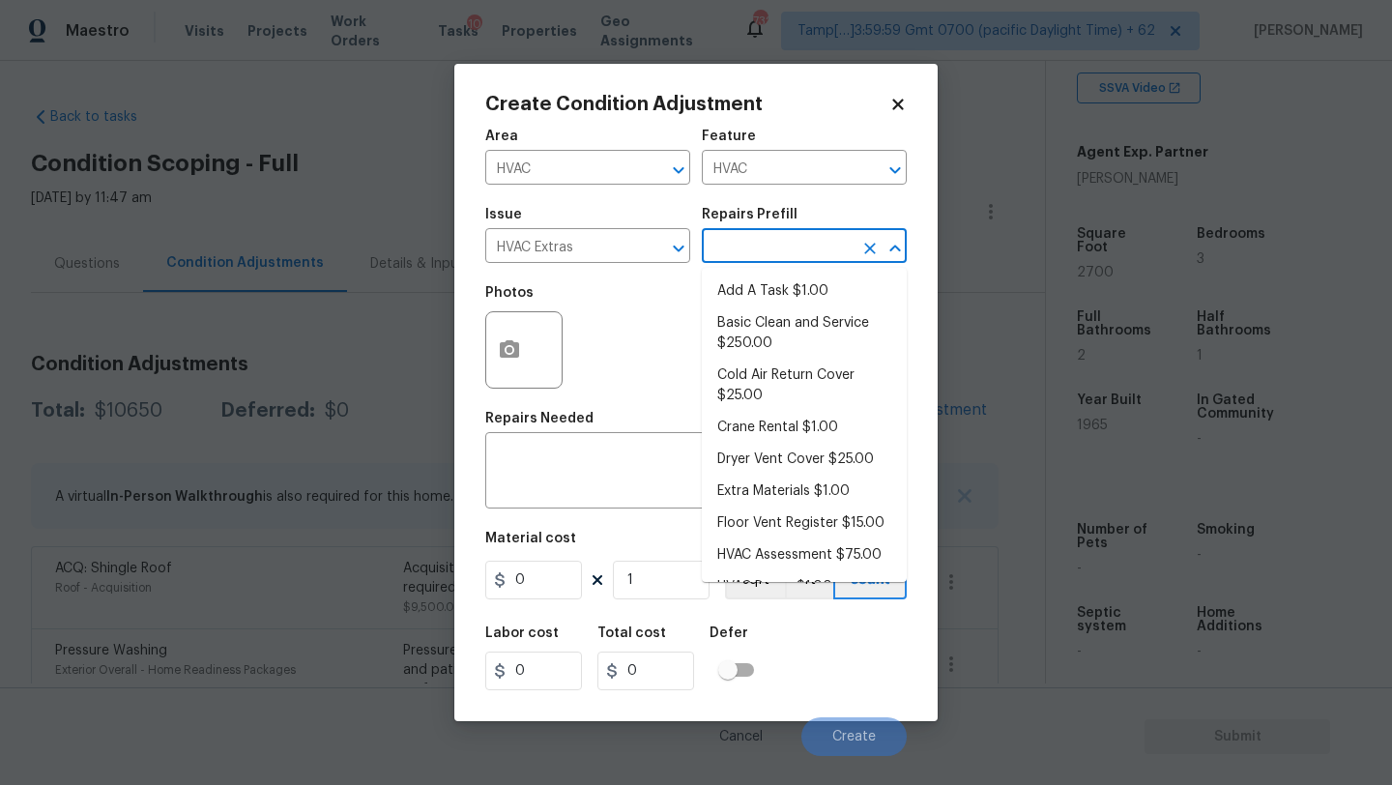
click at [748, 249] on input "text" at bounding box center [777, 248] width 151 height 30
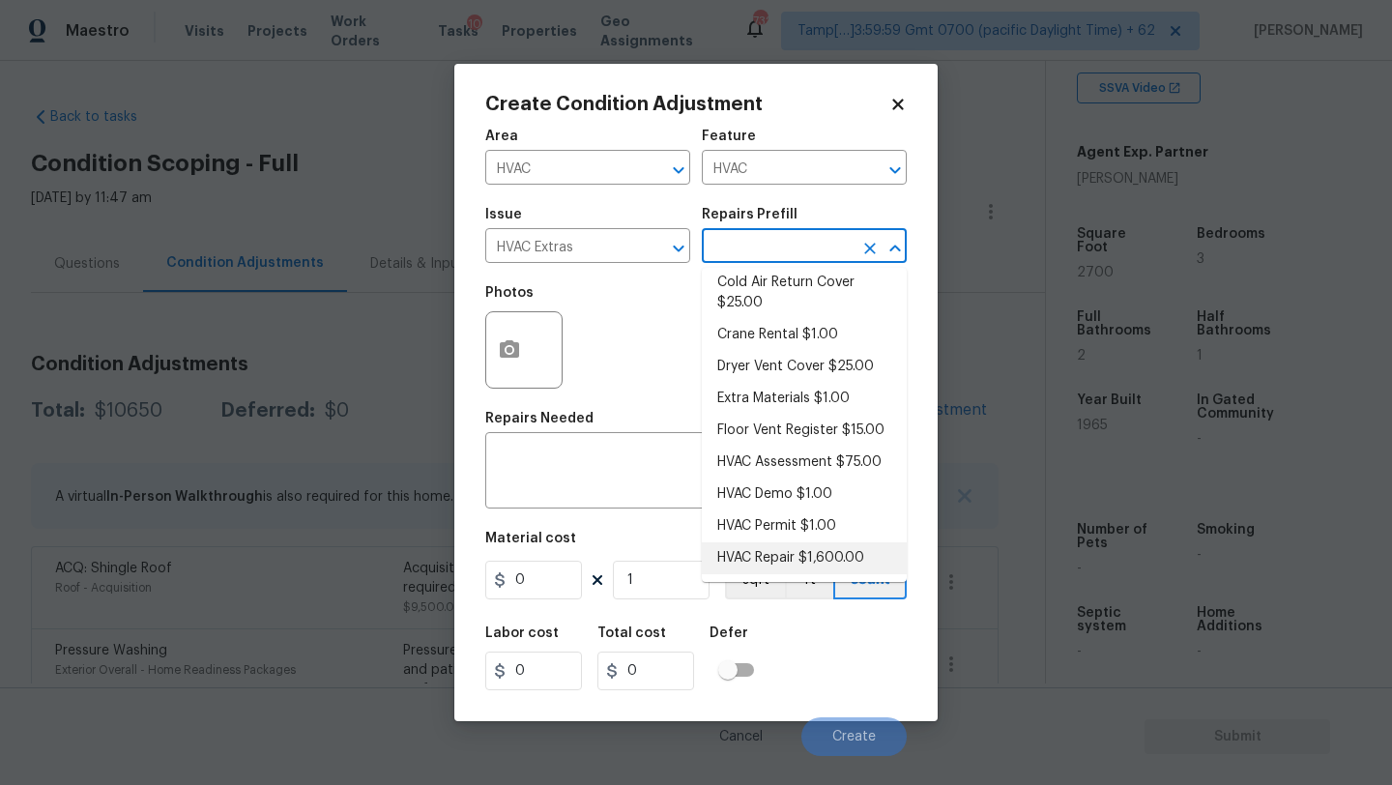
click at [775, 567] on li "HVAC Repair $1,600.00" at bounding box center [804, 558] width 205 height 32
type textarea "HVAC Repair"
type input "1600"
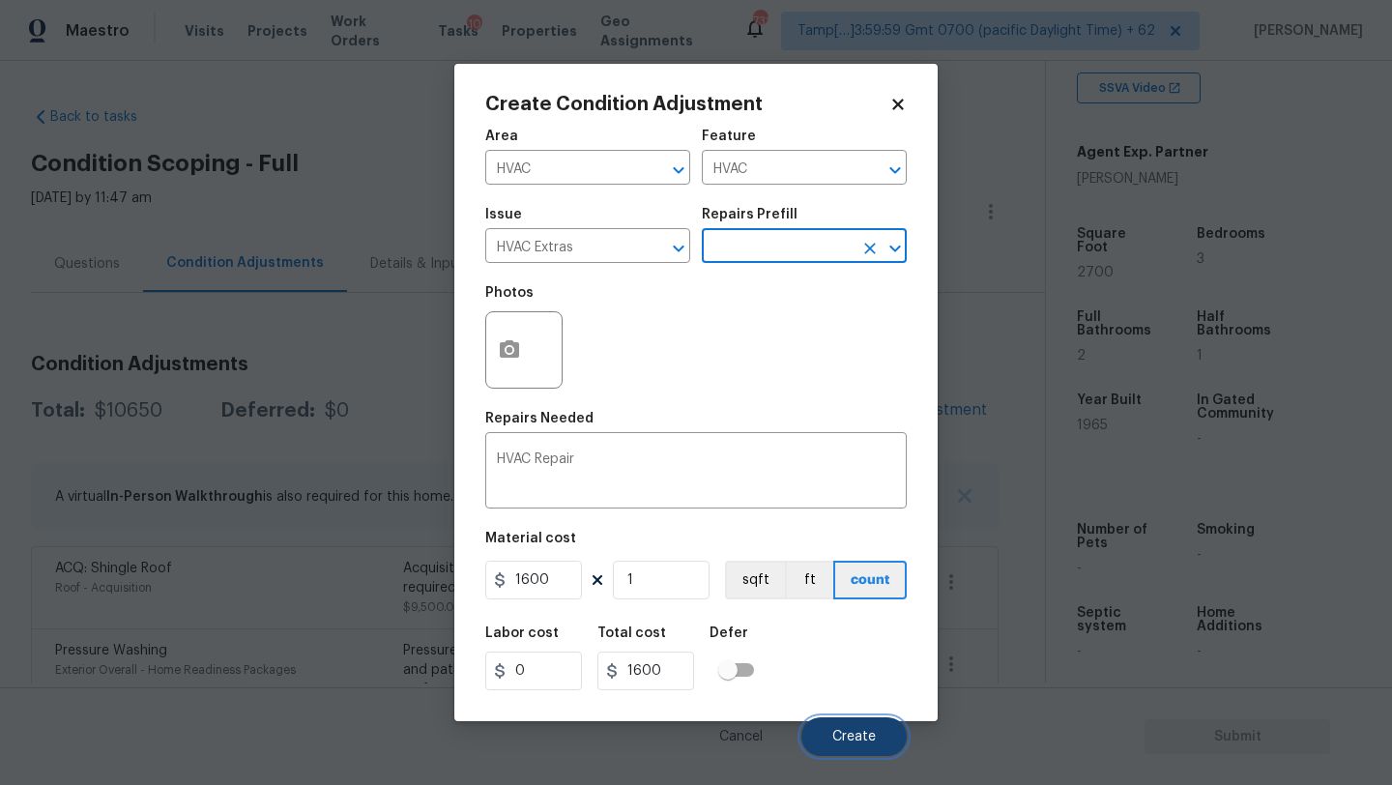
click at [834, 726] on button "Create" at bounding box center [854, 736] width 105 height 39
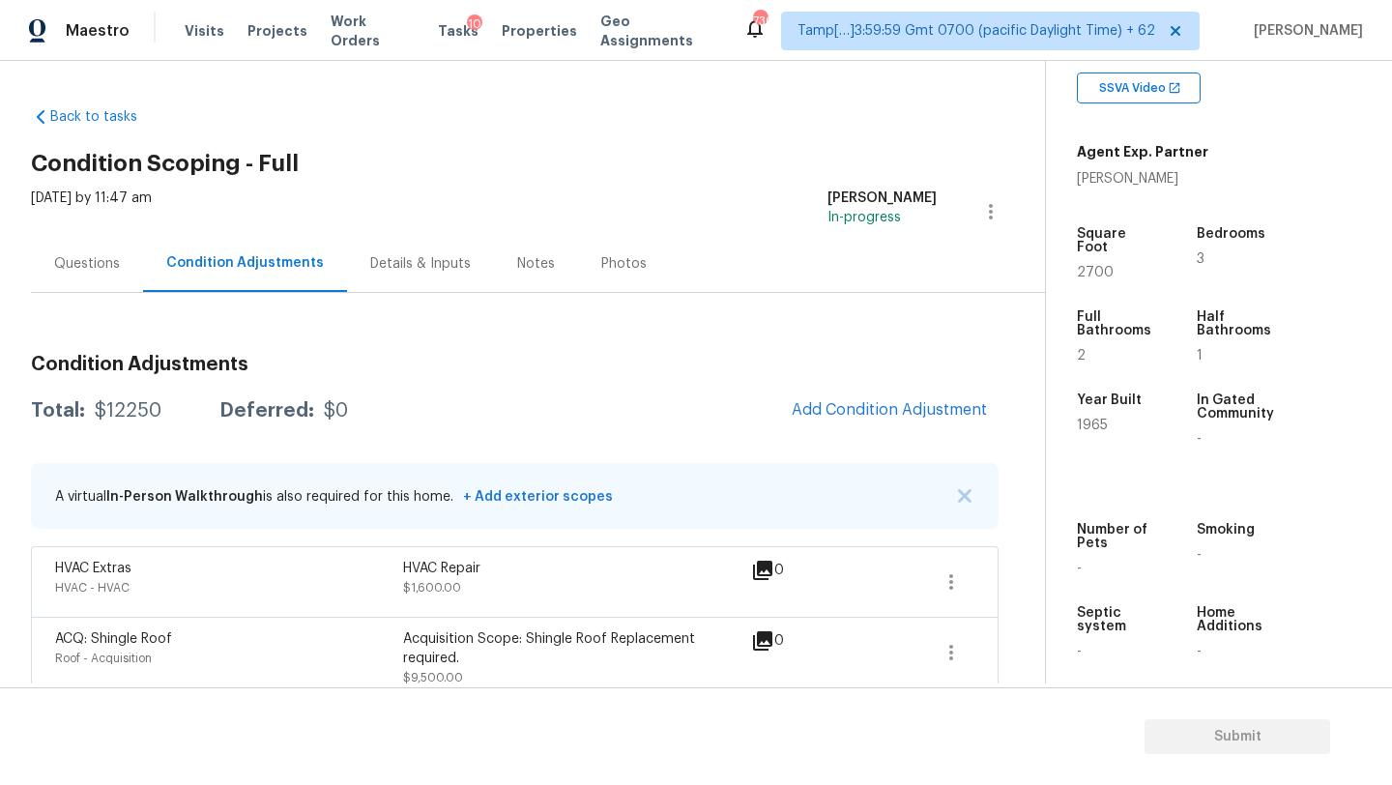
click at [107, 248] on div "Questions" at bounding box center [87, 263] width 112 height 57
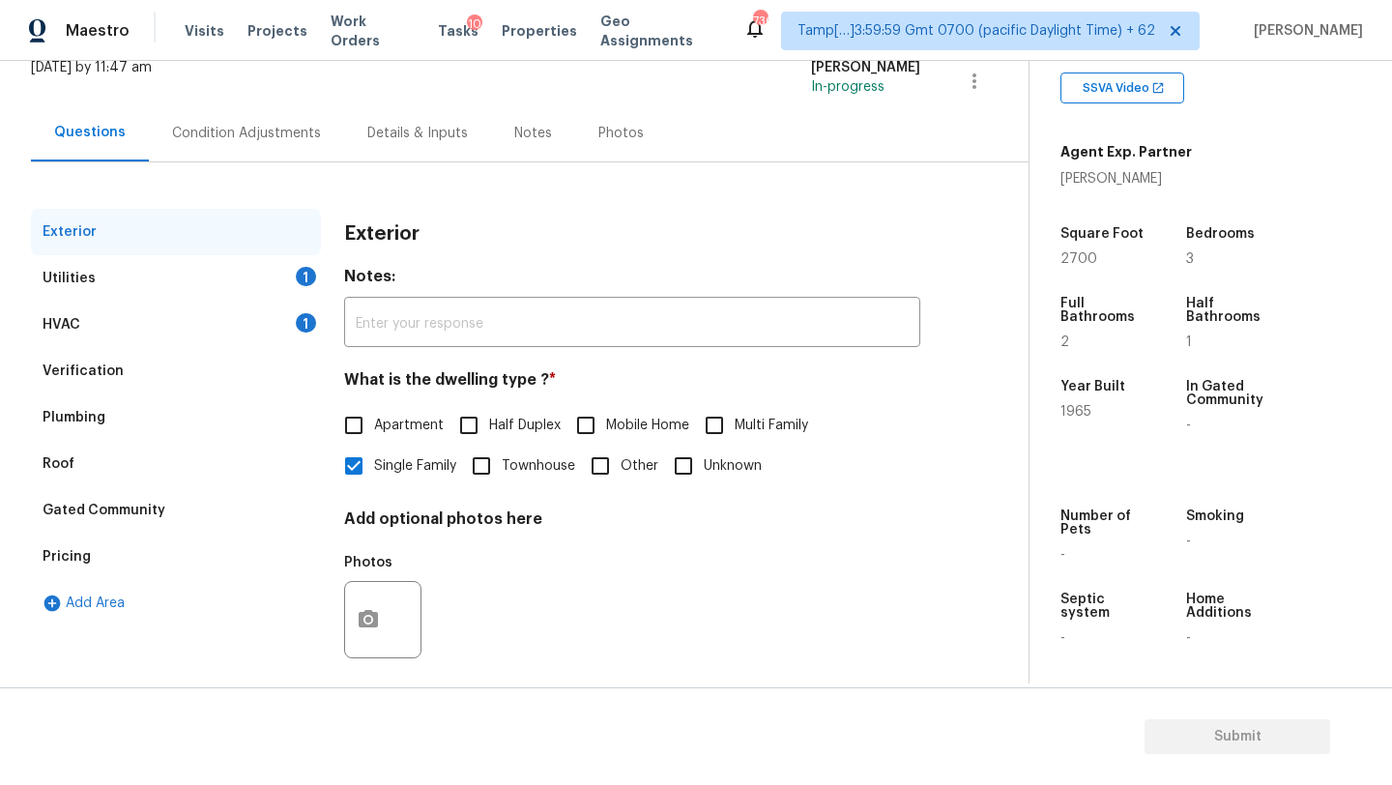
scroll to position [146, 0]
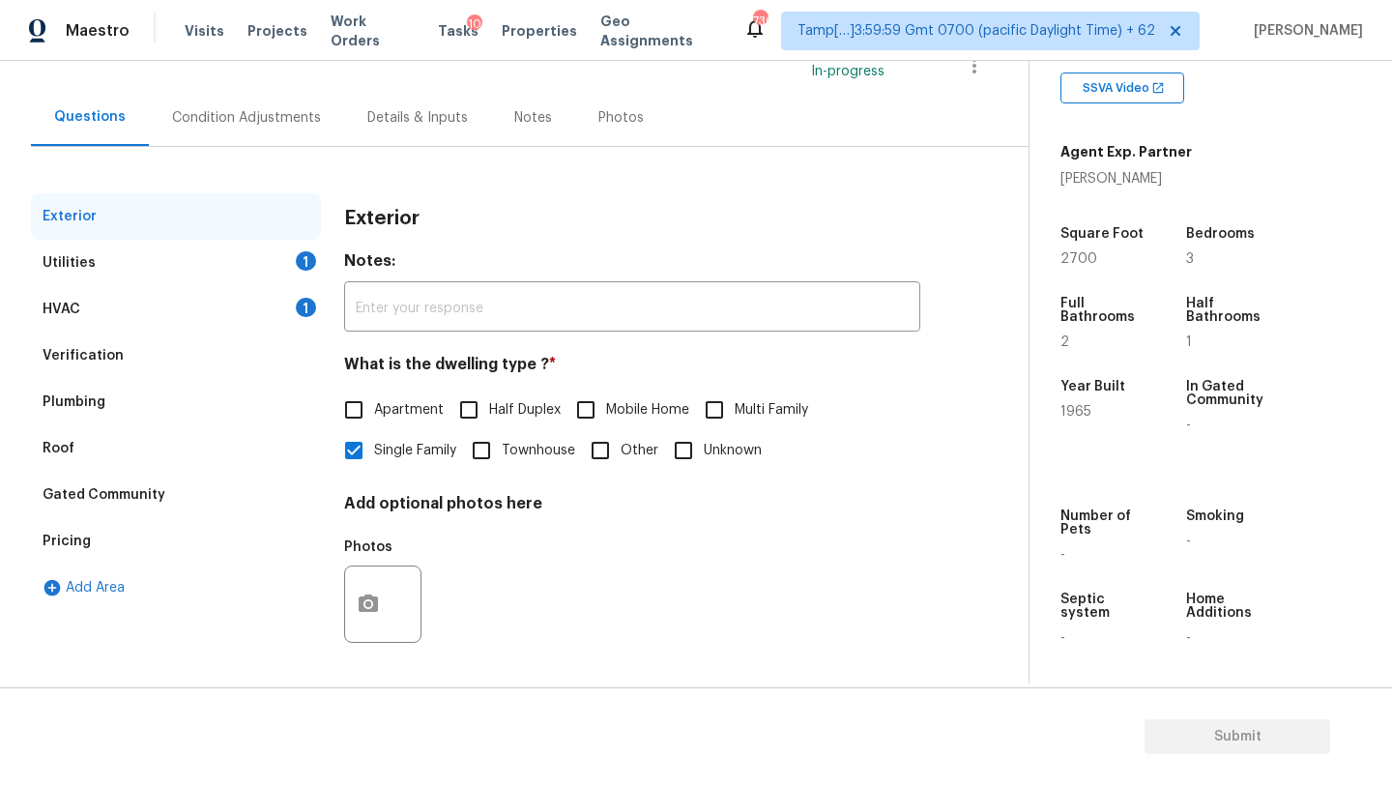
click at [84, 557] on div "Pricing" at bounding box center [176, 541] width 290 height 46
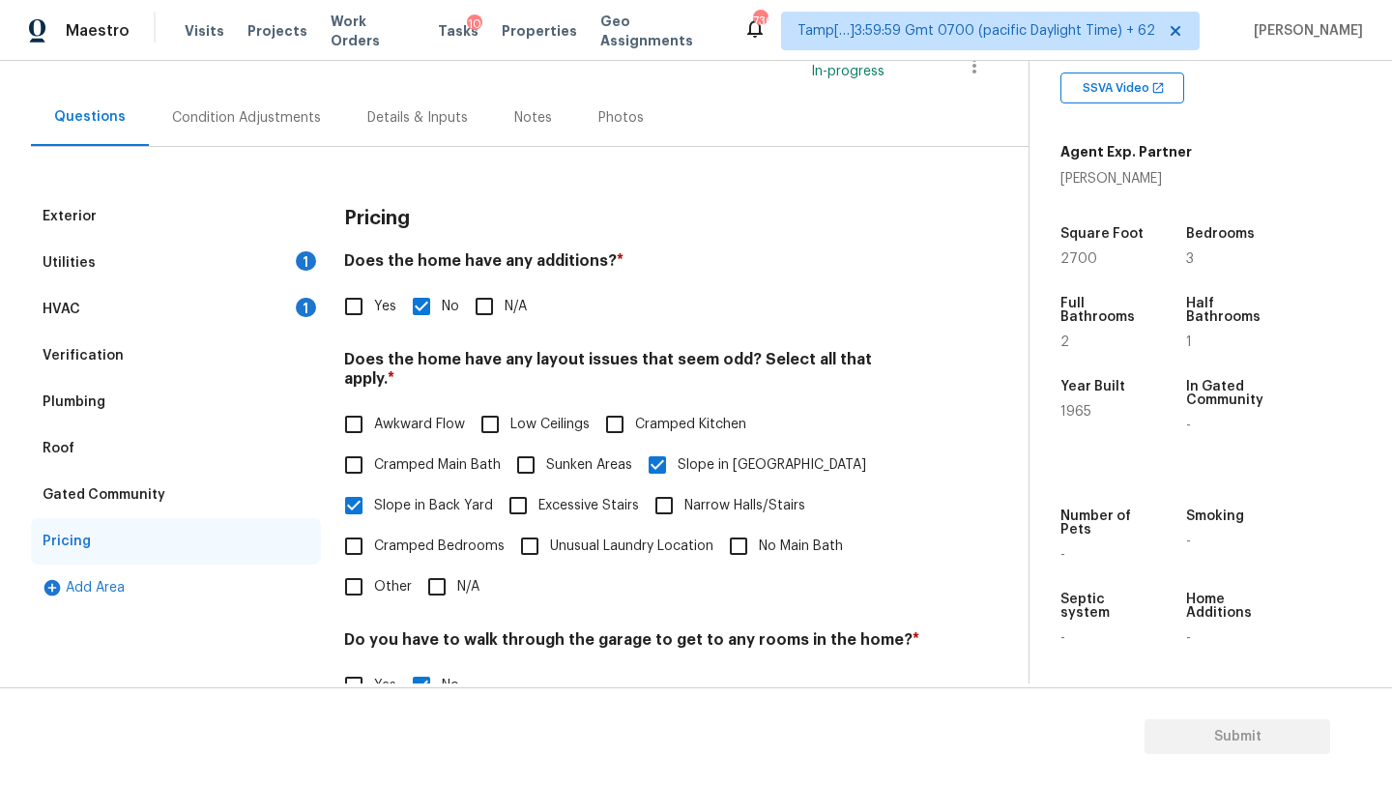
click at [549, 455] on span "Sunken Areas" at bounding box center [589, 465] width 86 height 20
click at [546, 445] on input "Sunken Areas" at bounding box center [526, 465] width 41 height 41
checkbox input "true"
click at [350, 304] on input "Yes" at bounding box center [354, 306] width 41 height 41
checkbox input "true"
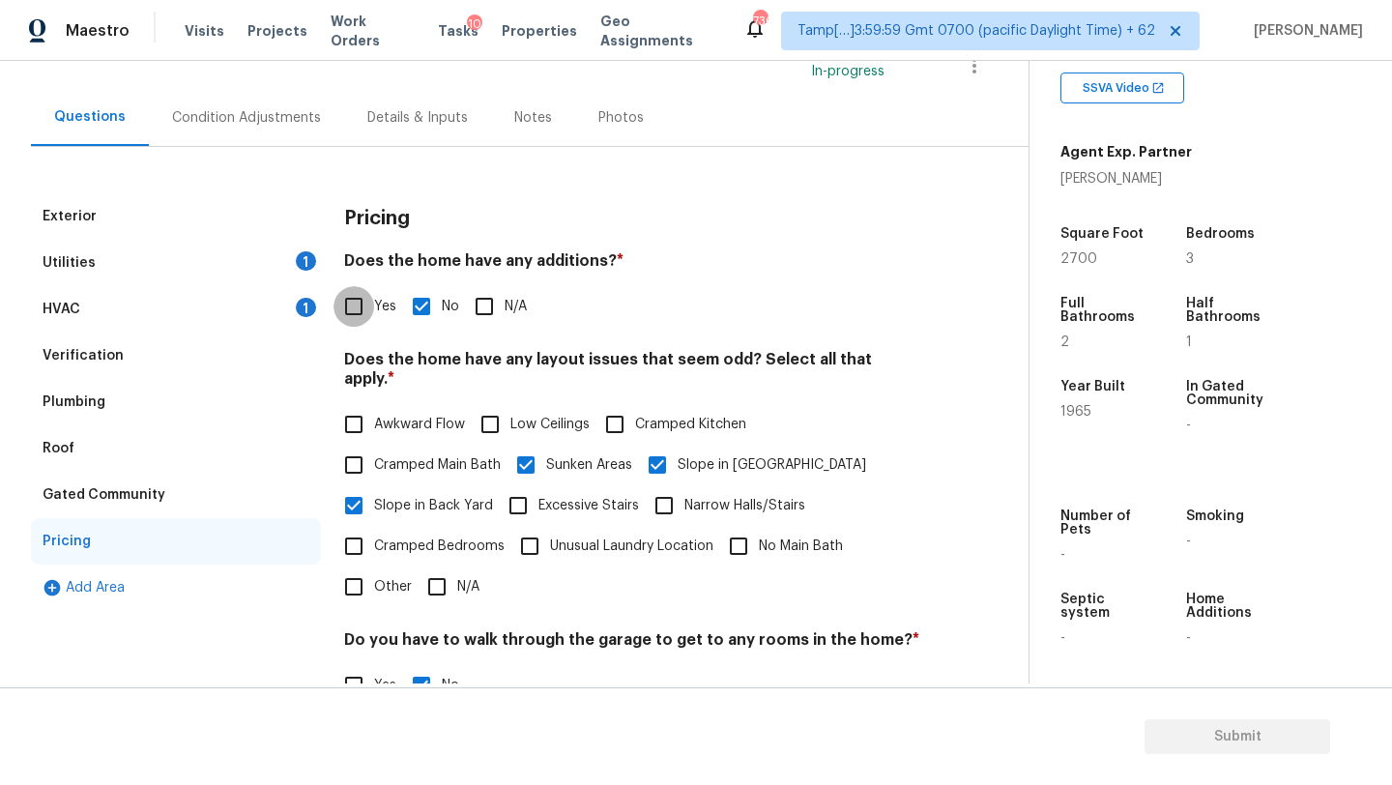
checkbox input "false"
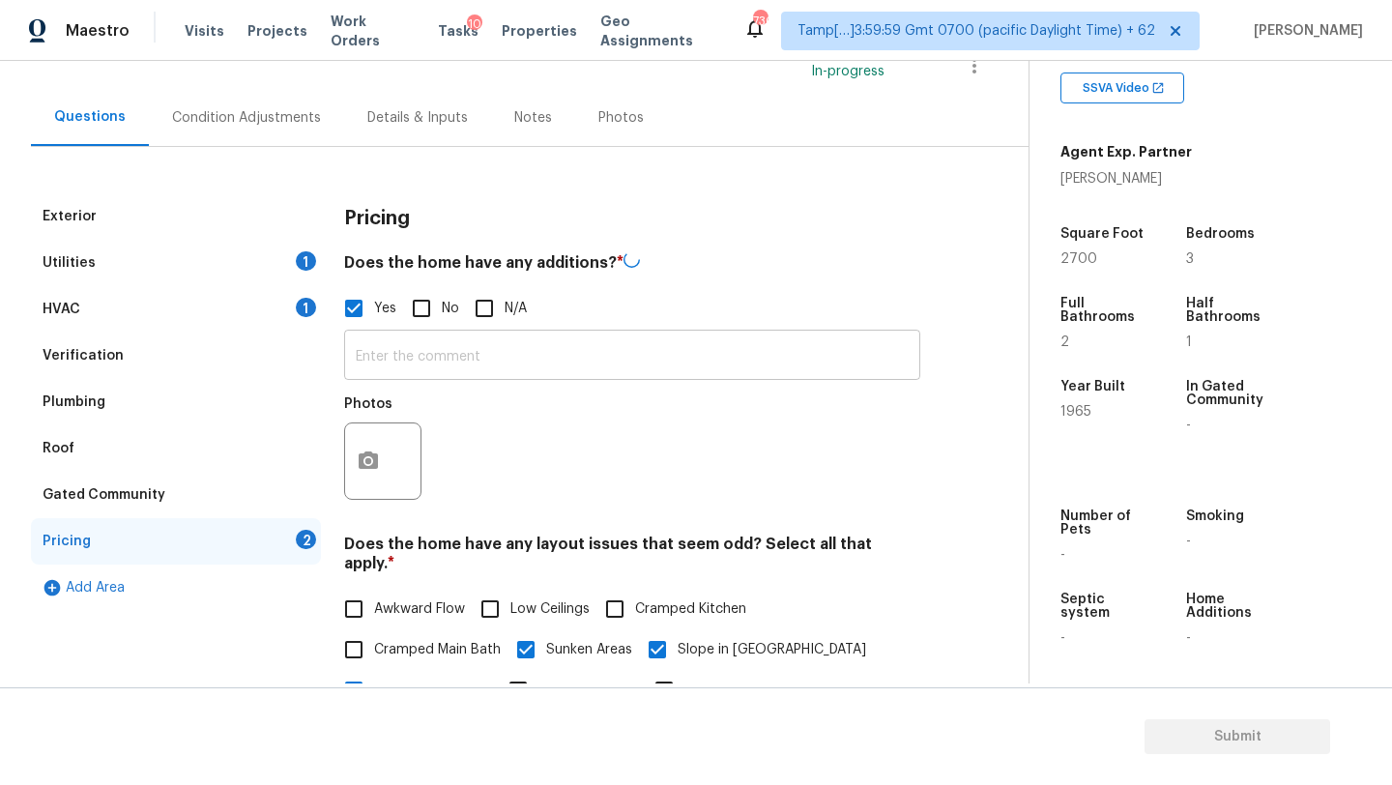
click at [423, 353] on input "text" at bounding box center [632, 357] width 576 height 45
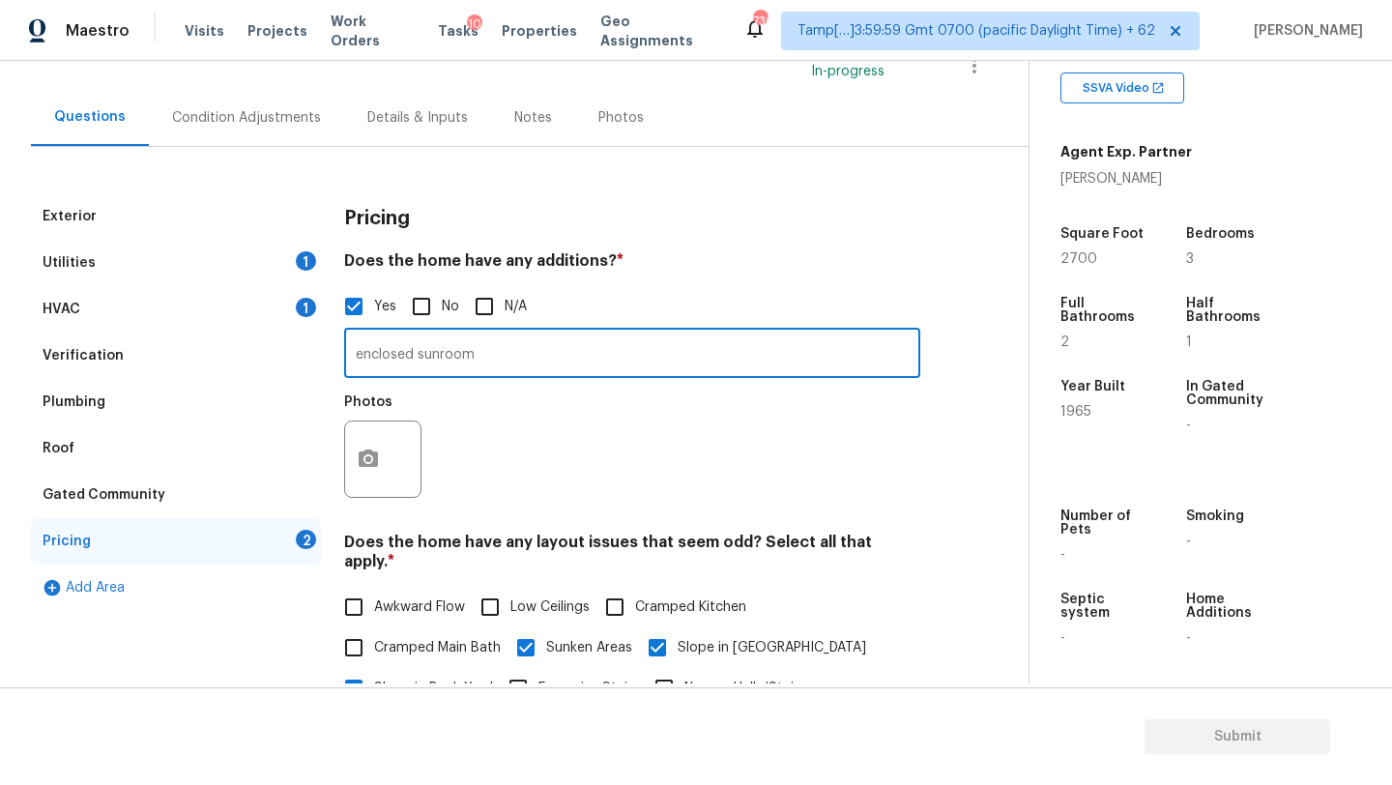
type input "enclosed sunroom"
click at [357, 485] on button "button" at bounding box center [368, 459] width 46 height 75
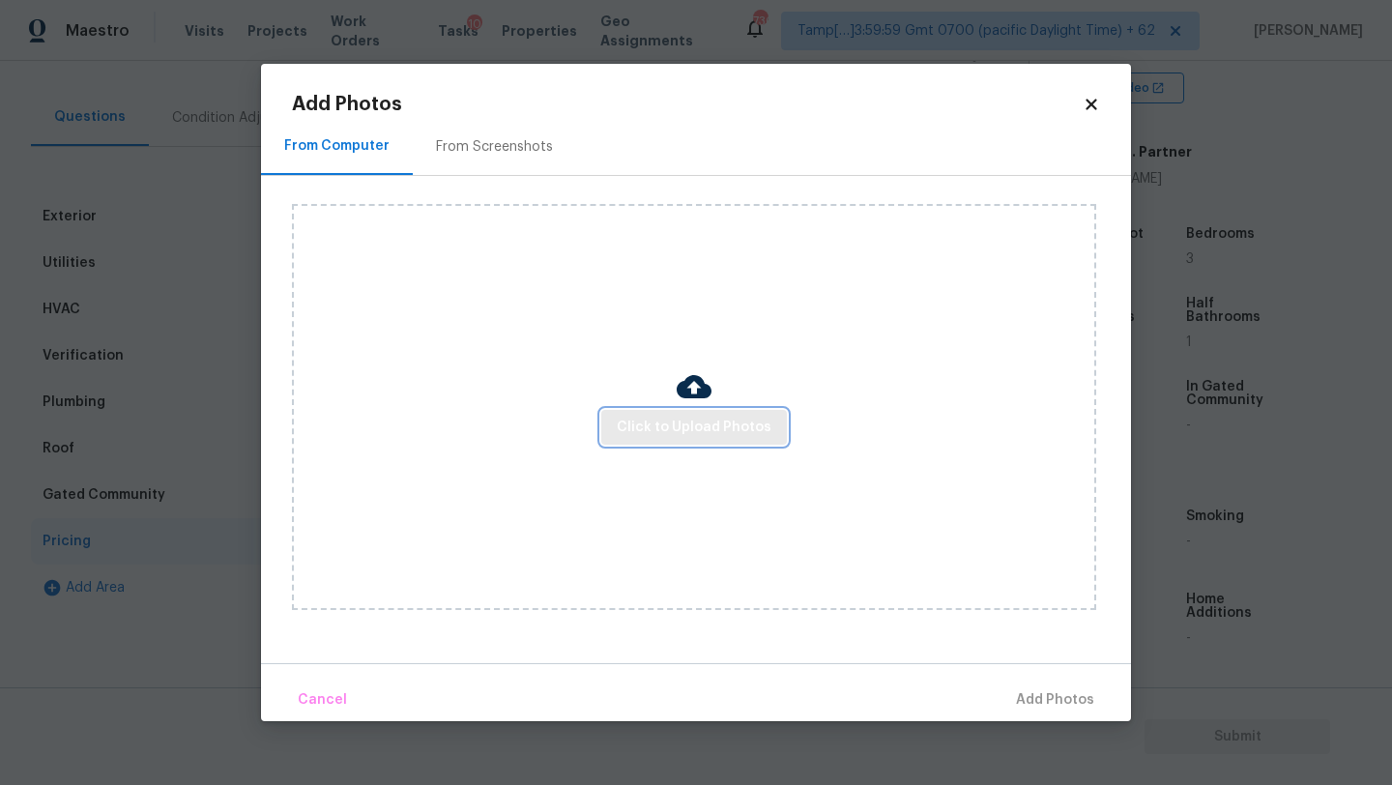
click at [653, 427] on span "Click to Upload Photos" at bounding box center [694, 428] width 155 height 24
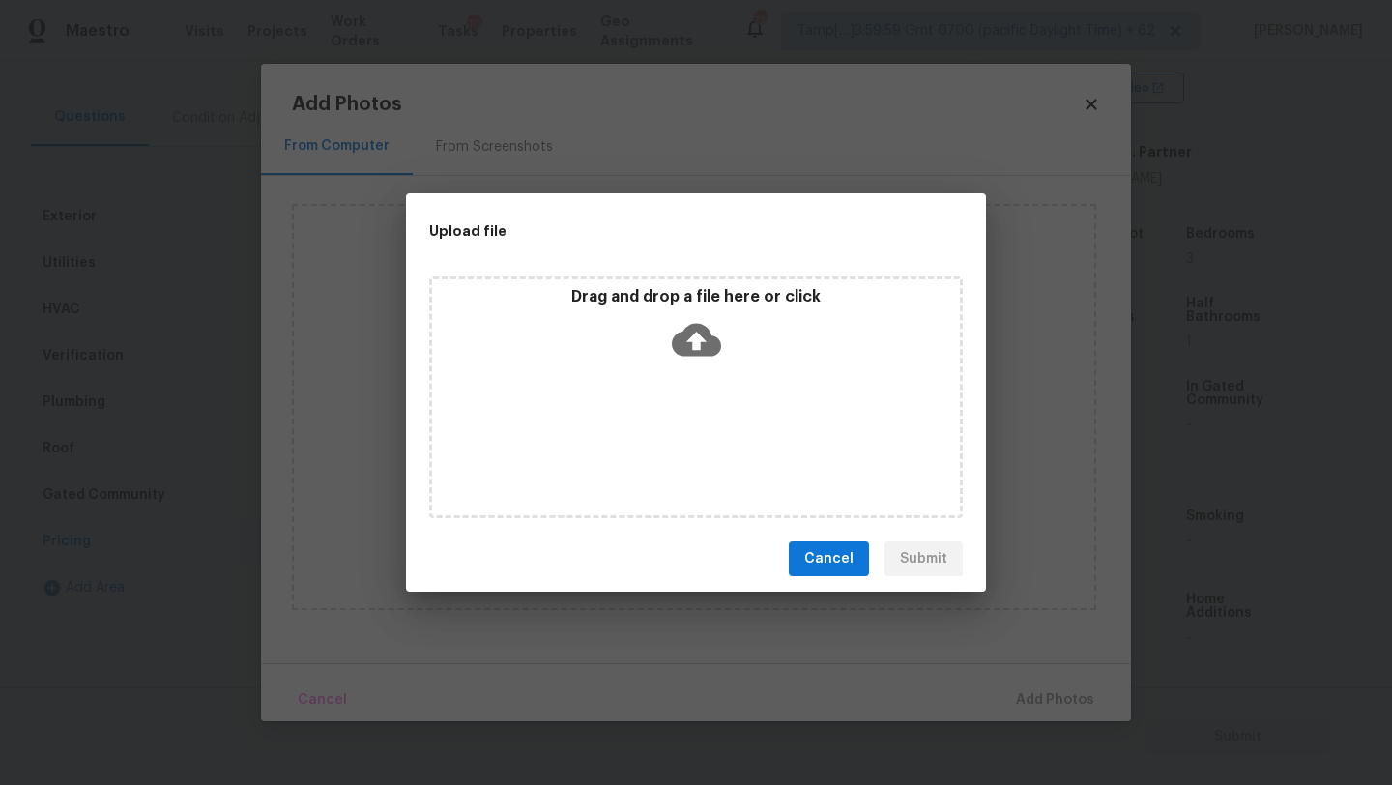
click at [692, 390] on div "Drag and drop a file here or click" at bounding box center [696, 398] width 534 height 242
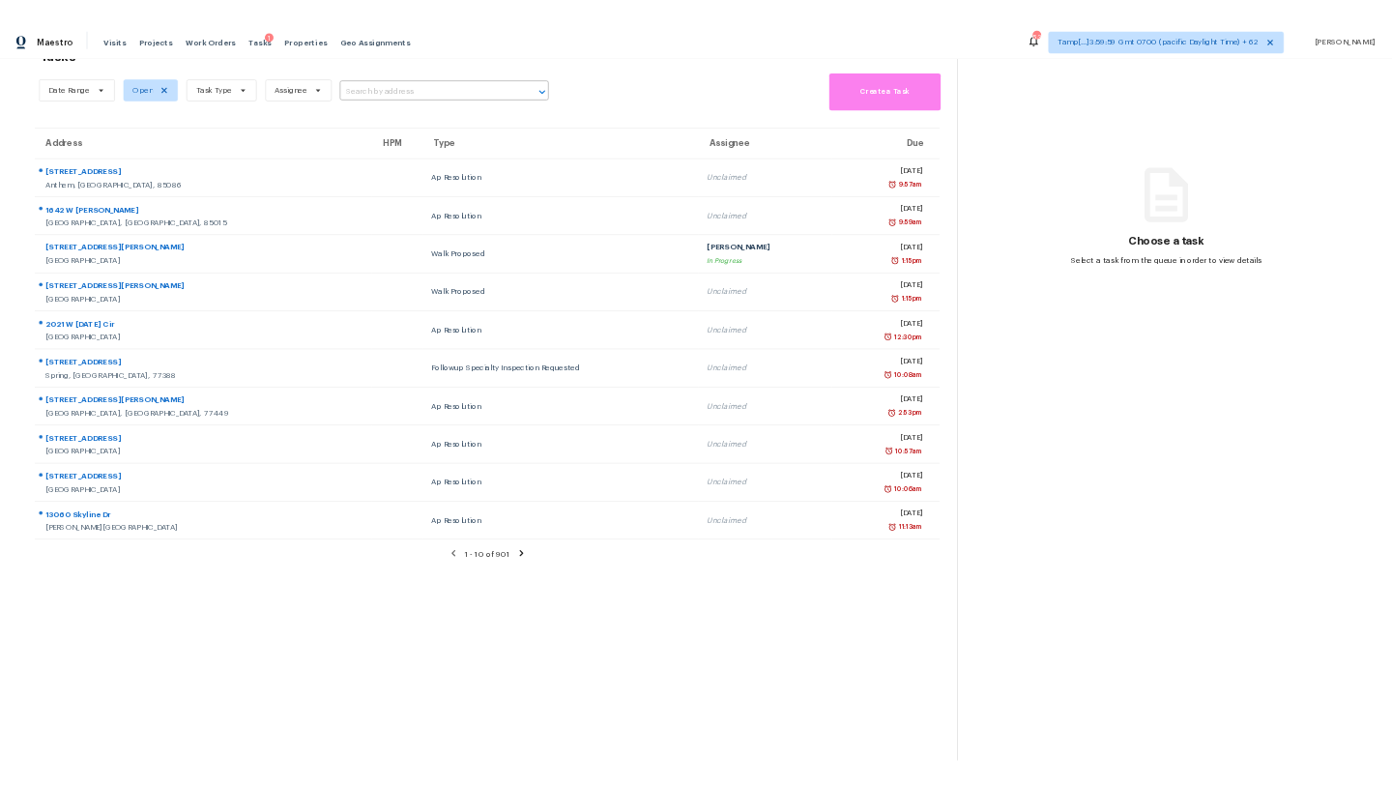
scroll to position [61, 0]
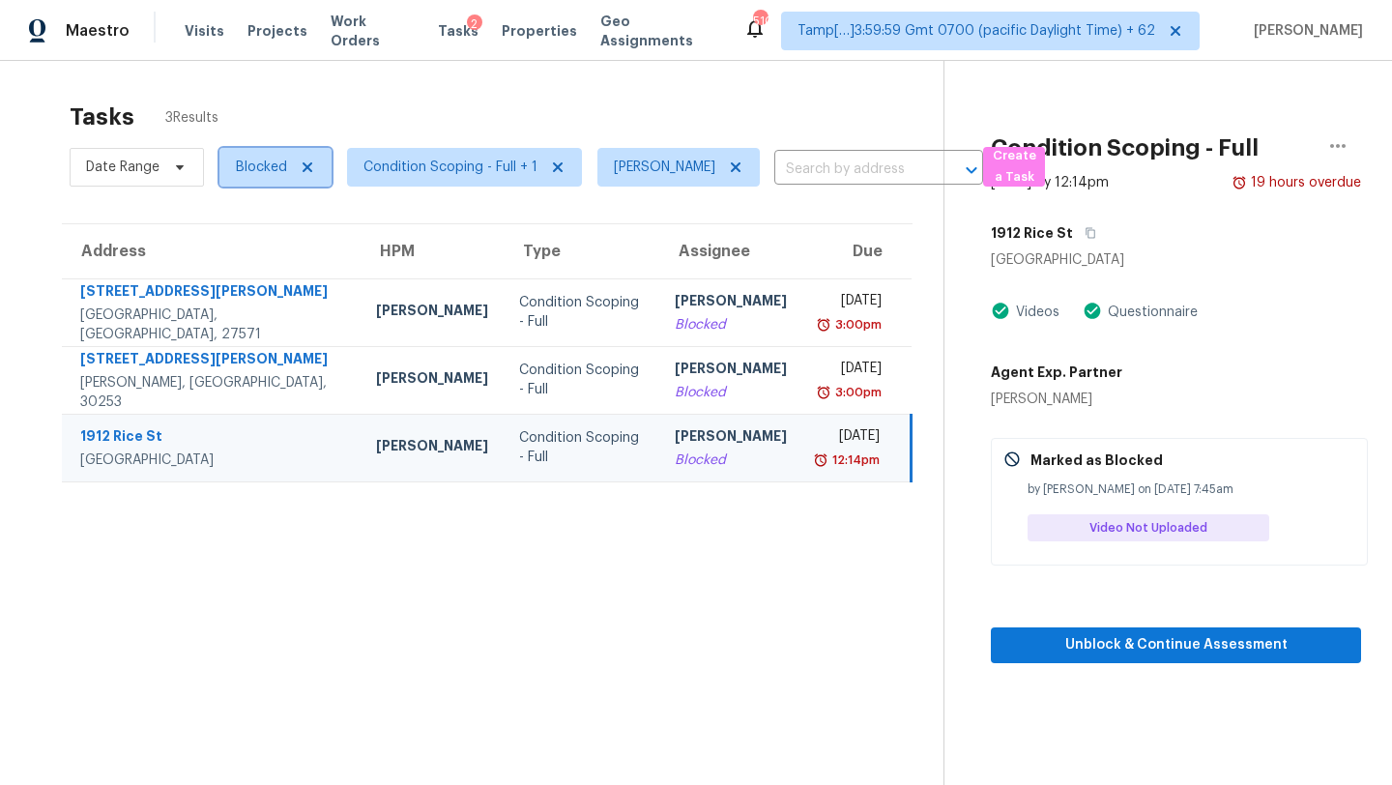
click at [241, 174] on span "Blocked" at bounding box center [261, 167] width 51 height 19
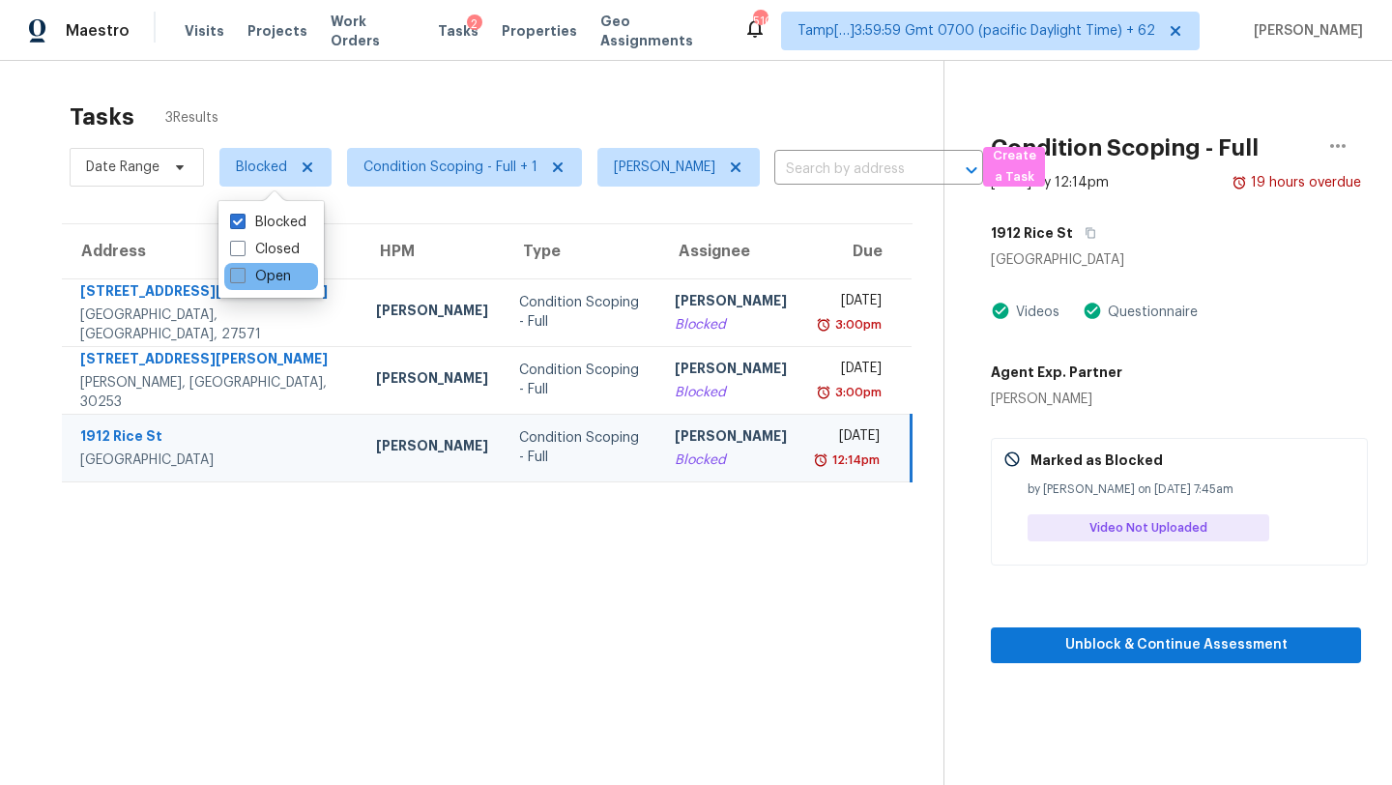
click at [260, 278] on label "Open" at bounding box center [260, 276] width 61 height 19
click at [243, 278] on input "Open" at bounding box center [236, 273] width 13 height 13
checkbox input "true"
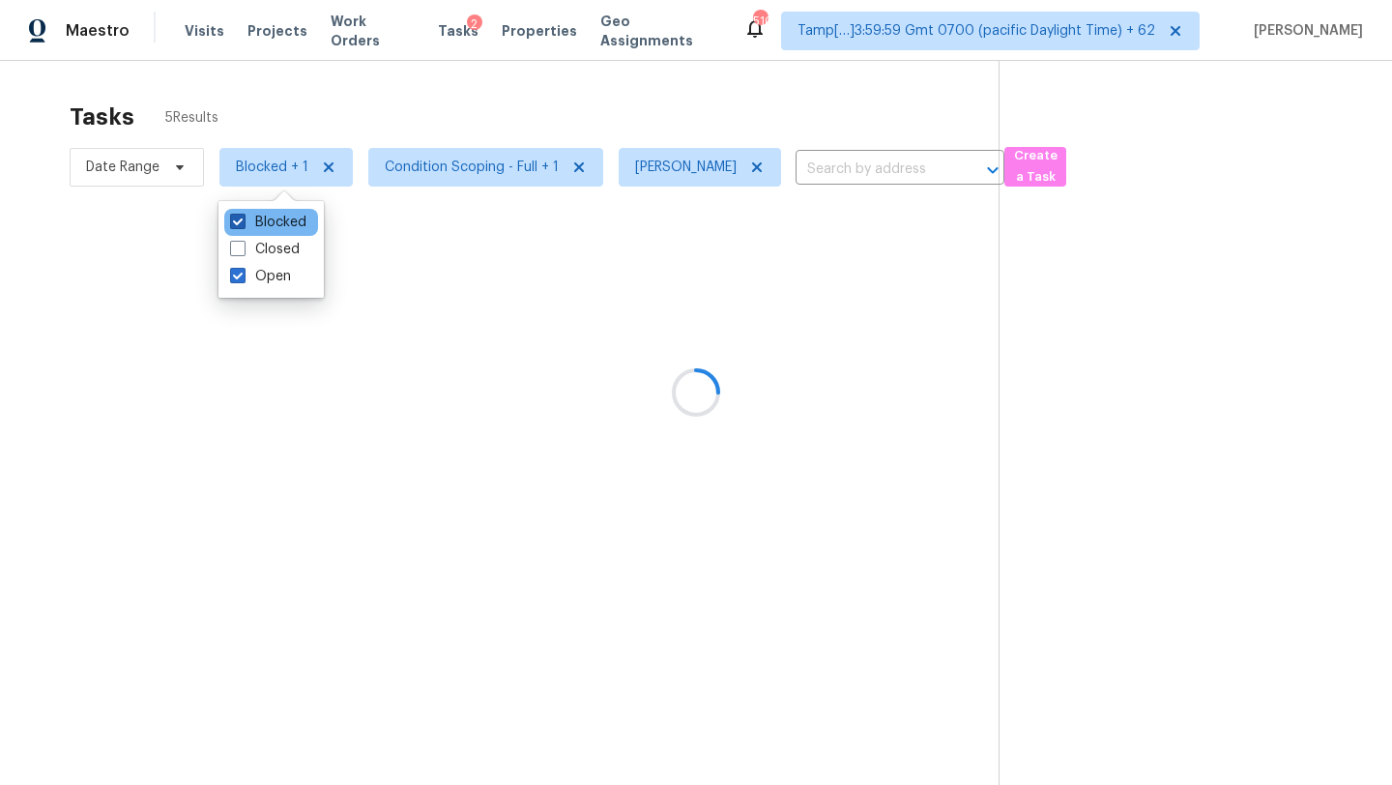
click at [256, 215] on label "Blocked" at bounding box center [268, 222] width 76 height 19
click at [243, 215] on input "Blocked" at bounding box center [236, 219] width 13 height 13
checkbox input "false"
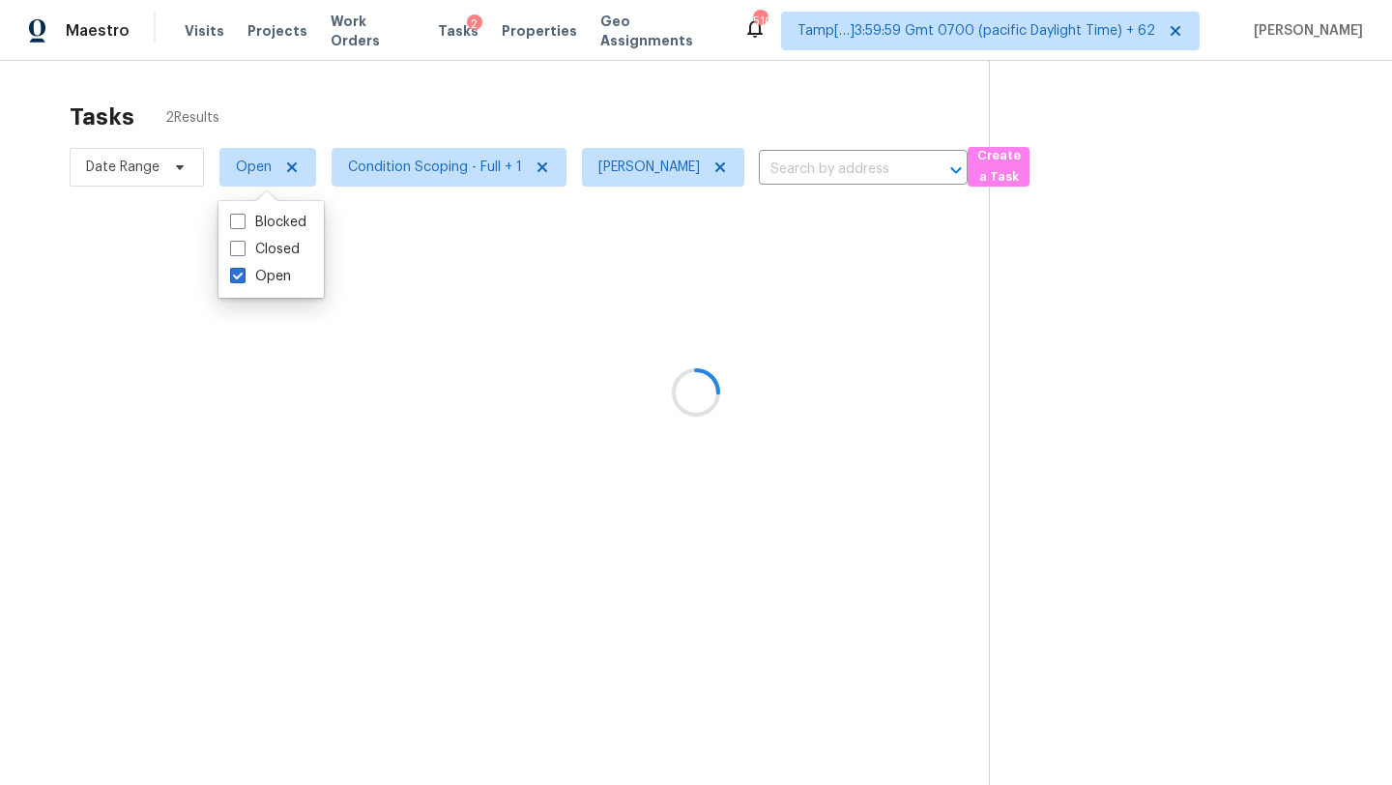
click at [396, 84] on div at bounding box center [696, 392] width 1392 height 785
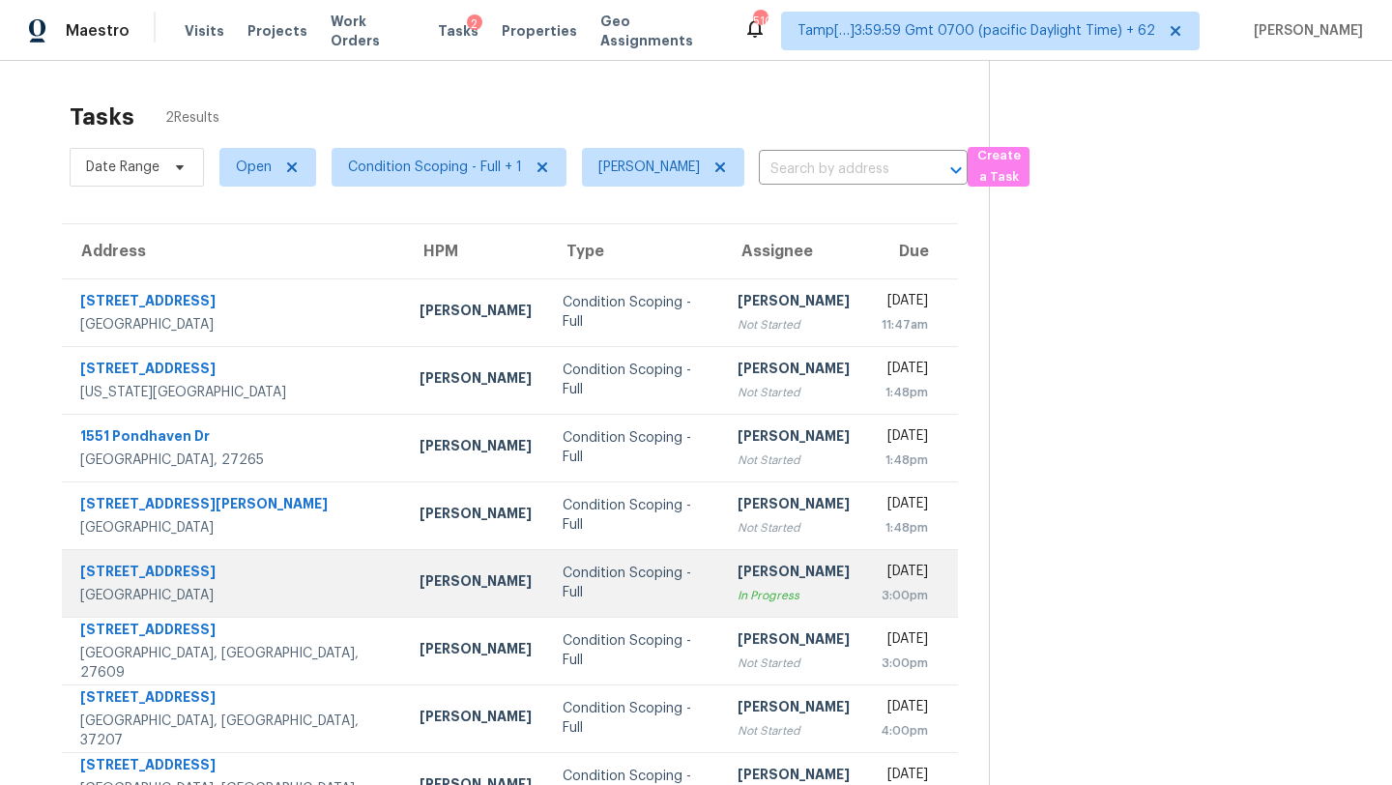
click at [756, 605] on td "Rajesh M In Progress" at bounding box center [793, 583] width 143 height 68
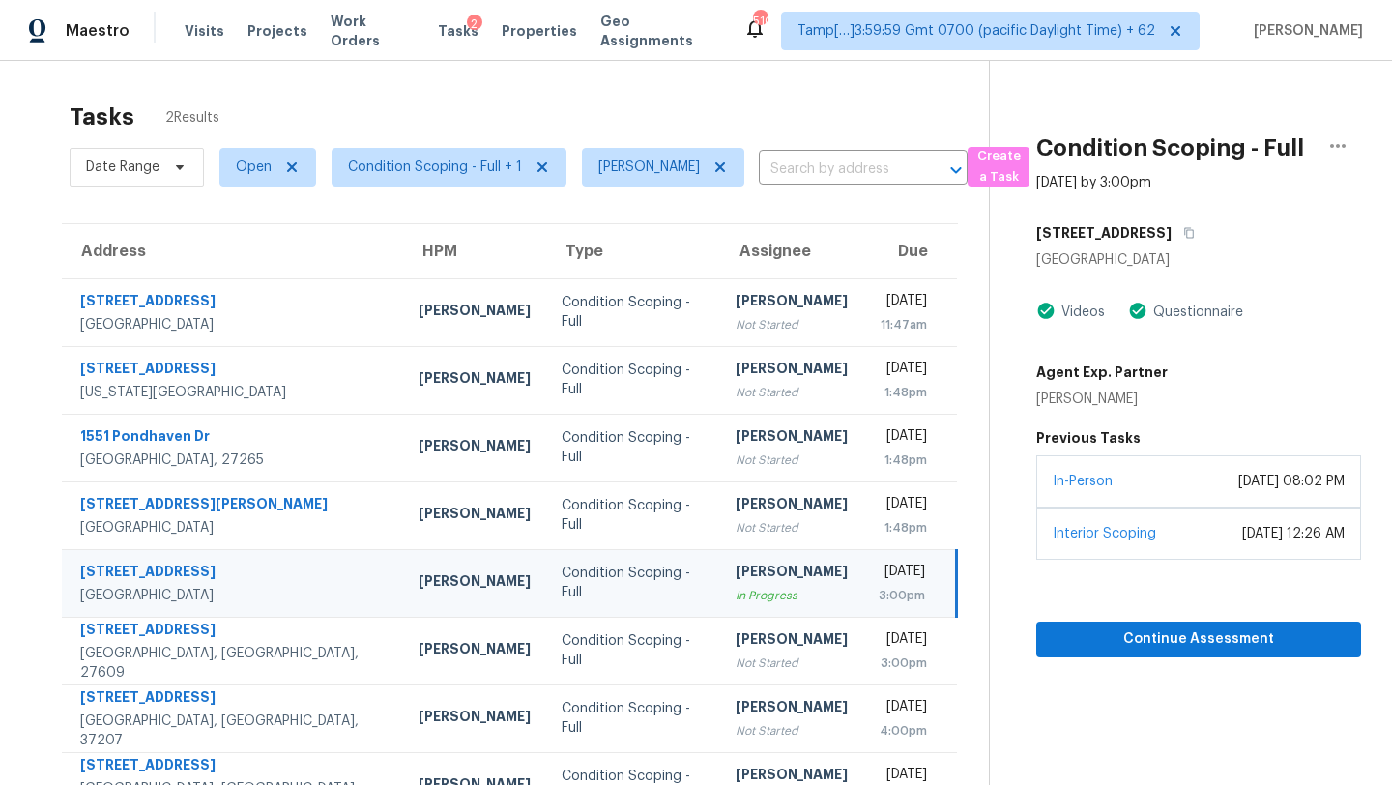
click at [1365, 140] on div "Tasks 2 Results Date Range Open Condition Scoping - Full + 1 Rajesh M ​ Create …" at bounding box center [696, 453] width 1392 height 785
click at [1342, 144] on icon "button" at bounding box center [1338, 146] width 15 height 4
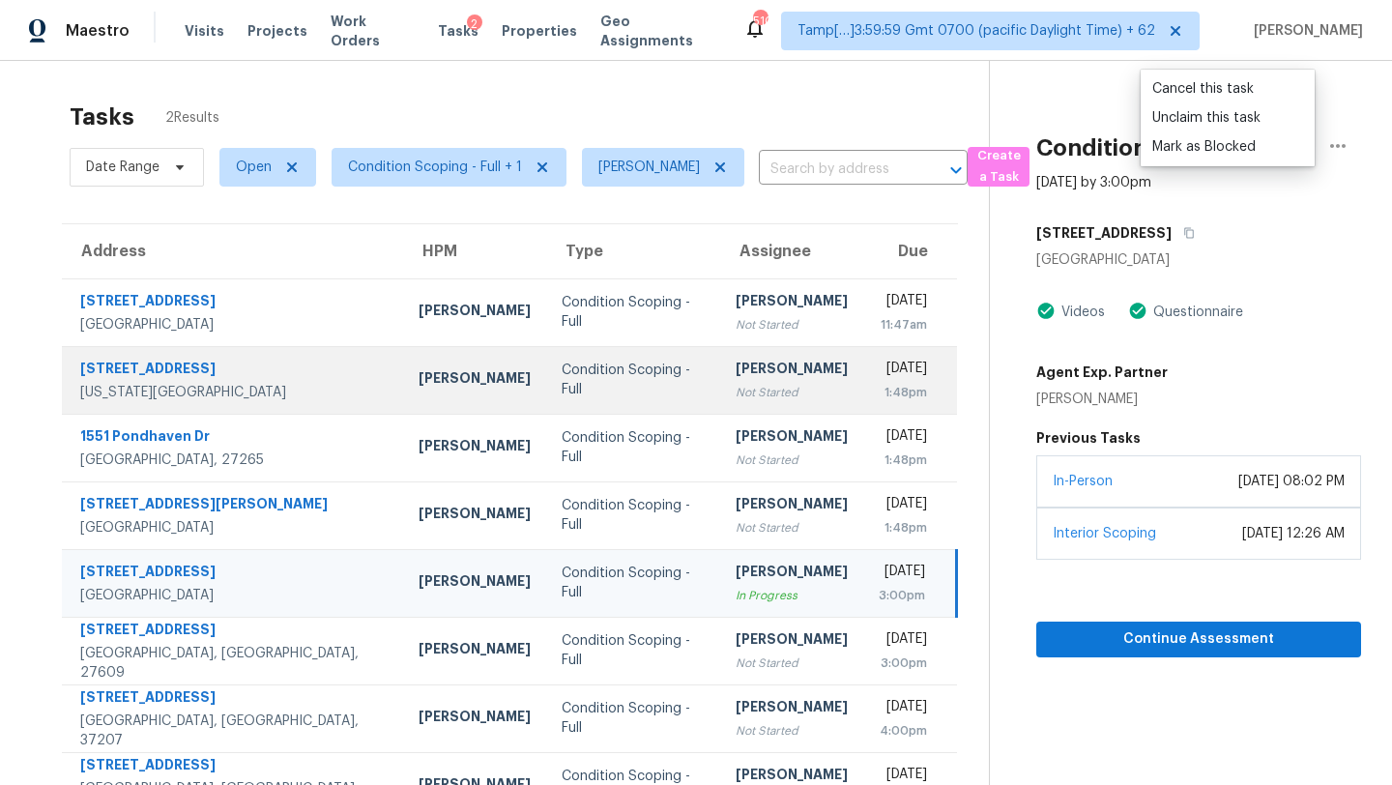
scroll to position [61, 0]
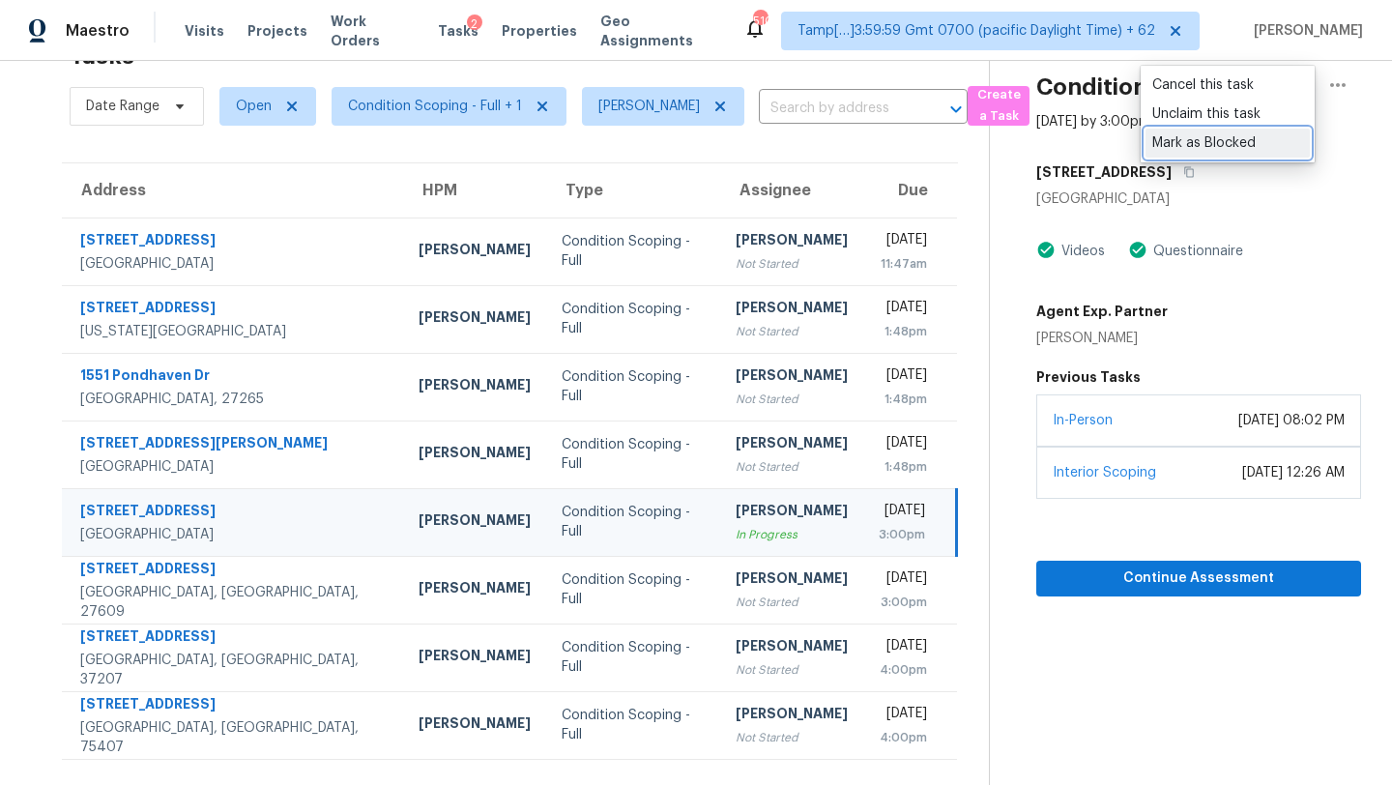
click at [1215, 140] on div "Mark as Blocked" at bounding box center [1228, 142] width 151 height 19
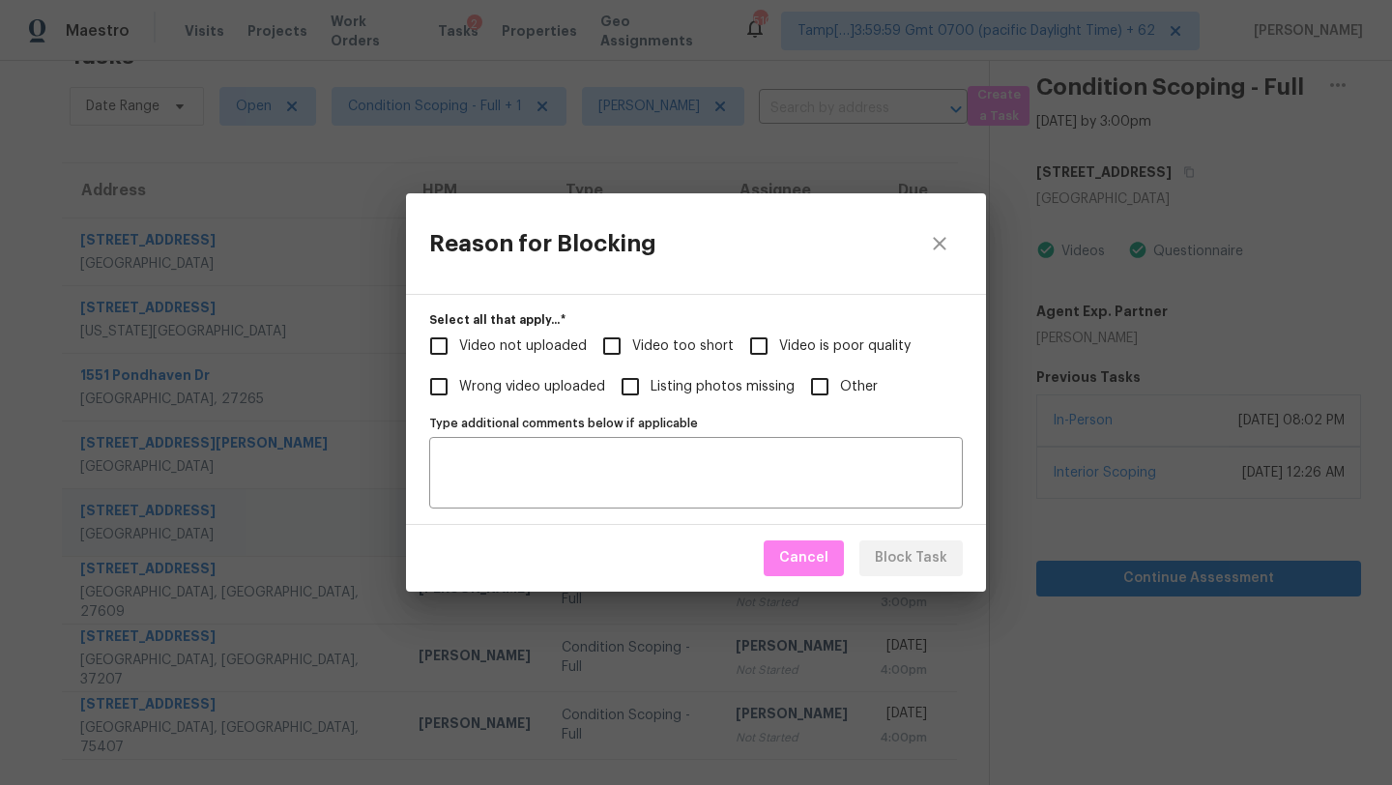
click at [637, 344] on span "Video too short" at bounding box center [683, 347] width 102 height 20
click at [632, 344] on input "Video too short" at bounding box center [612, 346] width 41 height 41
checkbox input "true"
click at [920, 541] on button "Block Task" at bounding box center [911, 559] width 103 height 36
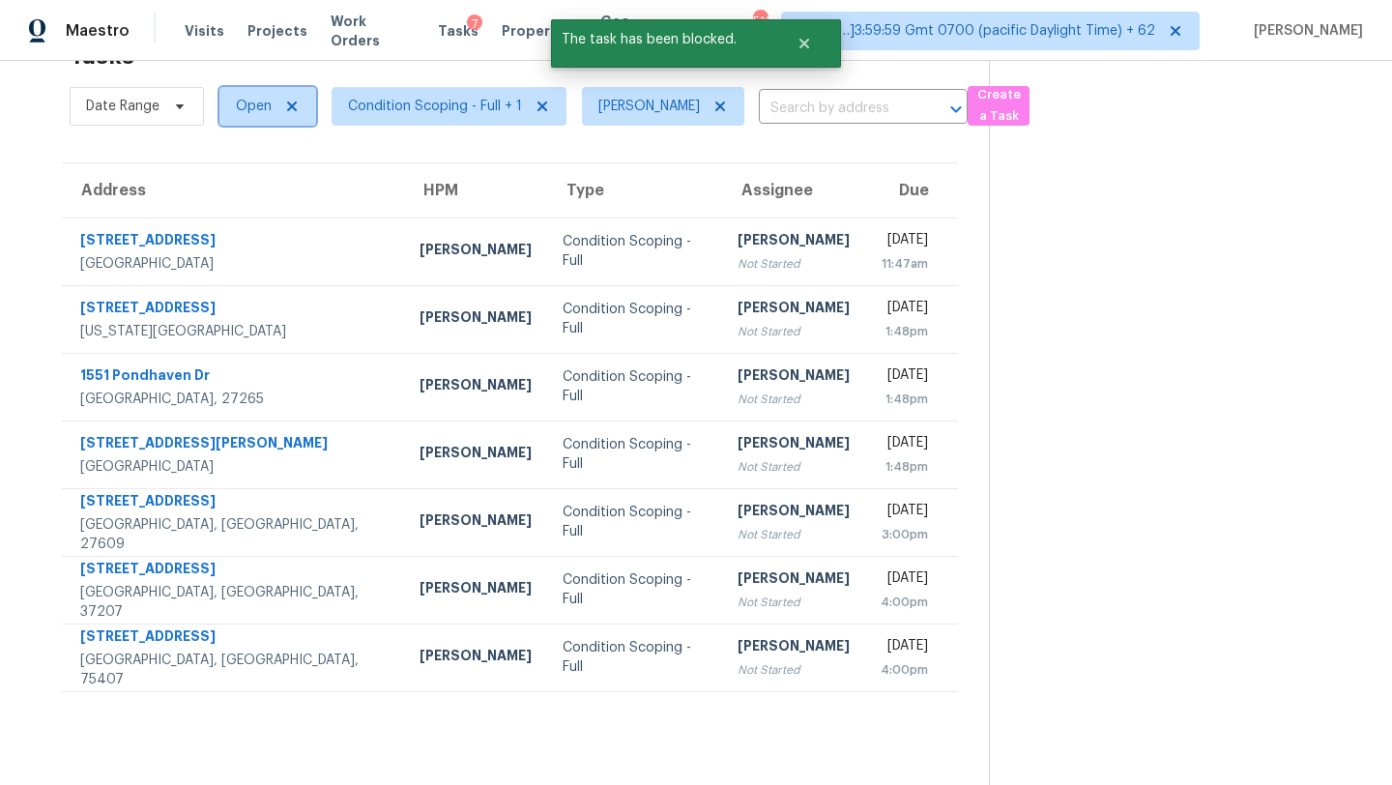
click at [255, 115] on span "Open" at bounding box center [254, 106] width 36 height 19
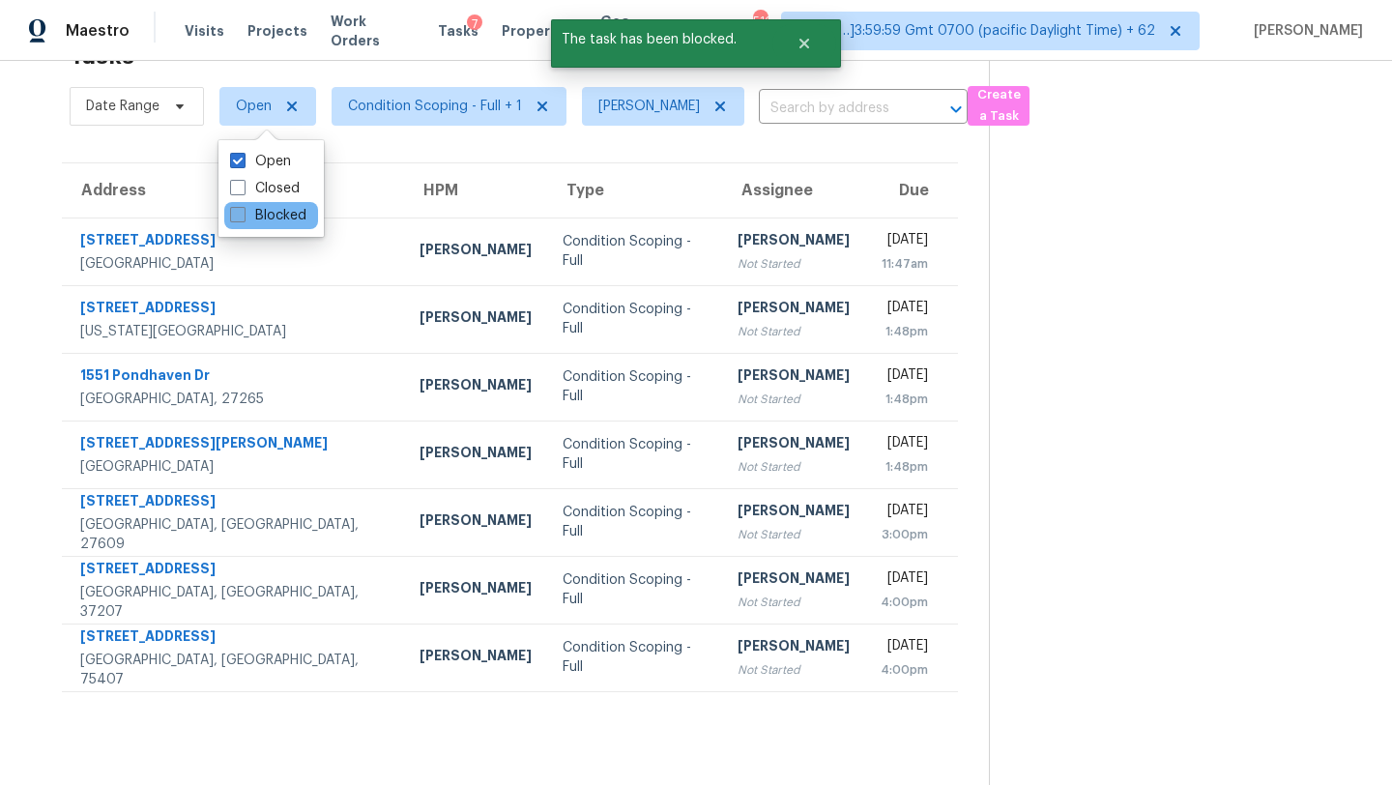
click at [261, 206] on label "Blocked" at bounding box center [268, 215] width 76 height 19
click at [243, 206] on input "Blocked" at bounding box center [236, 212] width 13 height 13
checkbox input "true"
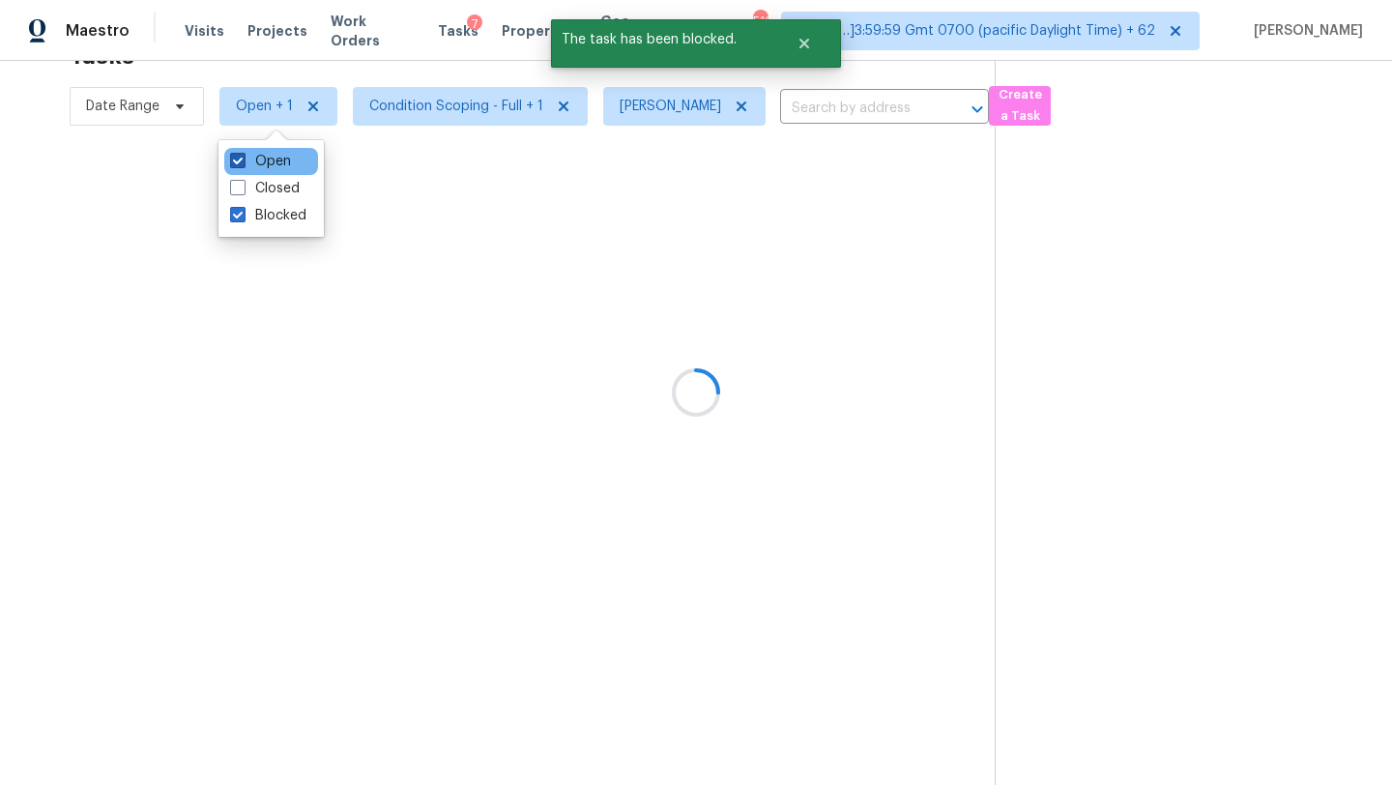
click at [264, 159] on label "Open" at bounding box center [260, 161] width 61 height 19
click at [243, 159] on input "Open" at bounding box center [236, 158] width 13 height 13
checkbox input "false"
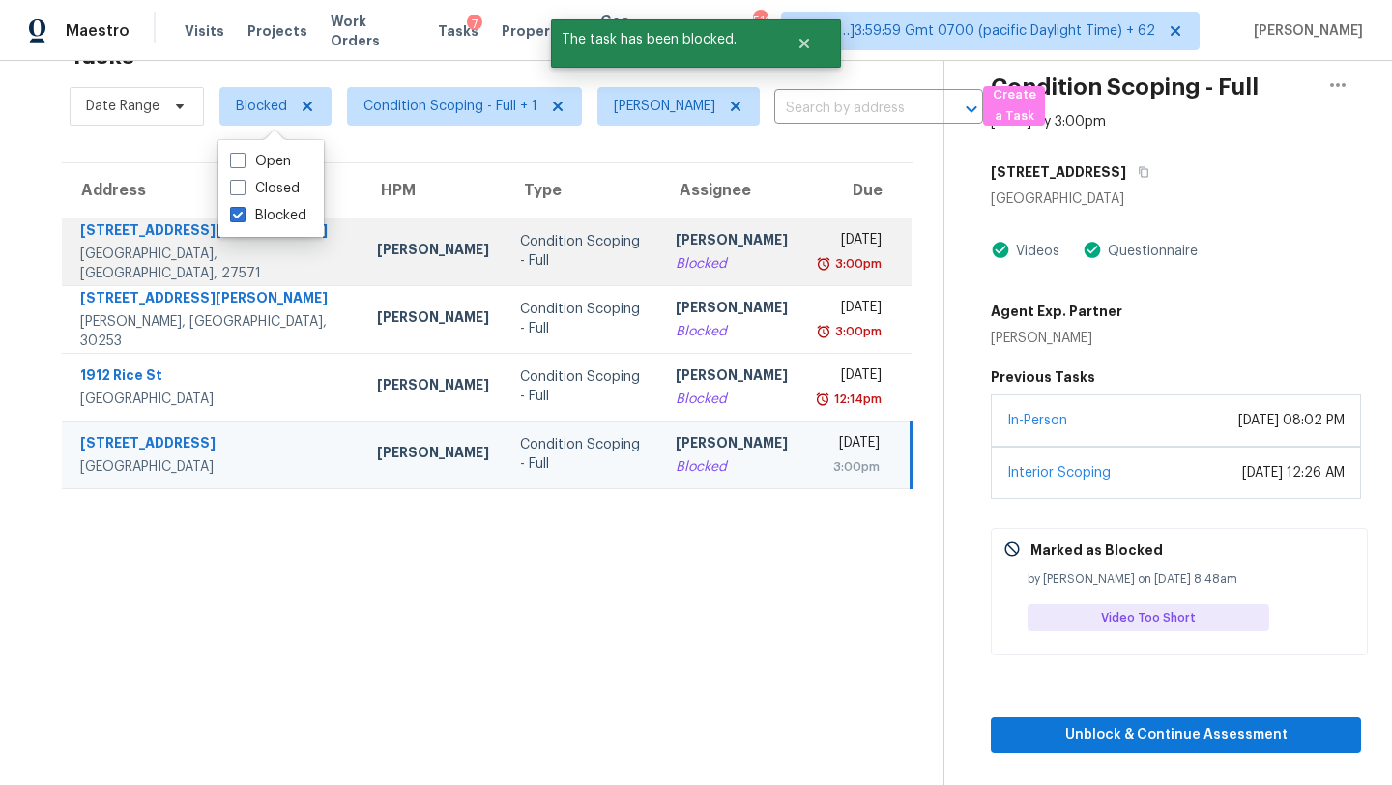
click at [692, 278] on td "Rajesh M Blocked" at bounding box center [731, 252] width 143 height 68
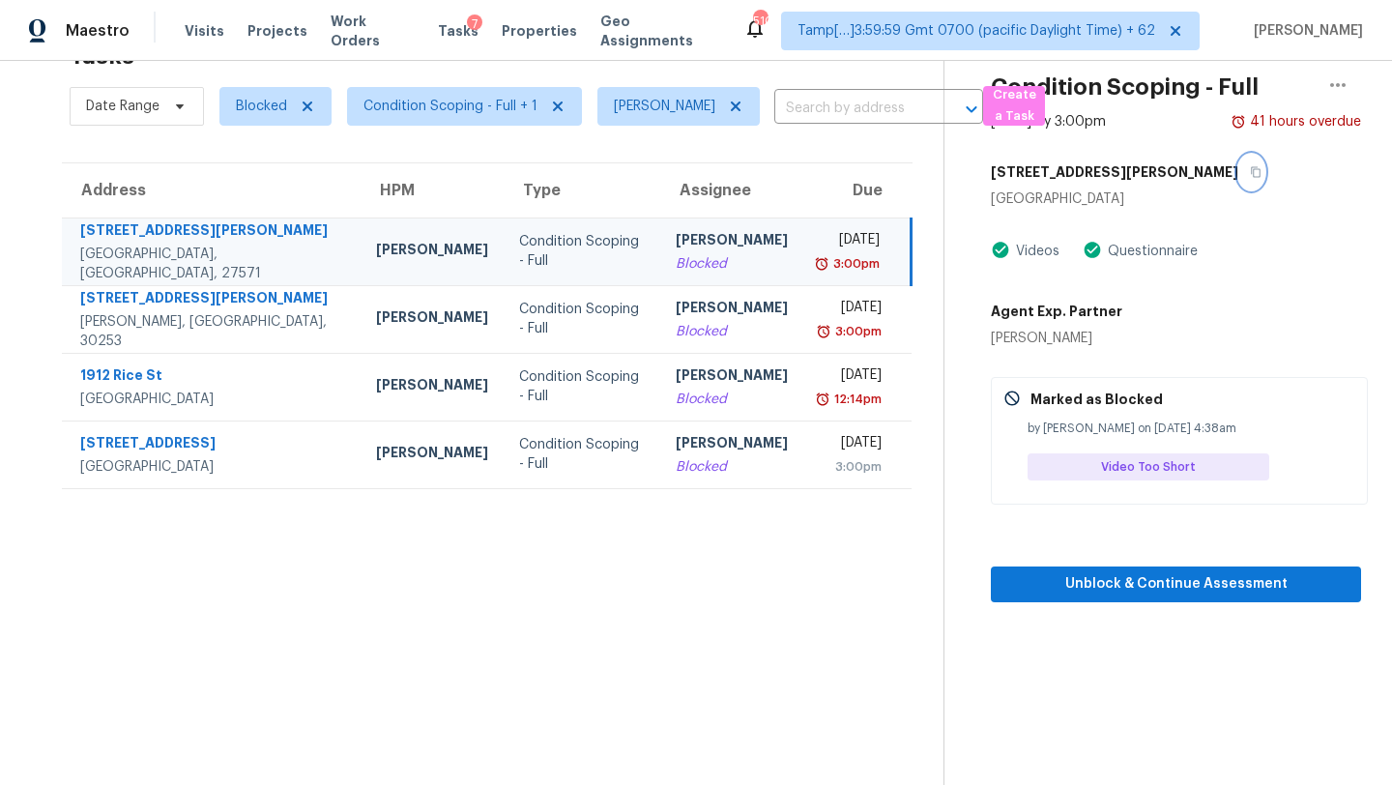
click at [1250, 172] on icon "button" at bounding box center [1256, 172] width 12 height 12
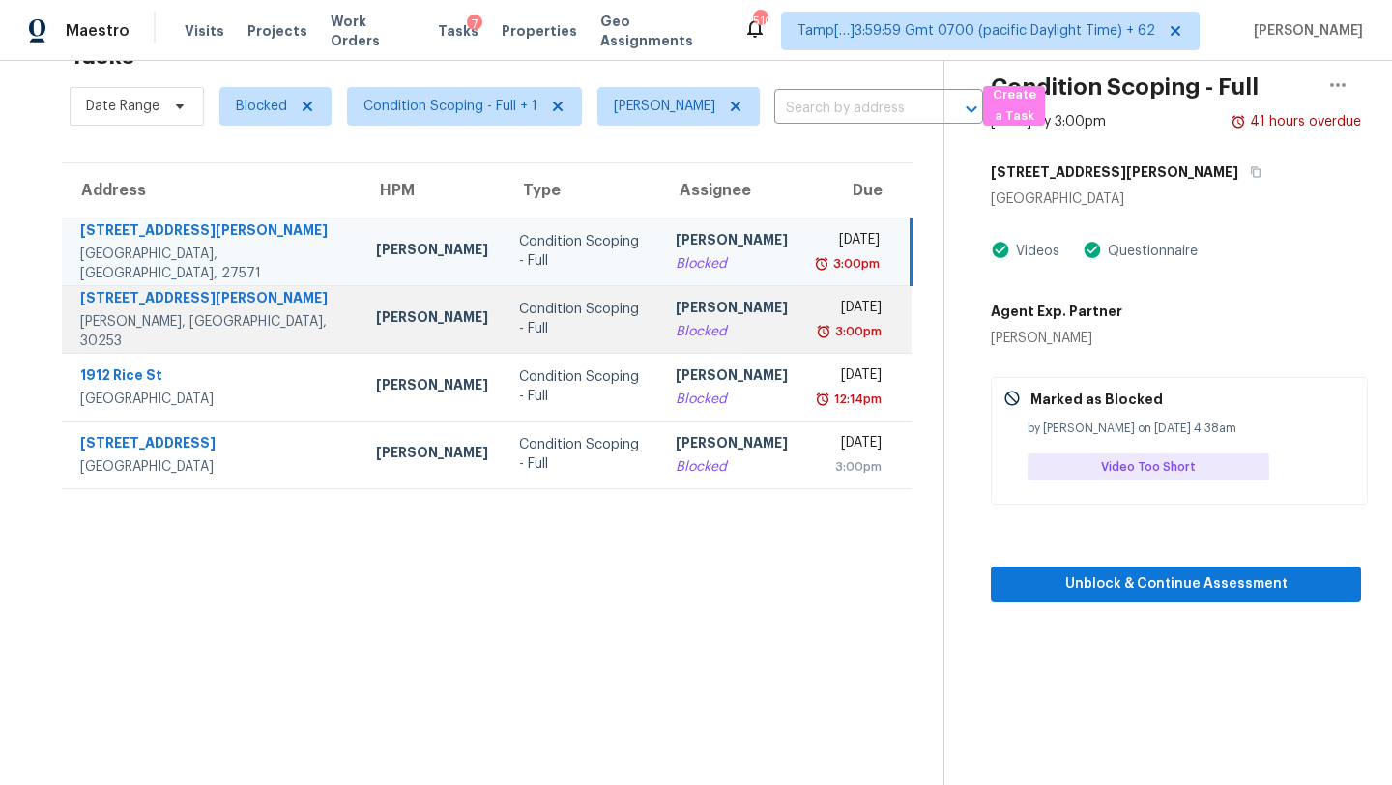
click at [715, 345] on td "Rajesh M Blocked" at bounding box center [731, 319] width 143 height 68
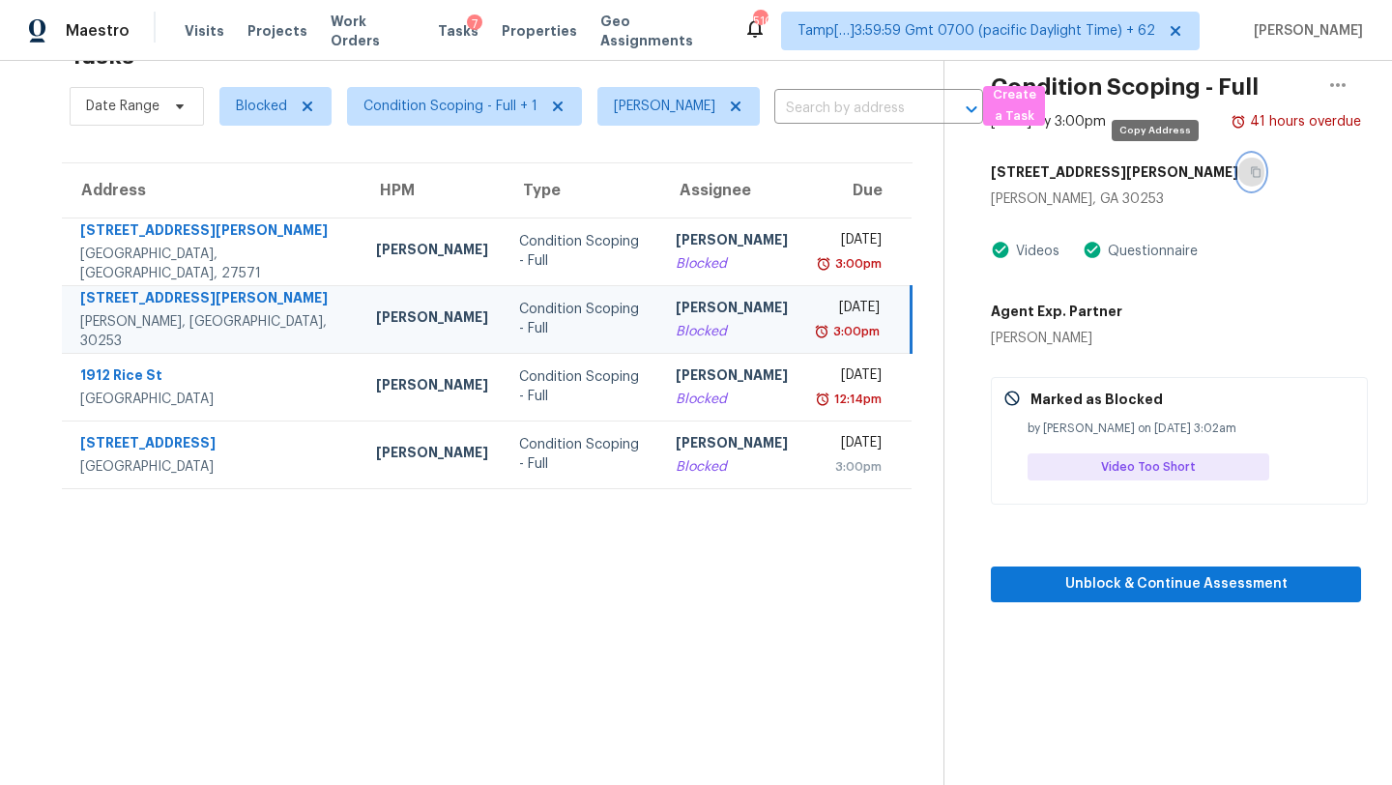
click at [1239, 178] on button "button" at bounding box center [1252, 172] width 26 height 35
click at [1239, 163] on button "button" at bounding box center [1252, 172] width 26 height 35
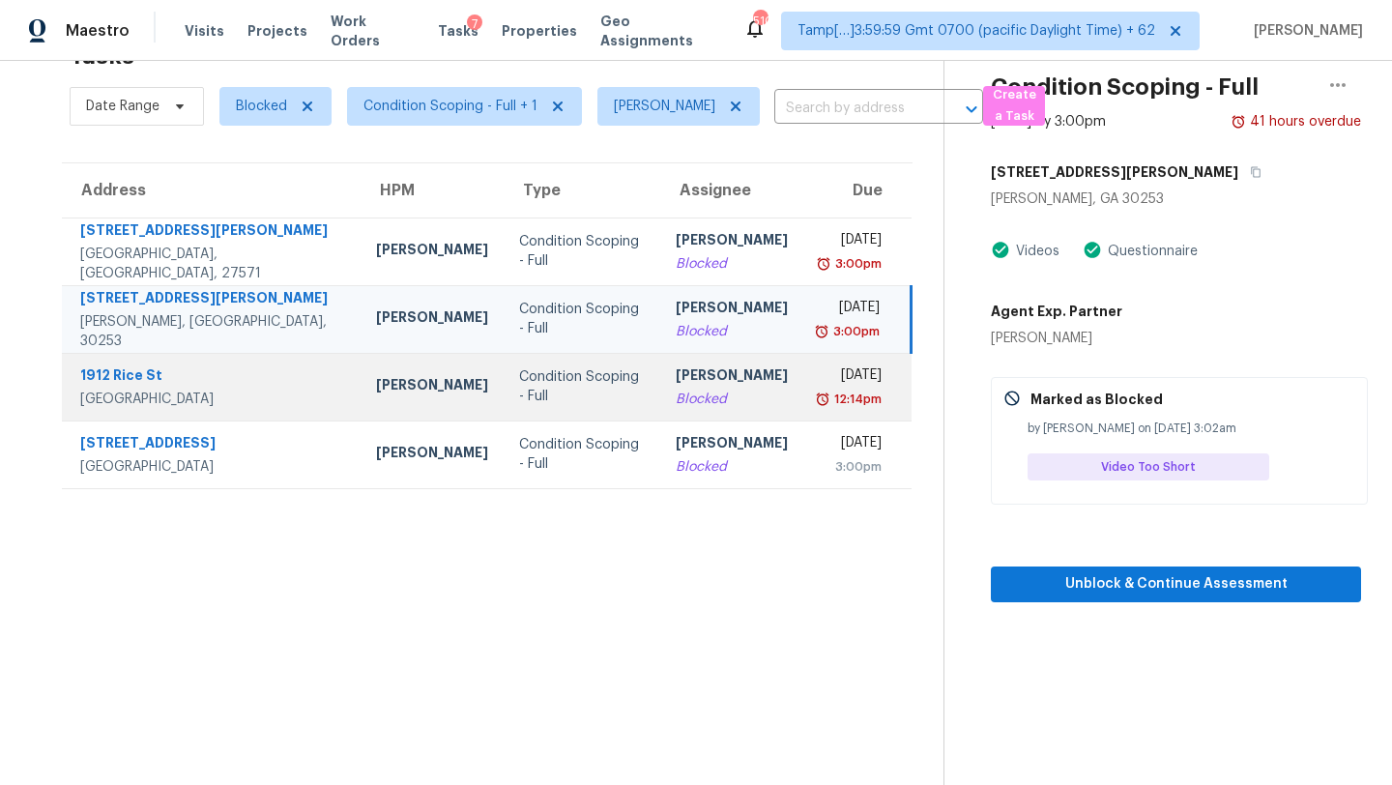
click at [804, 420] on td "Thu, Oct 2nd 2025 12:14pm" at bounding box center [858, 387] width 108 height 68
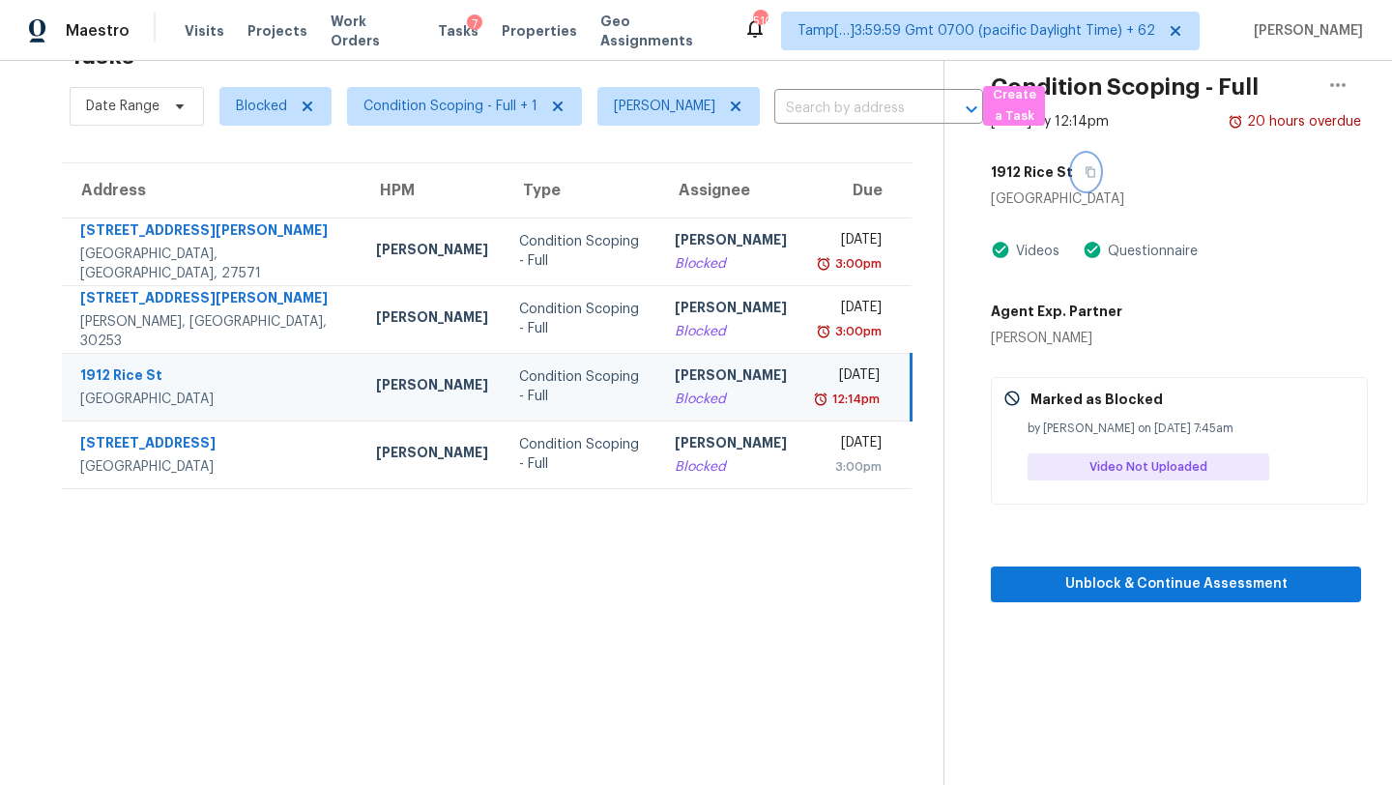
click at [1087, 170] on icon "button" at bounding box center [1091, 172] width 12 height 12
click at [249, 110] on span "Blocked" at bounding box center [261, 106] width 51 height 19
click at [250, 217] on label "Open" at bounding box center [260, 215] width 61 height 19
click at [243, 217] on input "Open" at bounding box center [236, 212] width 13 height 13
checkbox input "true"
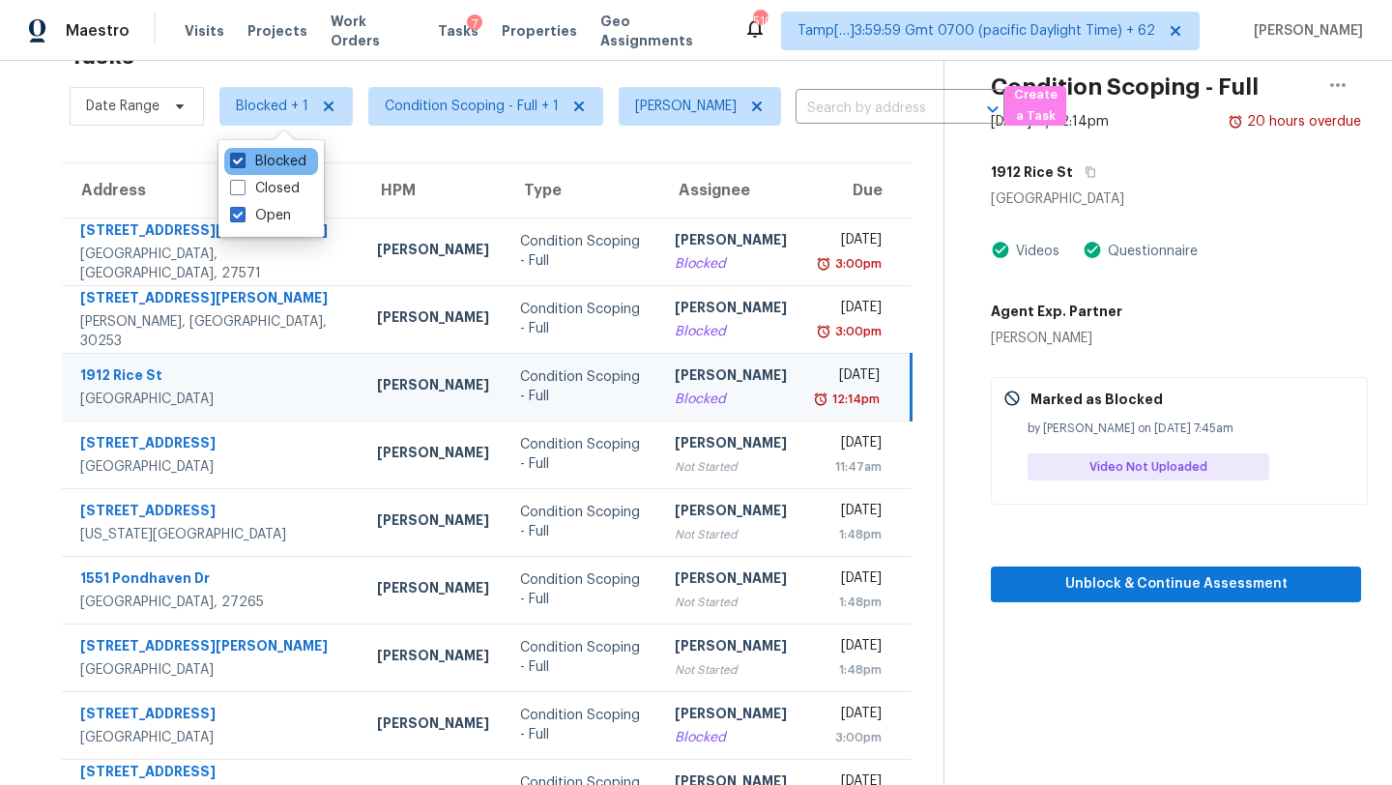
click at [270, 167] on label "Blocked" at bounding box center [268, 161] width 76 height 19
click at [243, 164] on input "Blocked" at bounding box center [236, 158] width 13 height 13
checkbox input "false"
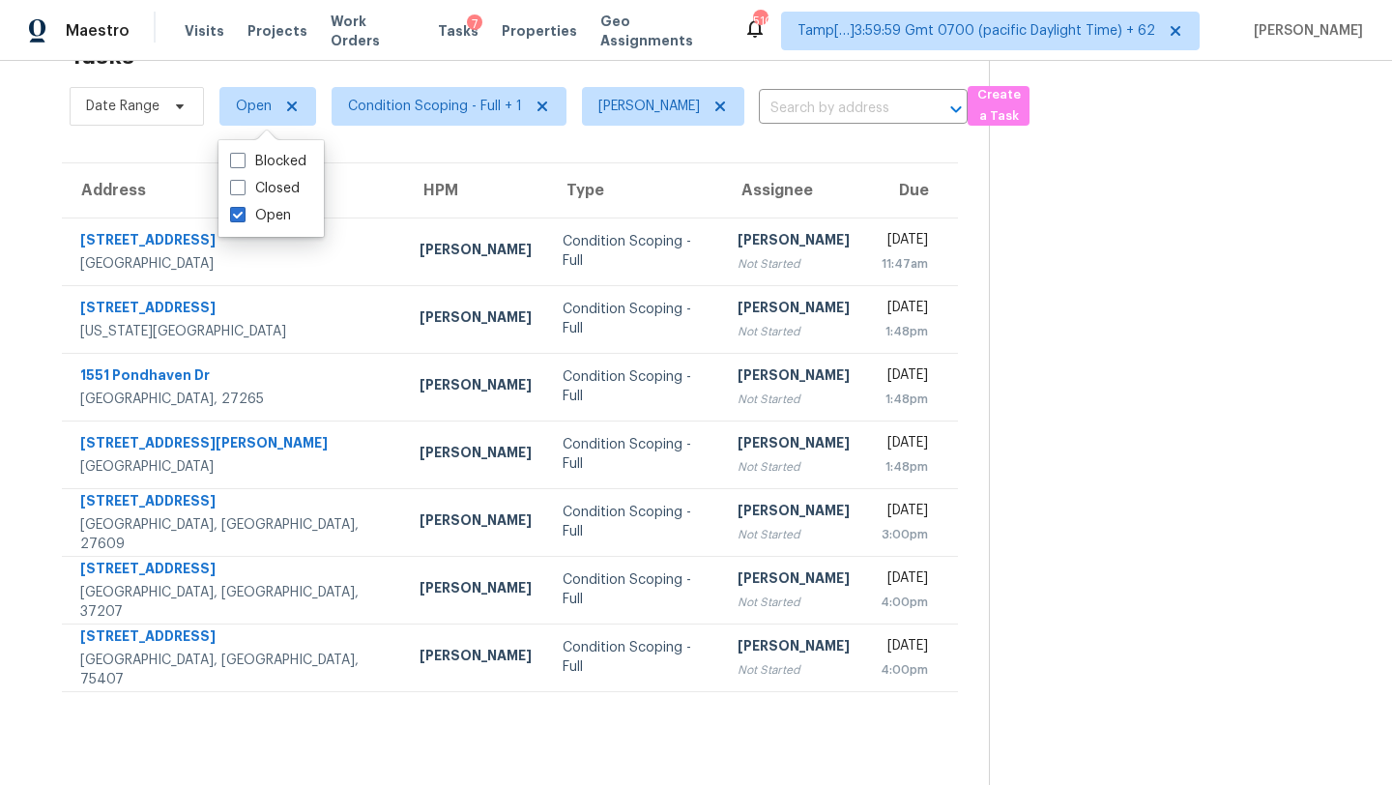
click at [1146, 219] on section at bounding box center [1175, 392] width 372 height 785
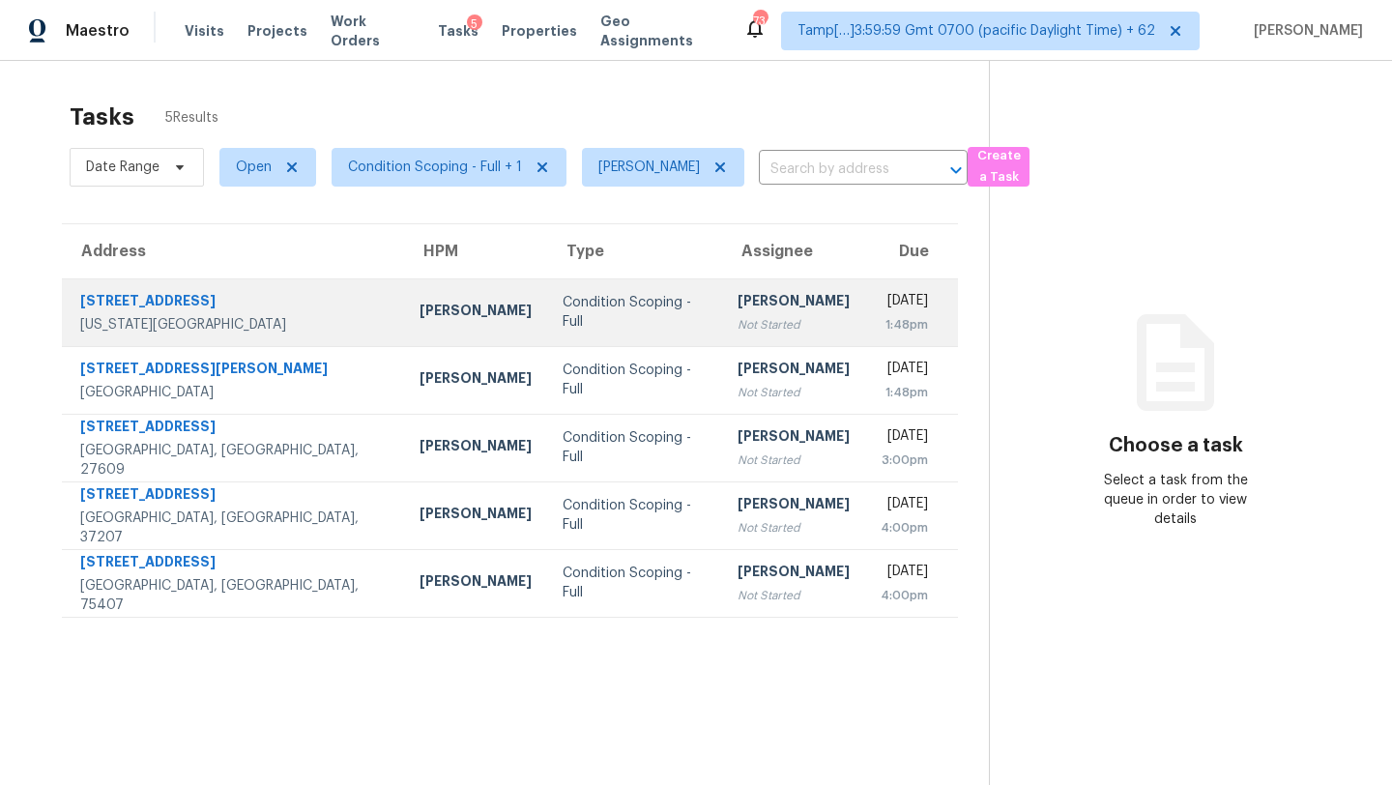
click at [738, 329] on div "Not Started" at bounding box center [794, 324] width 112 height 19
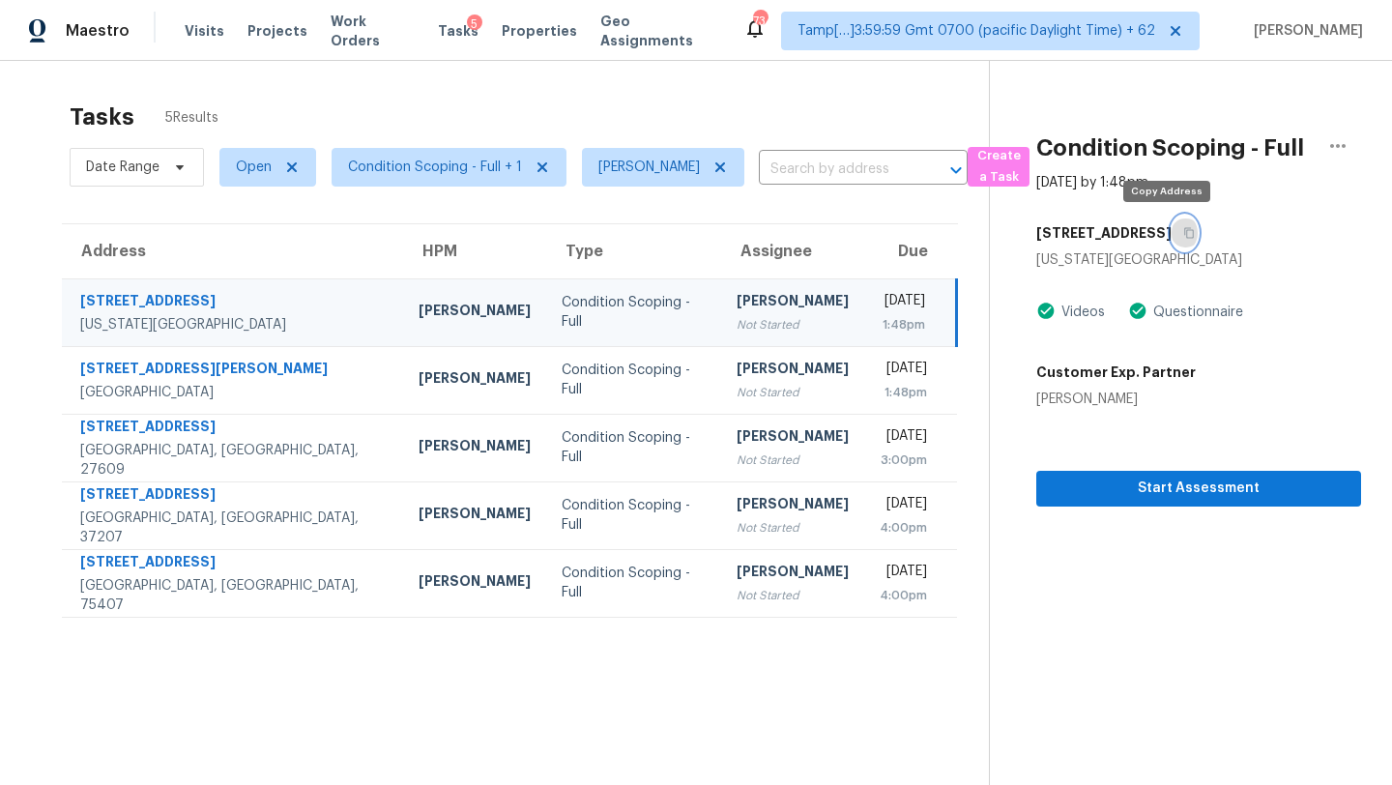
drag, startPoint x: 1172, startPoint y: 234, endPoint x: 1143, endPoint y: 56, distance: 180.3
click at [1172, 219] on button "button" at bounding box center [1185, 233] width 26 height 35
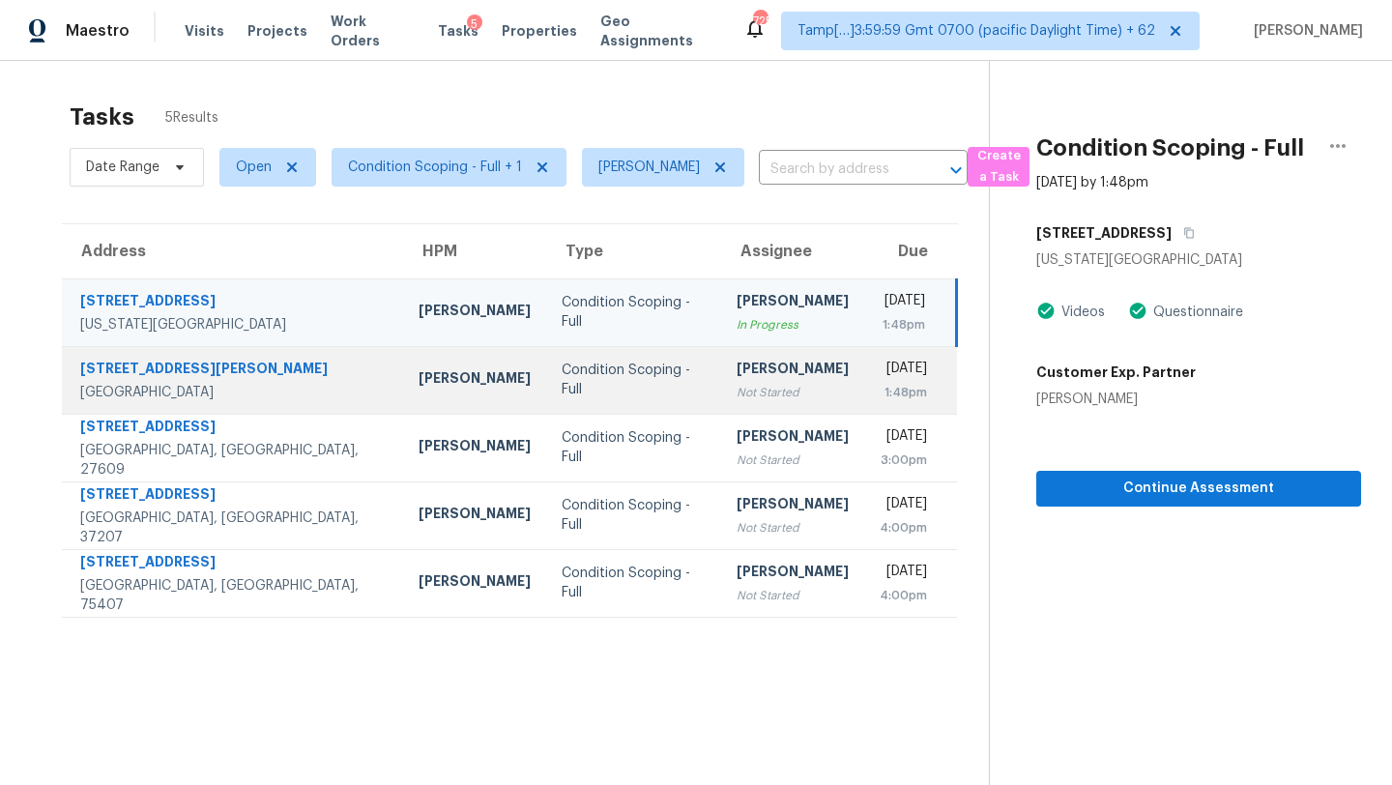
click at [746, 376] on div "[PERSON_NAME]" at bounding box center [793, 371] width 112 height 24
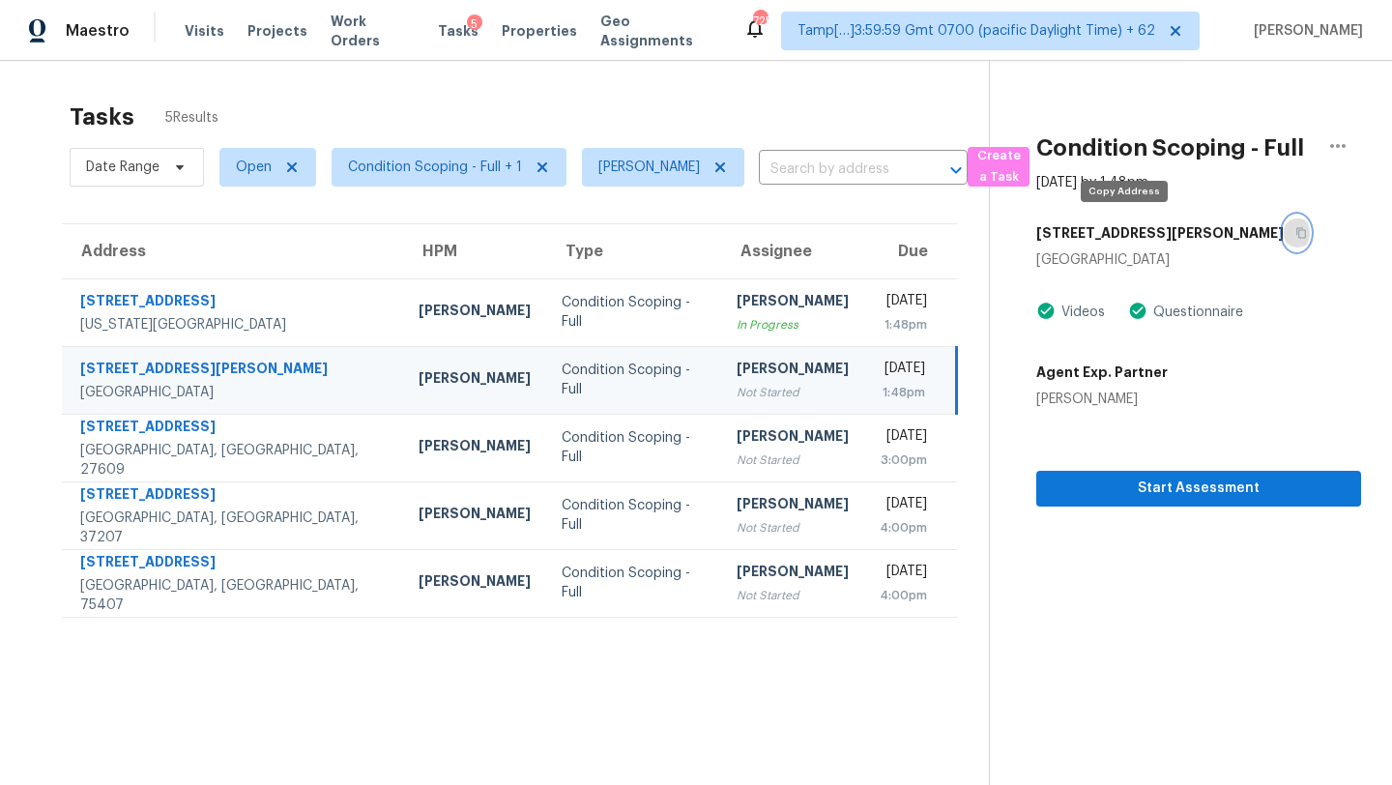
click at [1284, 233] on button "button" at bounding box center [1297, 233] width 26 height 35
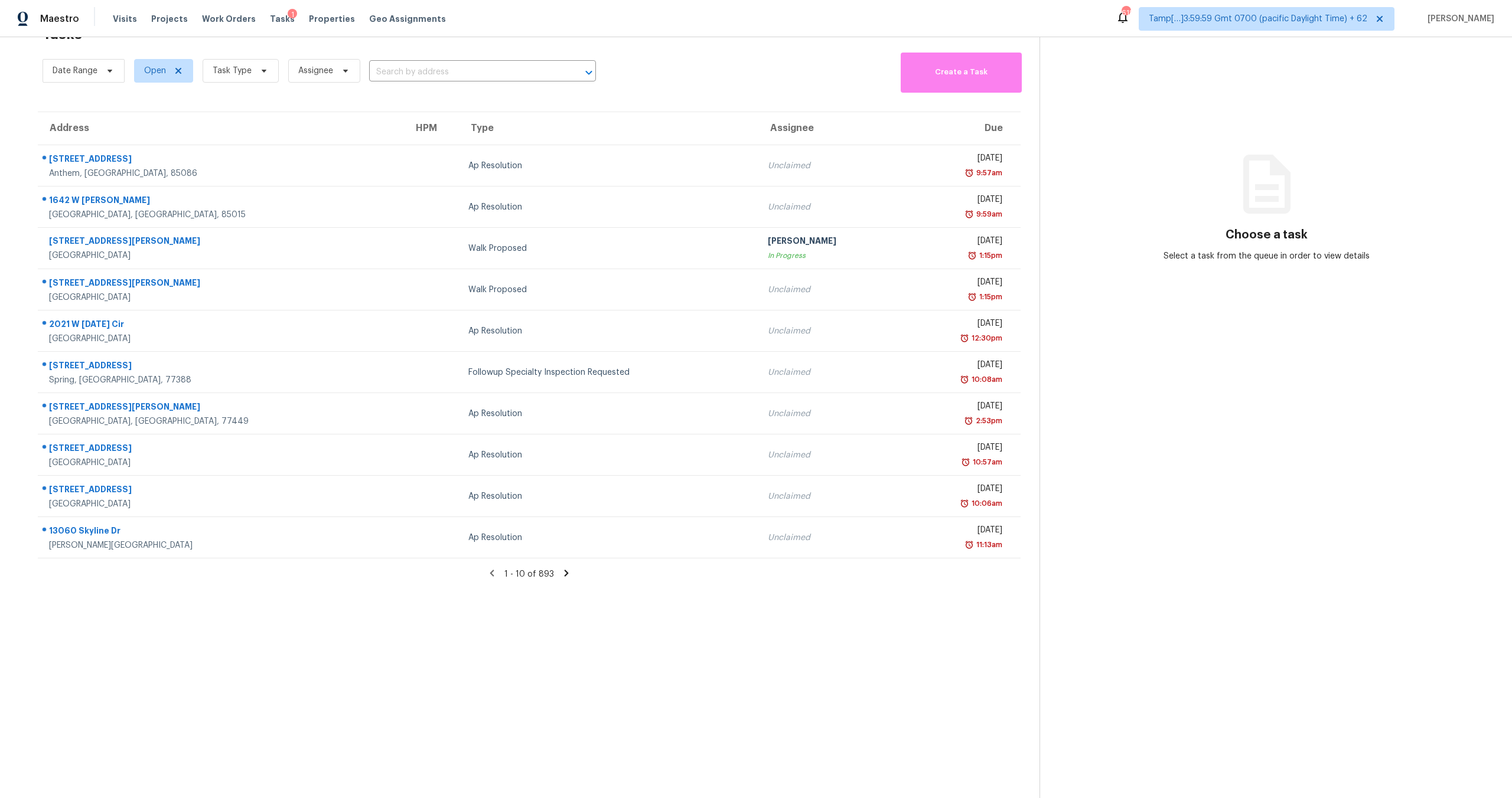
scroll to position [37, 0]
